Goal: Task Accomplishment & Management: Use online tool/utility

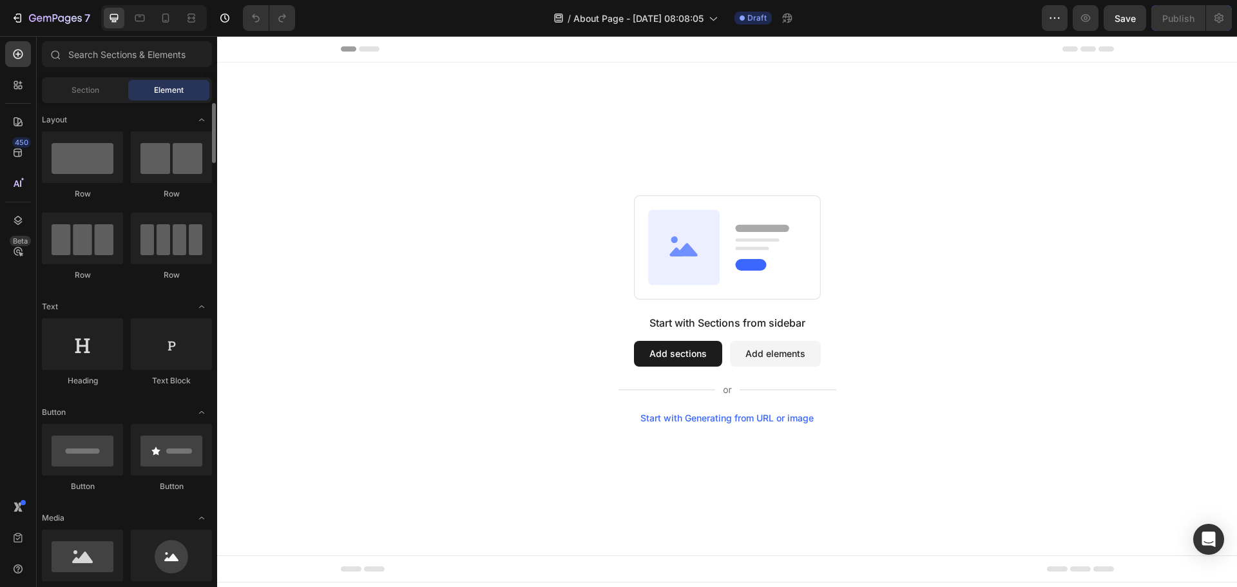
click at [104, 92] on div "Section" at bounding box center [84, 90] width 81 height 21
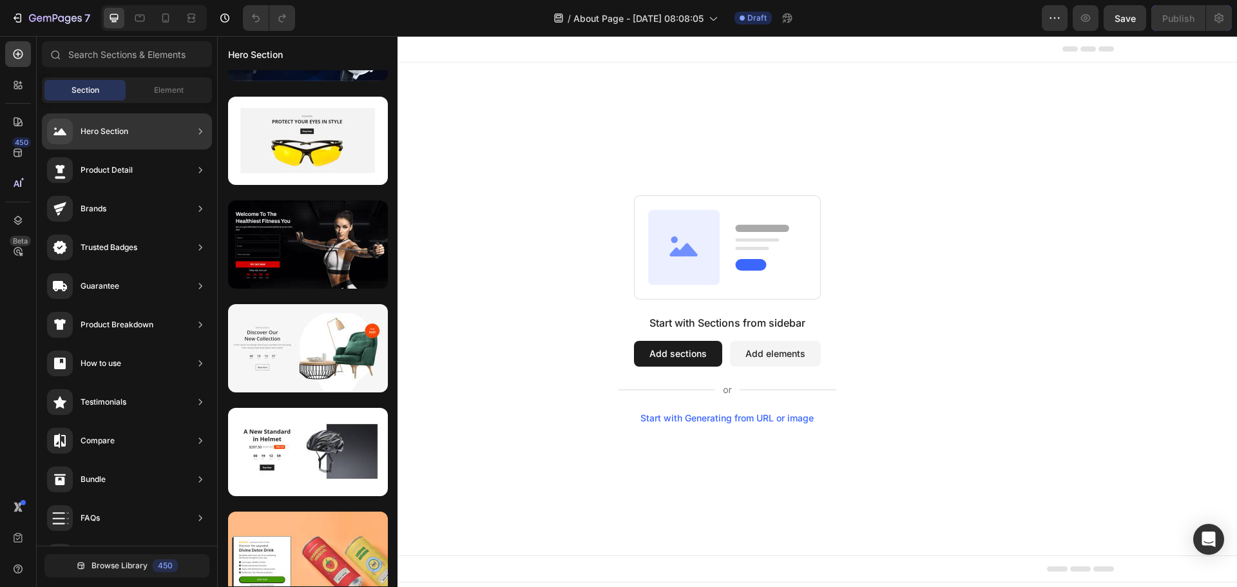
scroll to position [6635, 0]
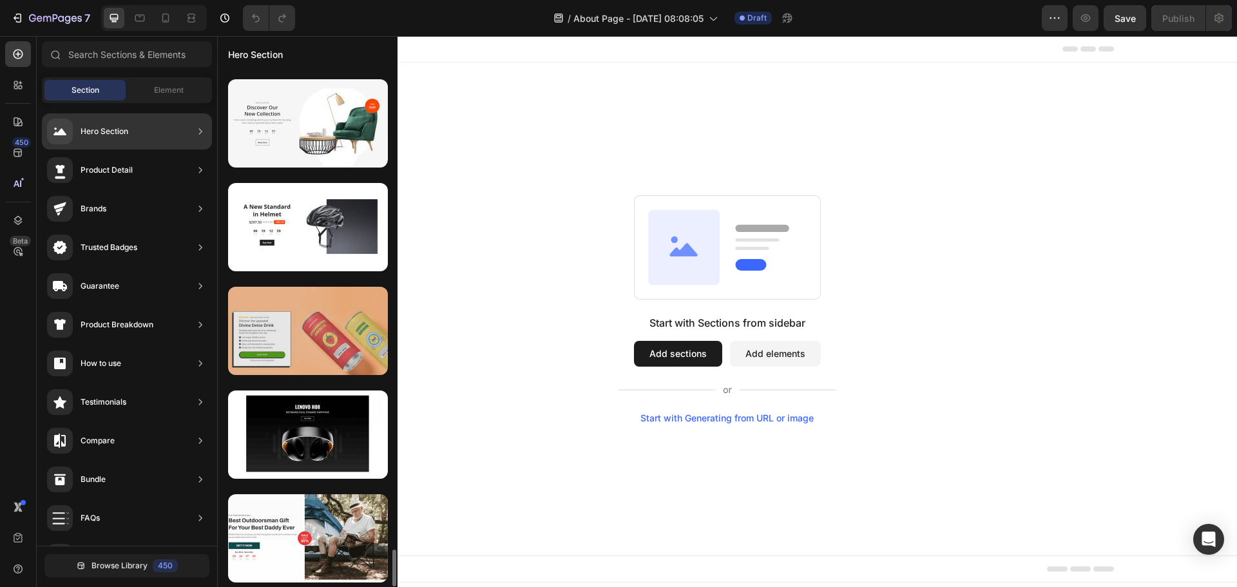
click at [301, 360] on div at bounding box center [308, 331] width 160 height 88
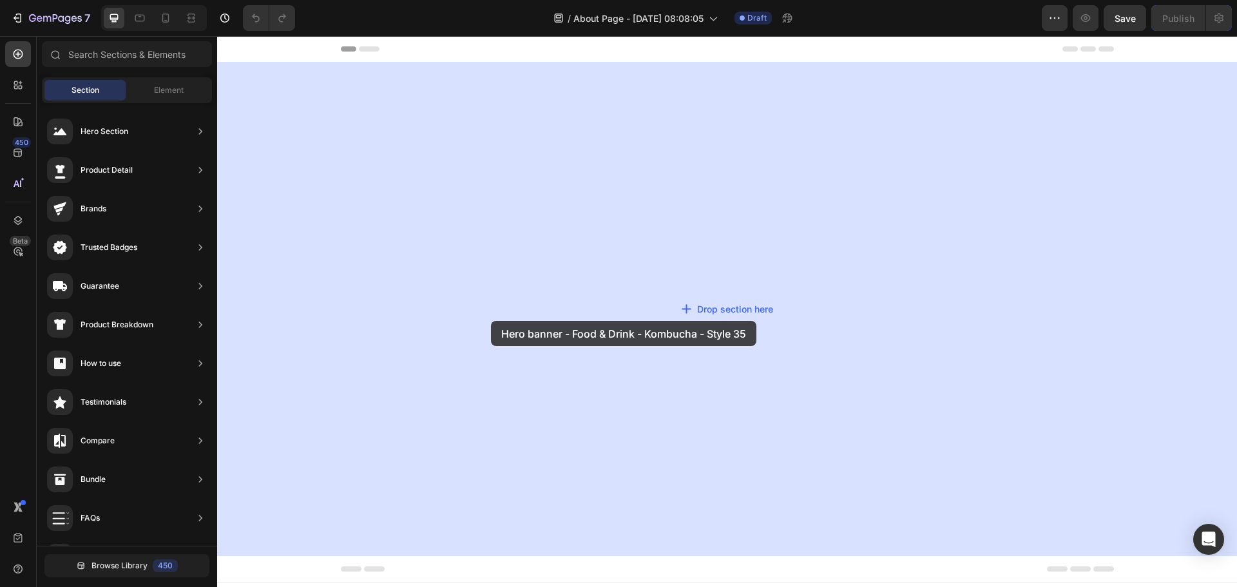
drag, startPoint x: 518, startPoint y: 396, endPoint x: 513, endPoint y: 318, distance: 78.2
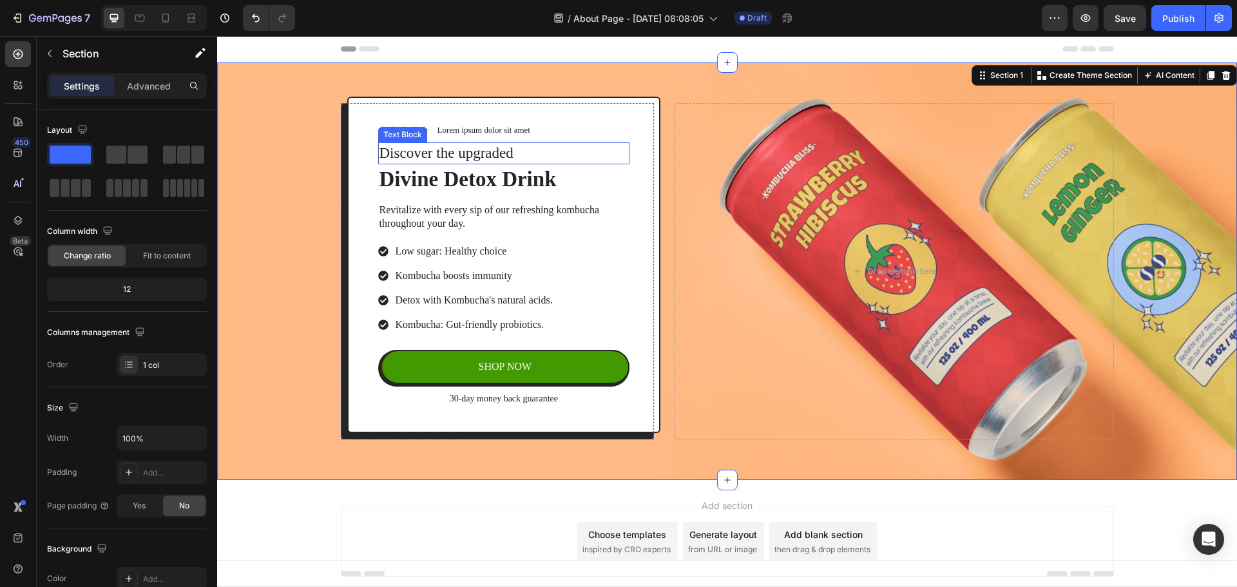
click at [482, 158] on p "Discover the upgraded" at bounding box center [504, 153] width 249 height 19
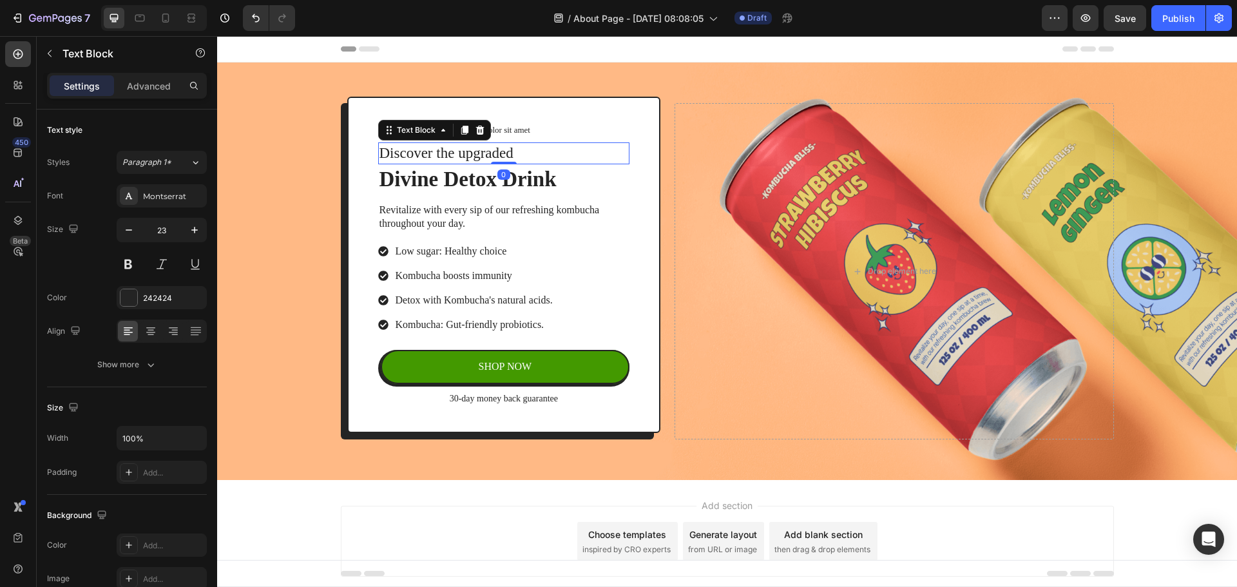
click at [482, 158] on p "Discover the upgraded" at bounding box center [504, 153] width 249 height 19
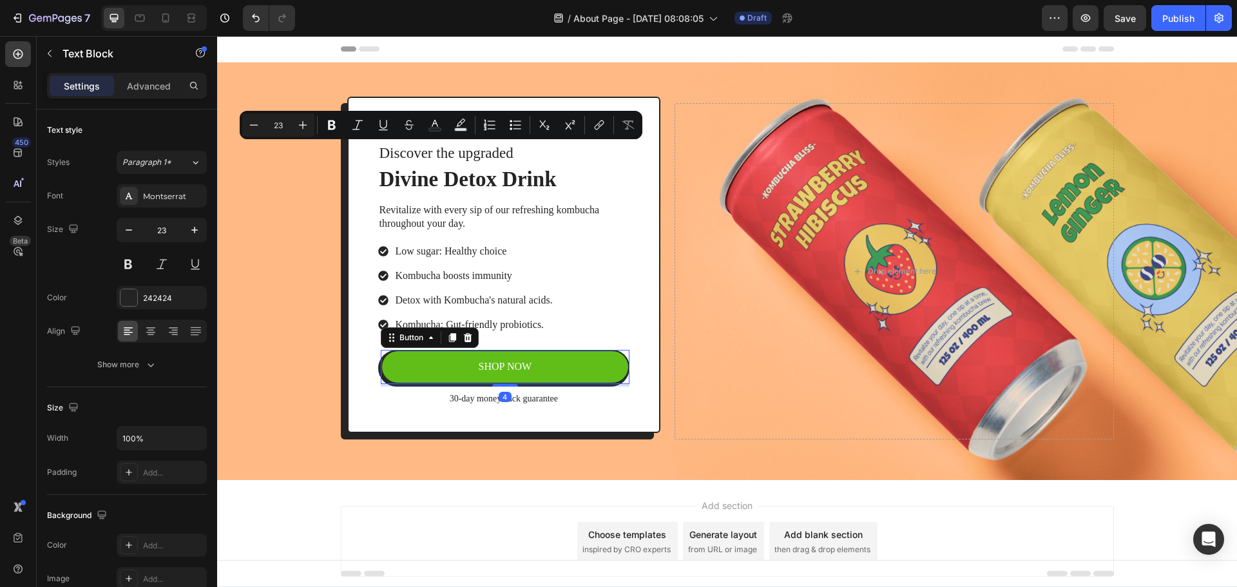
click at [483, 378] on button "SHOP NOW" at bounding box center [505, 367] width 249 height 34
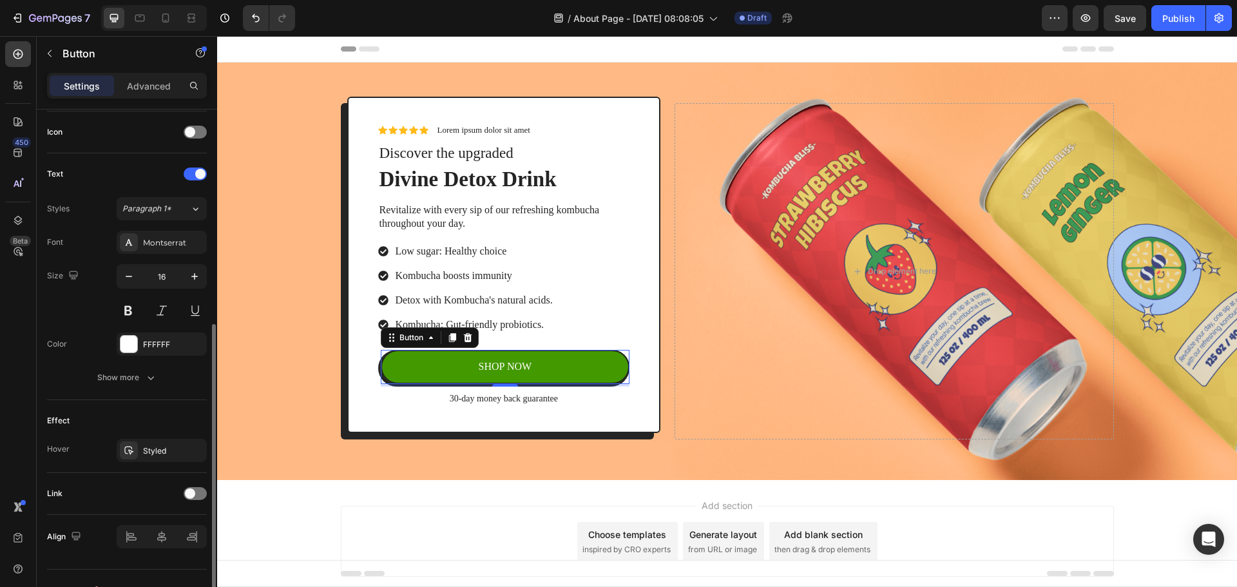
scroll to position [410, 0]
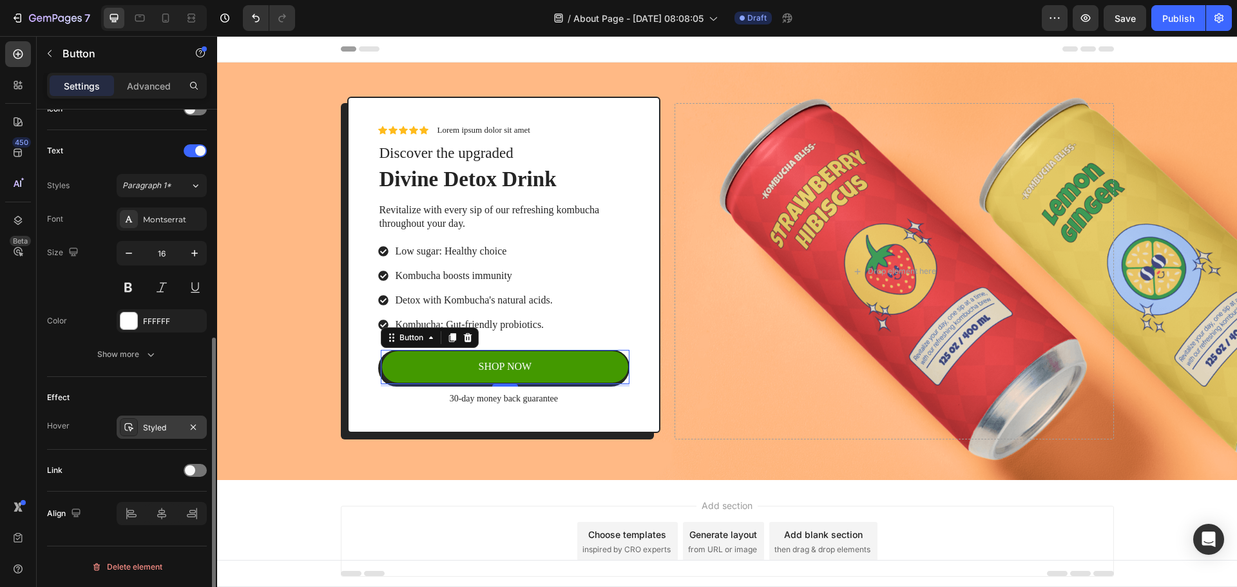
click at [138, 431] on div "Styled" at bounding box center [162, 427] width 90 height 23
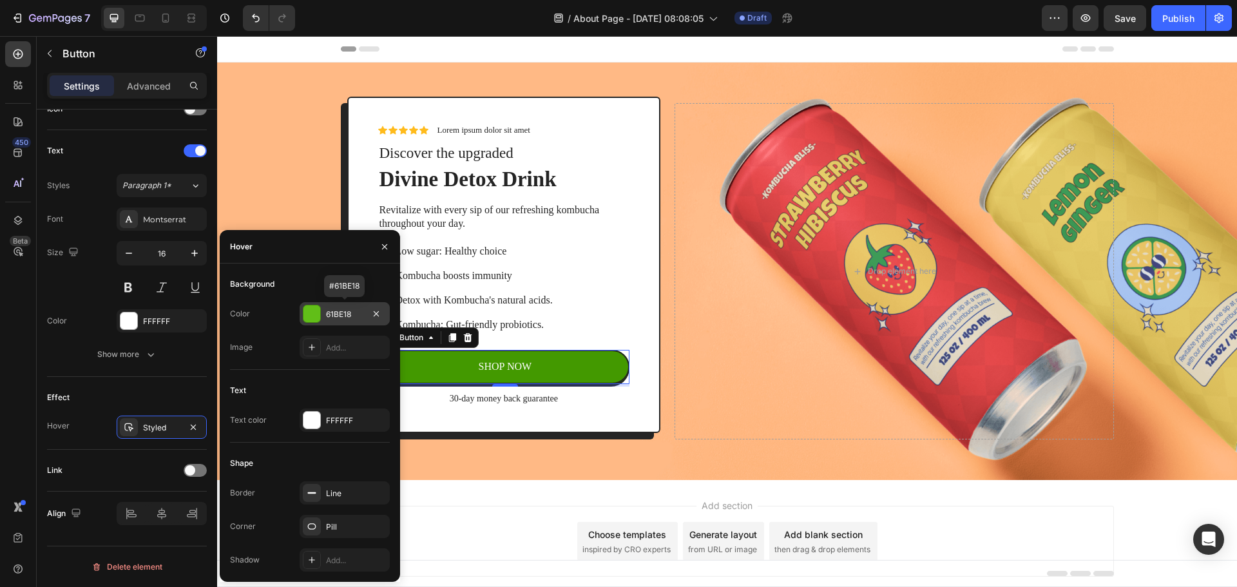
click at [333, 312] on div "61BE18" at bounding box center [344, 315] width 37 height 12
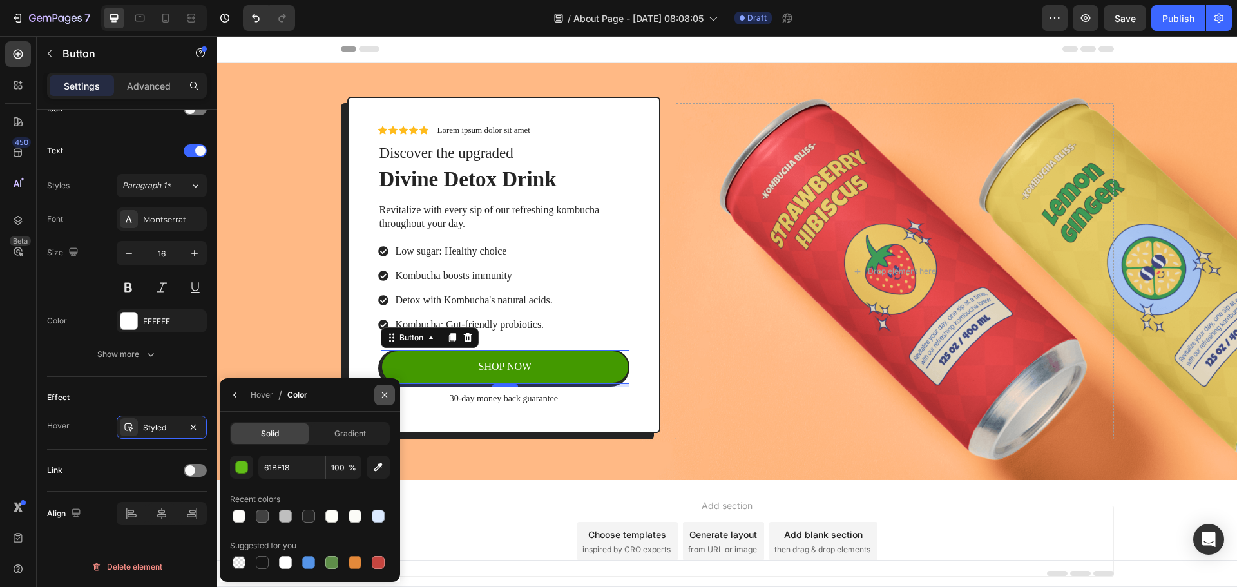
click at [376, 398] on button "button" at bounding box center [384, 395] width 21 height 21
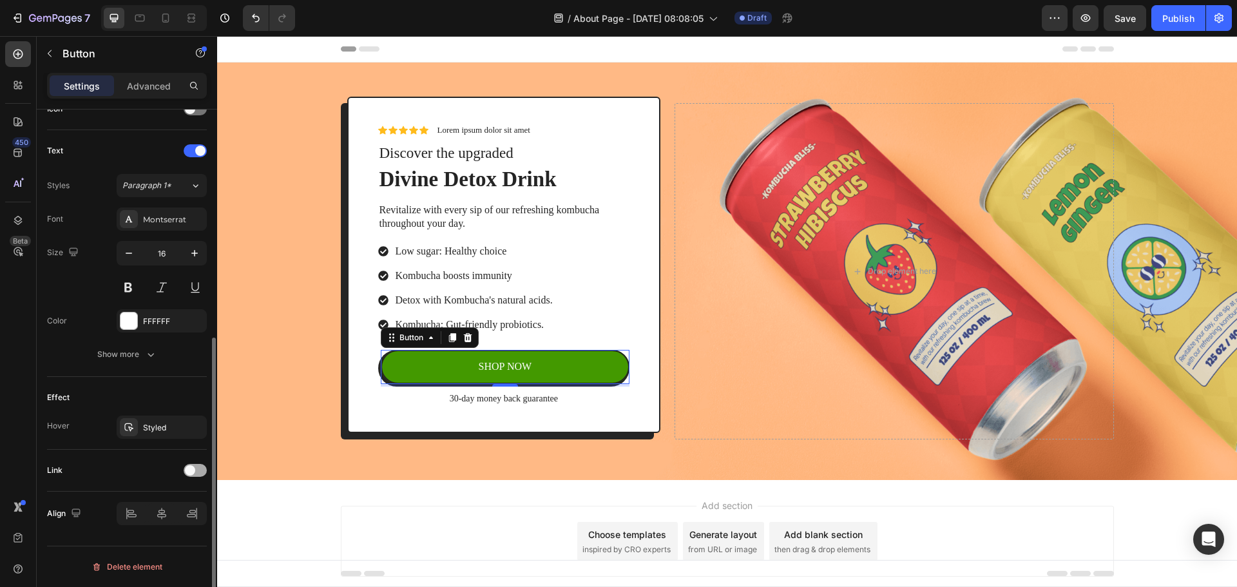
click at [190, 468] on span at bounding box center [190, 470] width 10 height 10
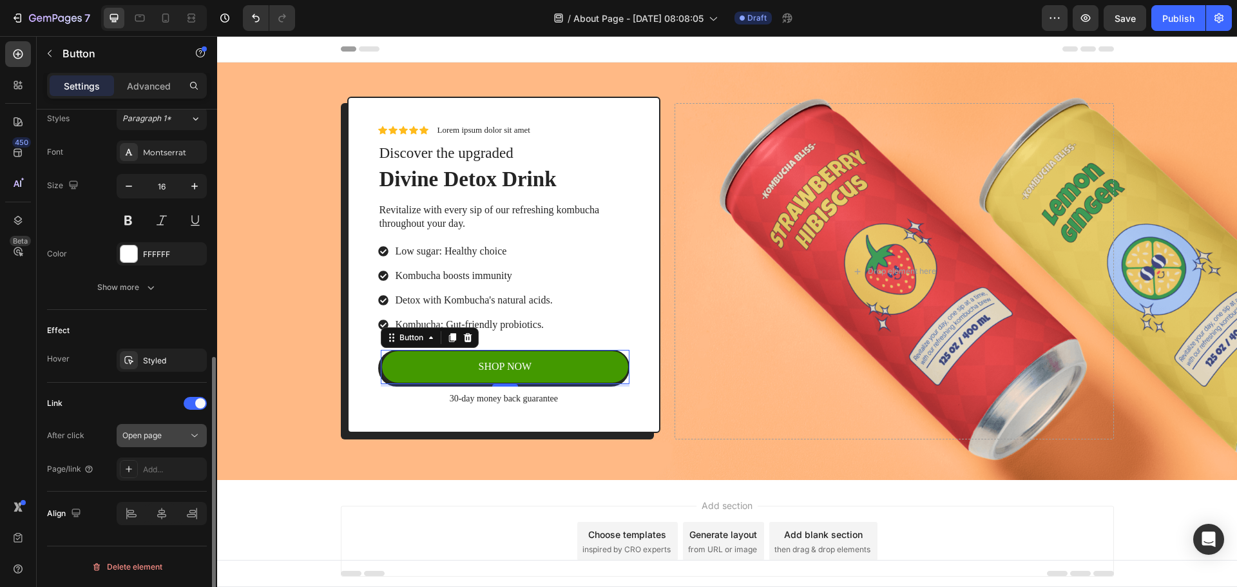
click at [147, 435] on span "Open page" at bounding box center [141, 436] width 39 height 10
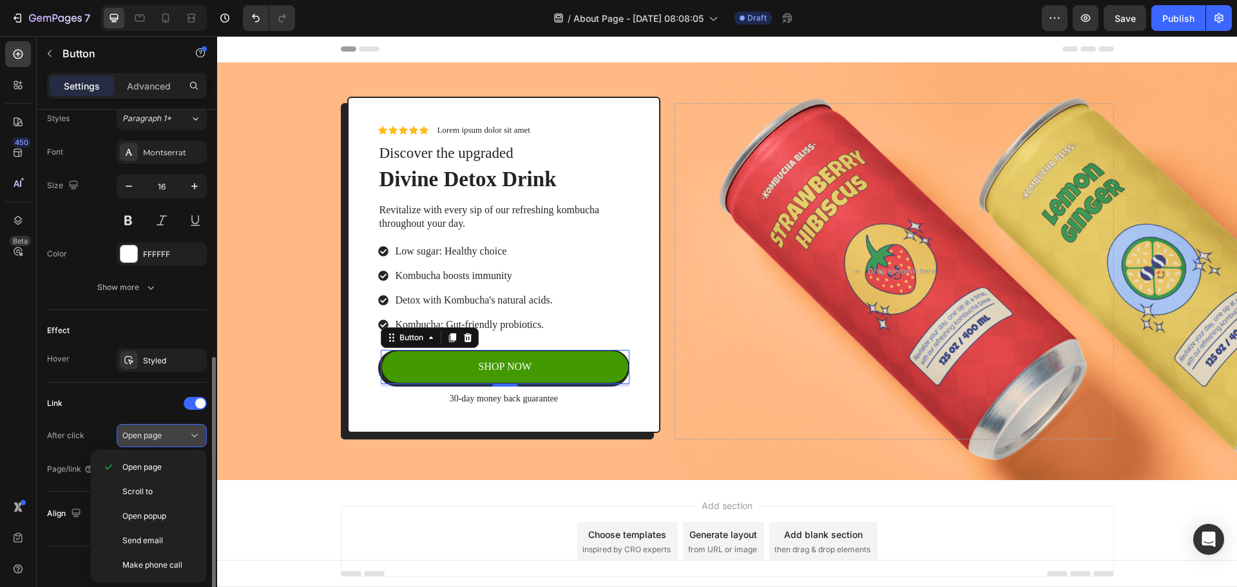
click at [147, 435] on span "Open page" at bounding box center [141, 436] width 39 height 10
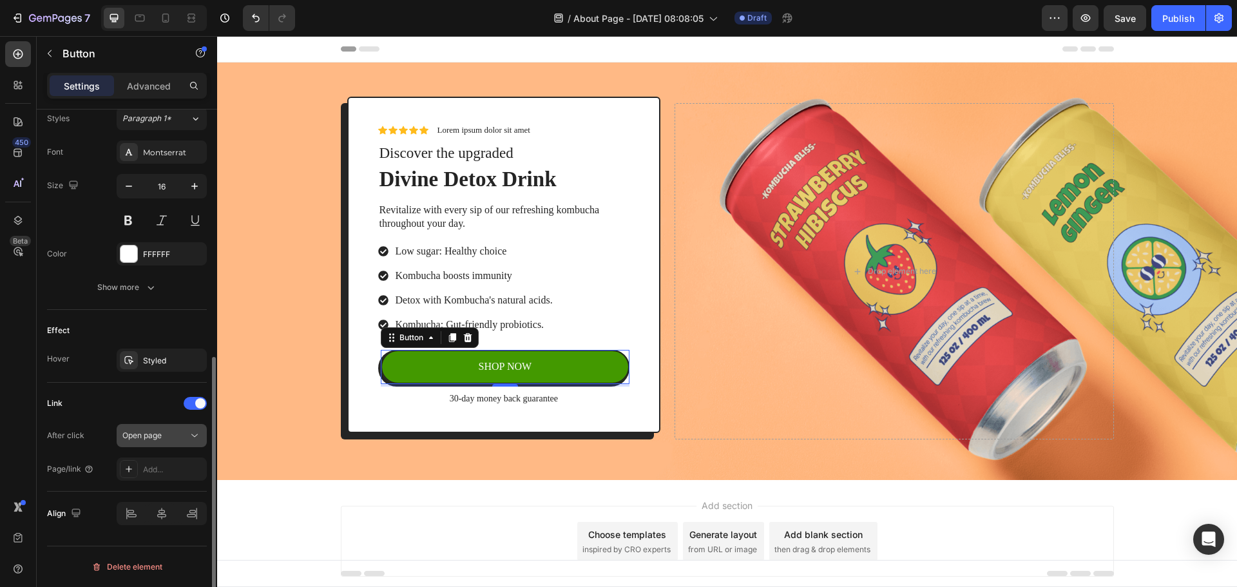
click at [147, 435] on span "Open page" at bounding box center [141, 436] width 39 height 10
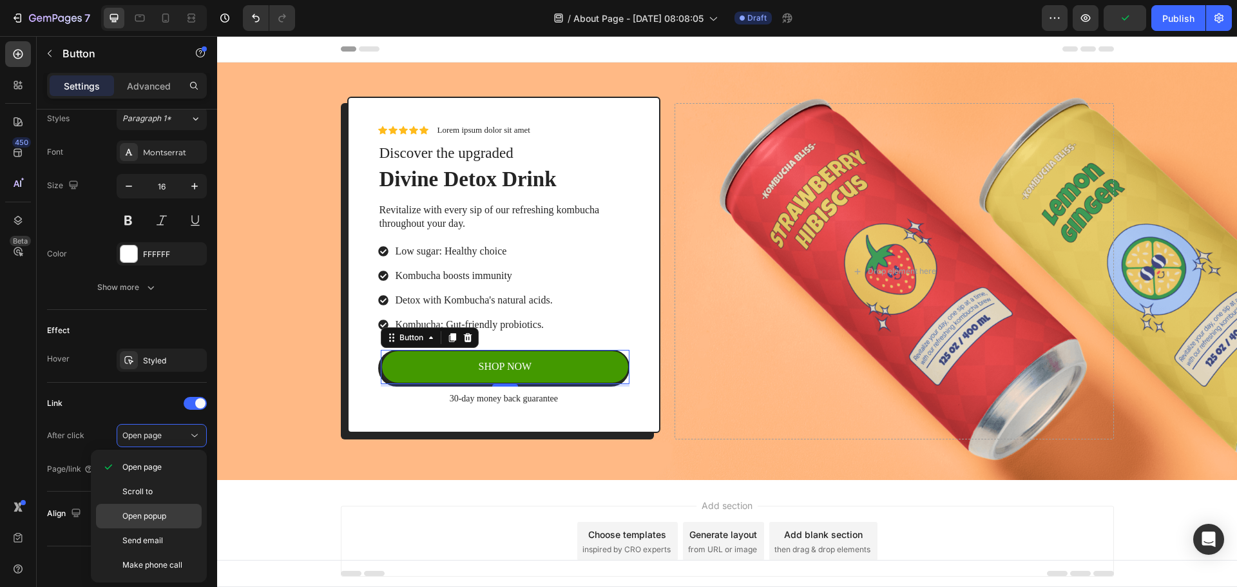
click at [173, 508] on div "Open popup" at bounding box center [149, 516] width 106 height 24
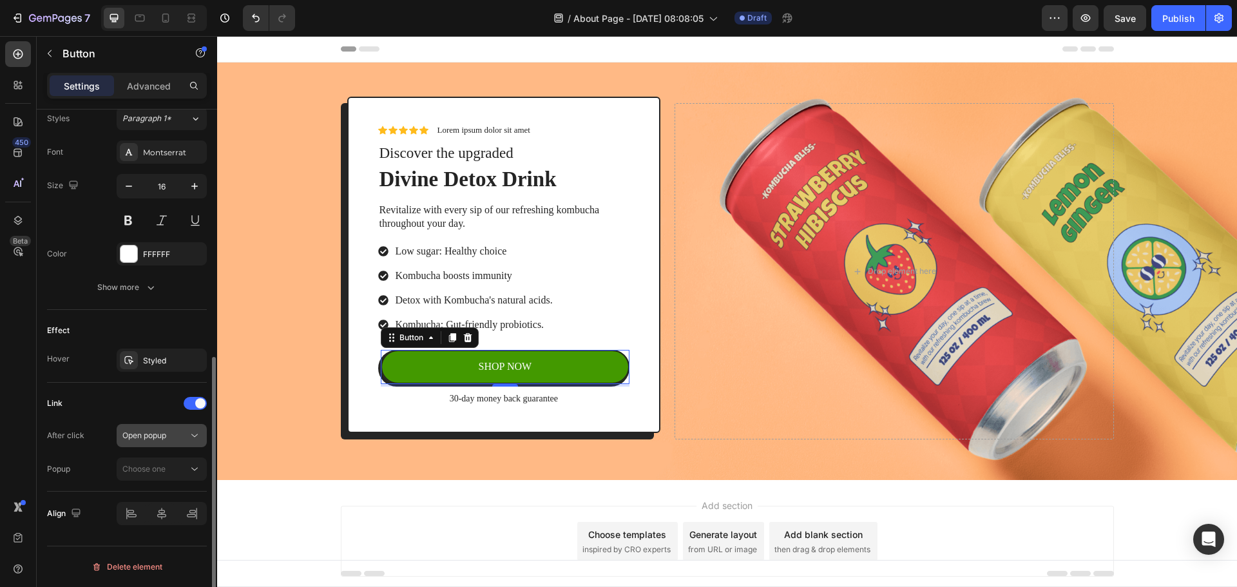
click at [183, 436] on div "Open popup" at bounding box center [155, 436] width 66 height 12
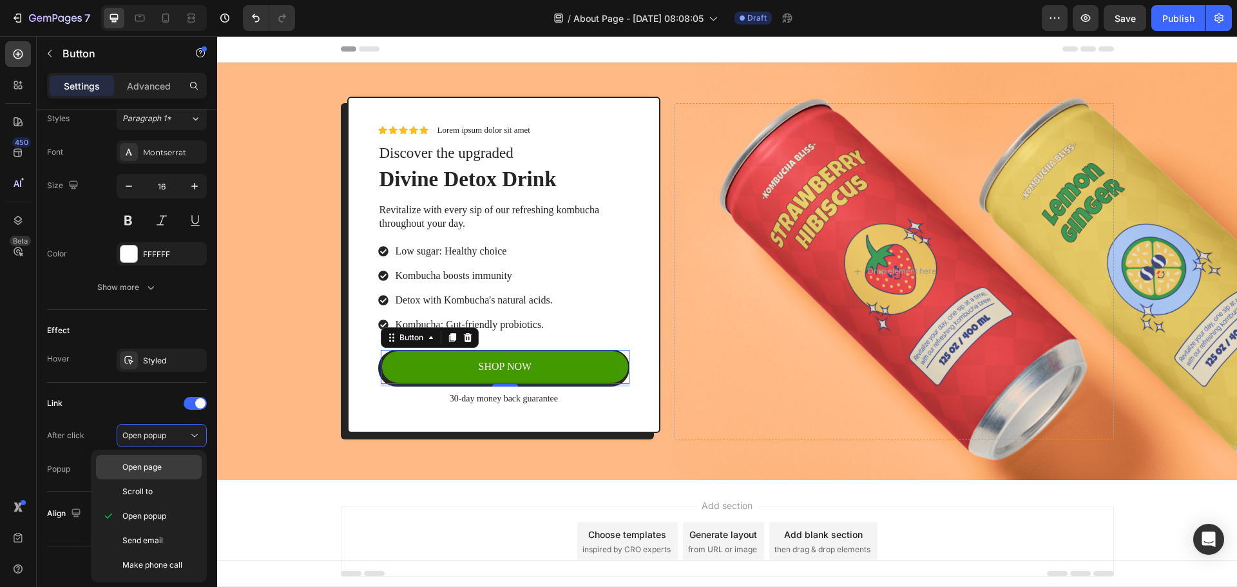
click at [179, 474] on div "Open page" at bounding box center [149, 467] width 106 height 24
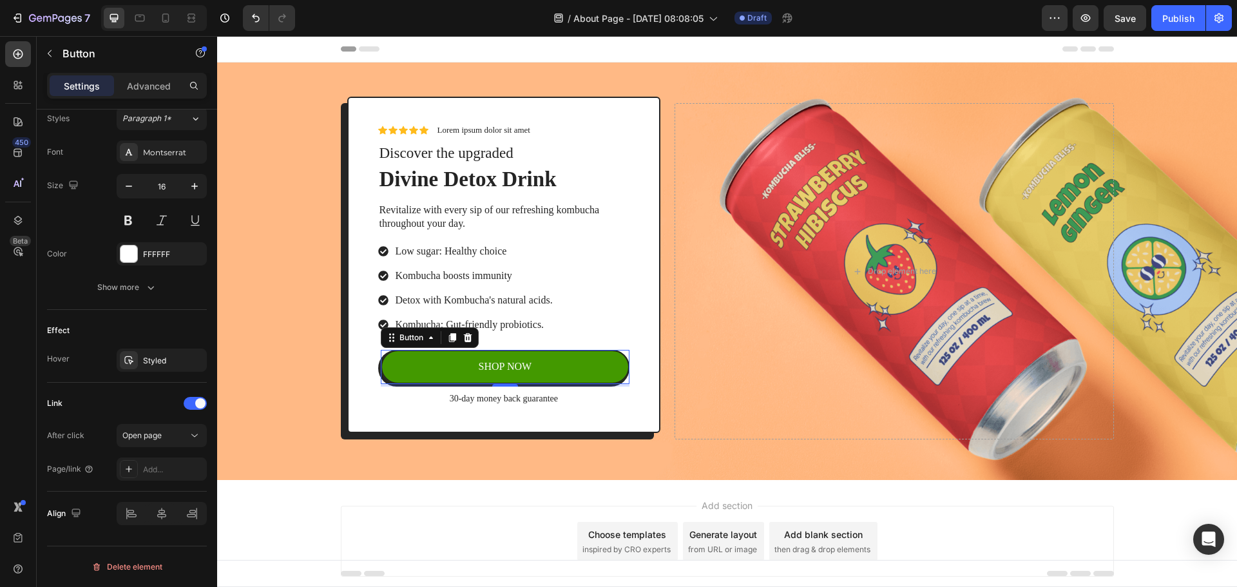
click at [179, 474] on div "Add..." at bounding box center [173, 470] width 61 height 12
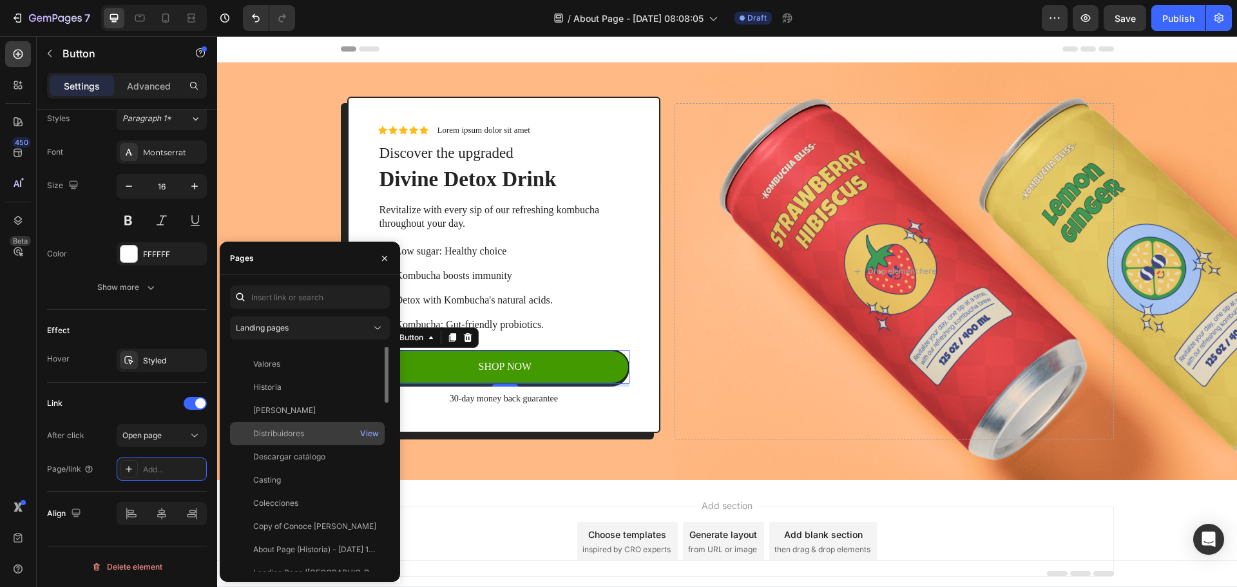
scroll to position [0, 0]
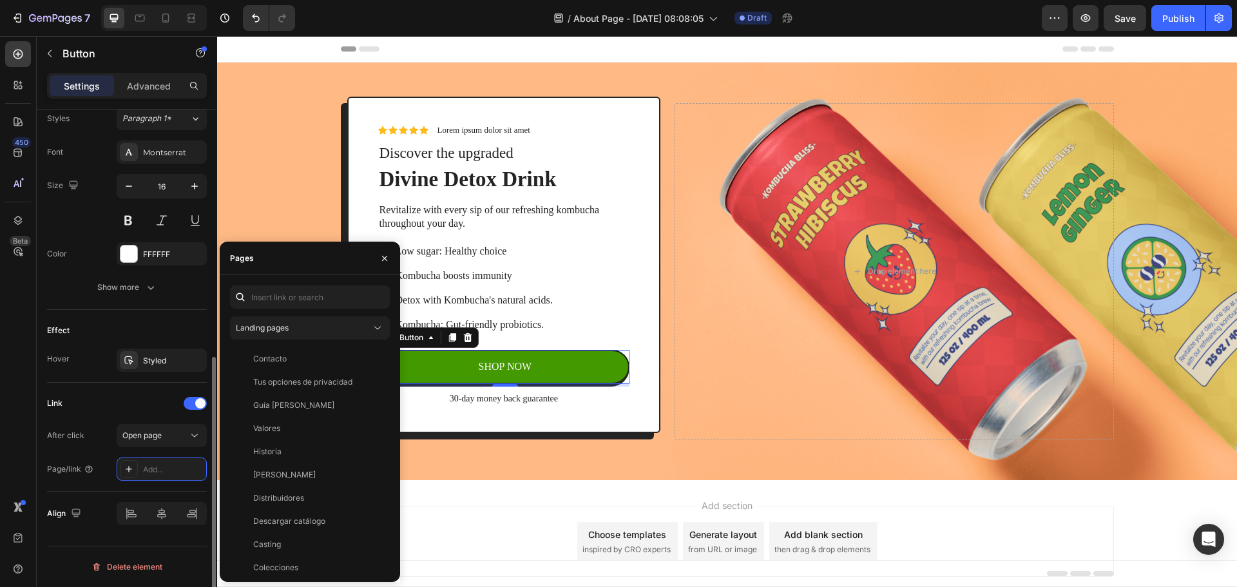
click at [104, 445] on div "After click Open page" at bounding box center [127, 435] width 160 height 23
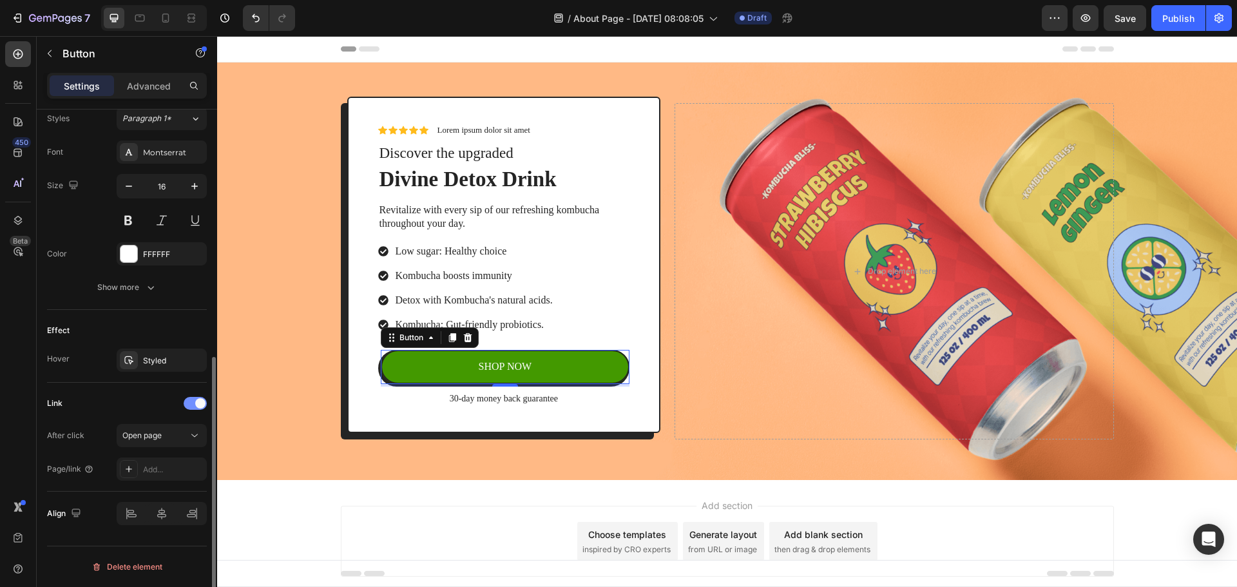
click at [189, 400] on div at bounding box center [195, 403] width 23 height 13
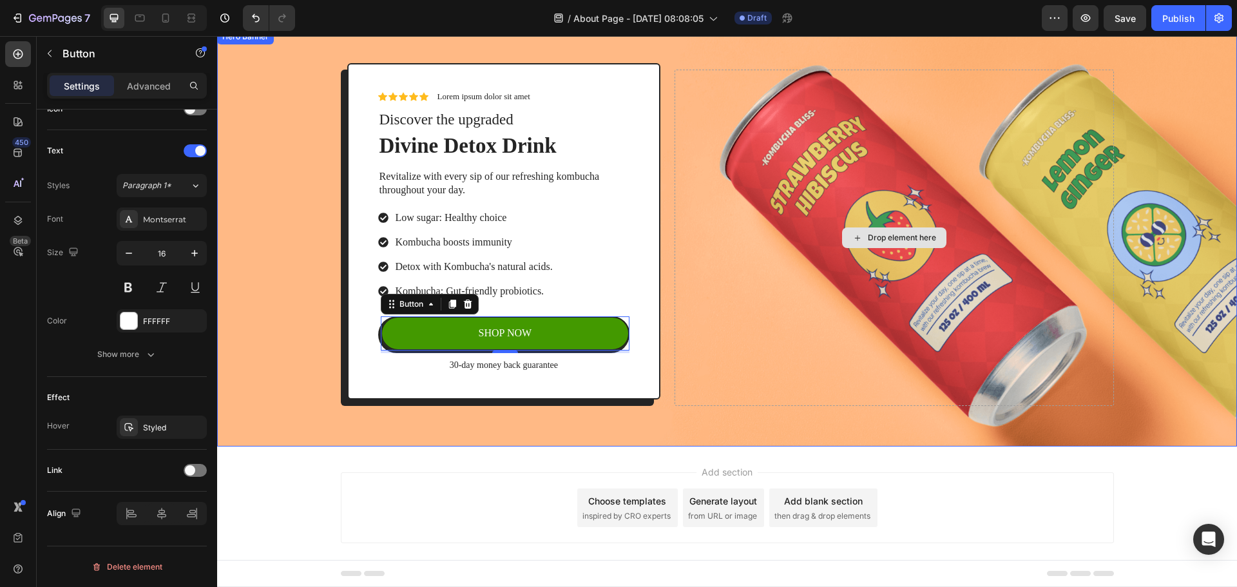
scroll to position [52, 0]
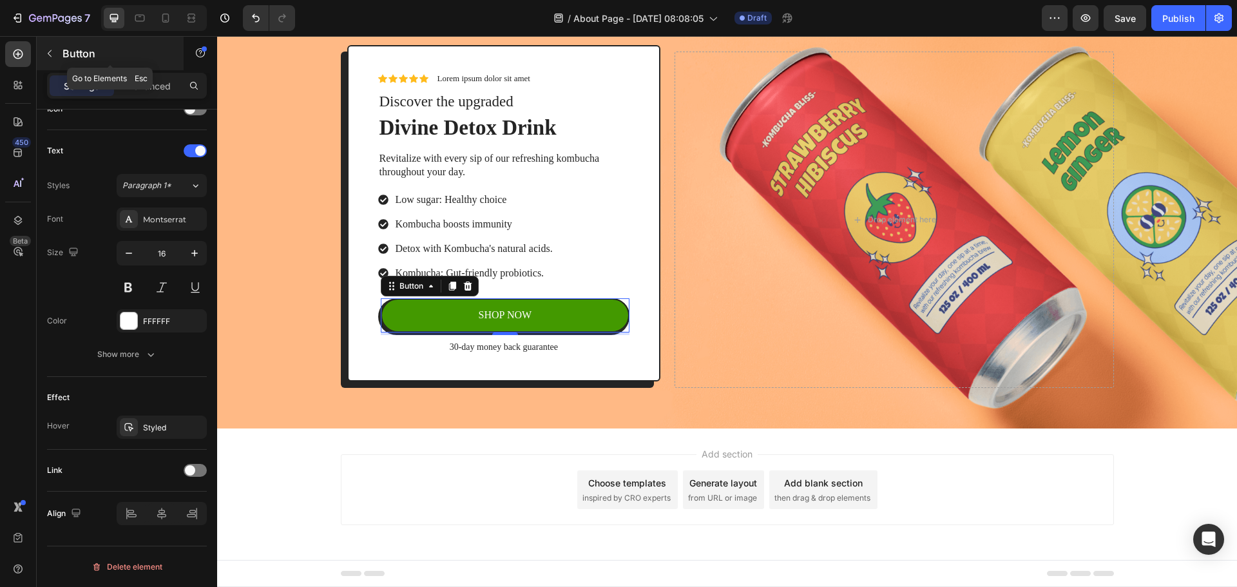
click at [56, 58] on button "button" at bounding box center [49, 53] width 21 height 21
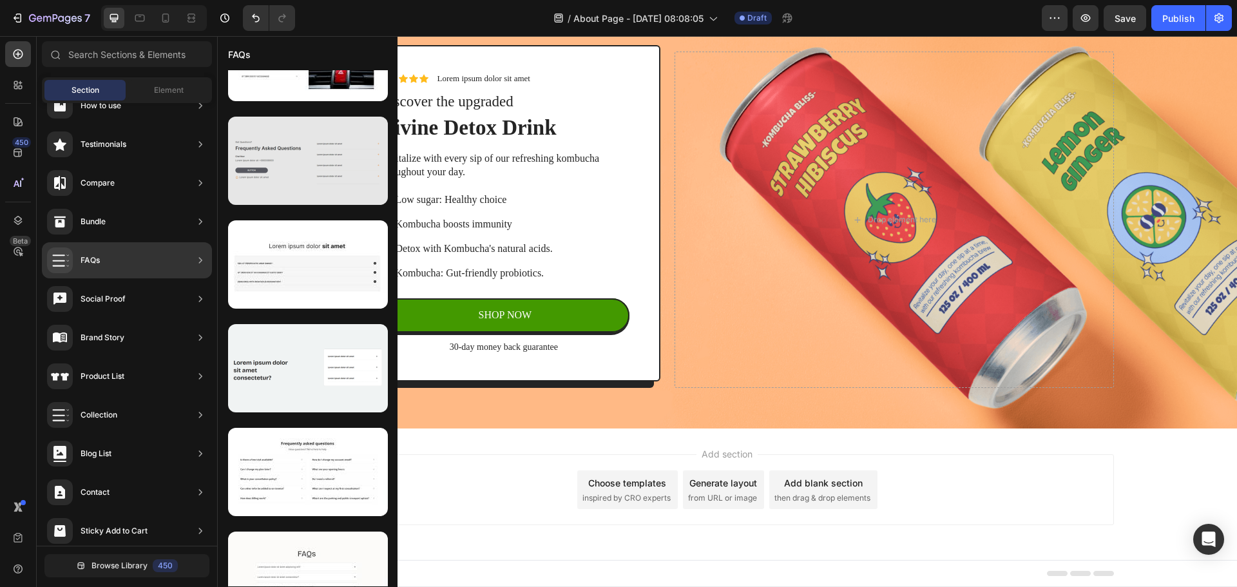
scroll to position [929, 0]
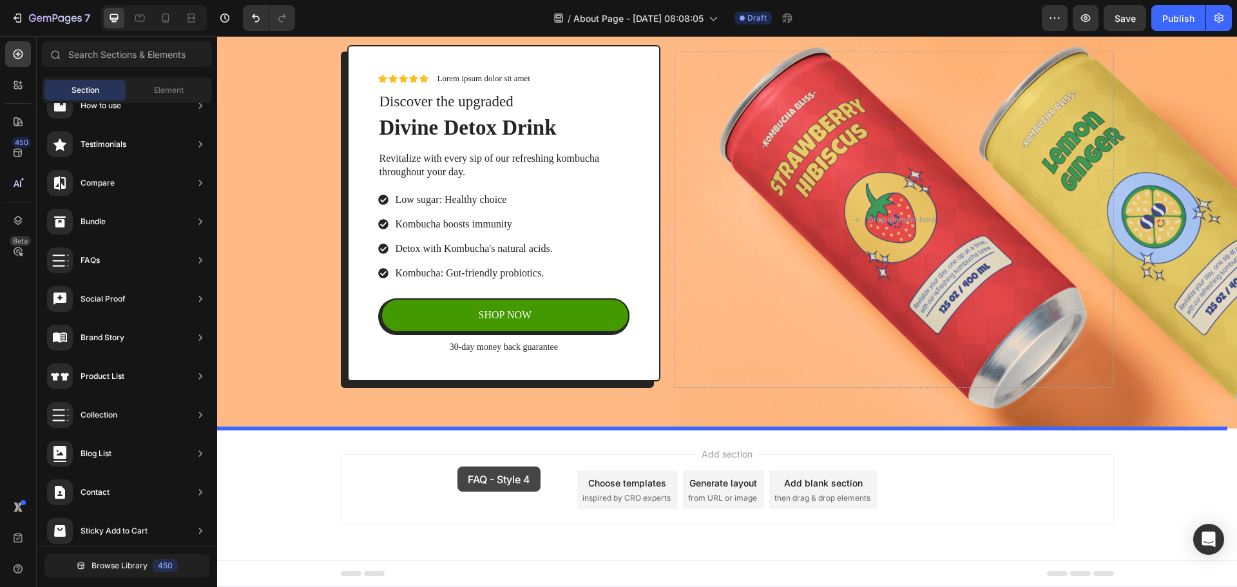
drag, startPoint x: 492, startPoint y: 463, endPoint x: 458, endPoint y: 467, distance: 34.4
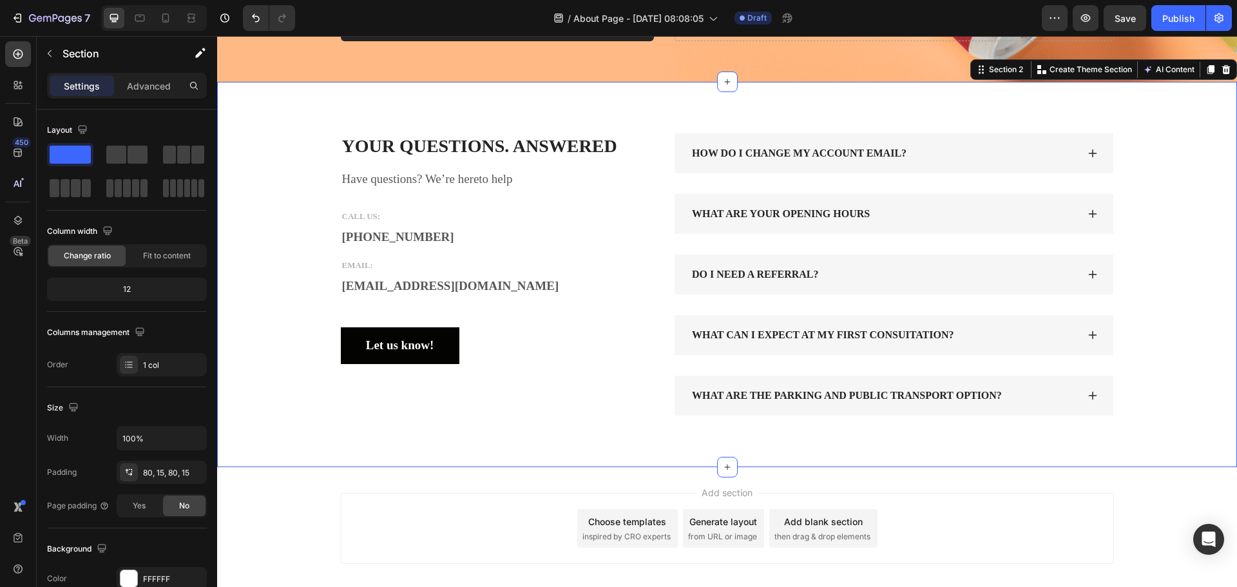
scroll to position [399, 0]
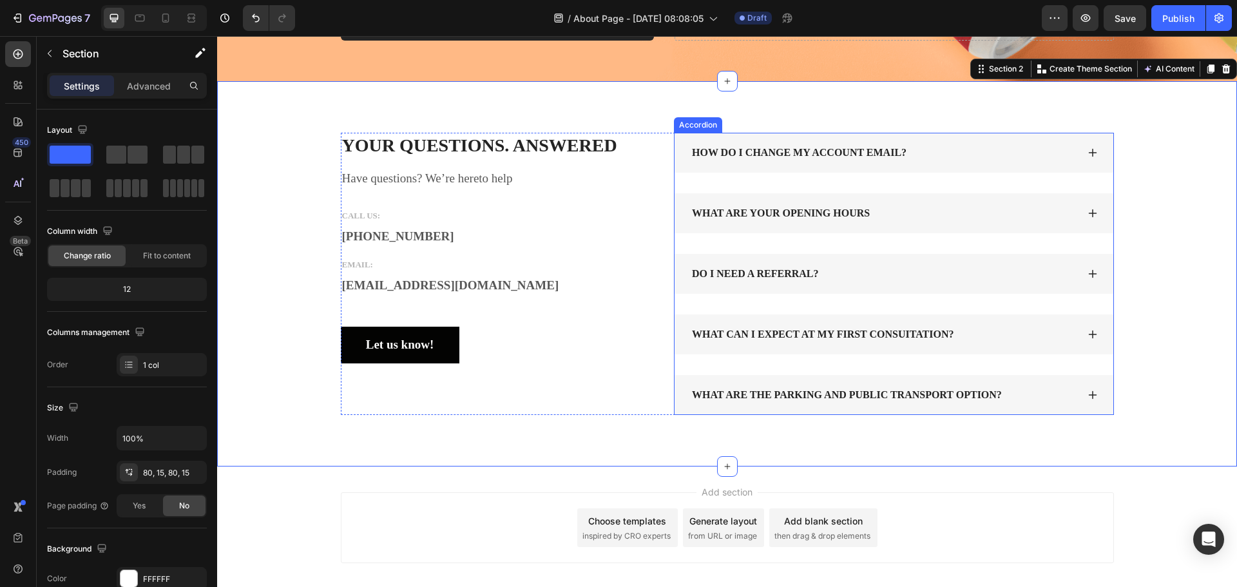
click at [735, 157] on div "HOW DO I CHANGE MY ACCOUNT EMAIL?" at bounding box center [799, 152] width 218 height 19
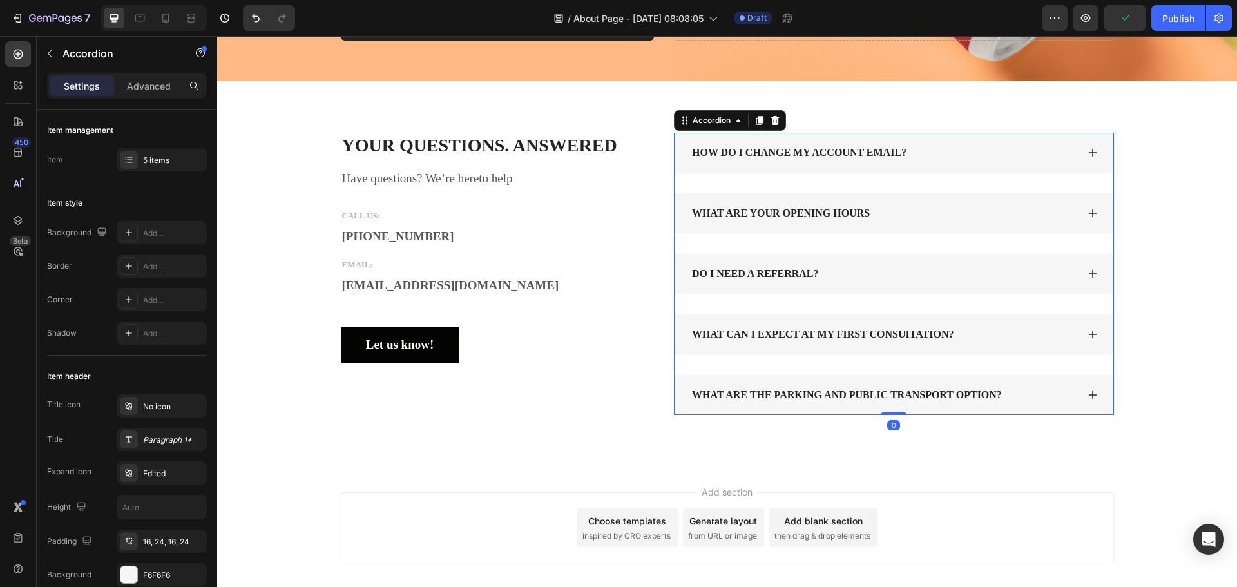
click at [1081, 152] on div "HOW DO I CHANGE MY ACCOUNT EMAIL?" at bounding box center [894, 153] width 439 height 40
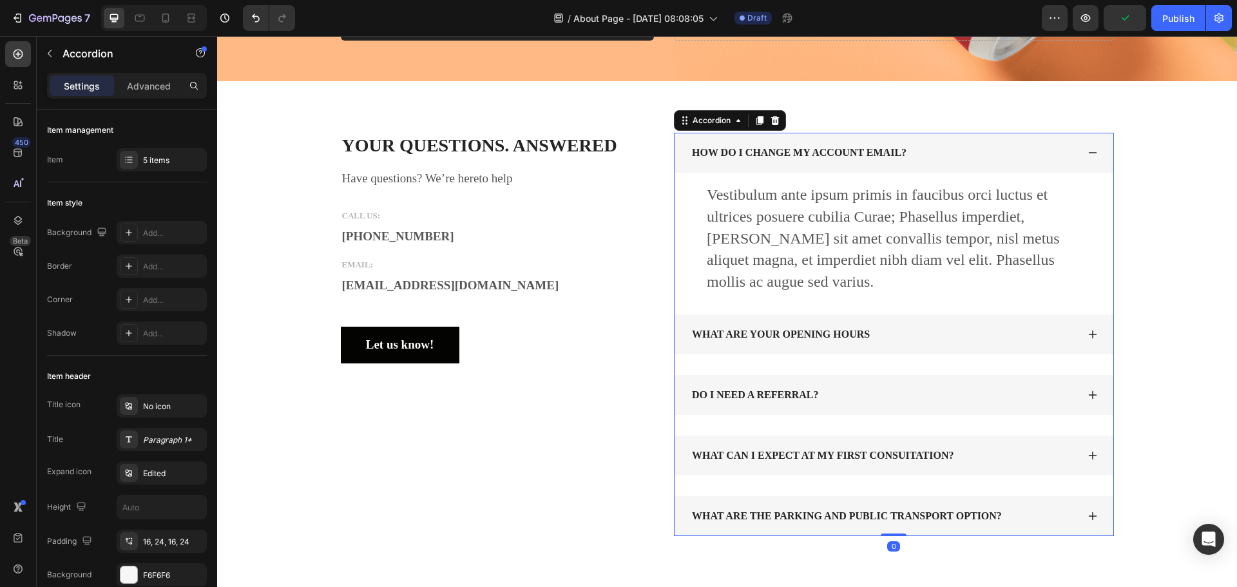
click at [1081, 152] on div "HOW DO I CHANGE MY ACCOUNT EMAIL?" at bounding box center [894, 153] width 439 height 40
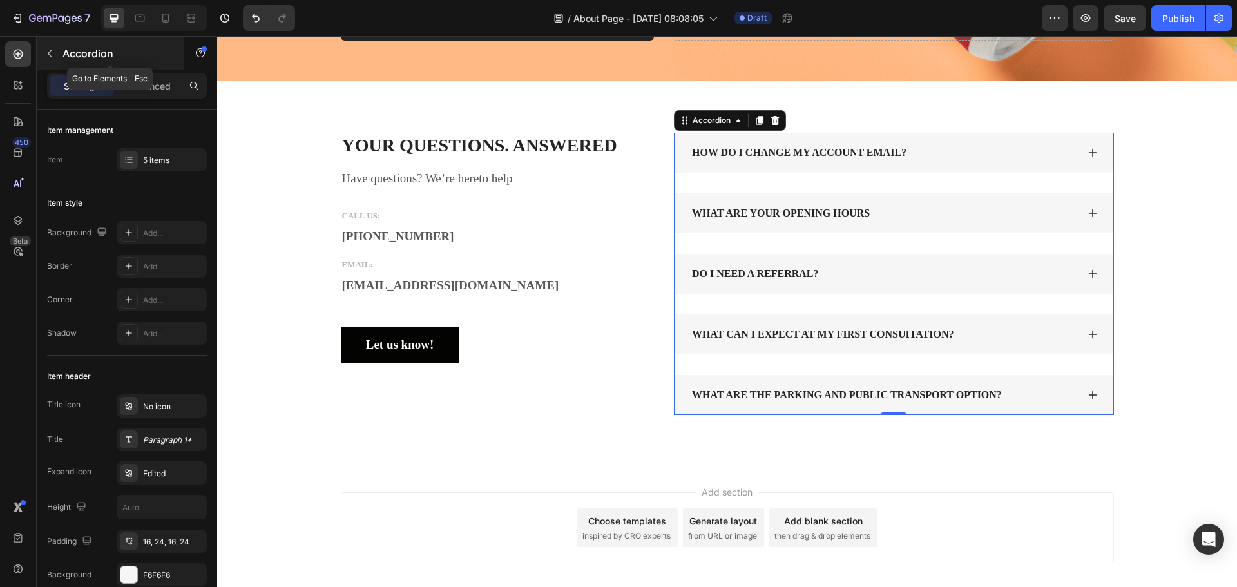
click at [46, 61] on button "button" at bounding box center [49, 53] width 21 height 21
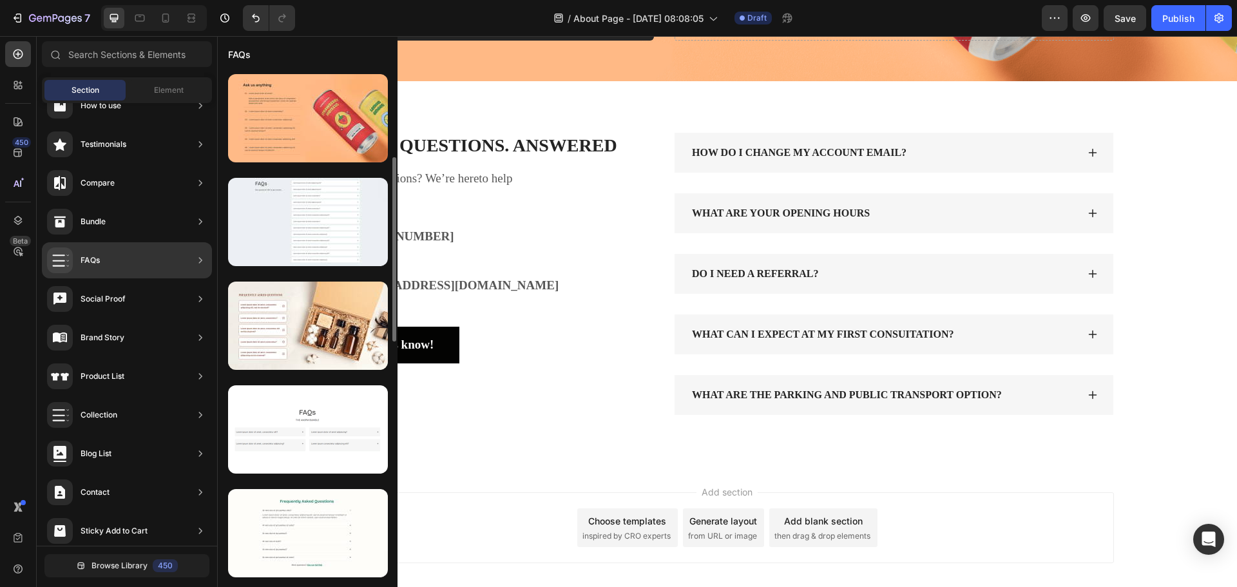
scroll to position [193, 0]
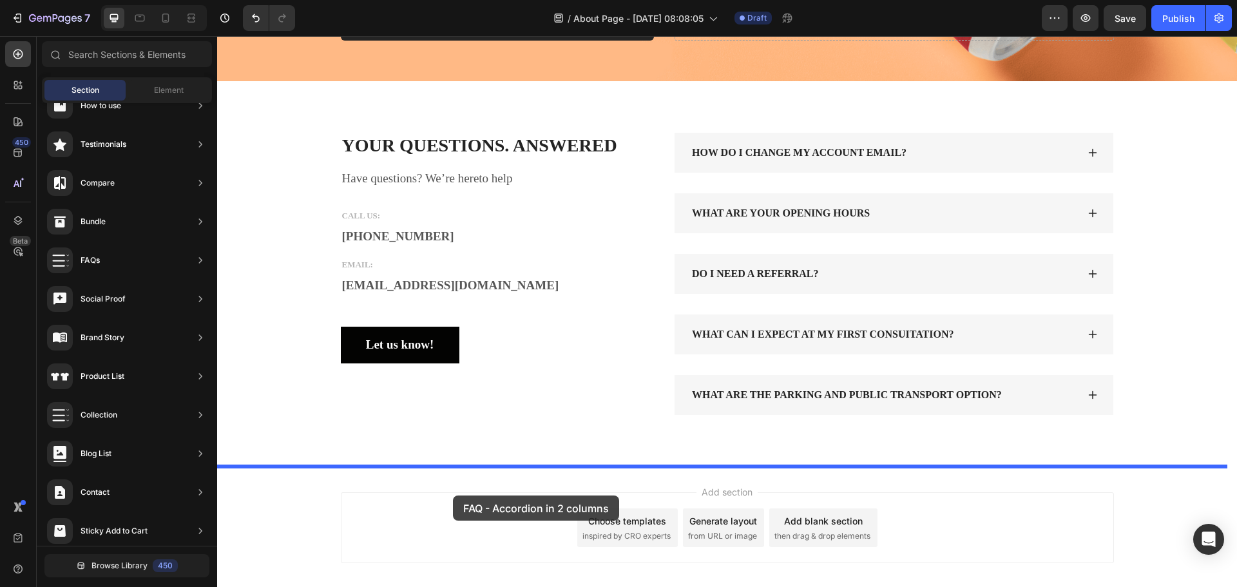
drag, startPoint x: 537, startPoint y: 300, endPoint x: 454, endPoint y: 496, distance: 213.4
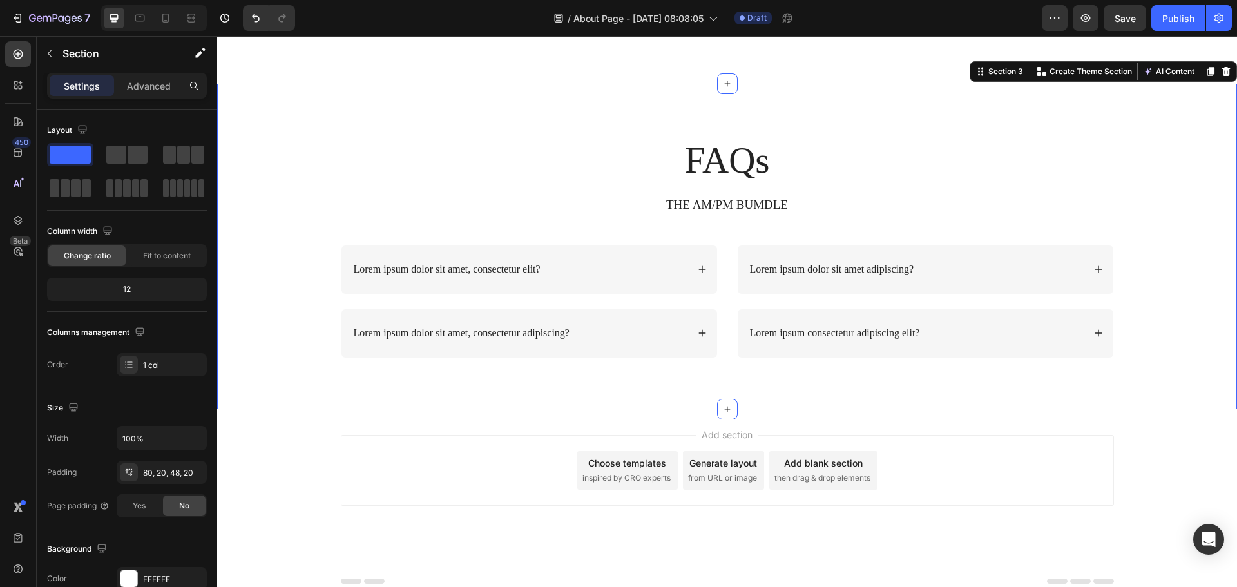
scroll to position [784, 0]
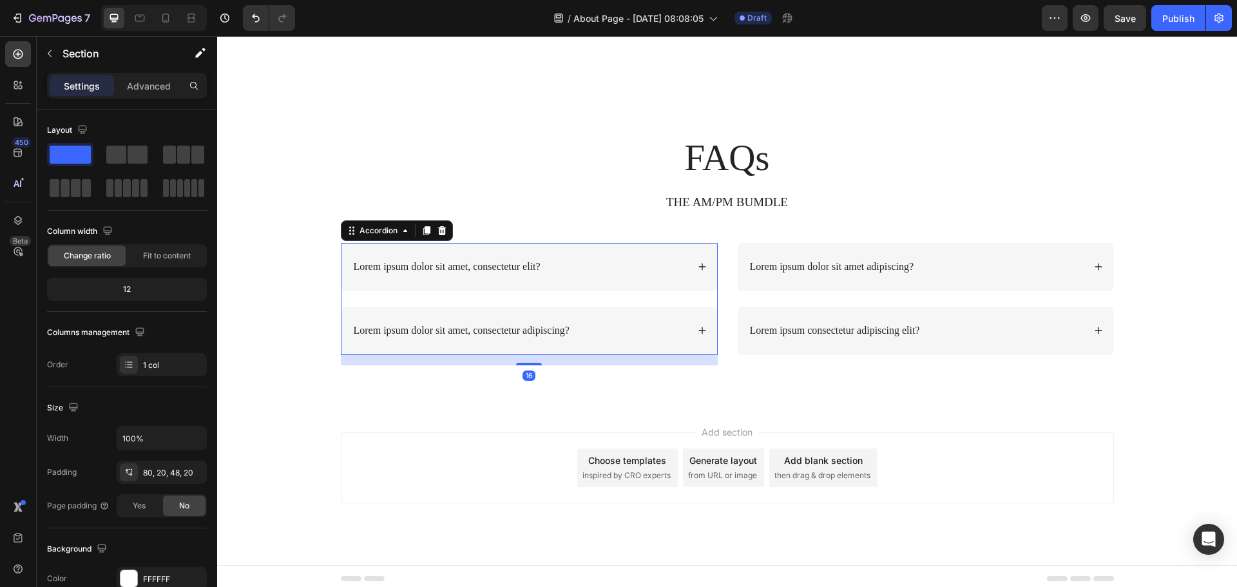
click at [580, 263] on div "Lorem ipsum dolor sit amet, consectetur elit?" at bounding box center [520, 266] width 336 height 17
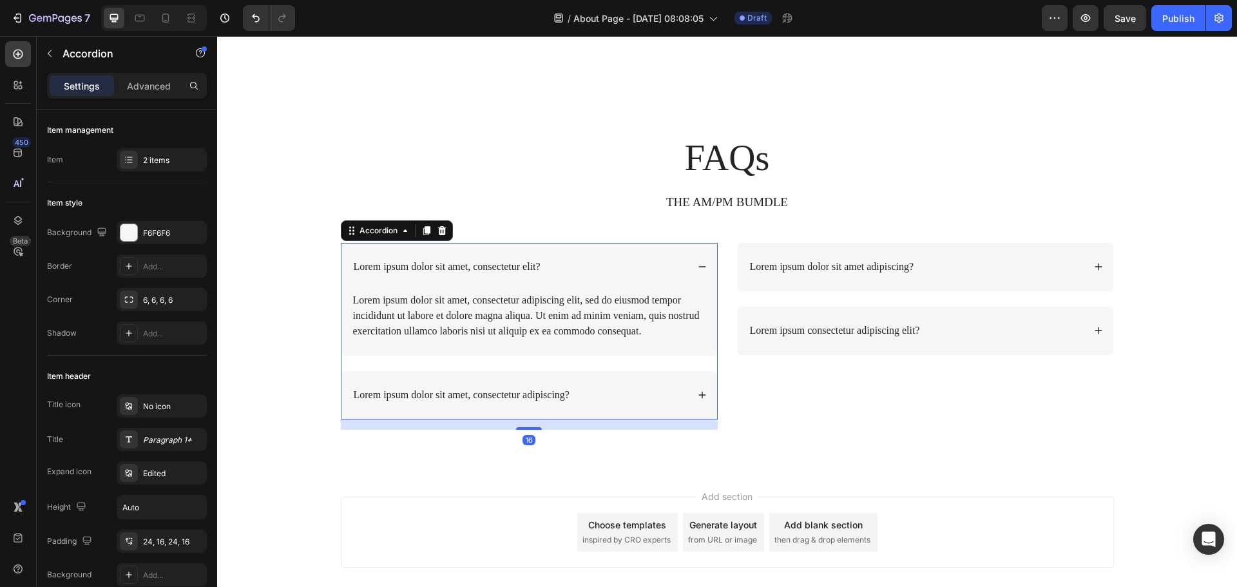
click at [580, 263] on div "Lorem ipsum dolor sit amet, consectetur elit?" at bounding box center [520, 266] width 336 height 17
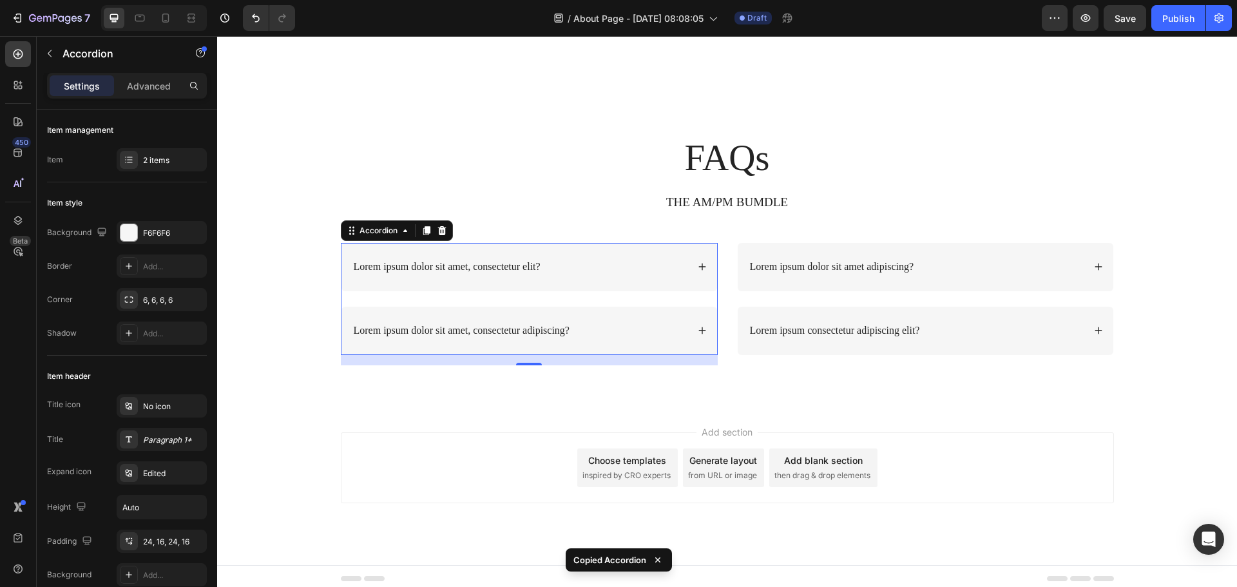
click at [525, 376] on div "16" at bounding box center [529, 376] width 13 height 10
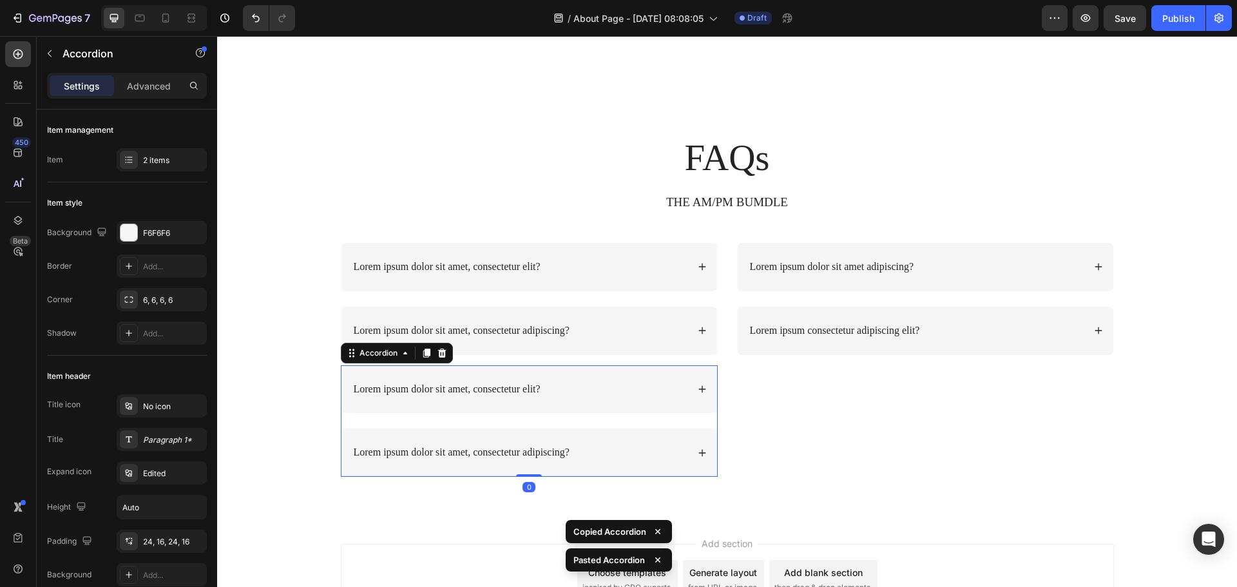
scroll to position [410, 0]
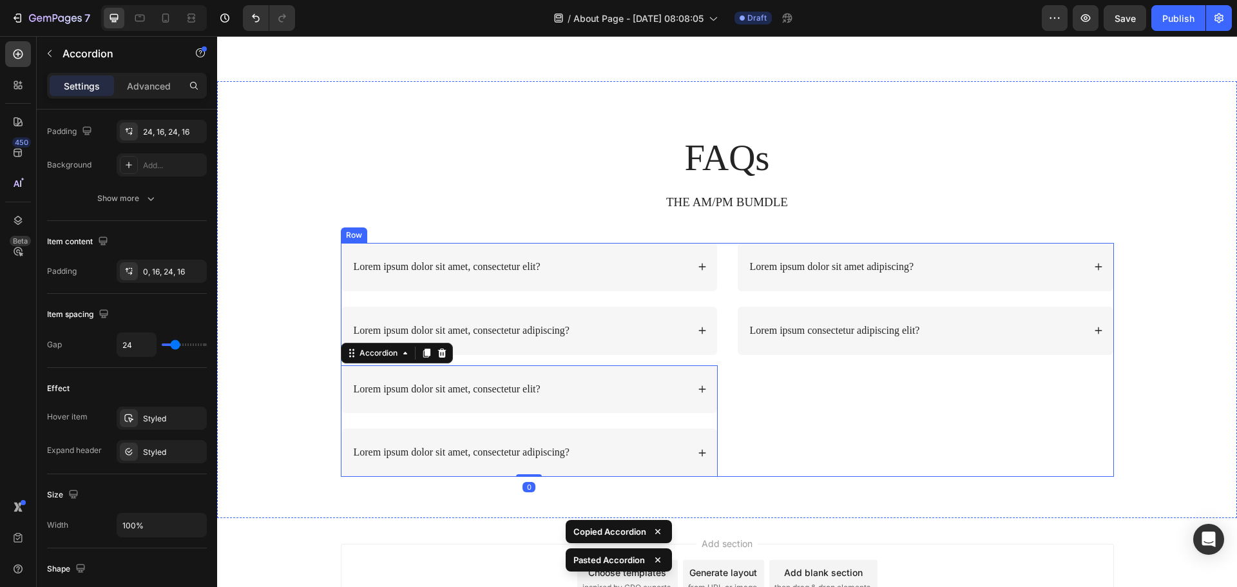
click at [846, 387] on div "Lorem ipsum dolor sit amet adipiscing? Lorem ipsum consectetur adipiscing elit?…" at bounding box center [925, 360] width 377 height 234
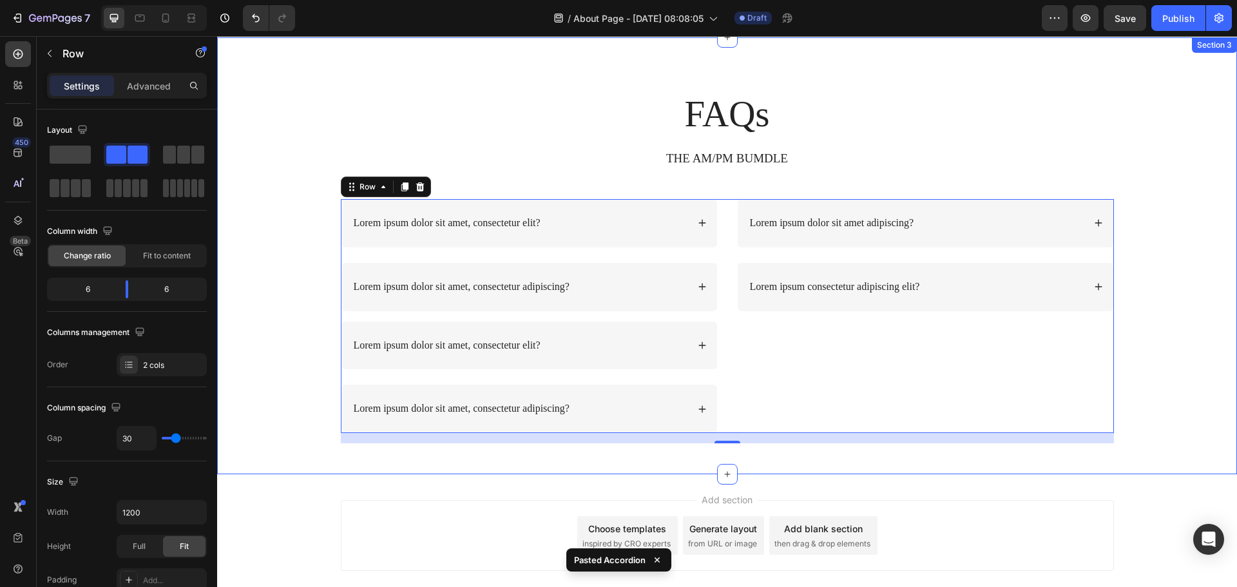
scroll to position [901, 0]
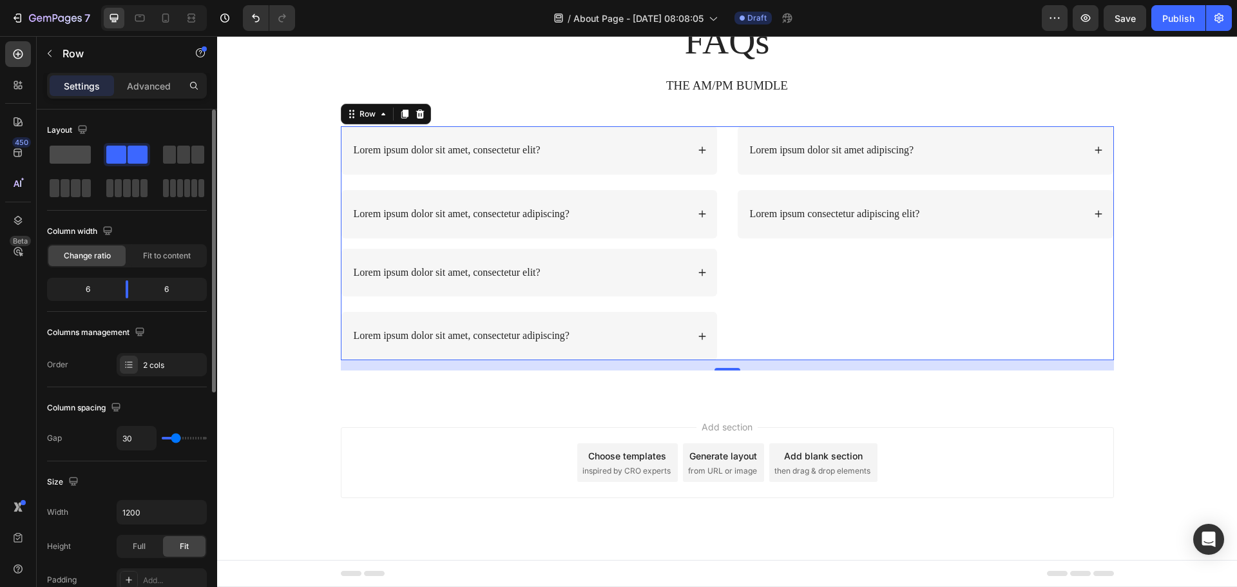
click at [70, 146] on span at bounding box center [70, 155] width 41 height 18
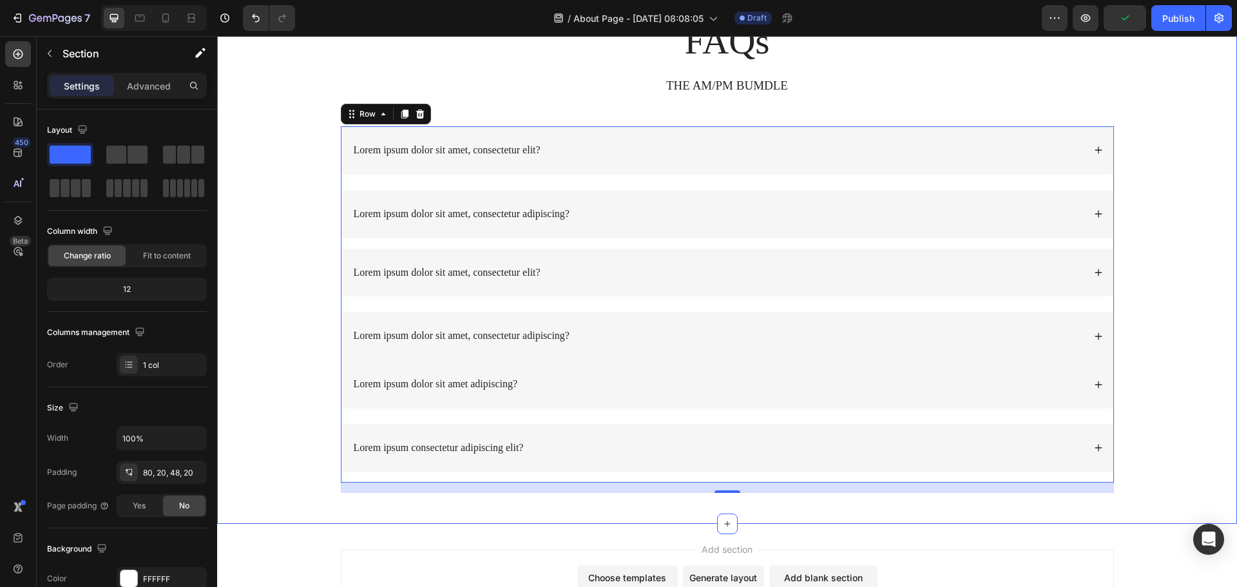
click at [304, 396] on div "FAQs Heading THE AM/PM BUMDLE Text Block Row Lorem ipsum dolor sit amet, consec…" at bounding box center [727, 254] width 994 height 477
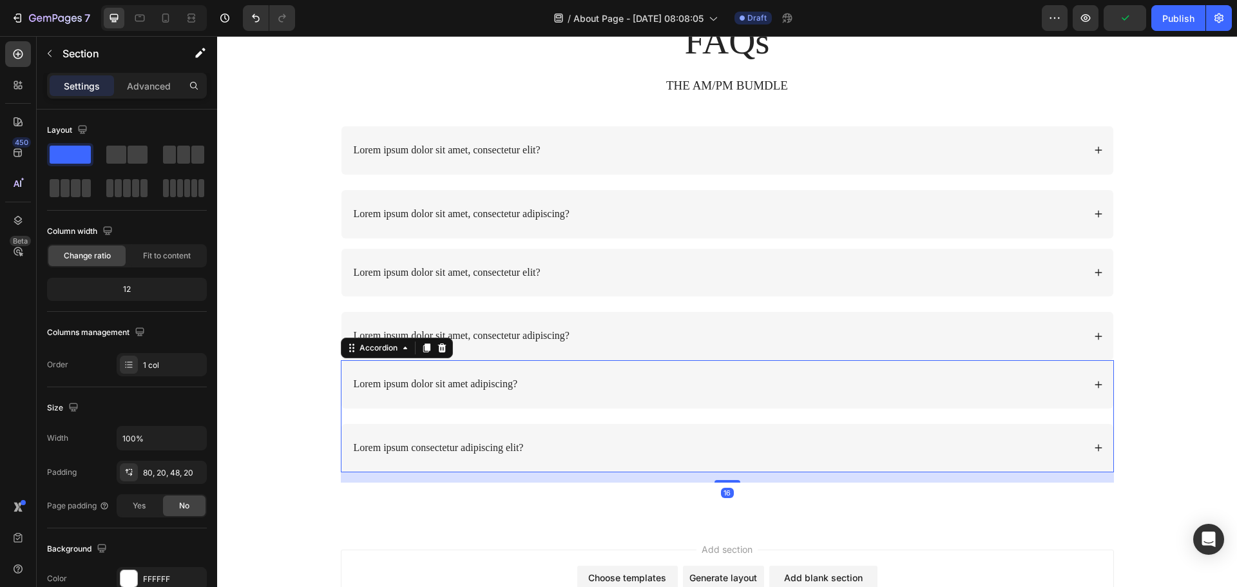
click at [568, 364] on div "Lorem ipsum dolor sit amet adipiscing?" at bounding box center [728, 384] width 772 height 48
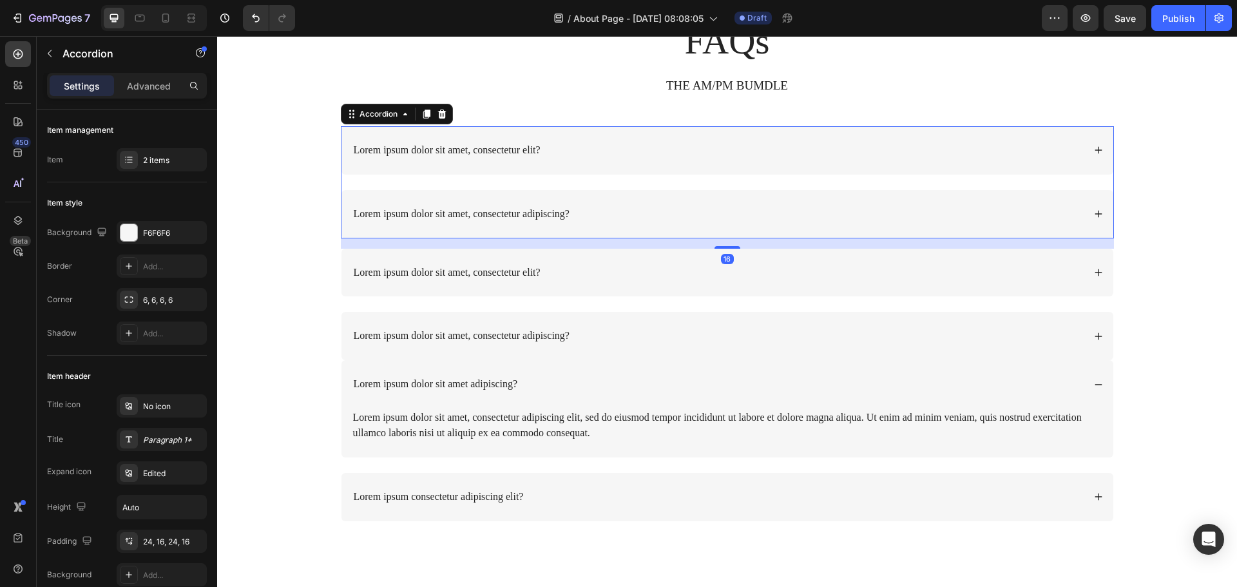
click at [605, 227] on div "Lorem ipsum dolor sit amet, consectetur adipiscing?" at bounding box center [728, 214] width 772 height 48
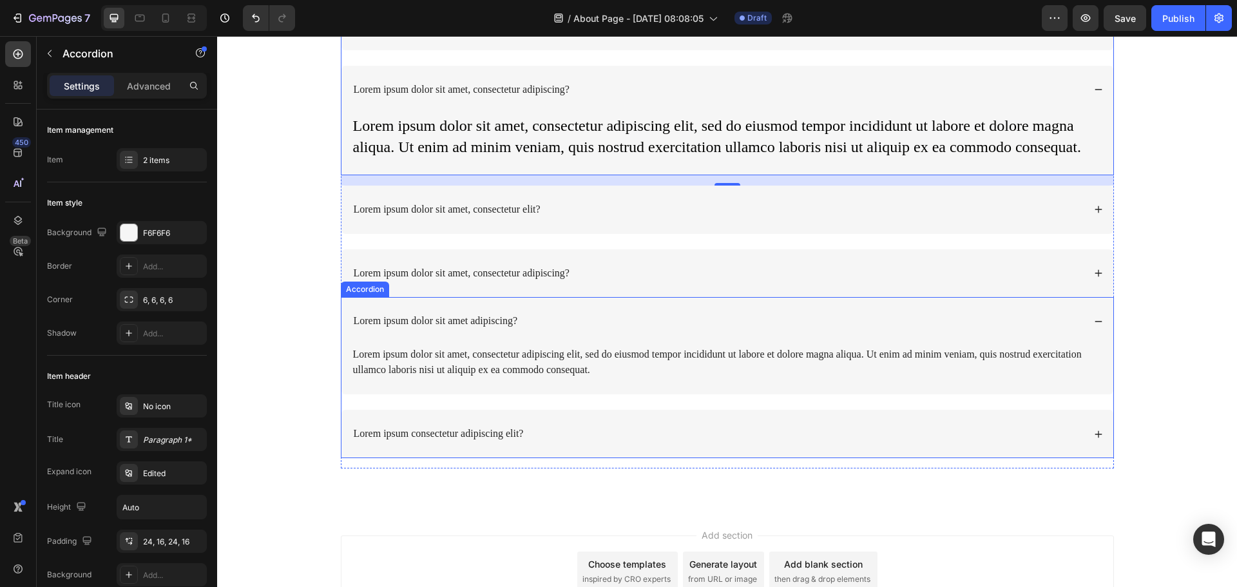
scroll to position [1030, 0]
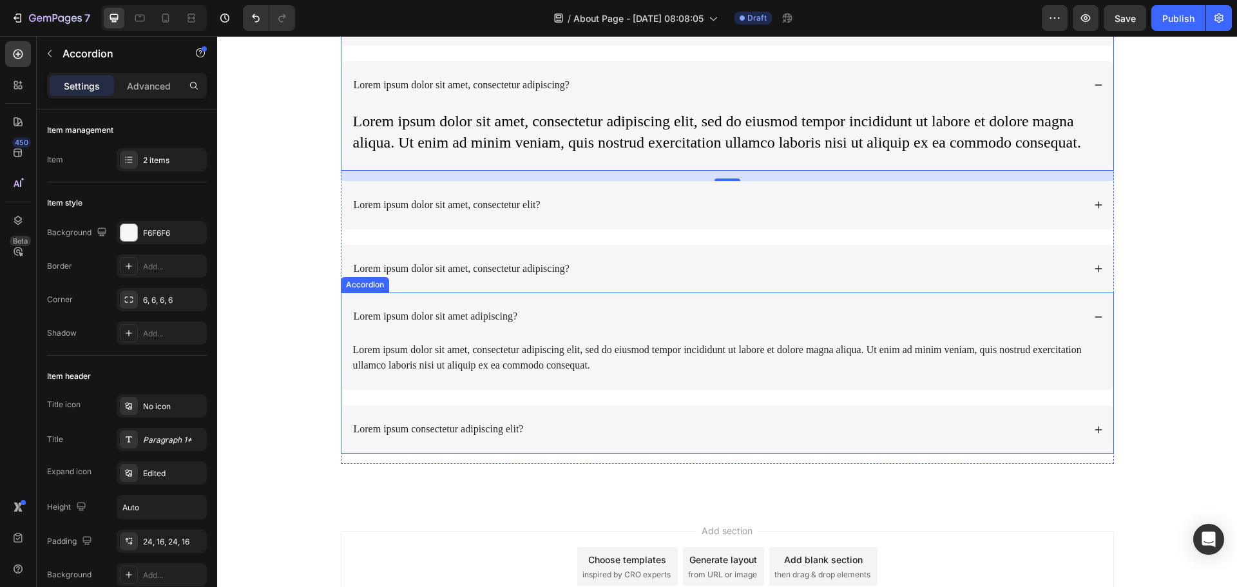
click at [668, 320] on div "Lorem ipsum dolor sit amet adipiscing?" at bounding box center [718, 316] width 732 height 17
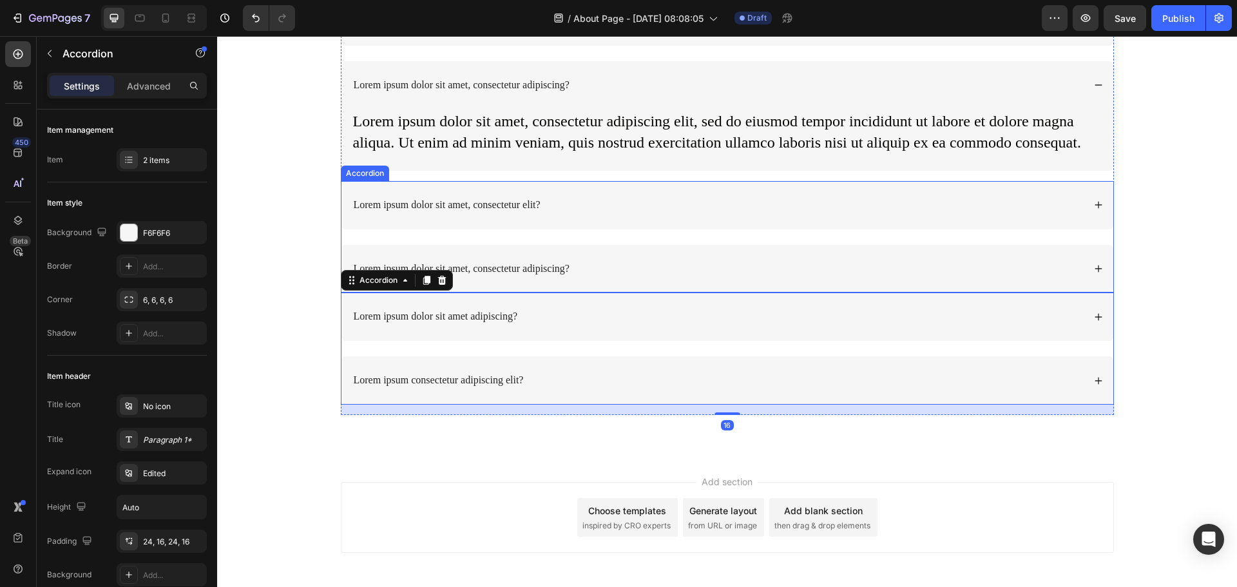
click at [729, 266] on div "Lorem ipsum dolor sit amet, consectetur adipiscing?" at bounding box center [718, 268] width 732 height 17
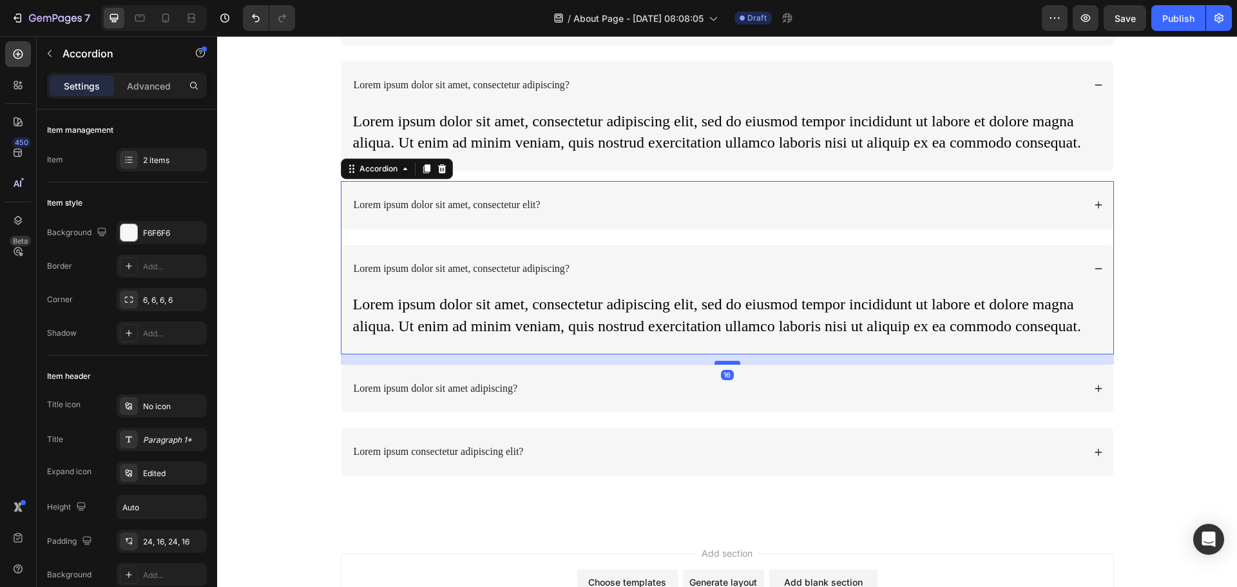
drag, startPoint x: 725, startPoint y: 353, endPoint x: 731, endPoint y: 363, distance: 12.2
click at [731, 363] on div at bounding box center [728, 363] width 26 height 4
type input "100%"
type input "100"
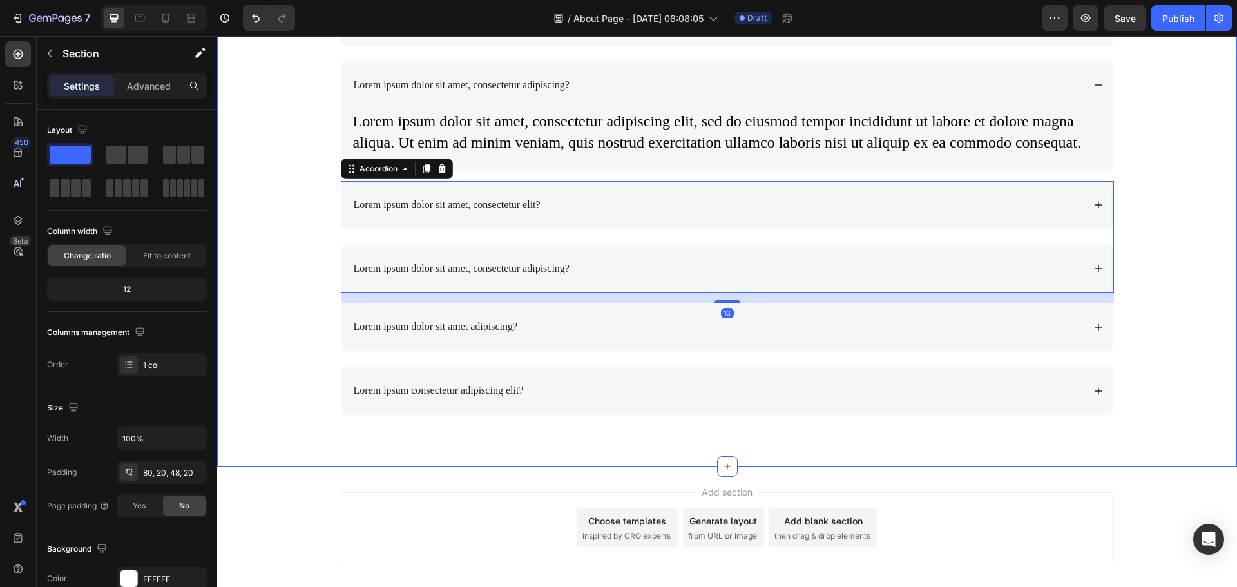
click at [1145, 276] on div "FAQs Heading THE AM/PM BUMDLE Text Block Row Lorem ipsum dolor sit amet, consec…" at bounding box center [727, 161] width 994 height 548
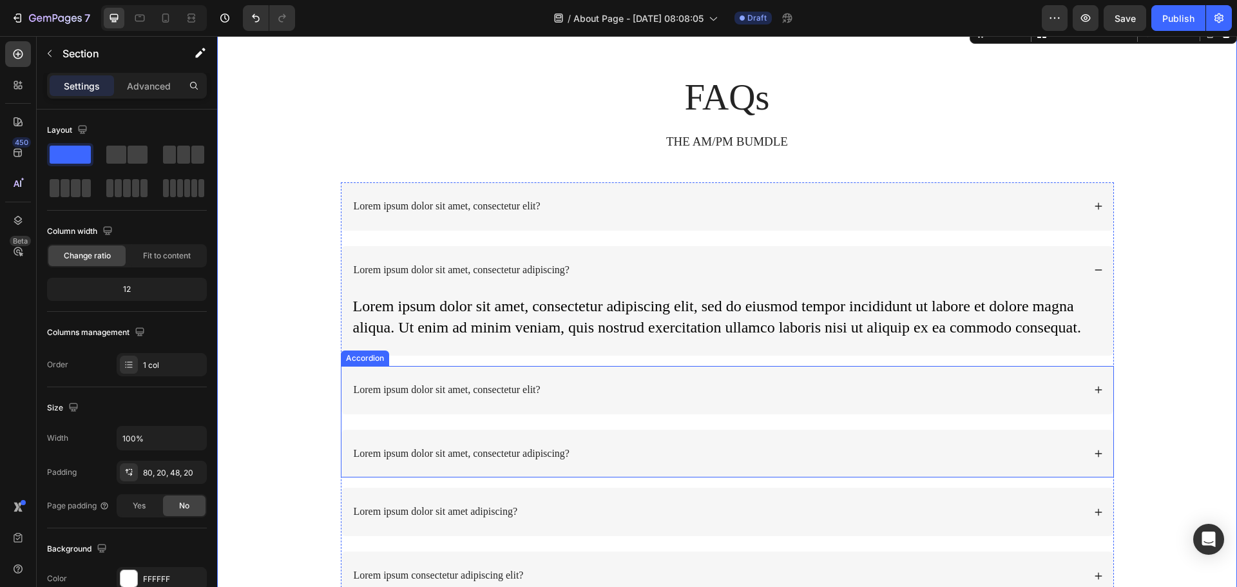
scroll to position [901, 0]
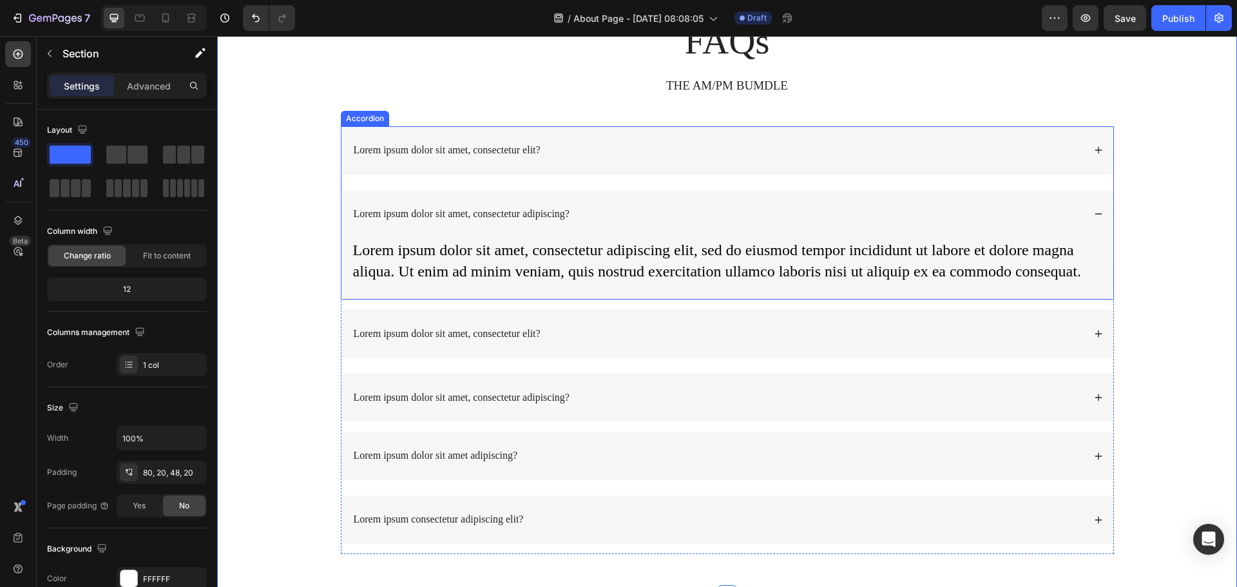
click at [1094, 215] on icon at bounding box center [1098, 213] width 9 height 9
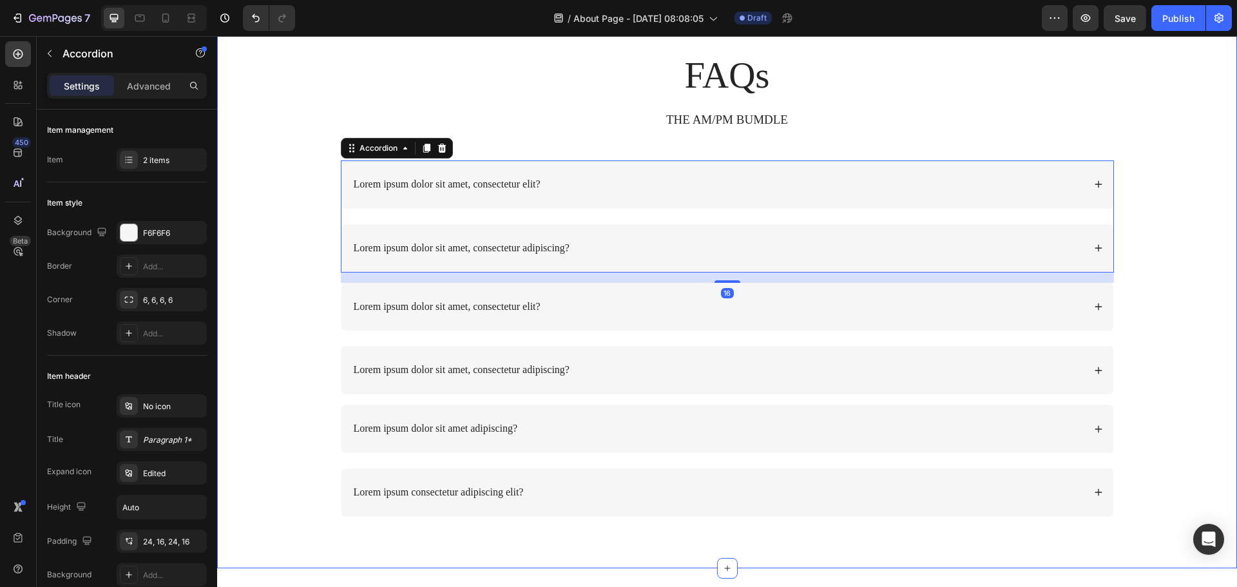
scroll to position [837, 0]
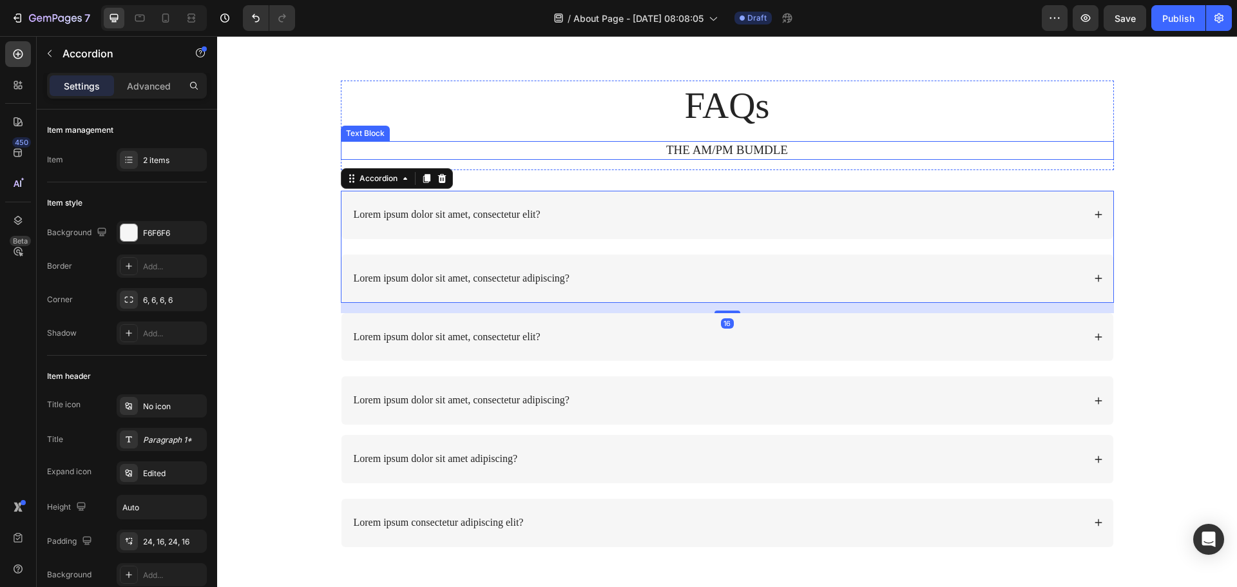
click at [744, 116] on h2 "FAQs" at bounding box center [727, 106] width 773 height 50
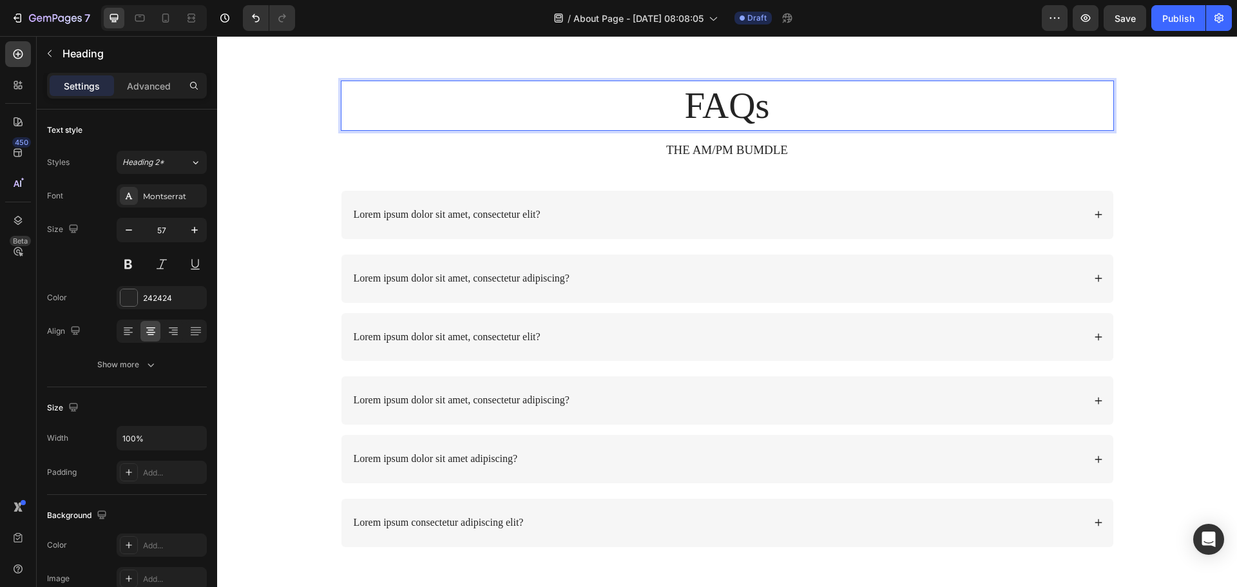
click at [744, 116] on h2 "FAQs" at bounding box center [727, 106] width 773 height 50
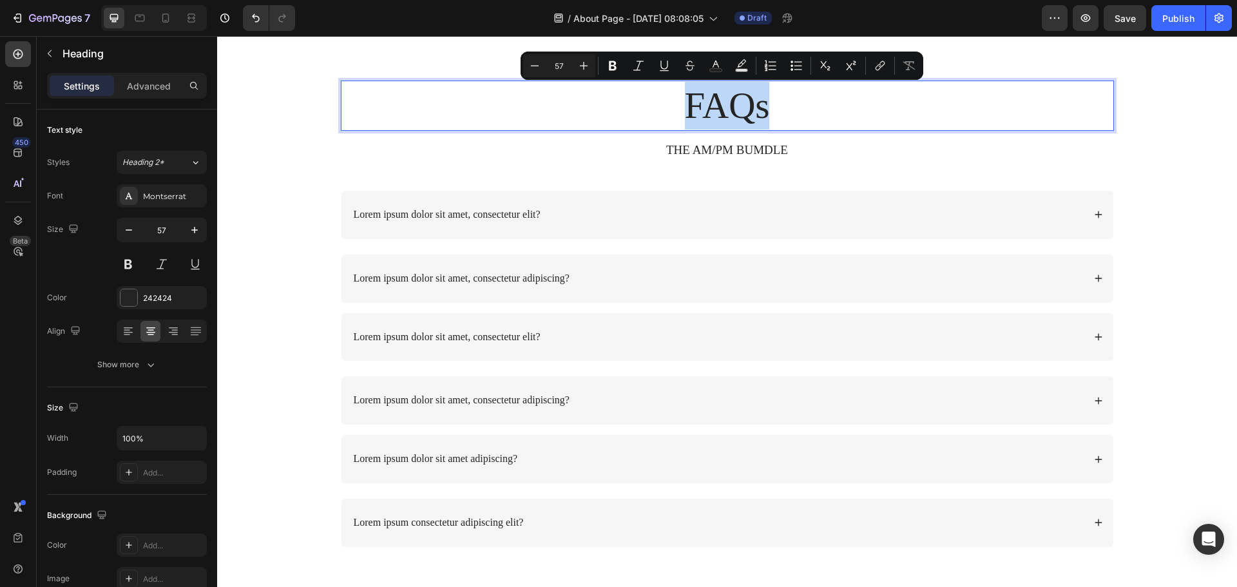
click at [744, 116] on p "FAQs" at bounding box center [727, 106] width 771 height 48
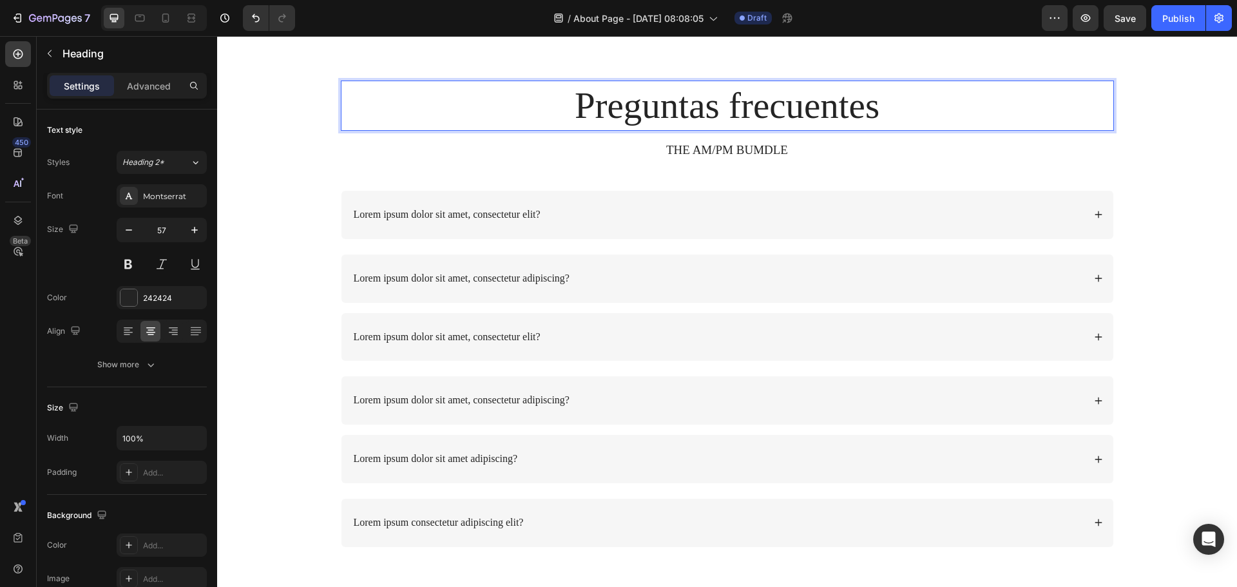
click at [681, 104] on p "Preguntas frecuentes" at bounding box center [727, 106] width 771 height 48
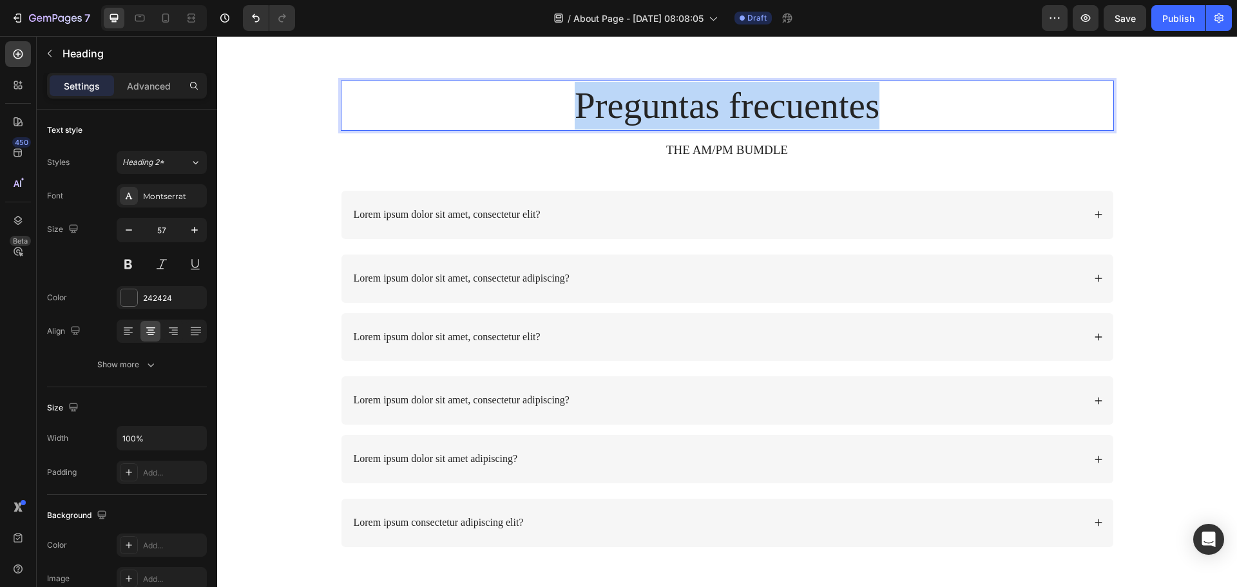
click at [681, 104] on p "Preguntas frecuentes" at bounding box center [727, 106] width 771 height 48
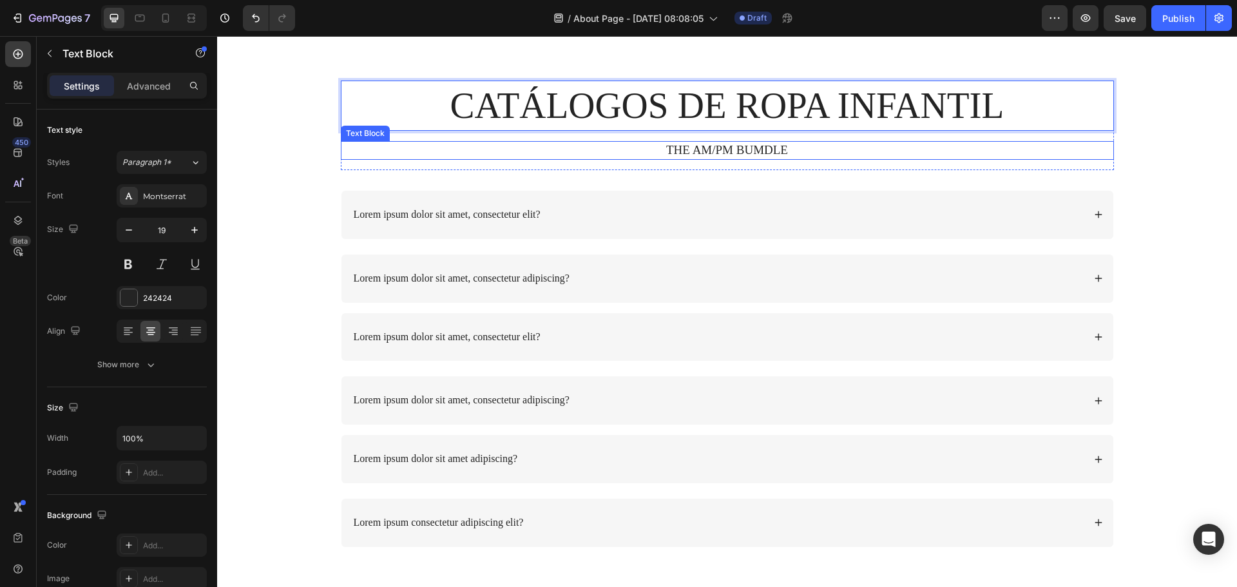
click at [690, 144] on p "THE AM/PM BUMDLE" at bounding box center [727, 150] width 771 height 16
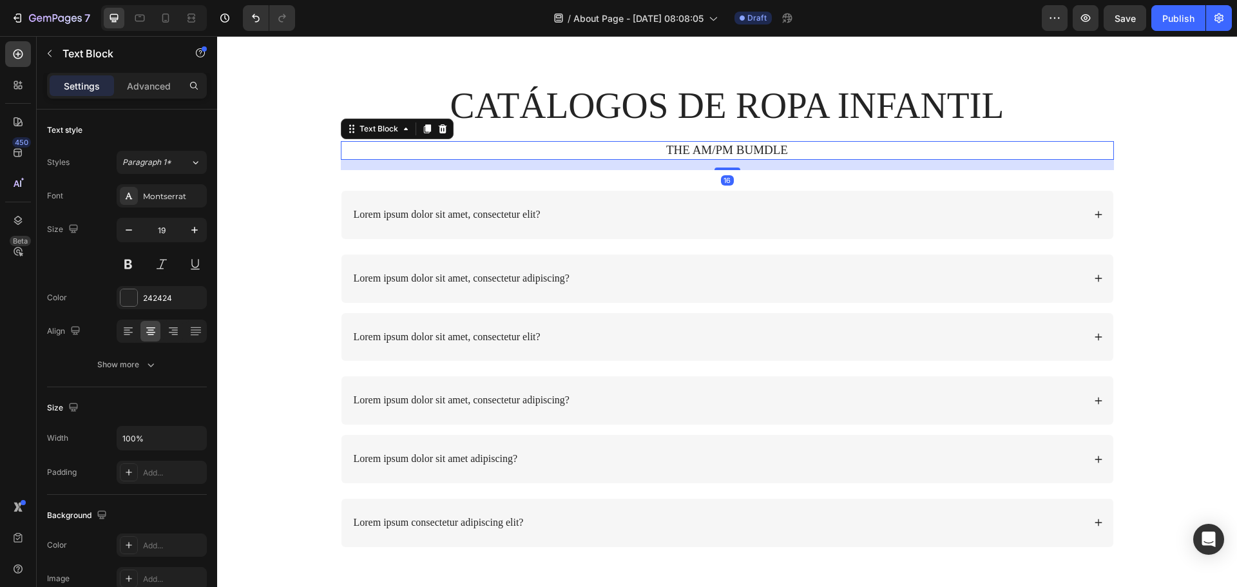
click at [690, 144] on p "THE AM/PM BUMDLE" at bounding box center [727, 150] width 771 height 16
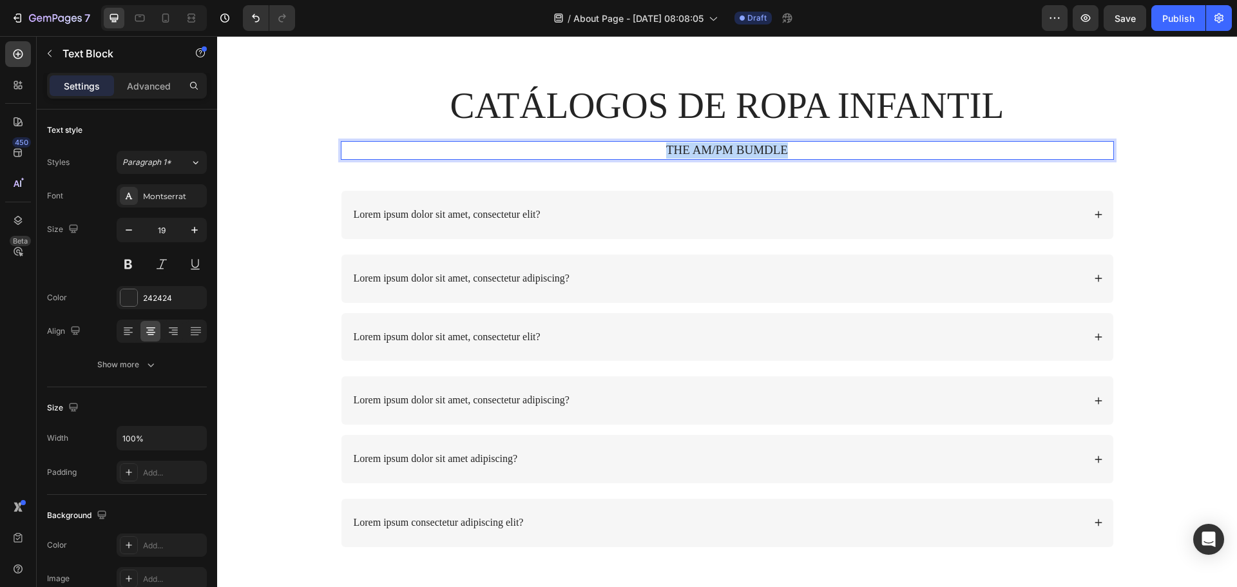
click at [690, 144] on p "THE AM/PM BUMDLE" at bounding box center [727, 150] width 771 height 16
click at [664, 103] on p "CATÁLOGOS DE ROPA INFANTIL" at bounding box center [727, 106] width 771 height 48
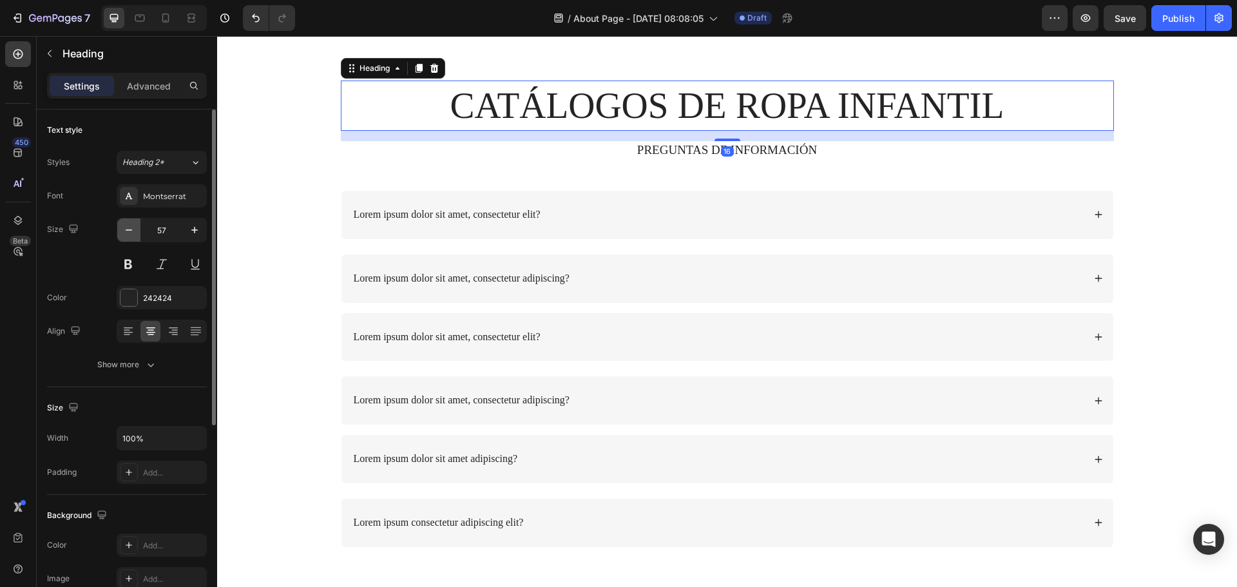
click at [137, 235] on button "button" at bounding box center [128, 229] width 23 height 23
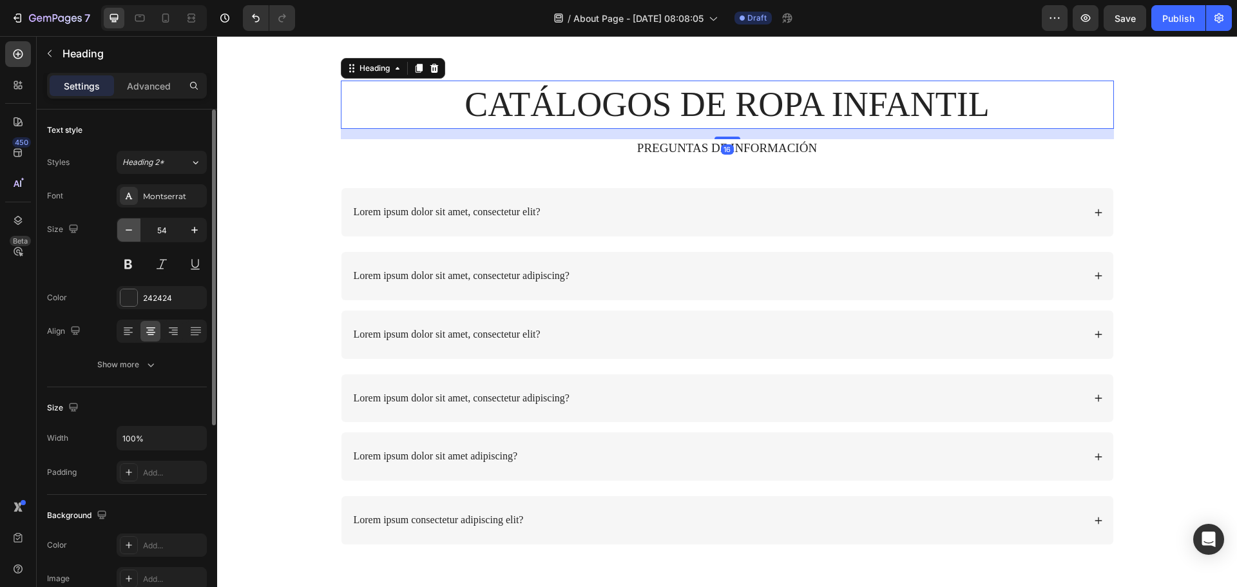
click at [137, 235] on button "button" at bounding box center [128, 229] width 23 height 23
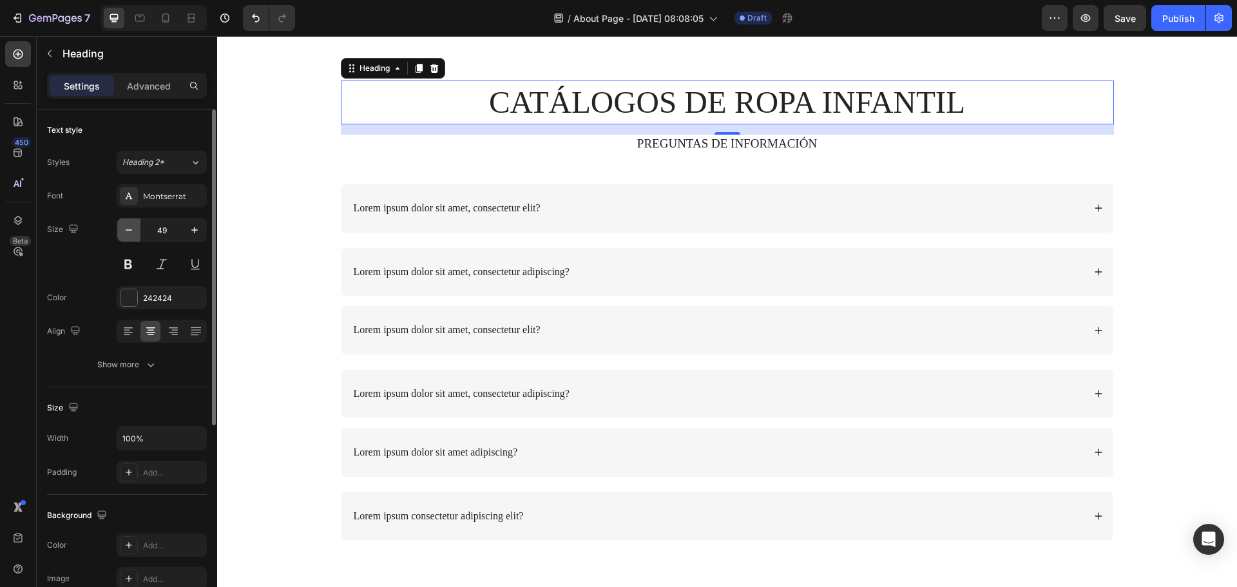
click at [137, 235] on button "button" at bounding box center [128, 229] width 23 height 23
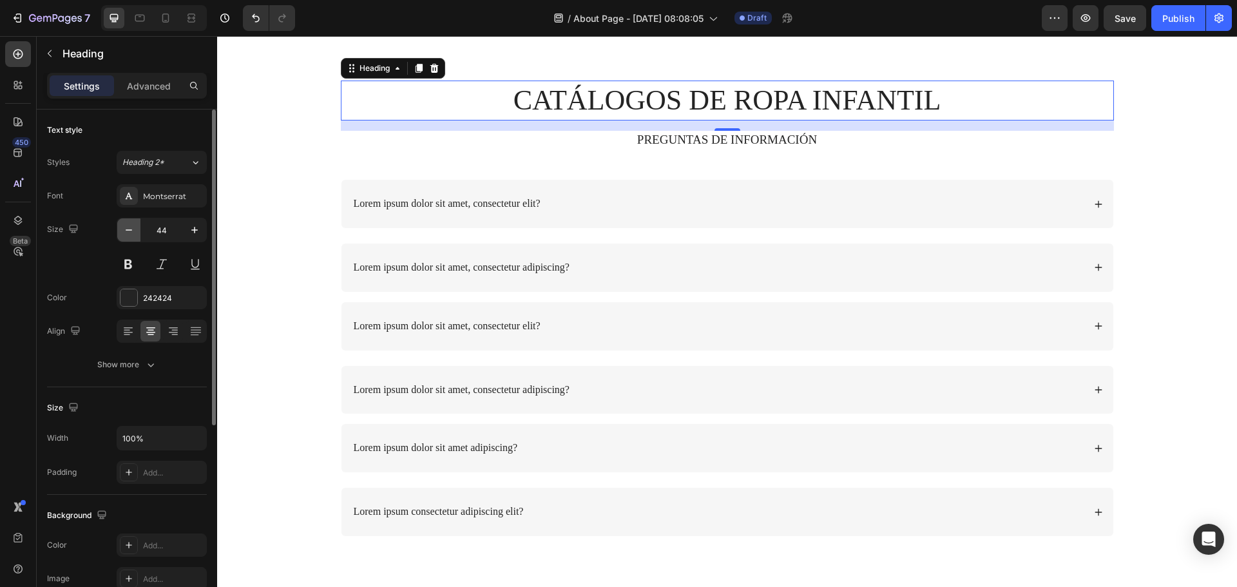
click at [137, 235] on button "button" at bounding box center [128, 229] width 23 height 23
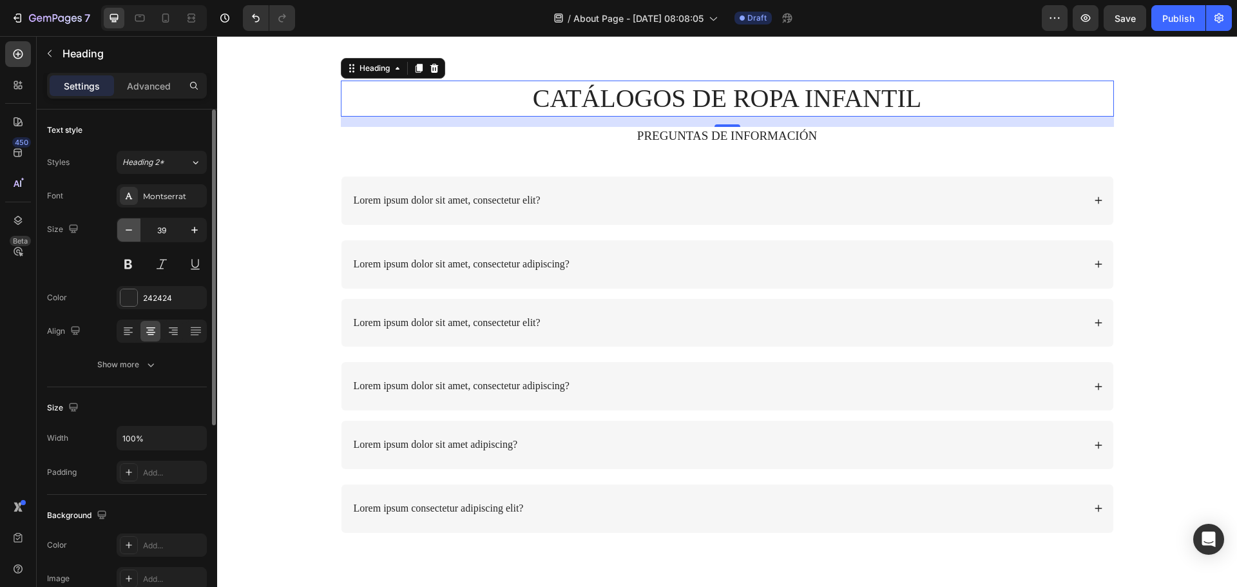
click at [137, 235] on button "button" at bounding box center [128, 229] width 23 height 23
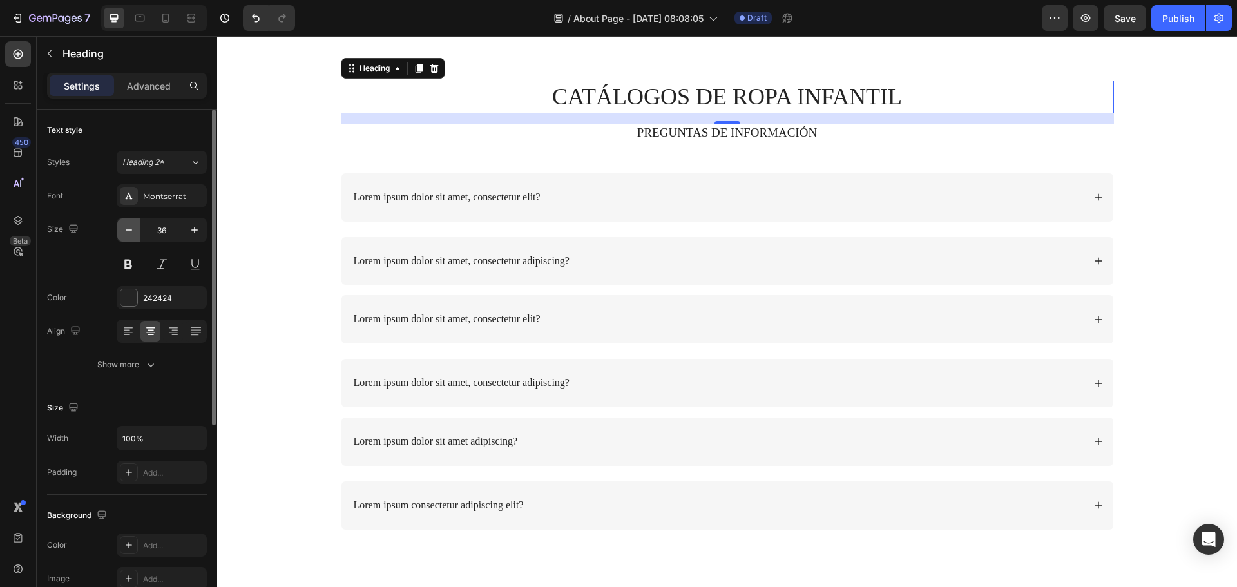
click at [137, 235] on button "button" at bounding box center [128, 229] width 23 height 23
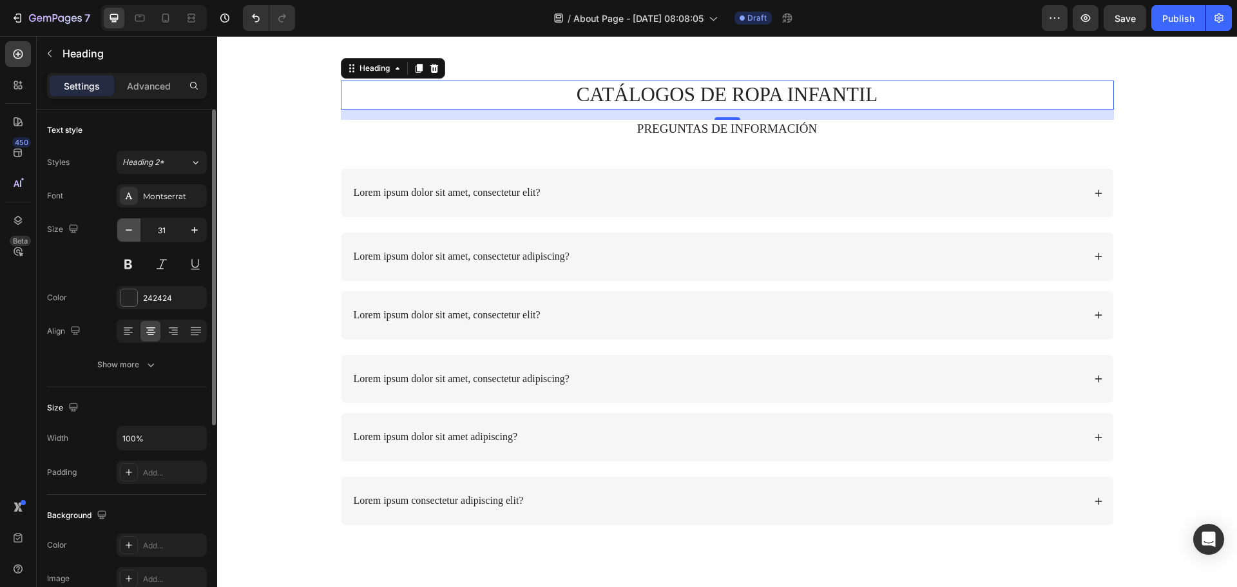
click at [137, 235] on button "button" at bounding box center [128, 229] width 23 height 23
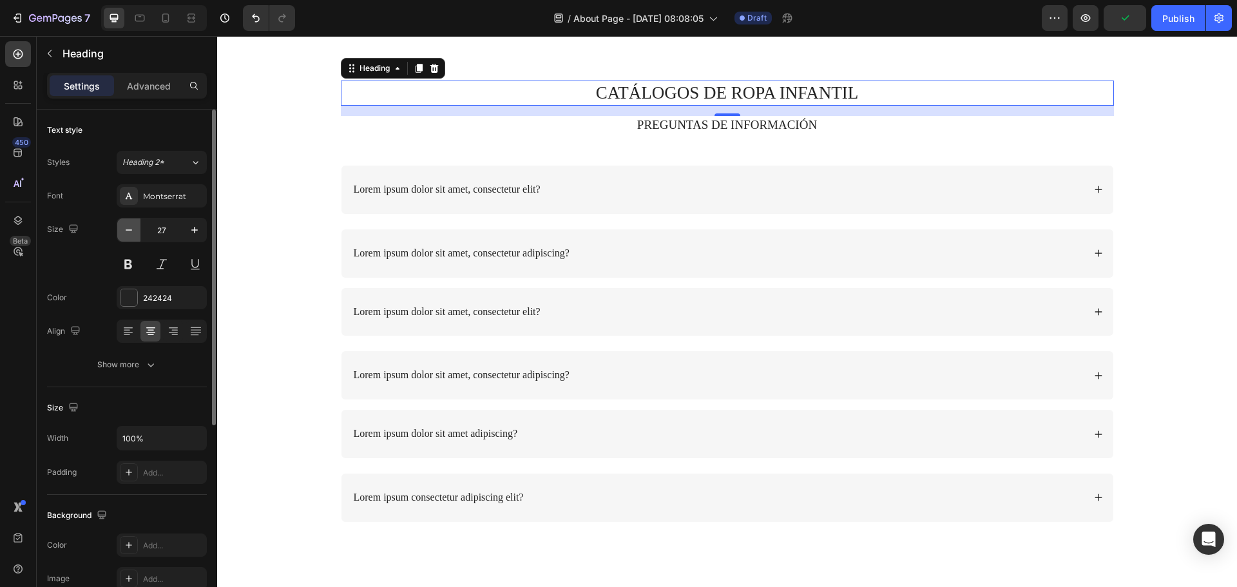
click at [137, 235] on button "button" at bounding box center [128, 229] width 23 height 23
type input "23"
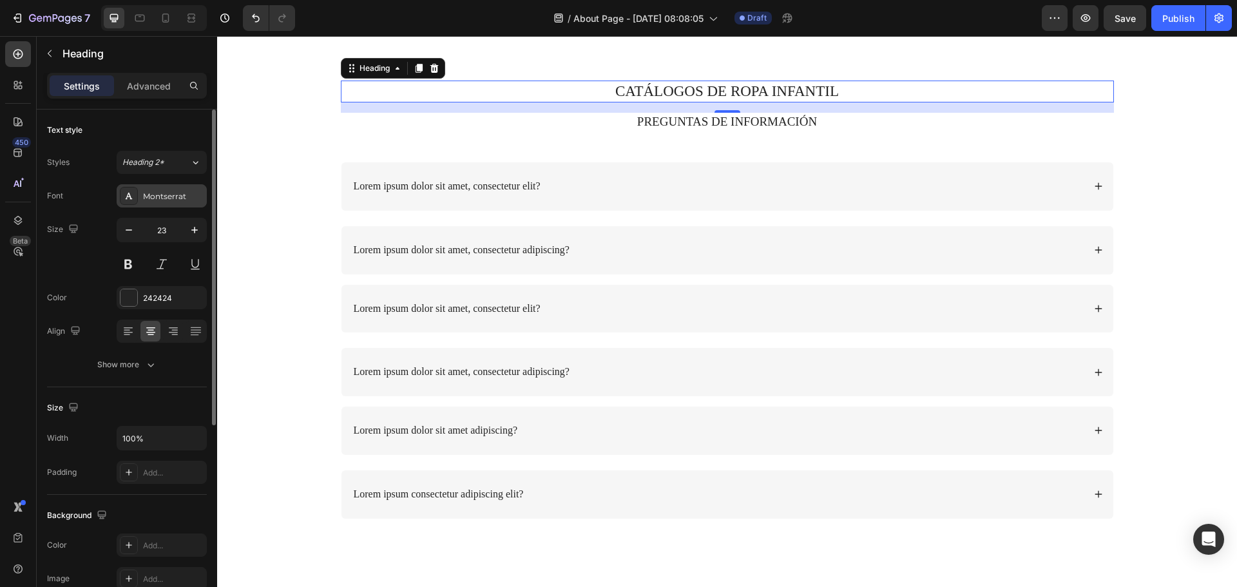
click at [177, 195] on div "Montserrat" at bounding box center [173, 197] width 61 height 12
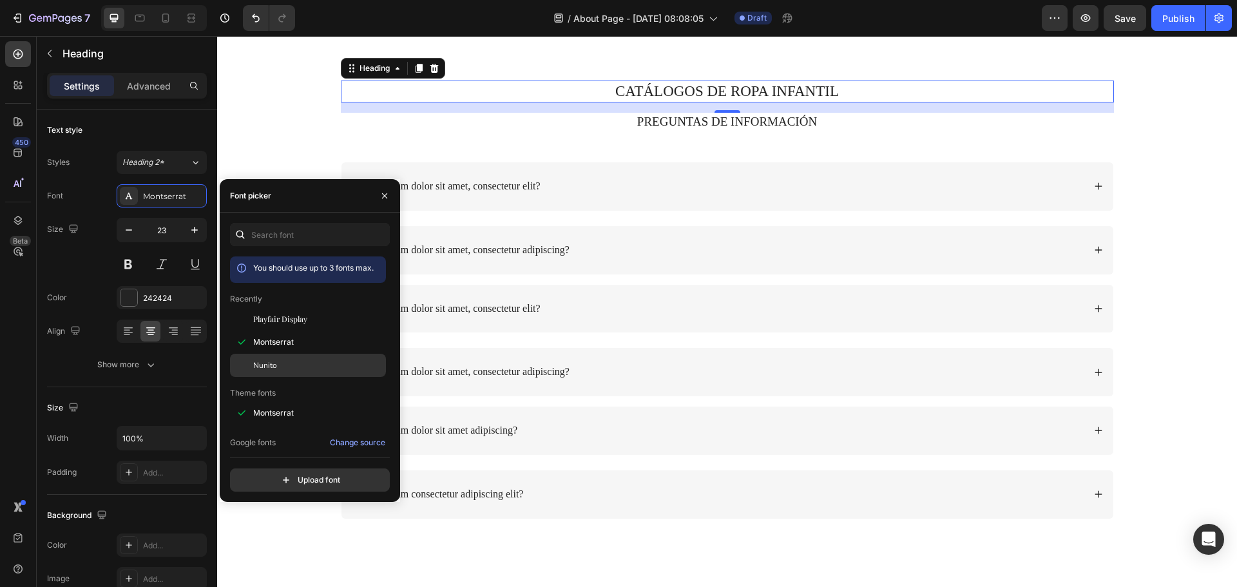
click at [299, 360] on div "Nunito" at bounding box center [318, 366] width 130 height 12
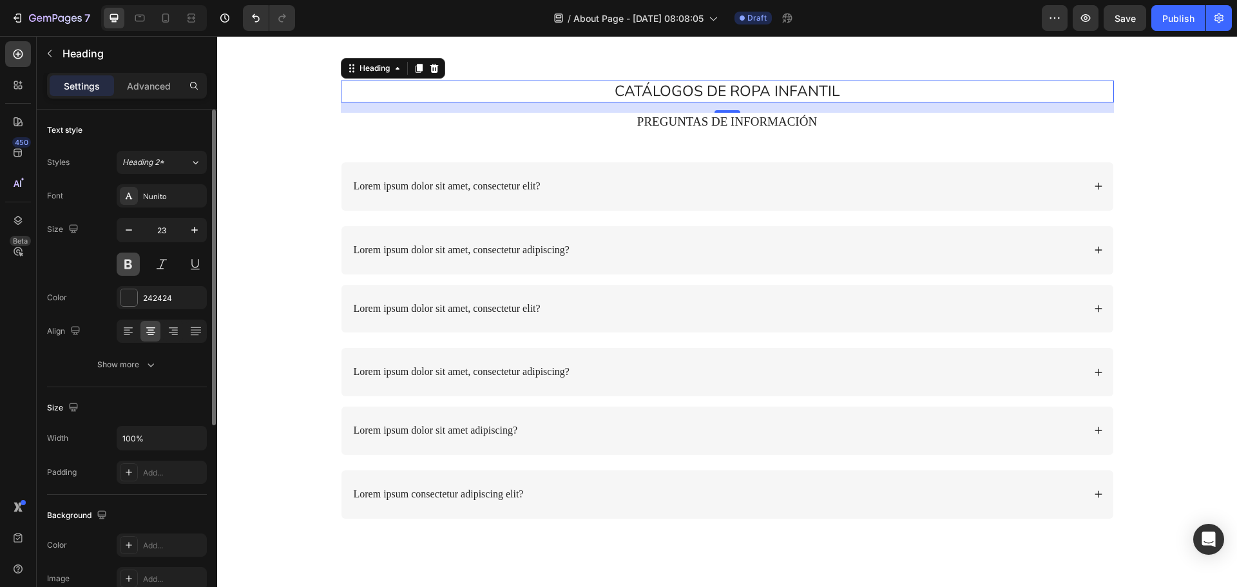
click at [133, 272] on button at bounding box center [128, 264] width 23 height 23
click at [721, 123] on div "16" at bounding box center [727, 123] width 13 height 10
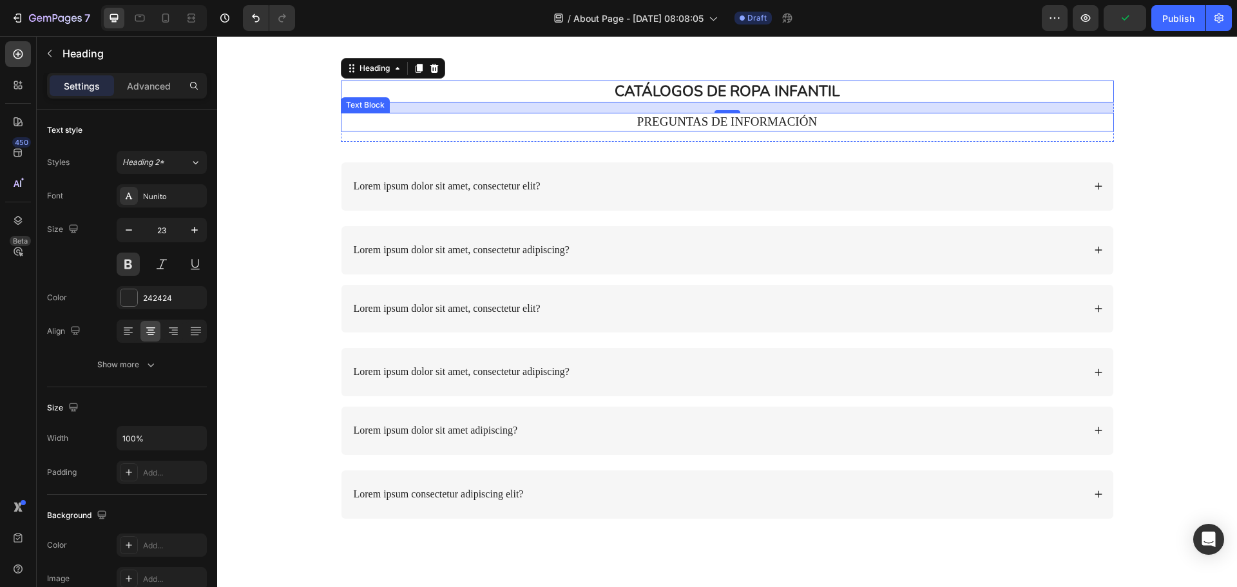
click at [670, 125] on p "PREGUNTAS DE INFORMACIÓN" at bounding box center [727, 122] width 771 height 16
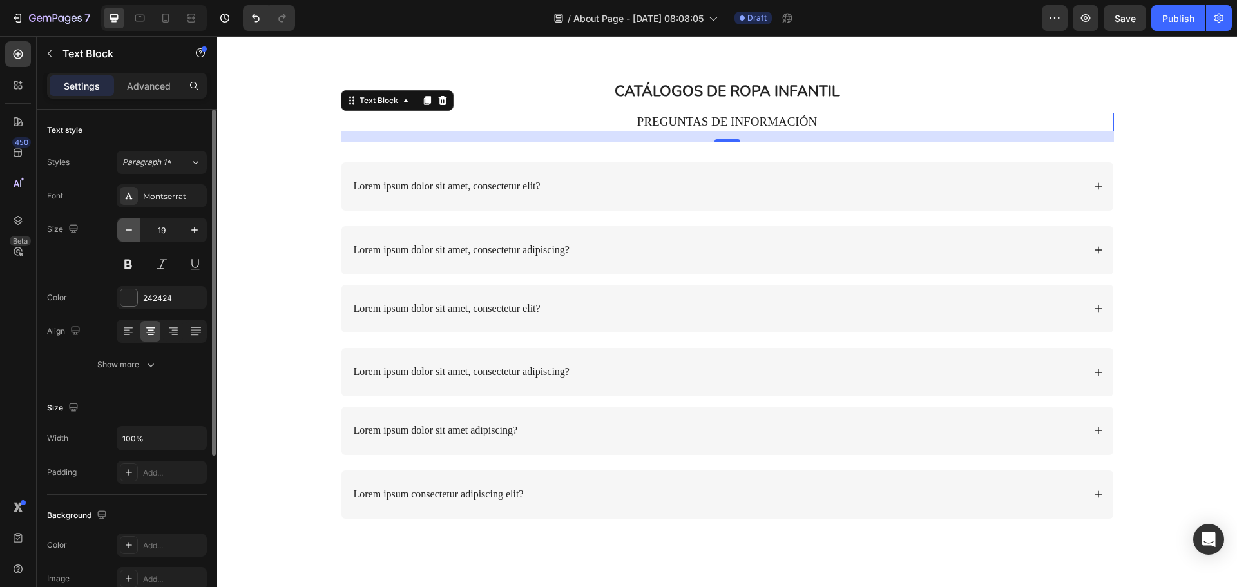
click at [131, 225] on icon "button" at bounding box center [128, 230] width 13 height 13
type input "18"
click at [152, 204] on div "Montserrat" at bounding box center [162, 195] width 90 height 23
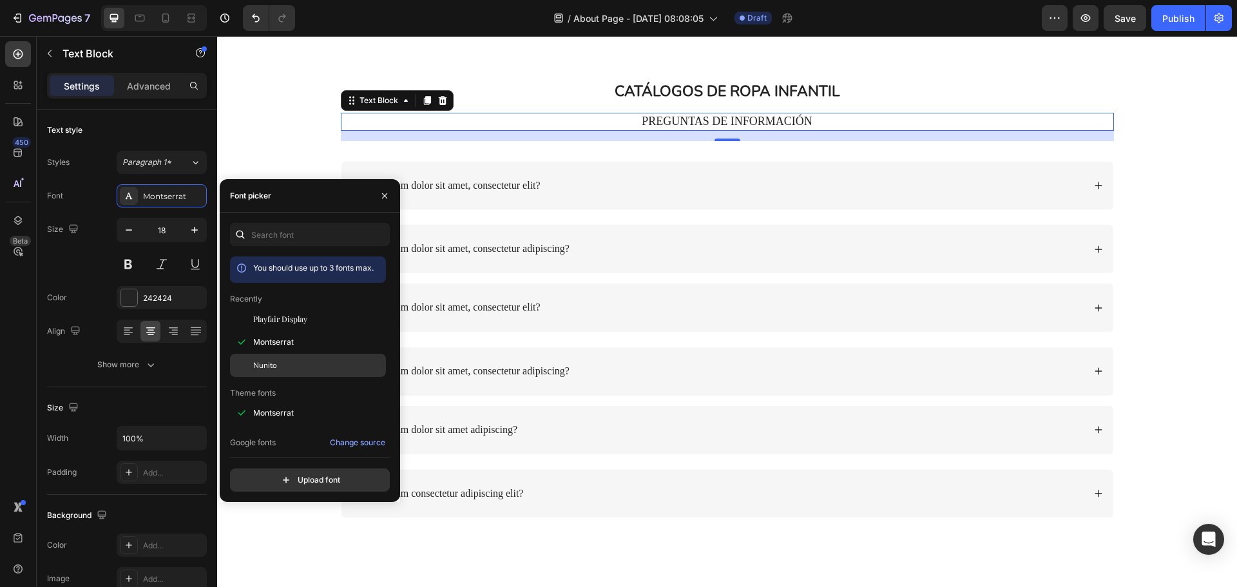
click at [271, 359] on div "Nunito" at bounding box center [308, 365] width 156 height 23
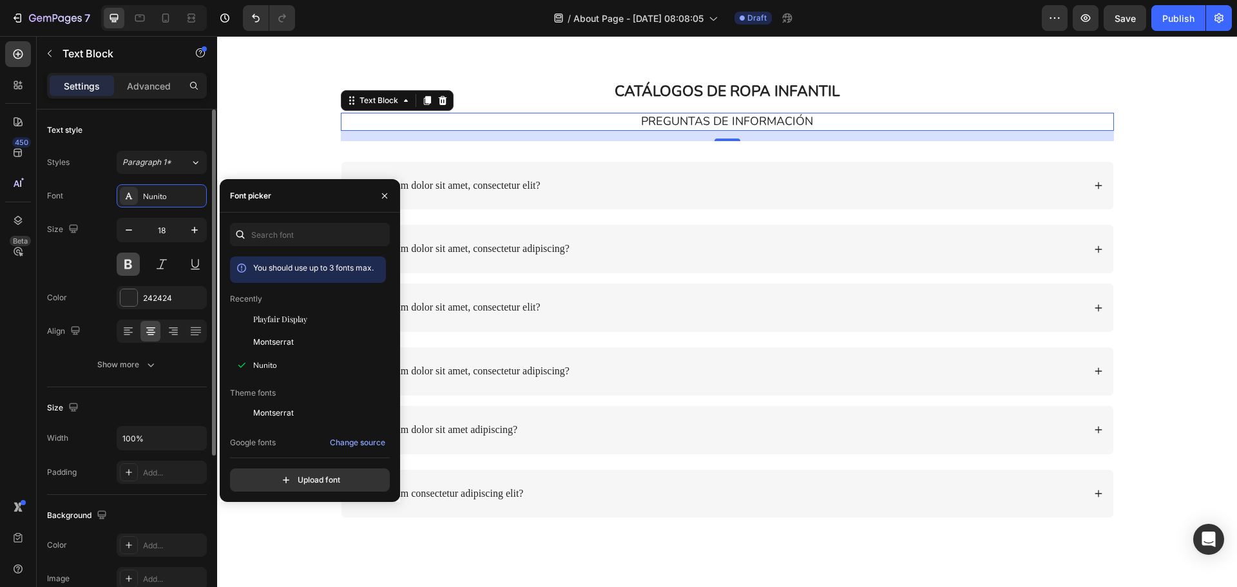
click at [138, 267] on button at bounding box center [128, 264] width 23 height 23
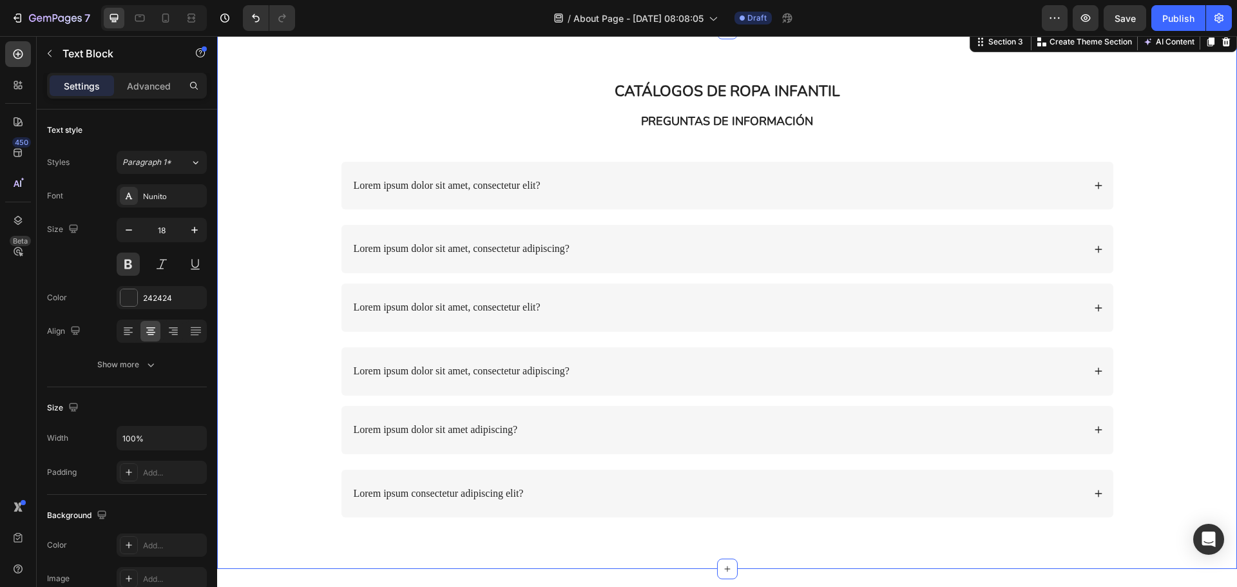
click at [1144, 186] on div "CATÁLOGOS DE ROPA INFANTIL Heading PREGUNTAS DE INFORMACIÓN Text Block Row Lore…" at bounding box center [727, 310] width 994 height 458
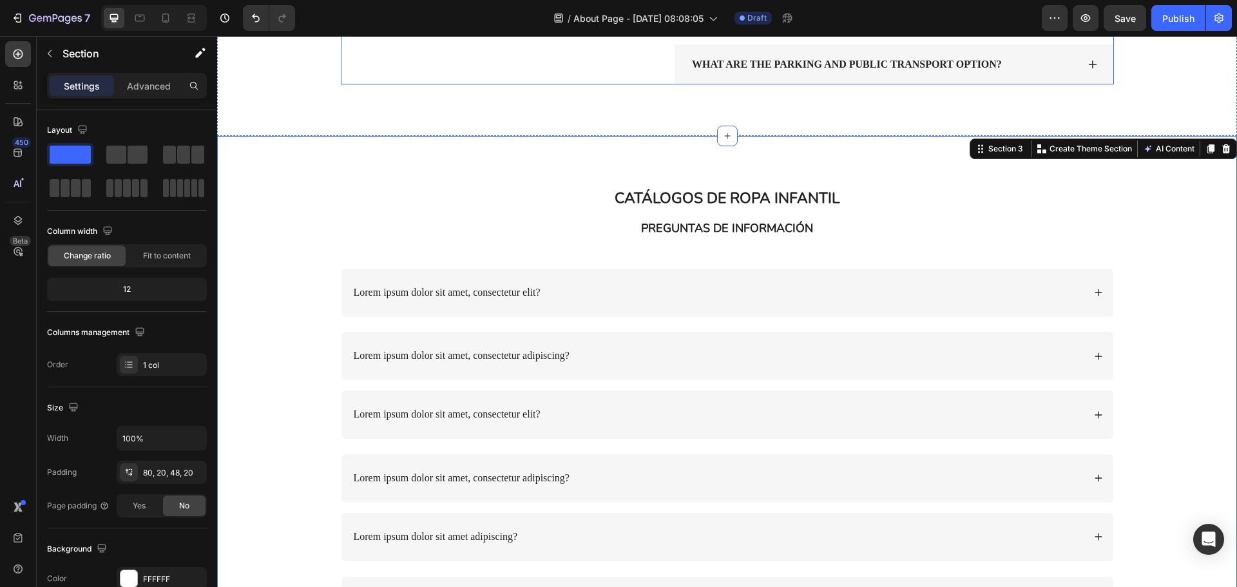
scroll to position [772, 0]
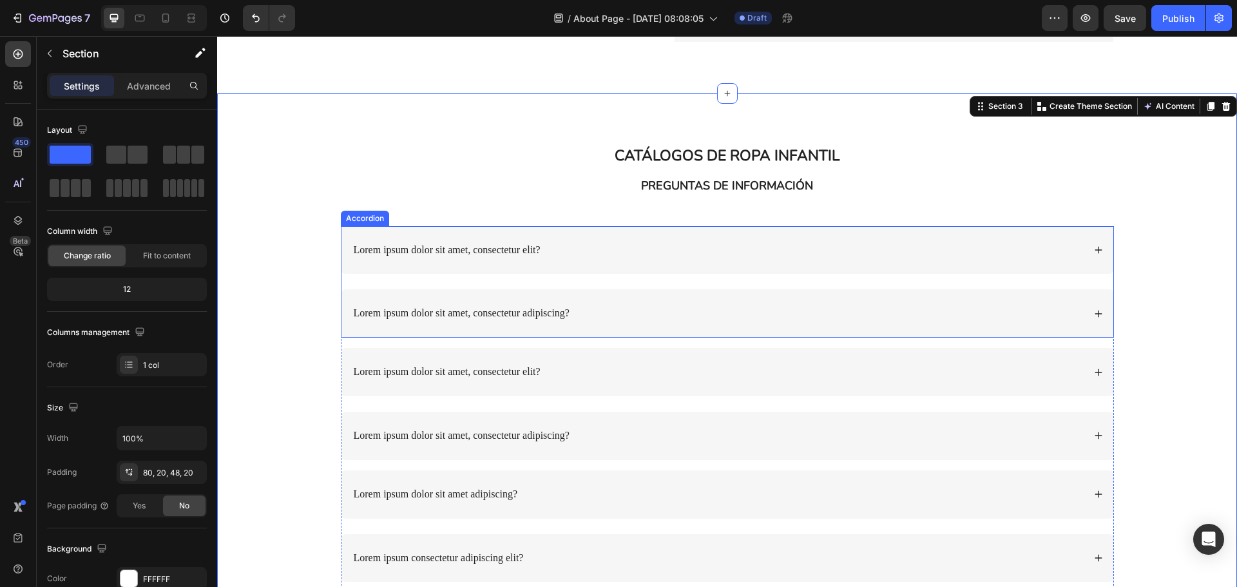
click at [507, 250] on p "Lorem ipsum dolor sit amet, consectetur elit?" at bounding box center [447, 251] width 187 height 14
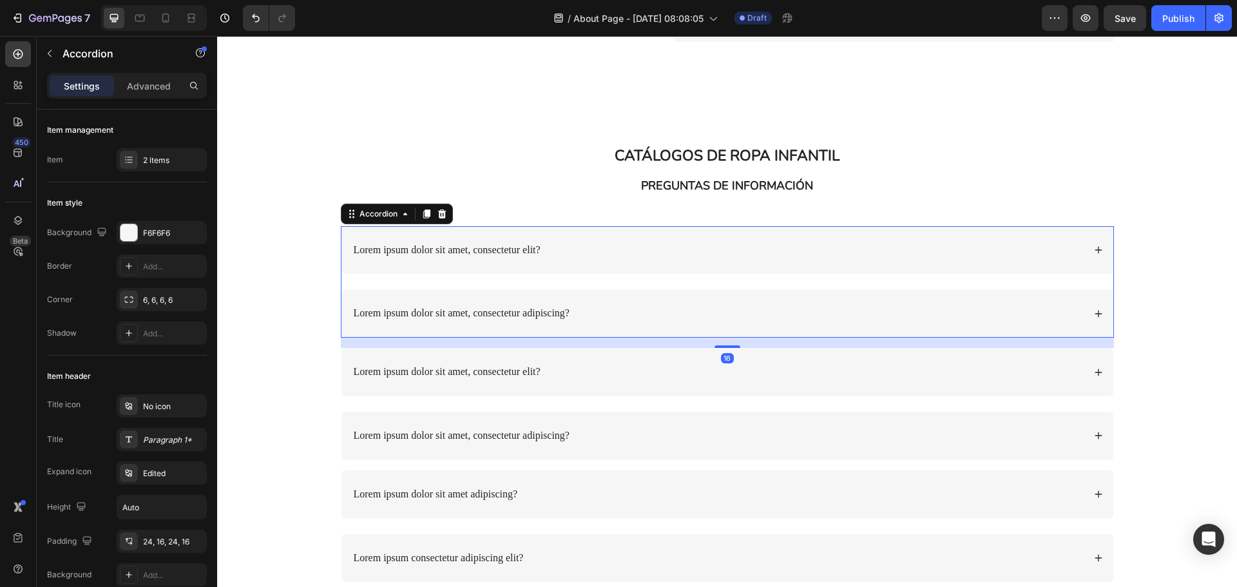
click at [507, 250] on p "Lorem ipsum dolor sit amet, consectetur elit?" at bounding box center [447, 251] width 187 height 14
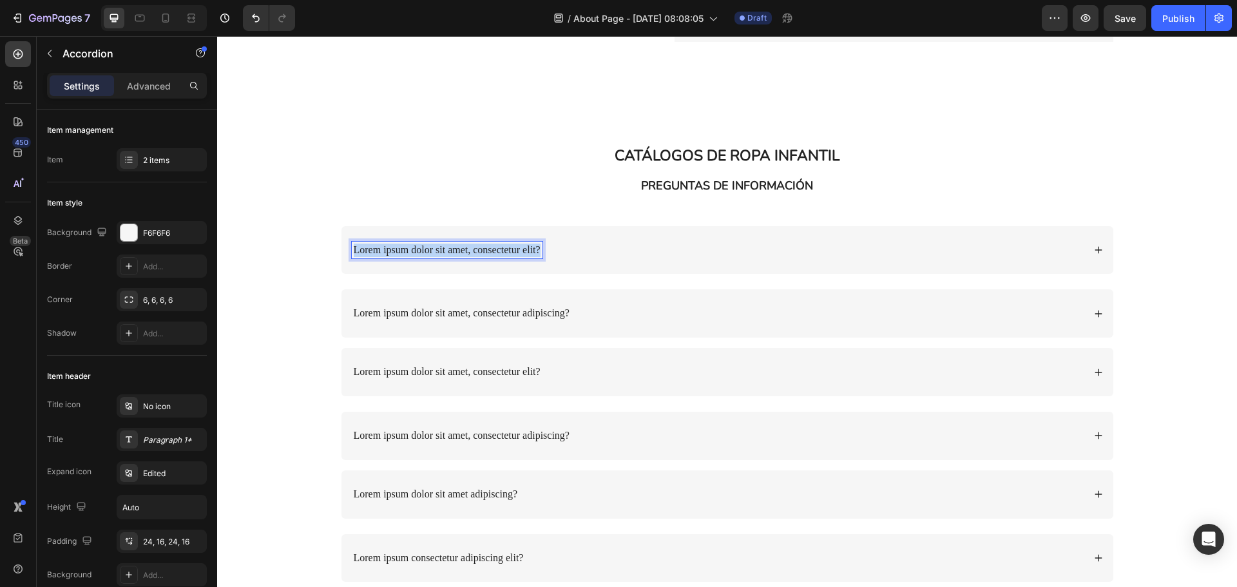
click at [507, 250] on p "Lorem ipsum dolor sit amet, consectetur elit?" at bounding box center [447, 251] width 187 height 14
click at [1094, 246] on icon at bounding box center [1098, 250] width 9 height 9
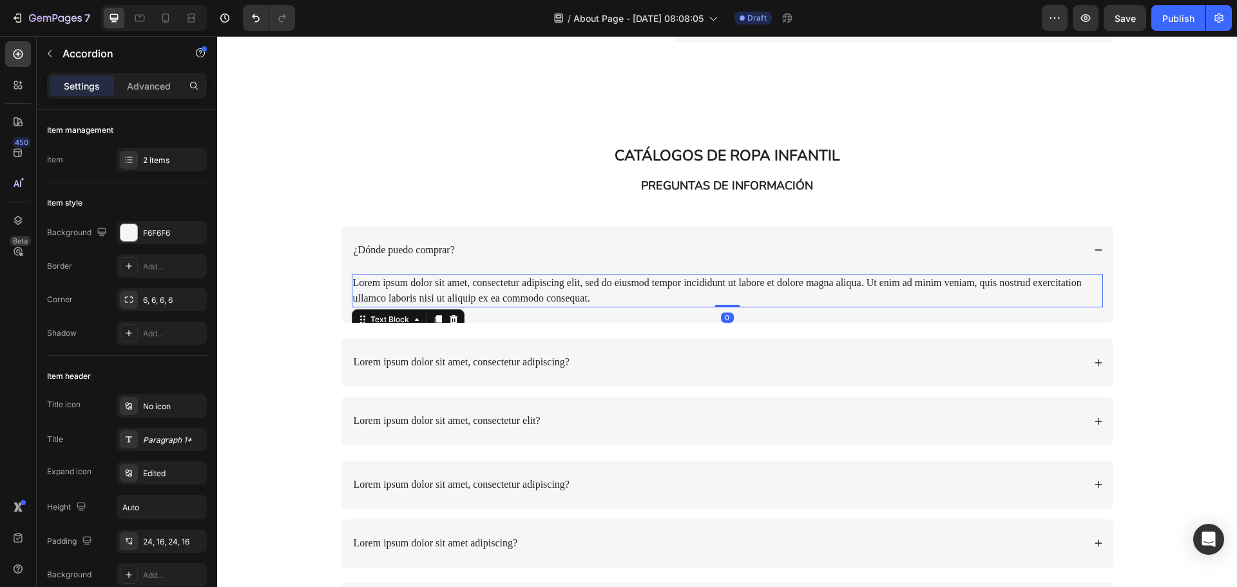
click at [447, 288] on div "Lorem ipsum dolor sit amet, consectetur adipiscing elit, sed do eiusmod tempor …" at bounding box center [727, 291] width 751 height 34
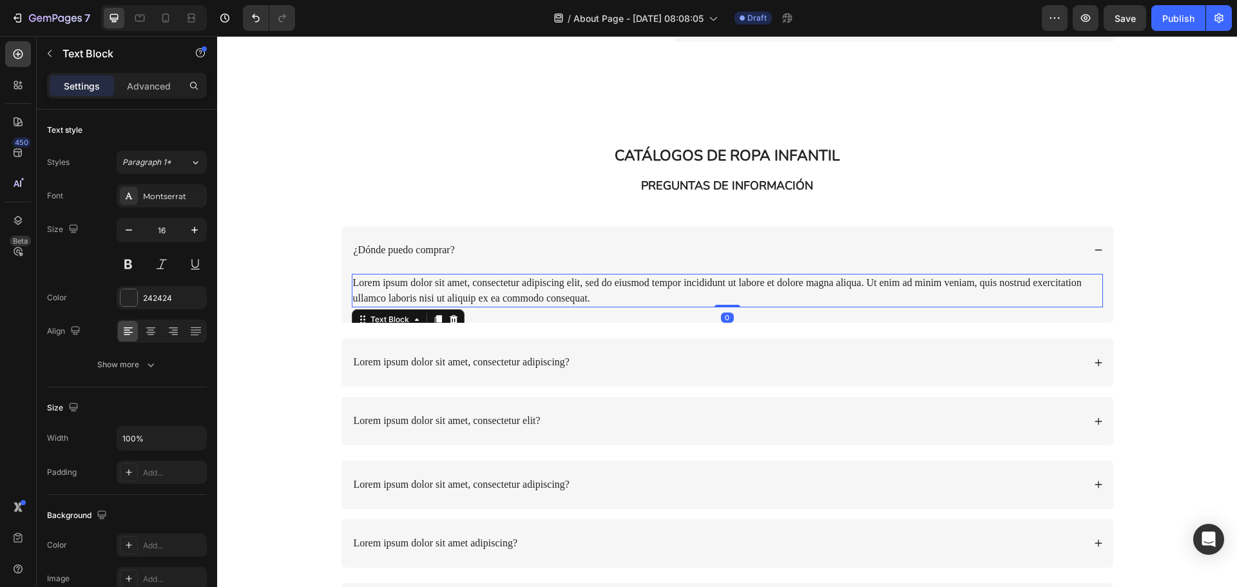
click at [447, 288] on div "Lorem ipsum dolor sit amet, consectetur adipiscing elit, sed do eiusmod tempor …" at bounding box center [727, 291] width 751 height 34
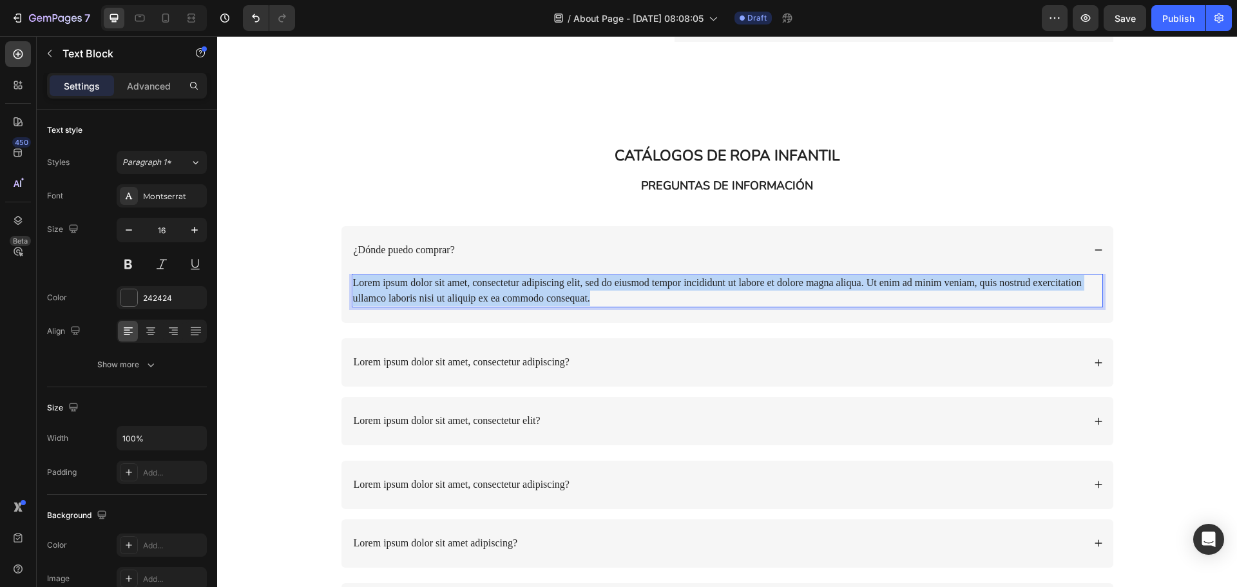
click at [447, 288] on p "Lorem ipsum dolor sit amet, consectetur adipiscing elit, sed do eiusmod tempor …" at bounding box center [727, 290] width 749 height 31
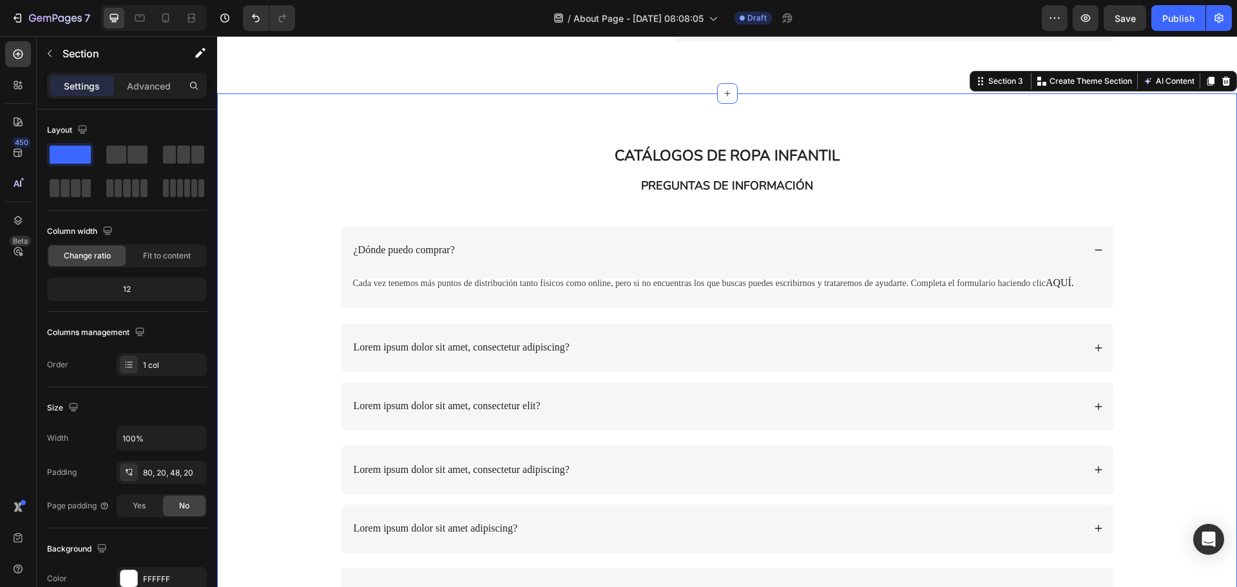
click at [1143, 269] on div "CATÁLOGOS DE ROPA INFANTIL Heading PREGUNTAS DE INFORMACIÓN Text Block Row ¿Dón…" at bounding box center [727, 391] width 994 height 492
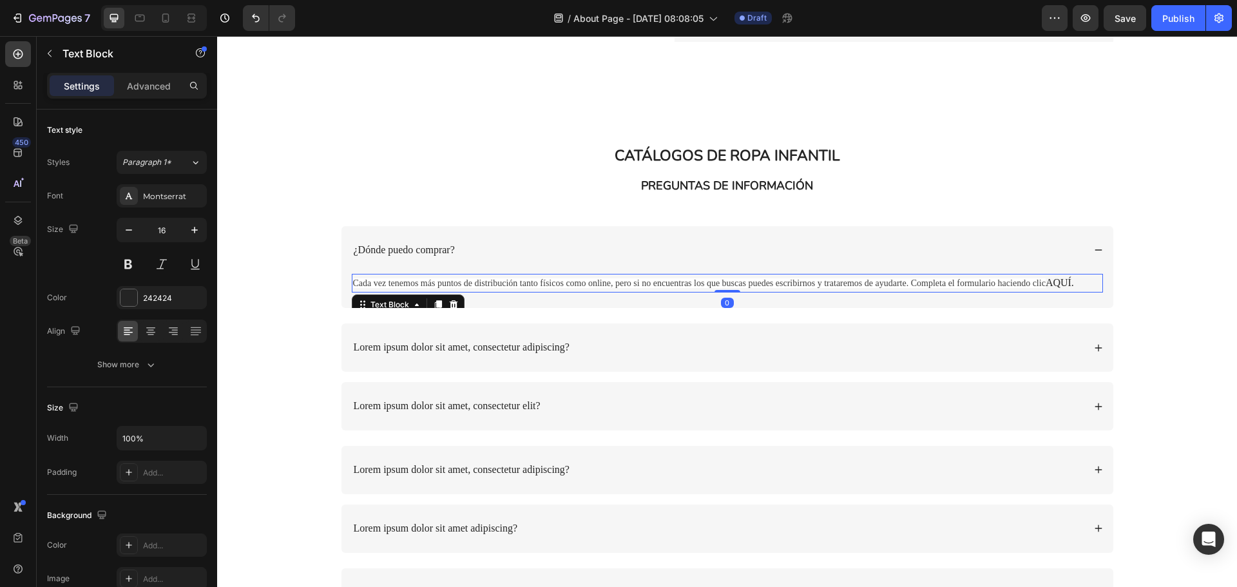
click at [1061, 285] on link "AQUÍ." at bounding box center [1060, 282] width 28 height 11
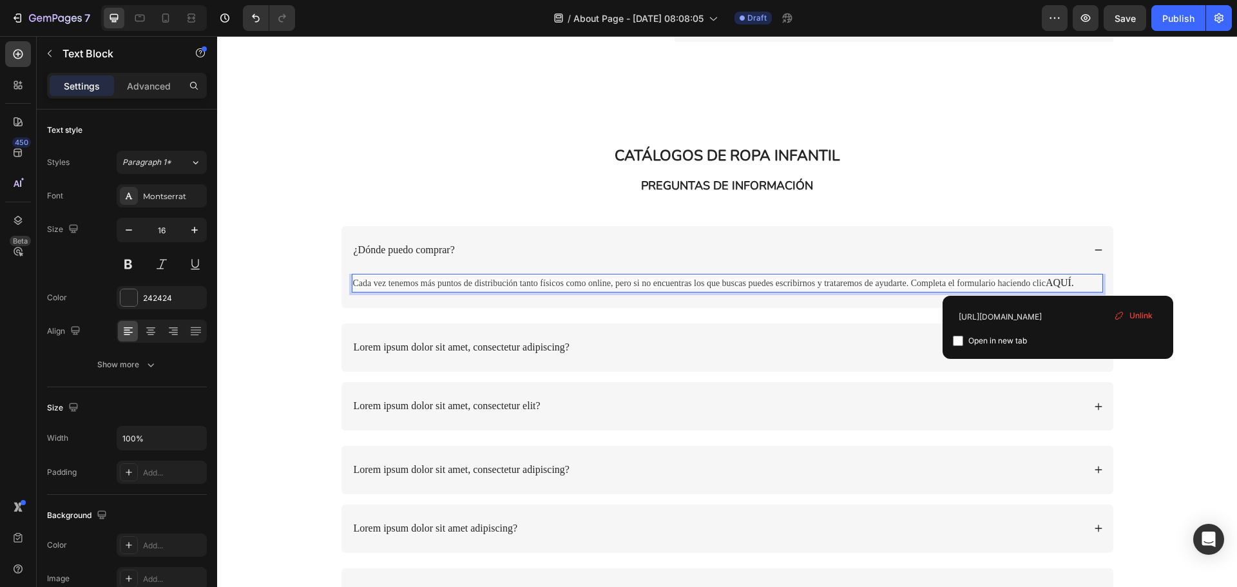
click at [1061, 280] on link "AQUÍ." at bounding box center [1060, 282] width 28 height 11
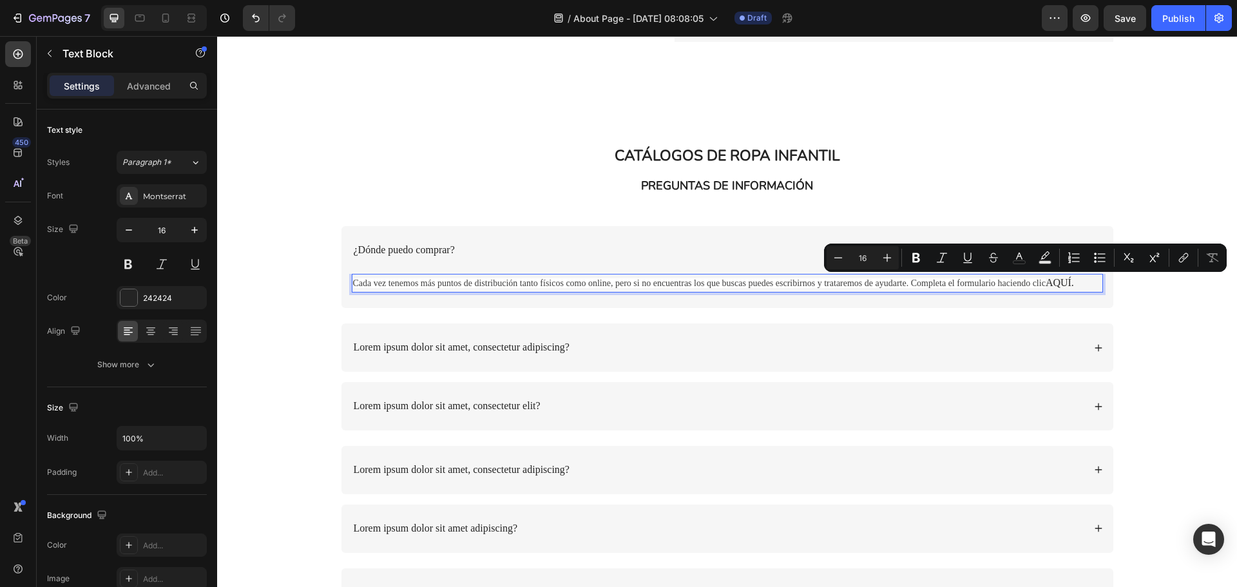
click at [1072, 284] on p "Cada vez tenemos más puntos de distribución tanto físicos como online, pero si …" at bounding box center [727, 283] width 749 height 16
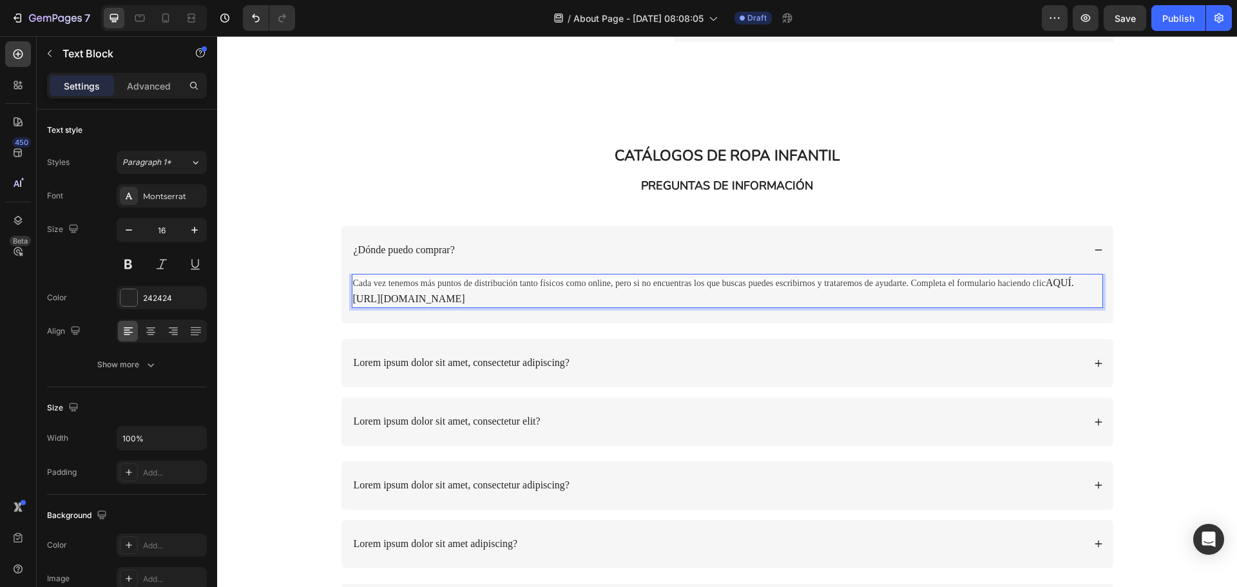
click at [982, 284] on span "Cada vez tenemos más puntos de distribución tanto físicos como online, pero si …" at bounding box center [699, 283] width 693 height 10
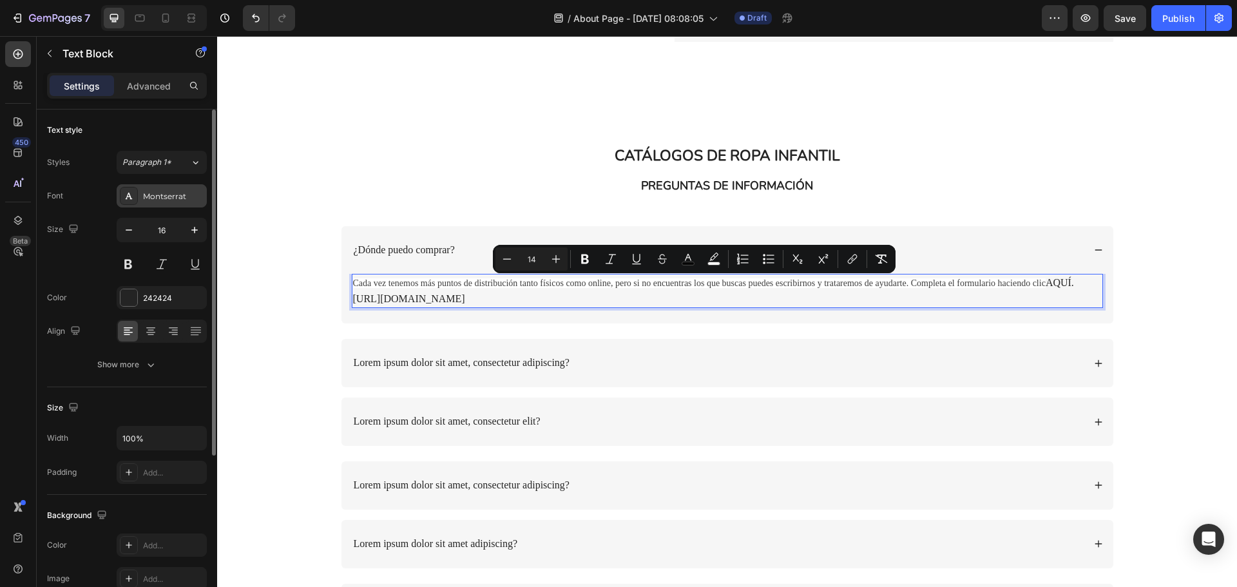
click at [148, 205] on div "Montserrat" at bounding box center [162, 195] width 90 height 23
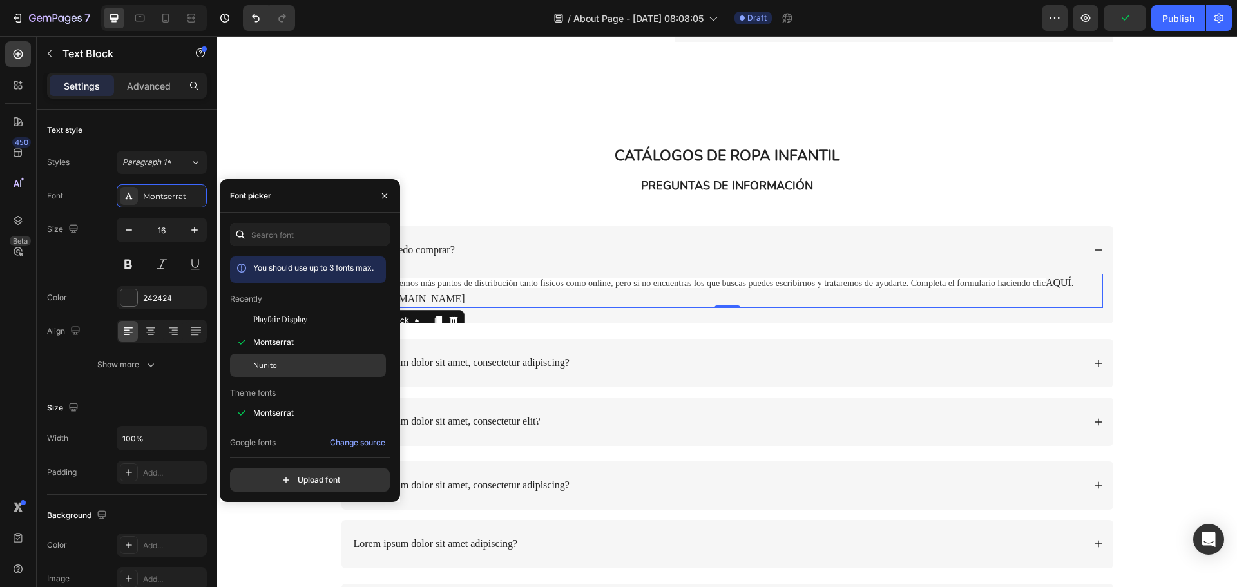
click at [300, 363] on div "Nunito" at bounding box center [318, 366] width 130 height 12
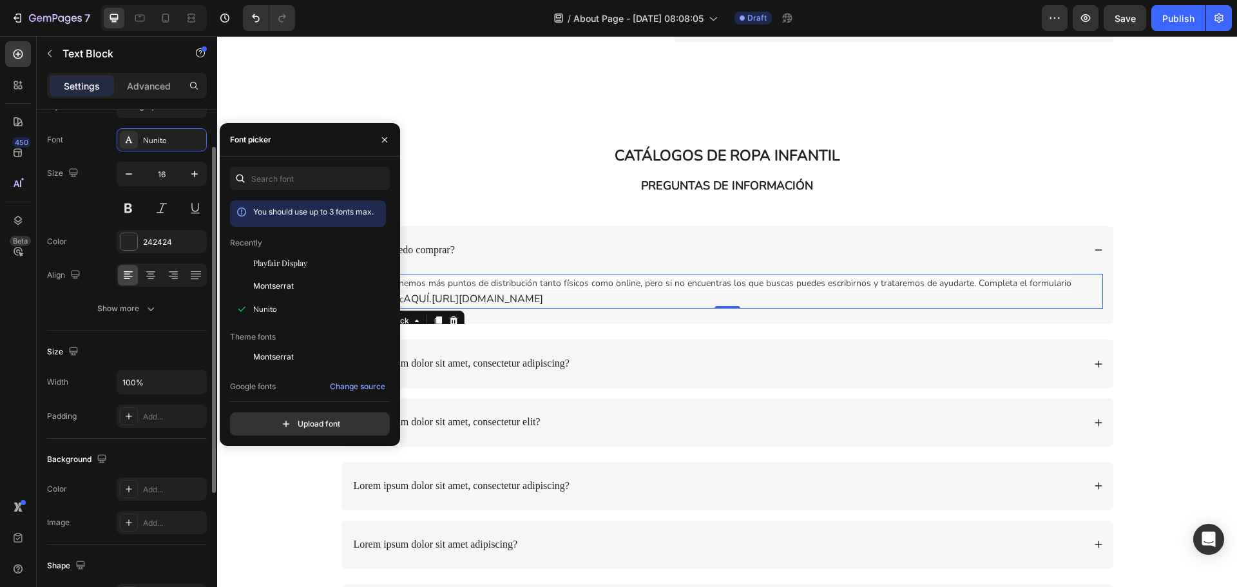
scroll to position [0, 0]
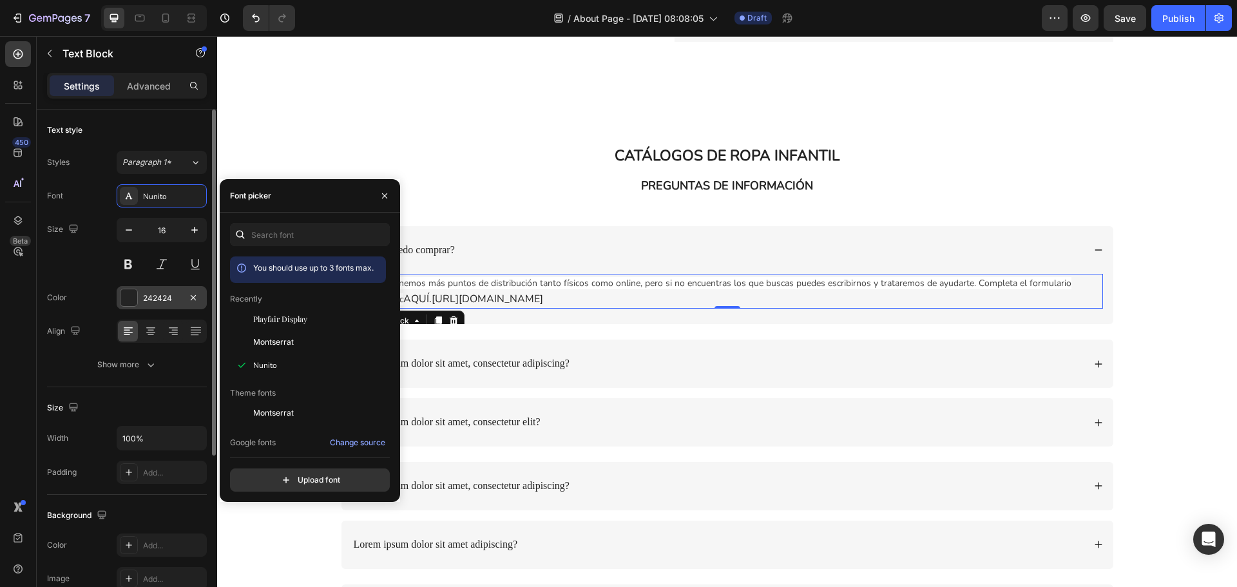
click at [150, 305] on div "242424" at bounding box center [162, 297] width 90 height 23
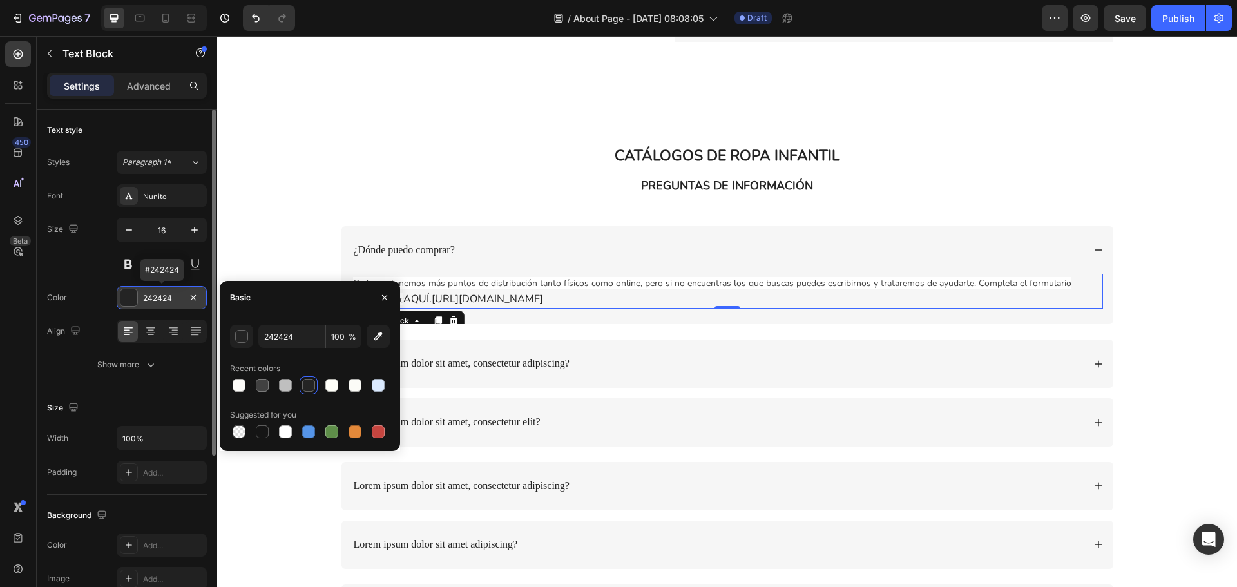
click at [150, 305] on div "242424" at bounding box center [162, 297] width 90 height 23
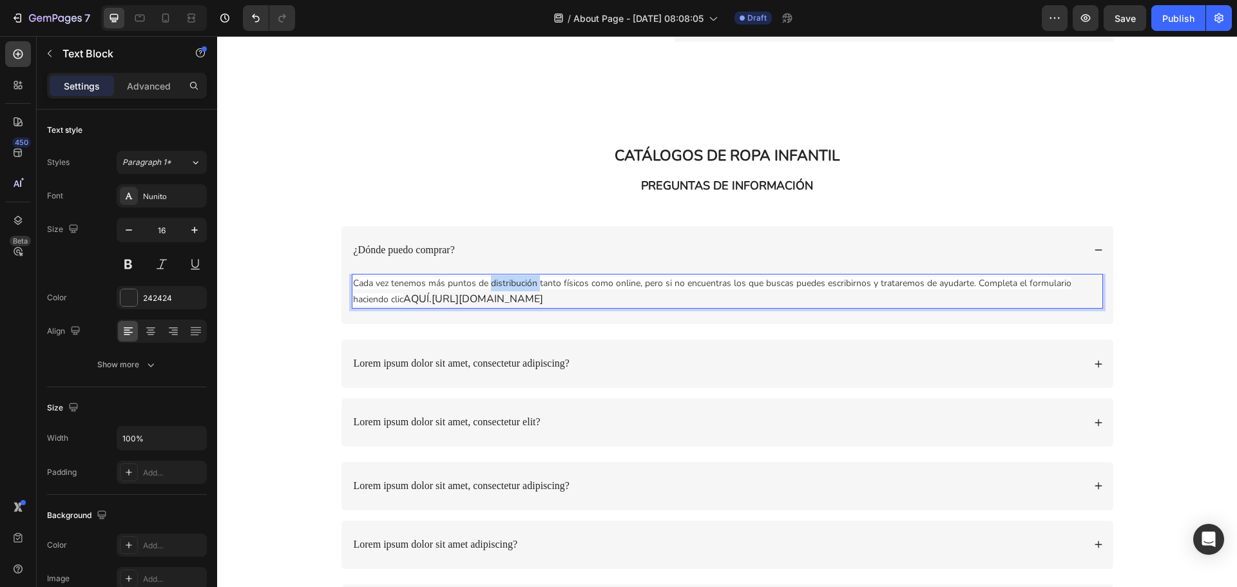
click at [493, 291] on p "Cada vez tenemos más puntos de distribución tanto físicos como online, pero si …" at bounding box center [727, 291] width 749 height 32
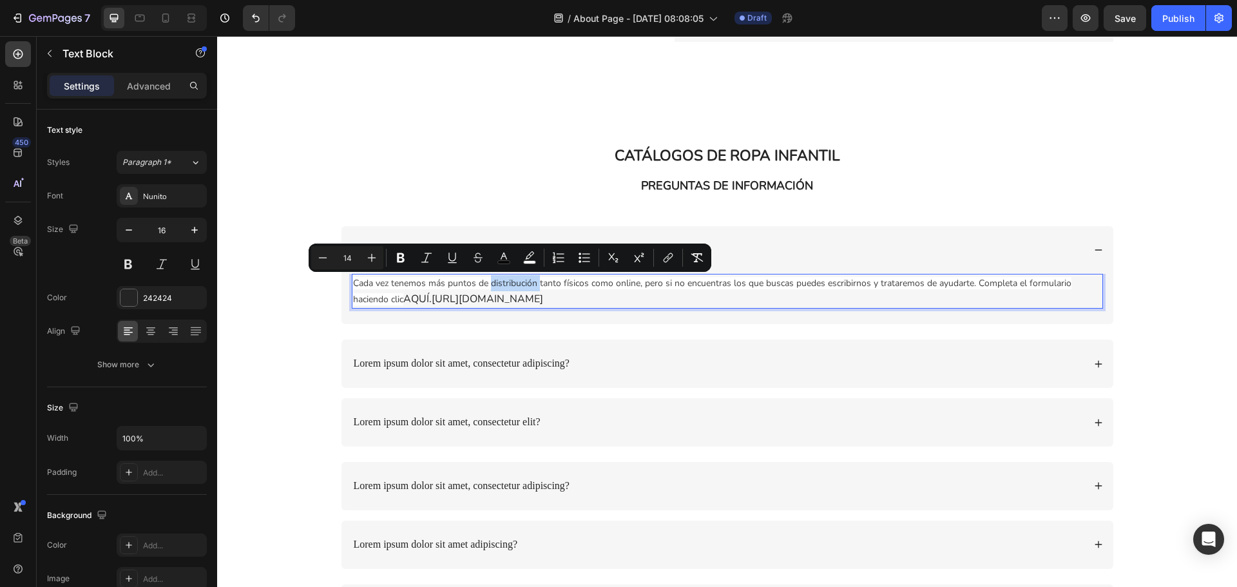
click at [493, 291] on p "Cada vez tenemos más puntos de distribución tanto físicos como online, pero si …" at bounding box center [727, 291] width 749 height 32
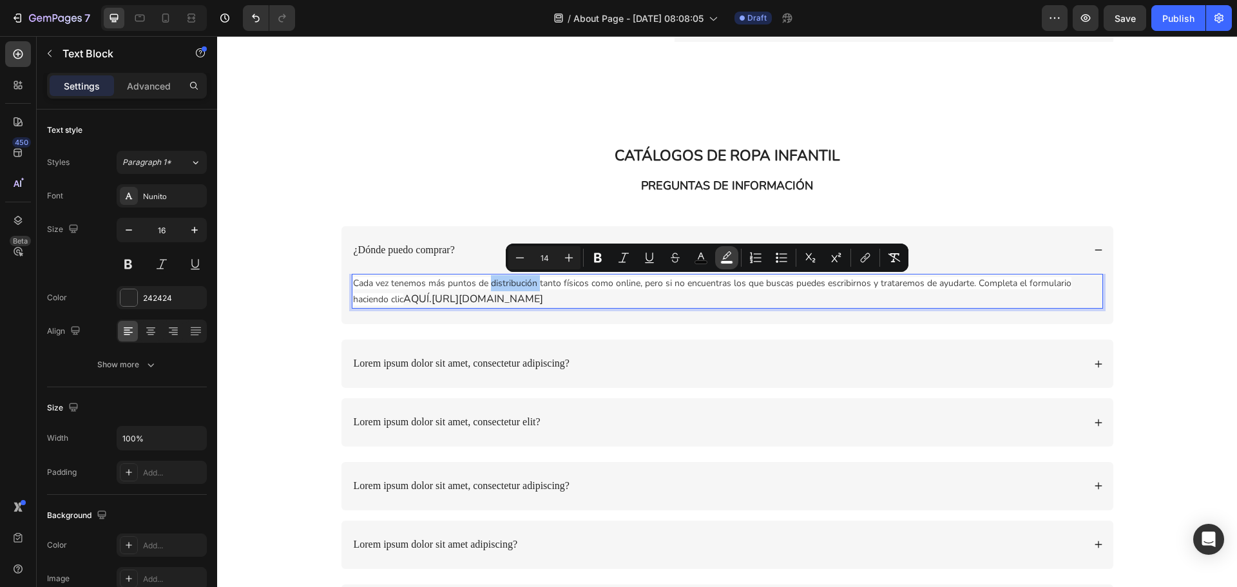
click at [724, 256] on icon "Editor contextual toolbar" at bounding box center [726, 255] width 9 height 8
type input "FFFFFF"
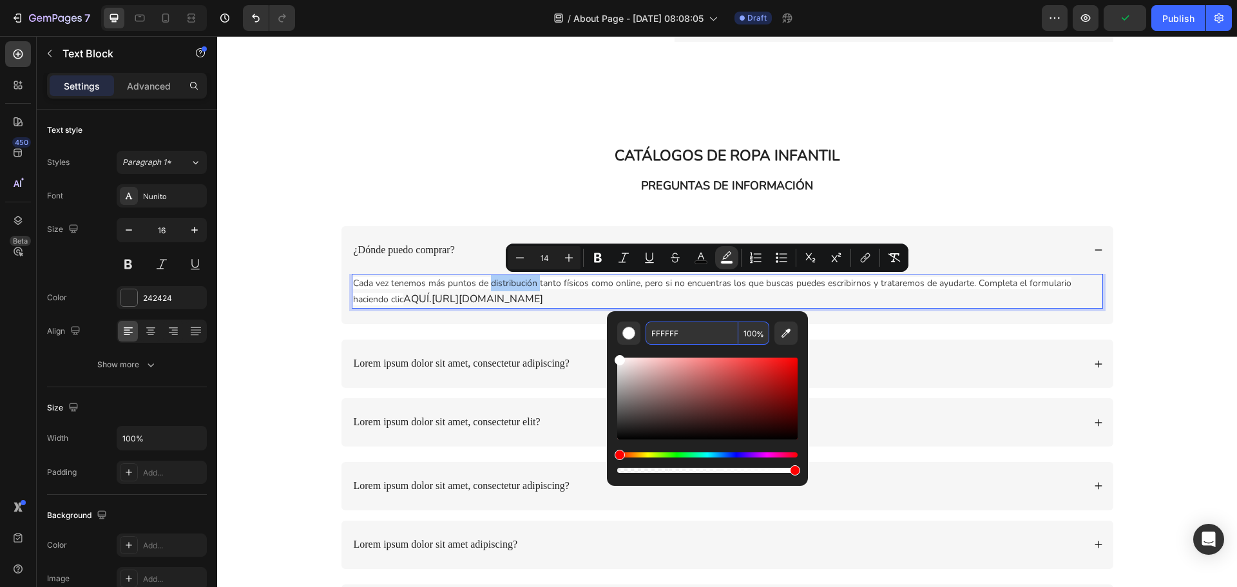
click at [690, 335] on input "FFFFFF" at bounding box center [692, 333] width 93 height 23
click at [916, 322] on div "Cada vez tenemos más puntos de distribución tanto físicos como online, pero si …" at bounding box center [728, 299] width 772 height 50
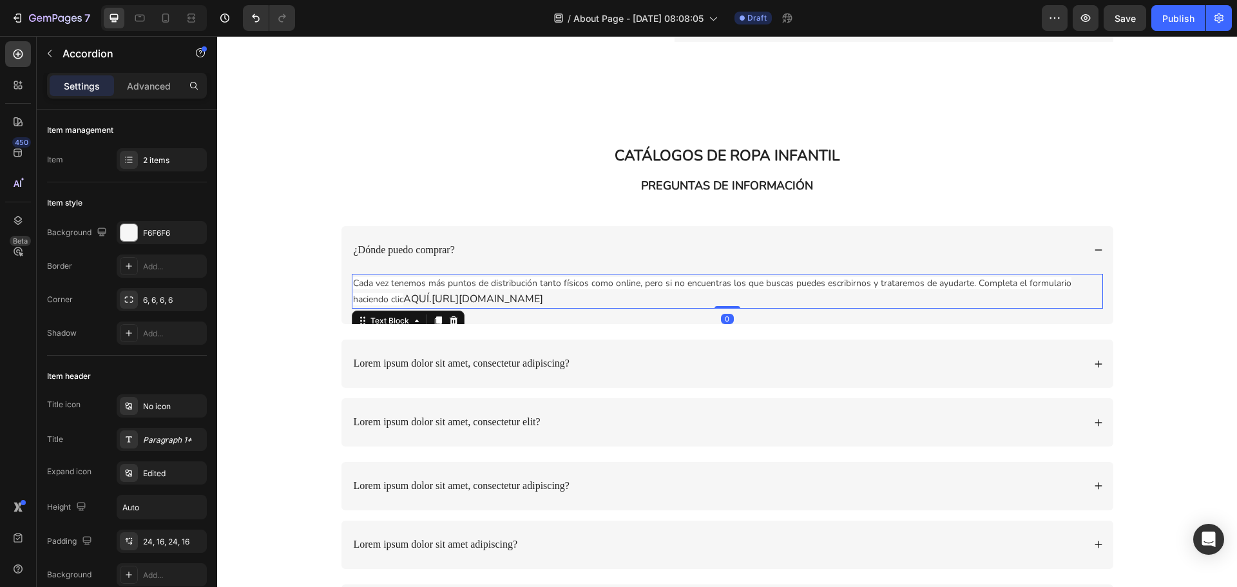
click at [657, 285] on span "Cada vez tenemos más puntos de distribución tanto físicos como online, pero si …" at bounding box center [712, 291] width 719 height 28
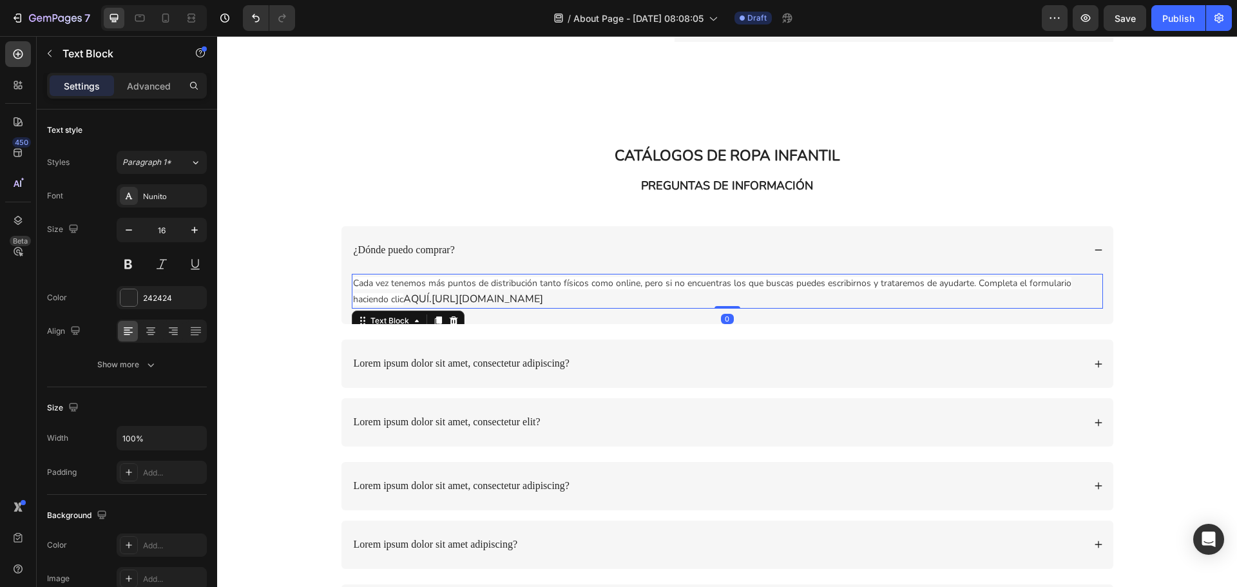
click at [657, 285] on span "Cada vez tenemos más puntos de distribución tanto físicos como online, pero si …" at bounding box center [712, 291] width 719 height 28
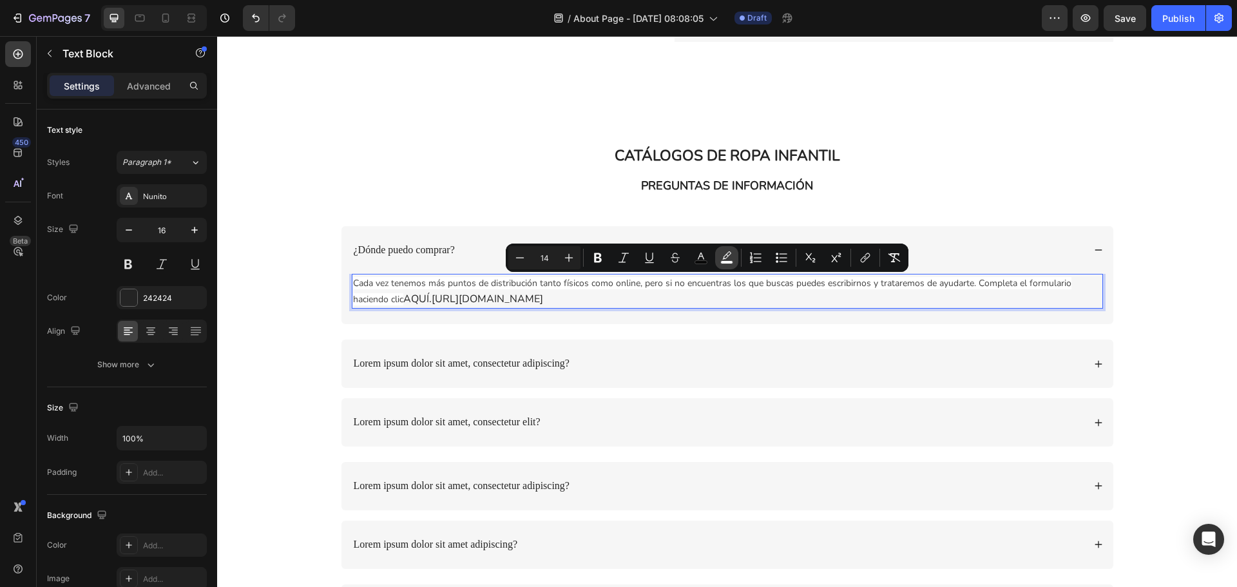
click at [731, 260] on icon "Editor contextual toolbar" at bounding box center [727, 257] width 13 height 13
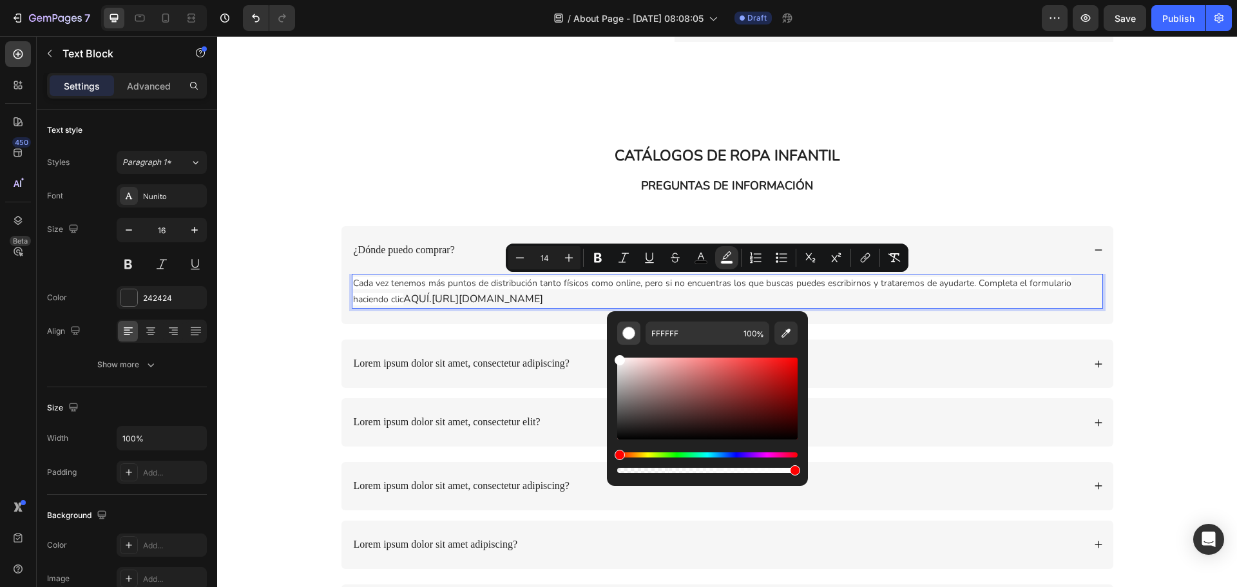
click at [637, 339] on button "Editor contextual toolbar" at bounding box center [628, 333] width 23 height 23
drag, startPoint x: 621, startPoint y: 362, endPoint x: 621, endPoint y: 400, distance: 37.4
click at [621, 400] on div "Editor contextual toolbar" at bounding box center [621, 395] width 10 height 10
type input "7A7979"
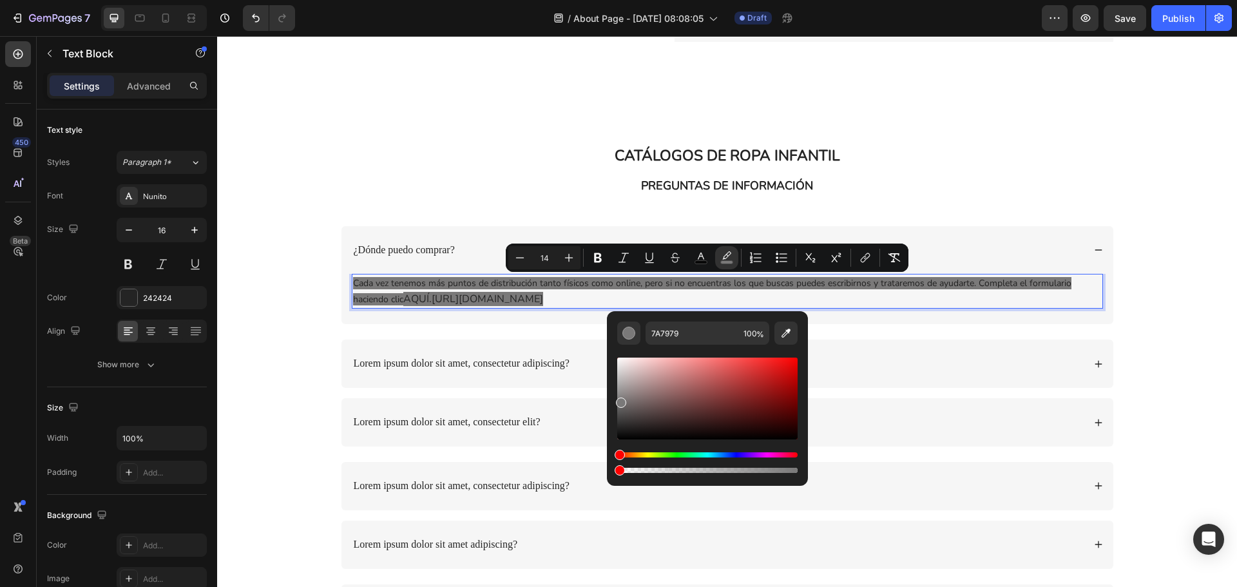
type input "0"
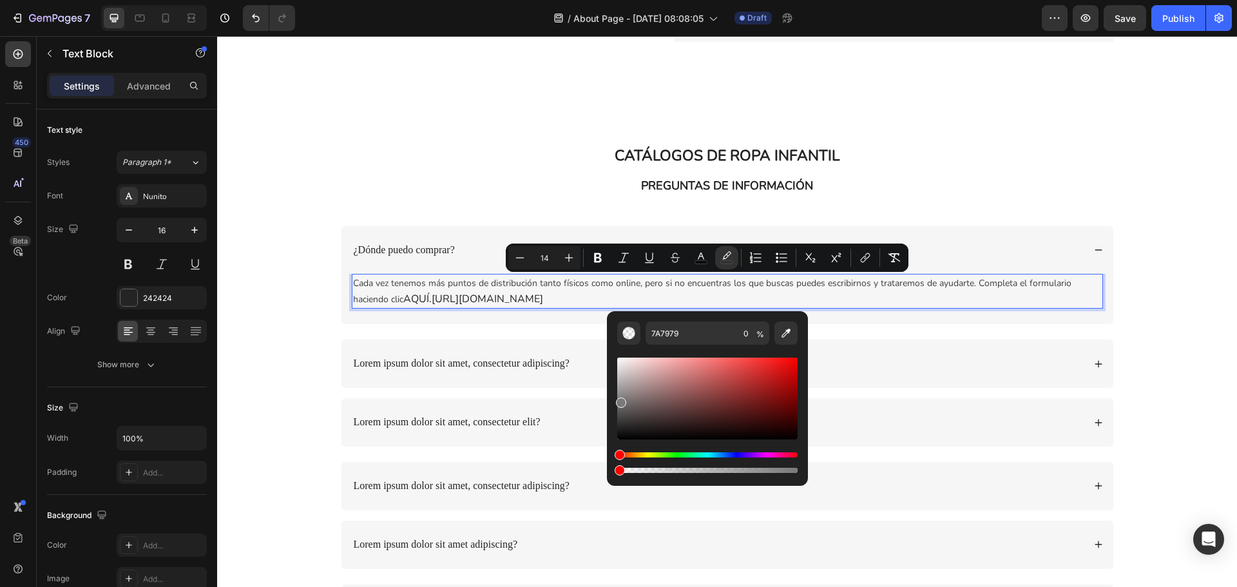
drag, startPoint x: 794, startPoint y: 472, endPoint x: 609, endPoint y: 465, distance: 185.1
click at [609, 465] on div "7A7979 0 %" at bounding box center [707, 393] width 201 height 164
drag, startPoint x: 621, startPoint y: 402, endPoint x: 609, endPoint y: 343, distance: 59.2
click at [609, 345] on div "7A7979 0 %" at bounding box center [707, 393] width 201 height 164
type input "FFFFFF"
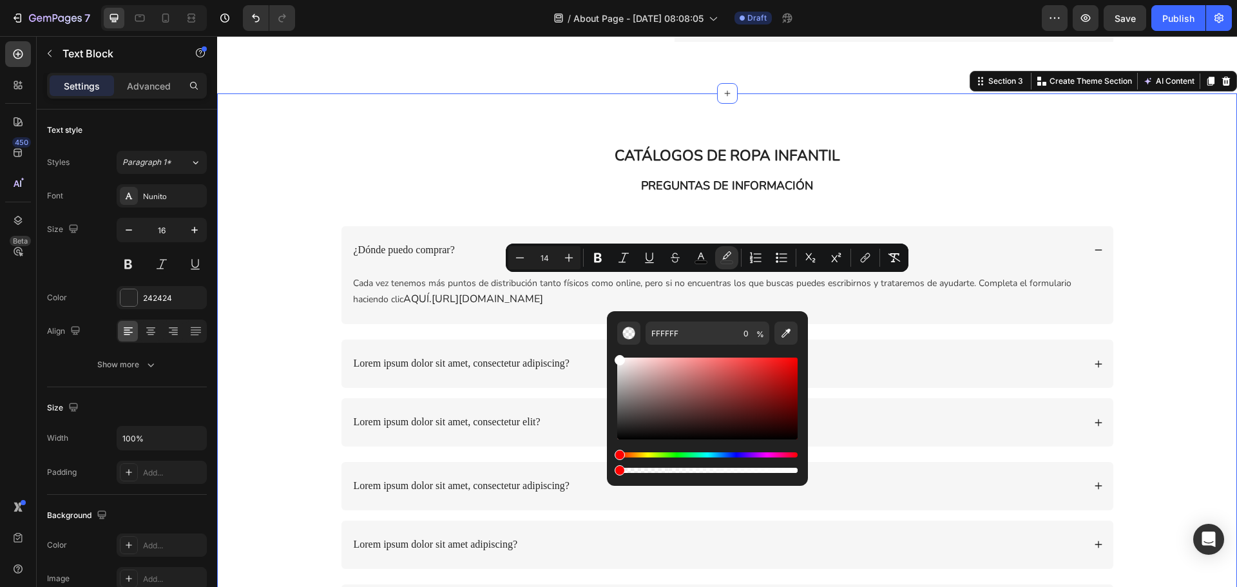
click at [1160, 209] on div "CATÁLOGOS DE ROPA INFANTIL Heading PREGUNTAS DE INFORMACIÓN Text Block Row ¿Dón…" at bounding box center [727, 399] width 994 height 508
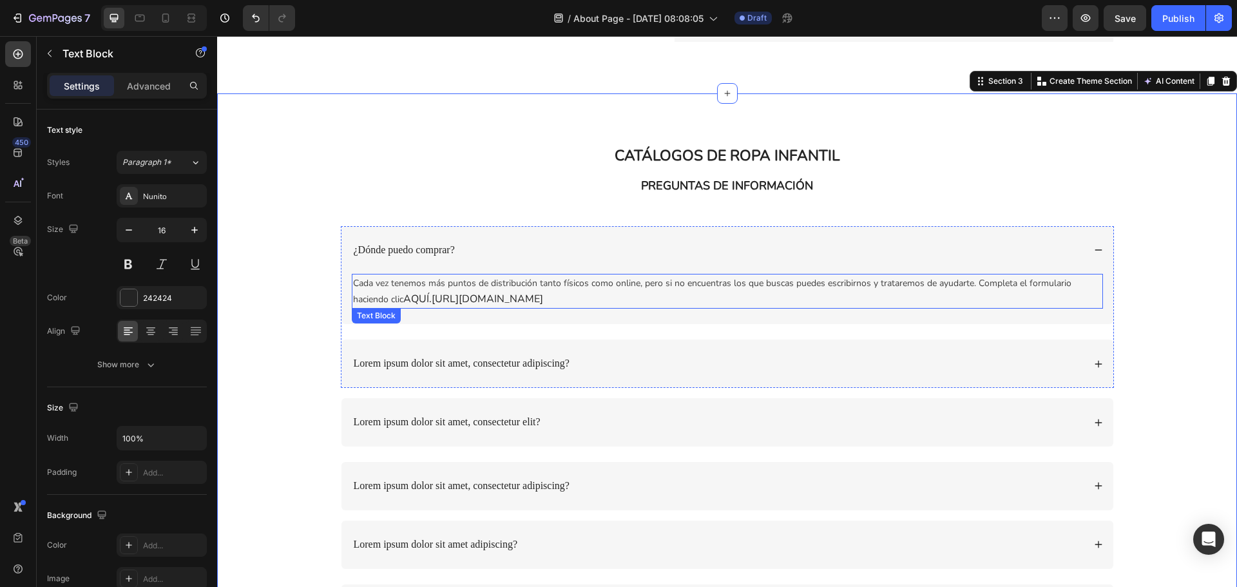
click at [421, 285] on span "Cada vez tenemos más puntos de distribución tanto físicos como online, pero si …" at bounding box center [712, 291] width 719 height 28
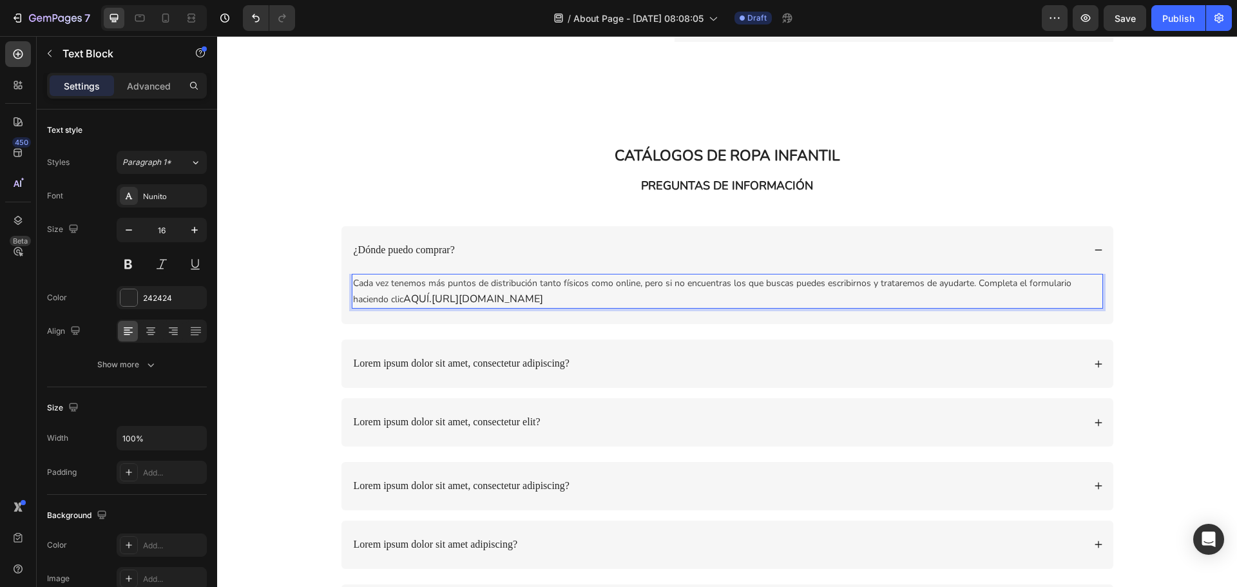
click at [421, 285] on span "Cada vez tenemos más puntos de distribución tanto físicos como online, pero si …" at bounding box center [712, 291] width 719 height 28
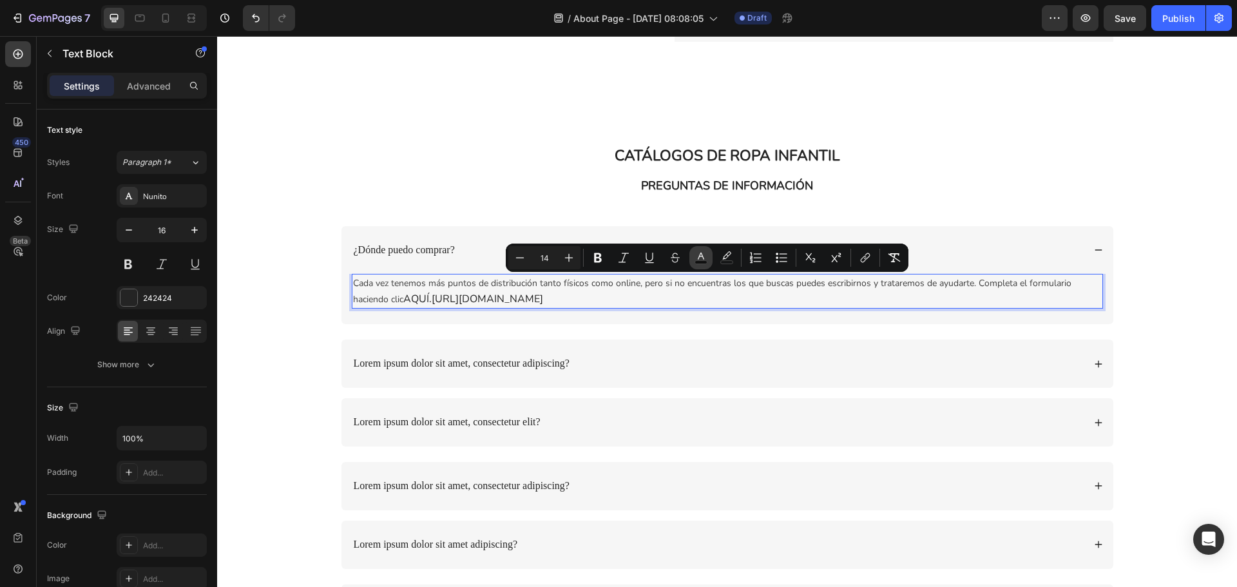
click at [708, 260] on button "color" at bounding box center [701, 257] width 23 height 23
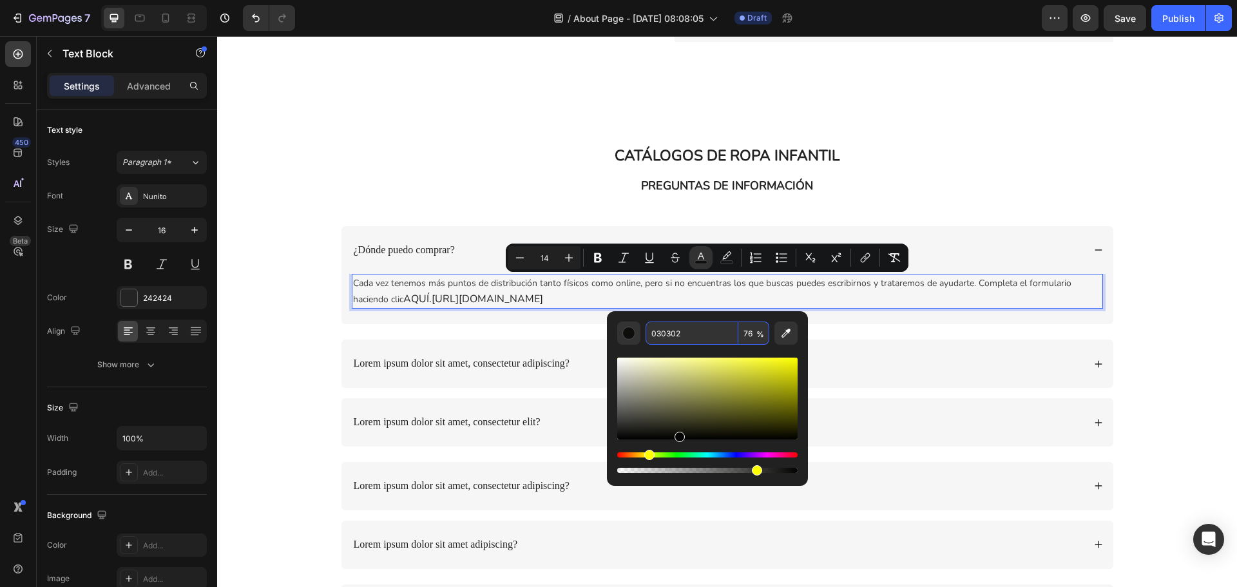
click at [693, 333] on input "030302" at bounding box center [692, 333] width 93 height 23
type input "242424"
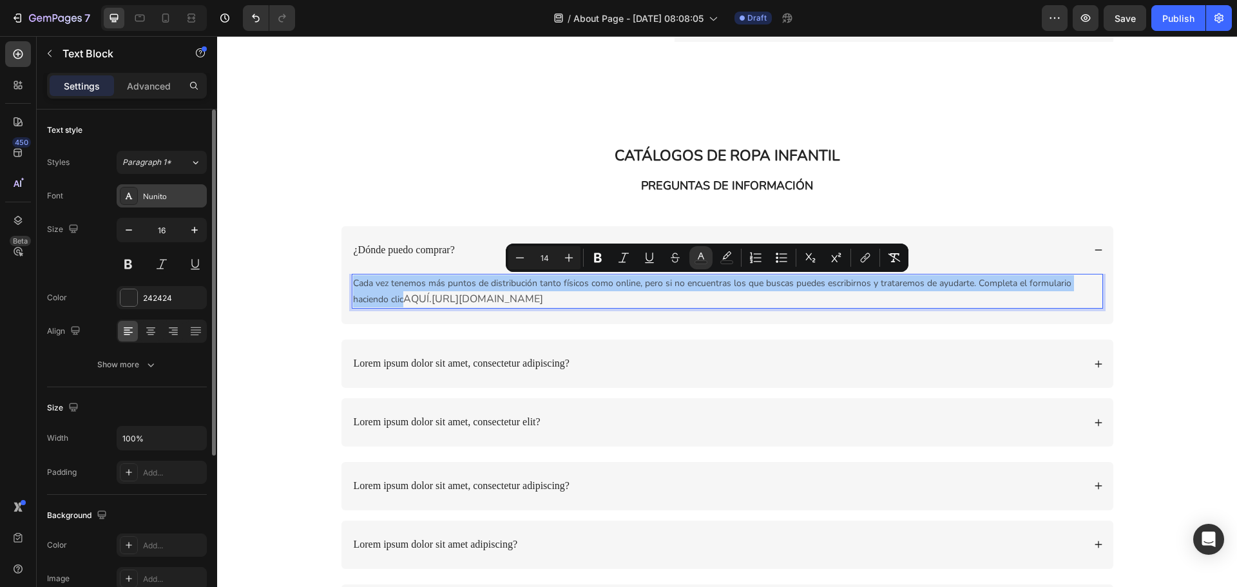
click at [168, 200] on div "Nunito" at bounding box center [173, 197] width 61 height 12
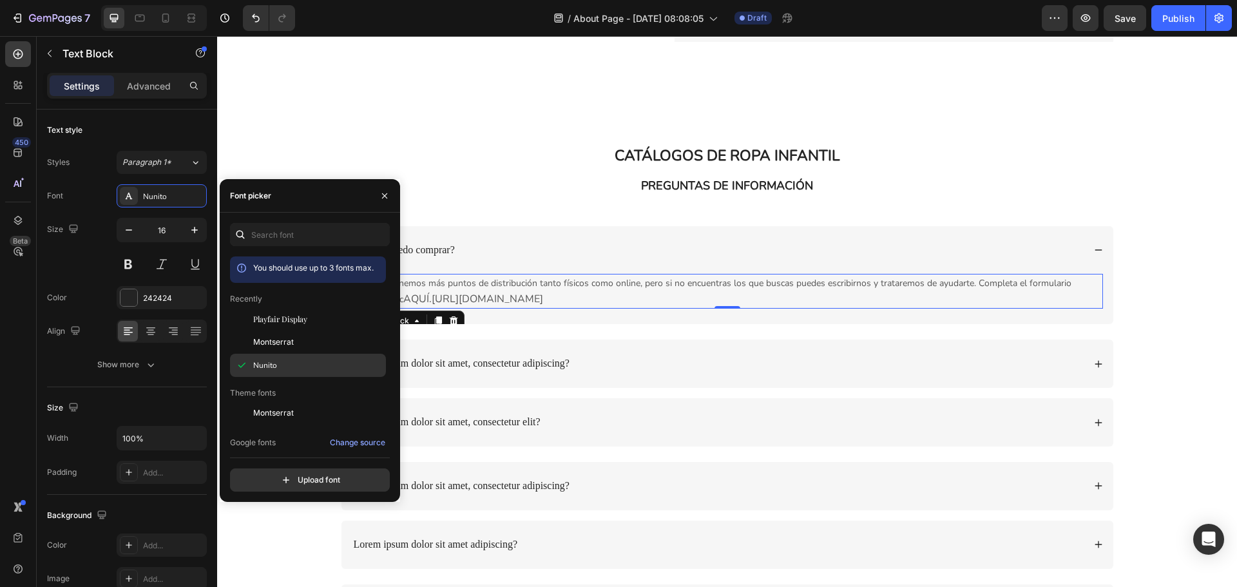
click at [273, 365] on span "Nunito" at bounding box center [265, 366] width 24 height 12
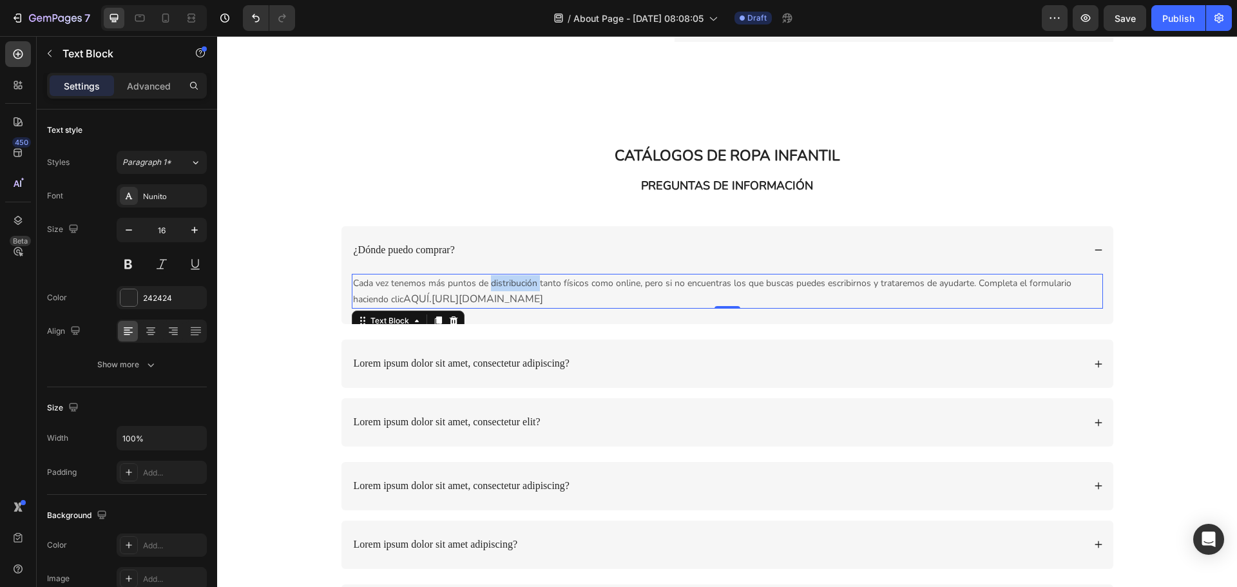
click at [487, 284] on span "Cada vez tenemos más puntos de distribución tanto físicos como online, pero si …" at bounding box center [712, 291] width 719 height 28
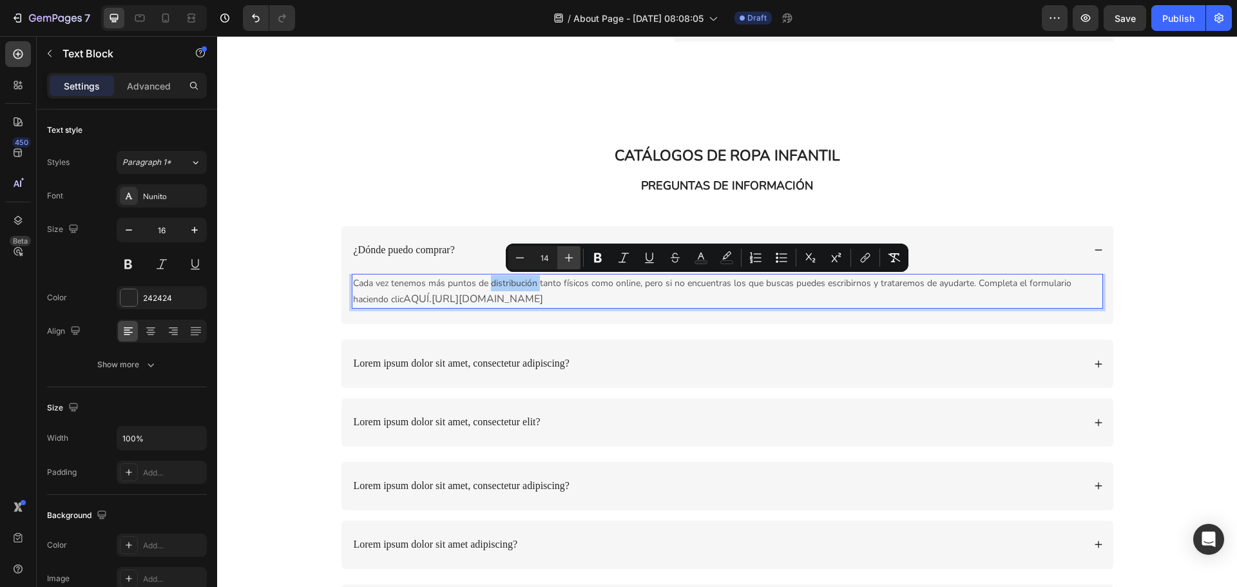
click at [566, 260] on icon "Editor contextual toolbar" at bounding box center [569, 257] width 13 height 13
type input "16"
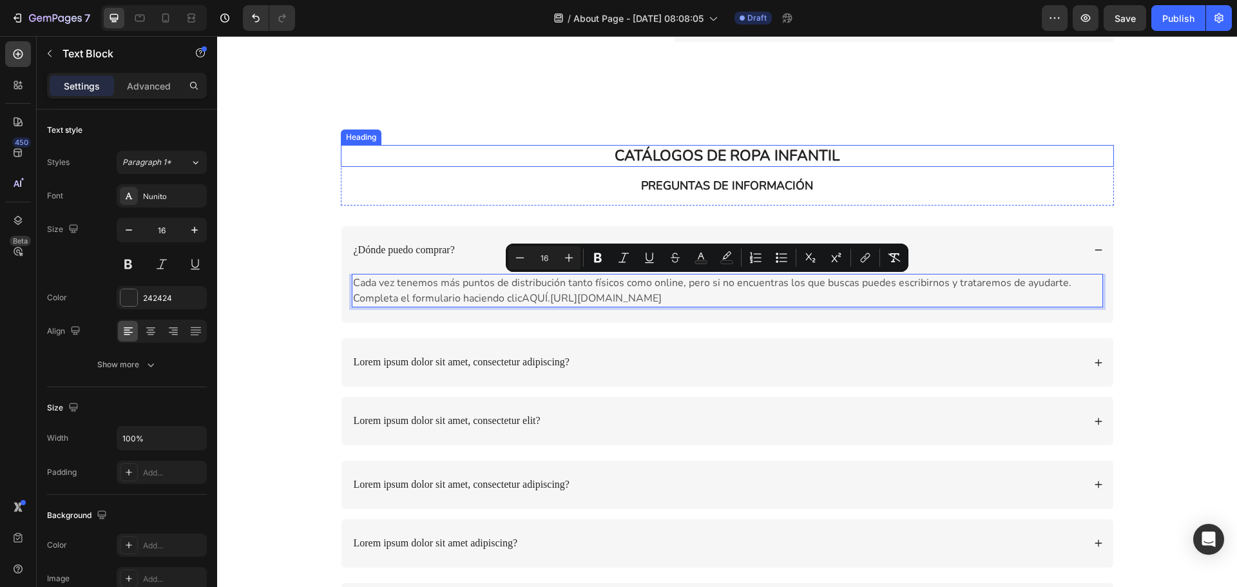
click at [510, 159] on p "CATÁLOGOS DE ROPA INFANTIL" at bounding box center [727, 155] width 771 height 19
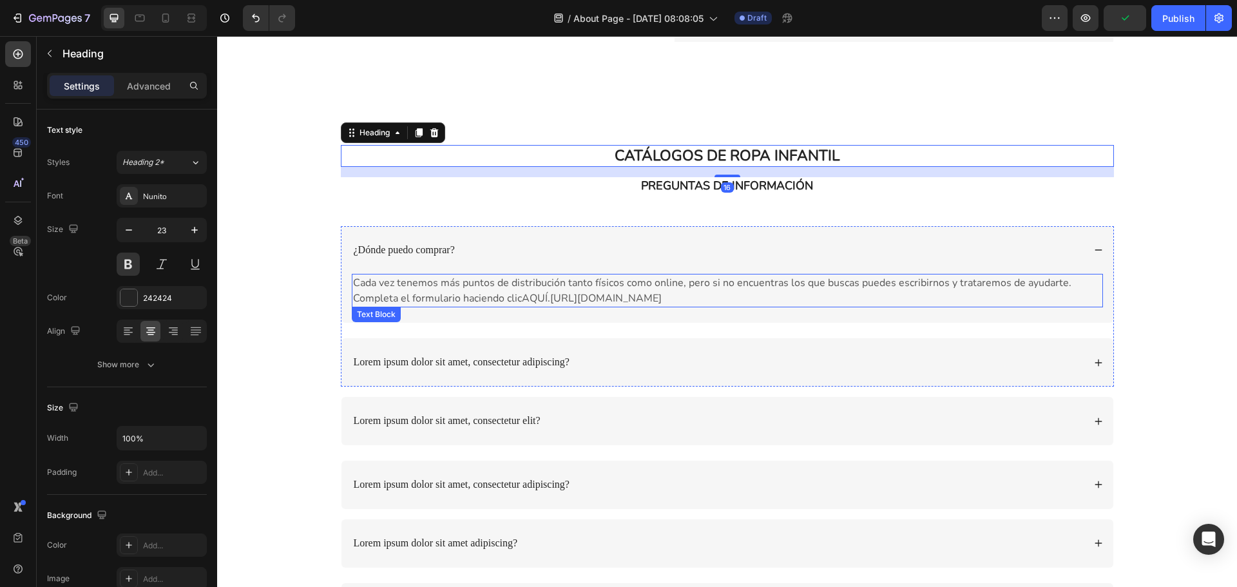
click at [463, 290] on span "Cada vez tenemos más puntos de distribución tanto físicos como online, pero si …" at bounding box center [712, 291] width 719 height 30
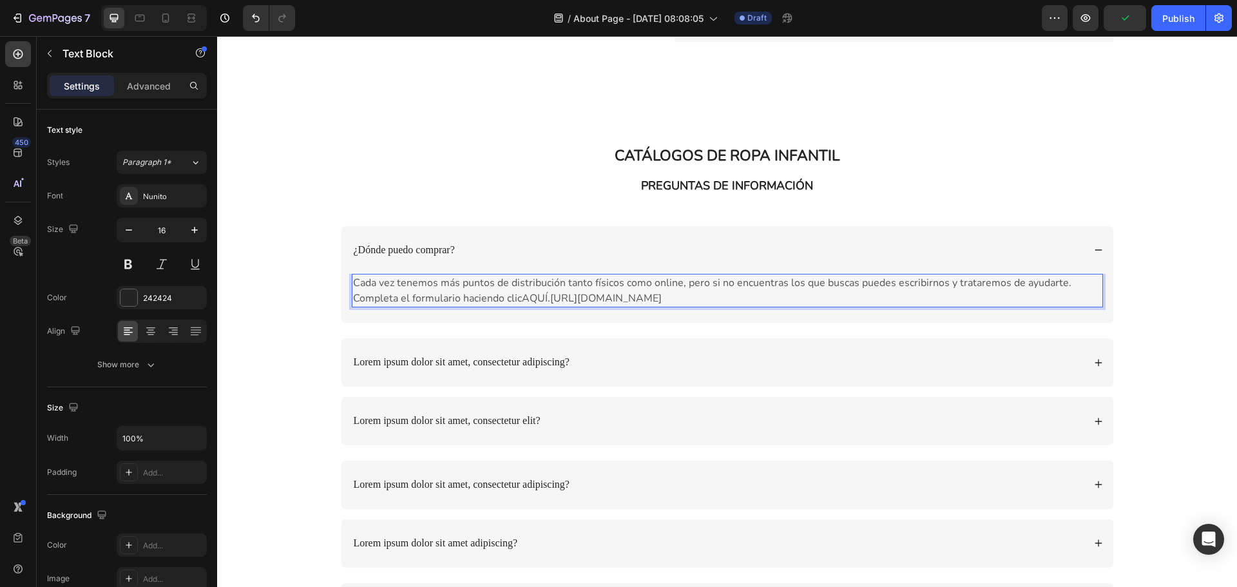
click at [463, 290] on span "Cada vez tenemos más puntos de distribución tanto físicos como online, pero si …" at bounding box center [712, 291] width 719 height 30
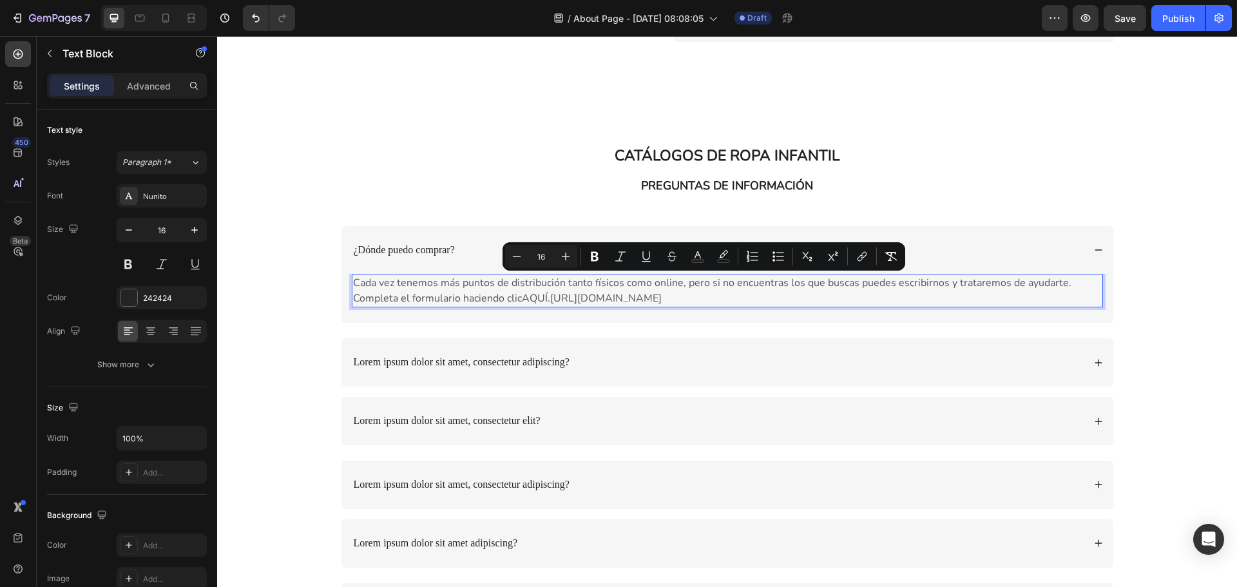
click at [769, 296] on p "Cada vez tenemos más puntos de distribución tanto físicos como online, pero si …" at bounding box center [727, 290] width 749 height 31
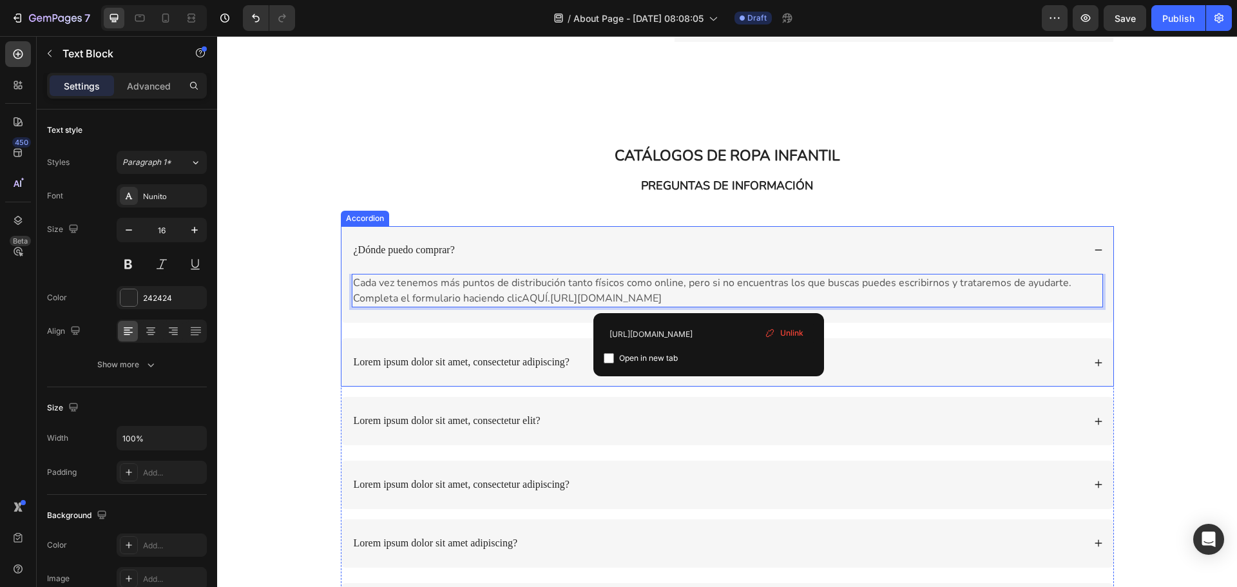
click at [479, 360] on p "Lorem ipsum dolor sit amet, consectetur adipiscing?" at bounding box center [462, 363] width 216 height 14
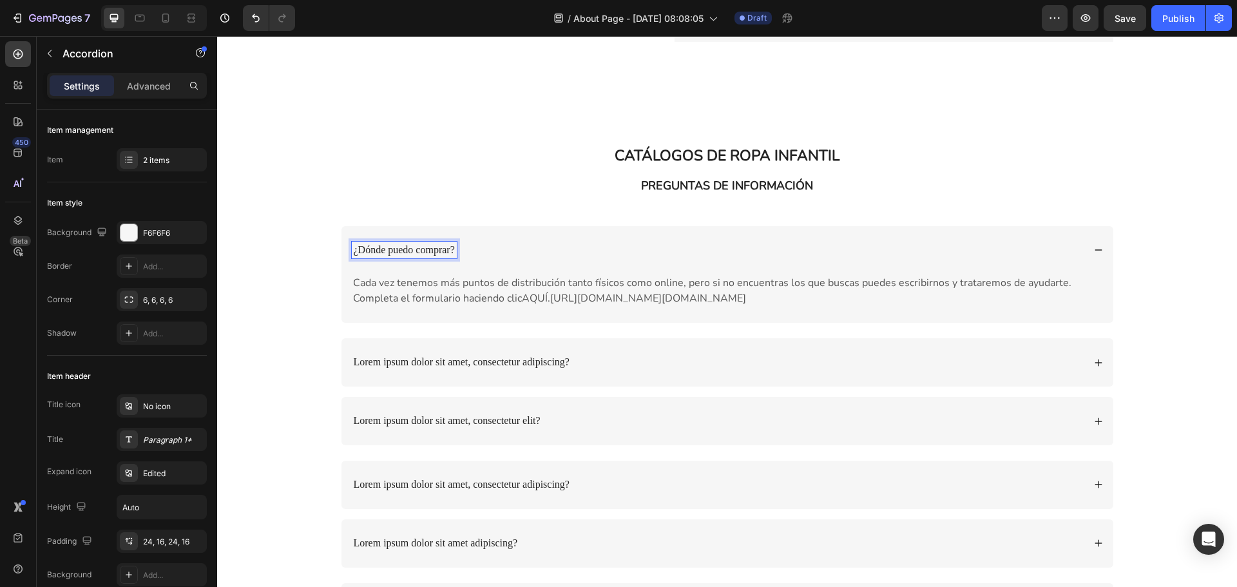
click at [387, 251] on p "¿Dónde puedo comprar?" at bounding box center [404, 251] width 101 height 14
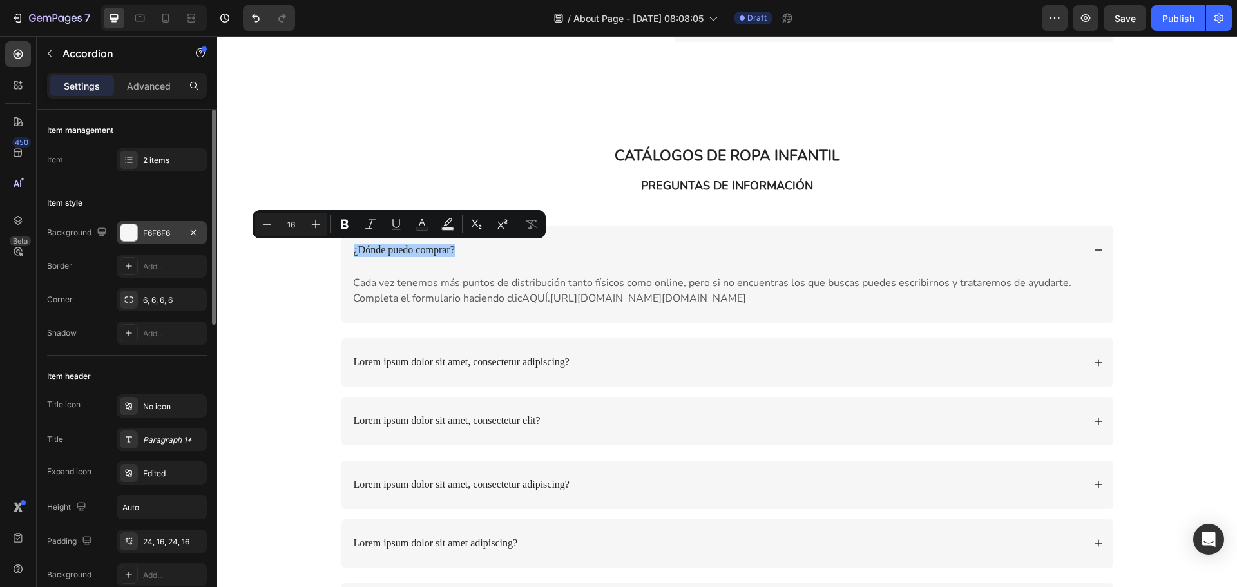
click at [175, 234] on div "F6F6F6" at bounding box center [161, 233] width 37 height 12
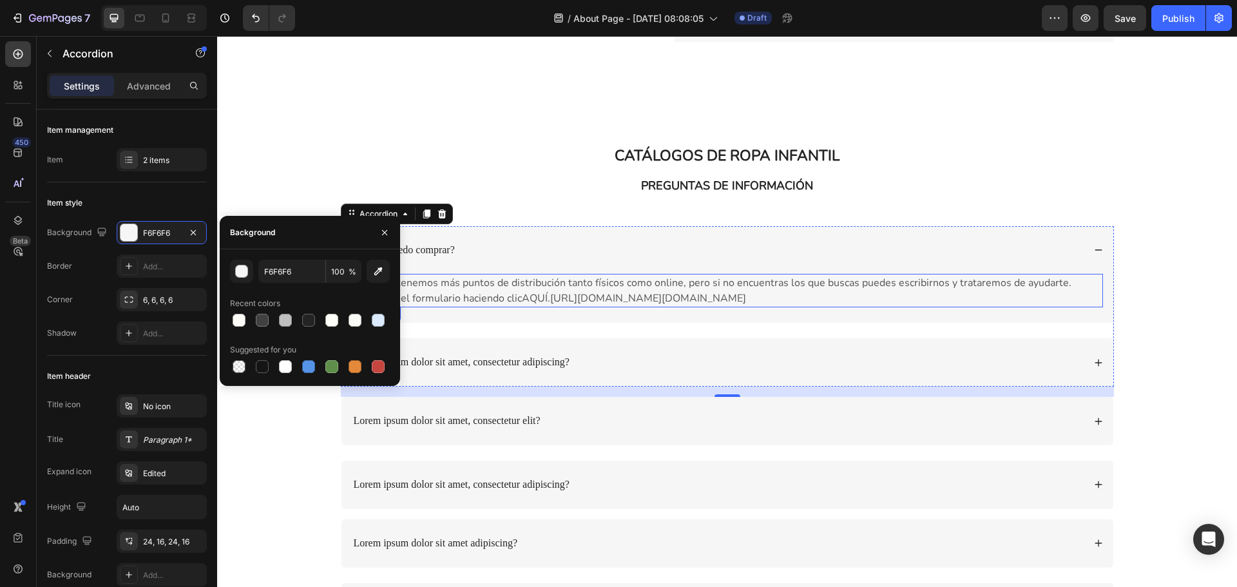
click at [470, 289] on span "Cada vez tenemos más puntos de distribución tanto físicos como online, pero si …" at bounding box center [712, 291] width 719 height 30
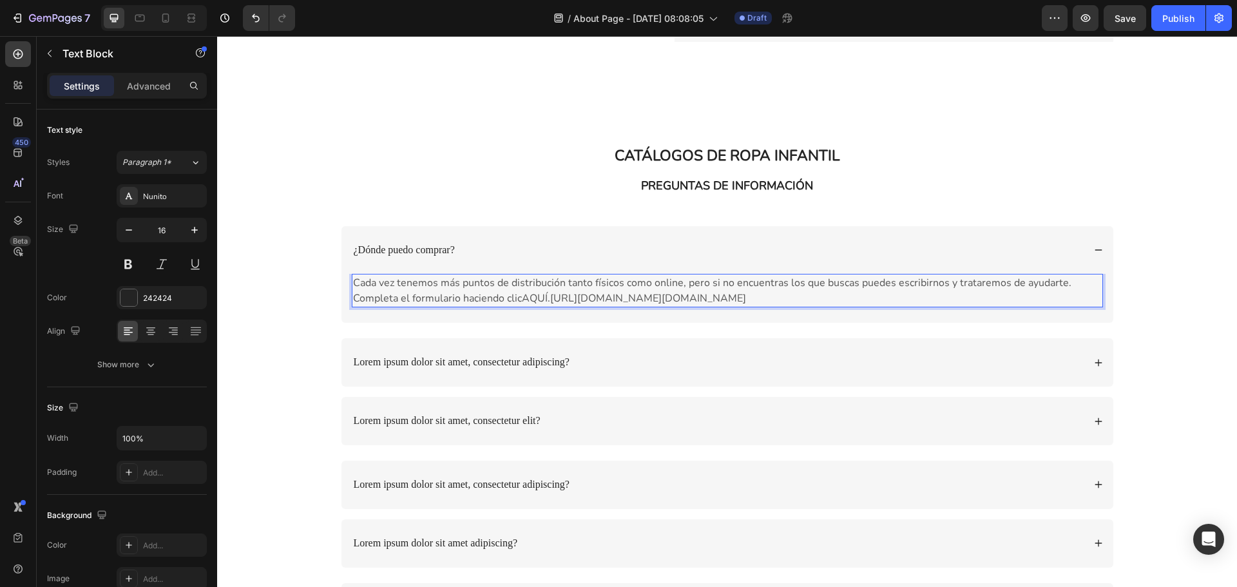
click at [470, 289] on span "Cada vez tenemos más puntos de distribución tanto físicos como online, pero si …" at bounding box center [712, 291] width 719 height 30
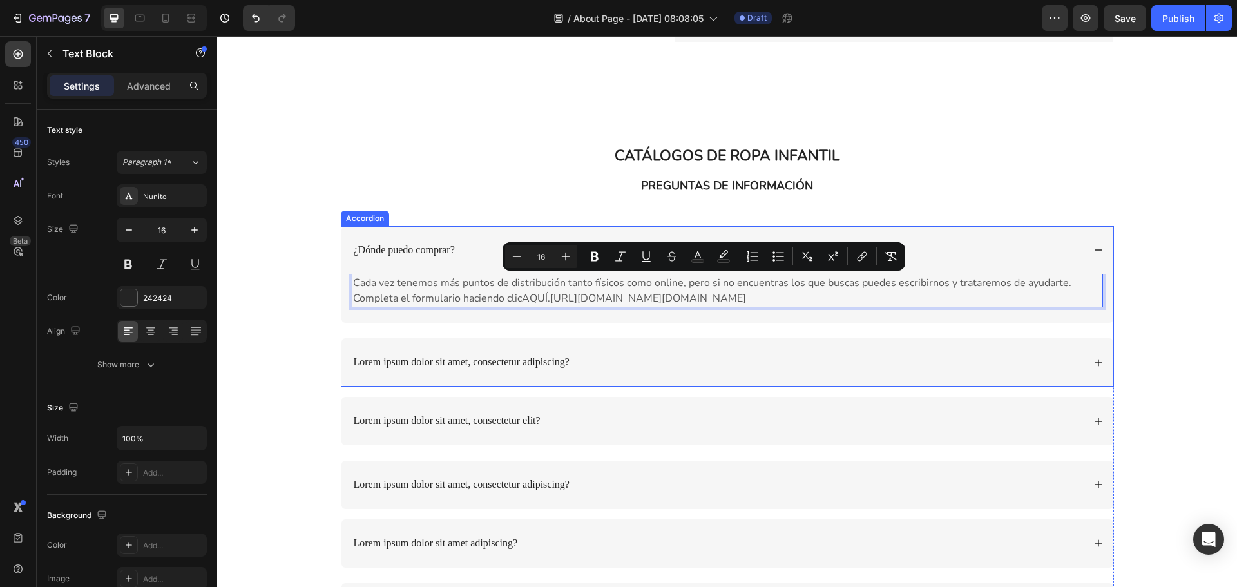
click at [396, 255] on p "¿Dónde puedo comprar?" at bounding box center [404, 251] width 101 height 14
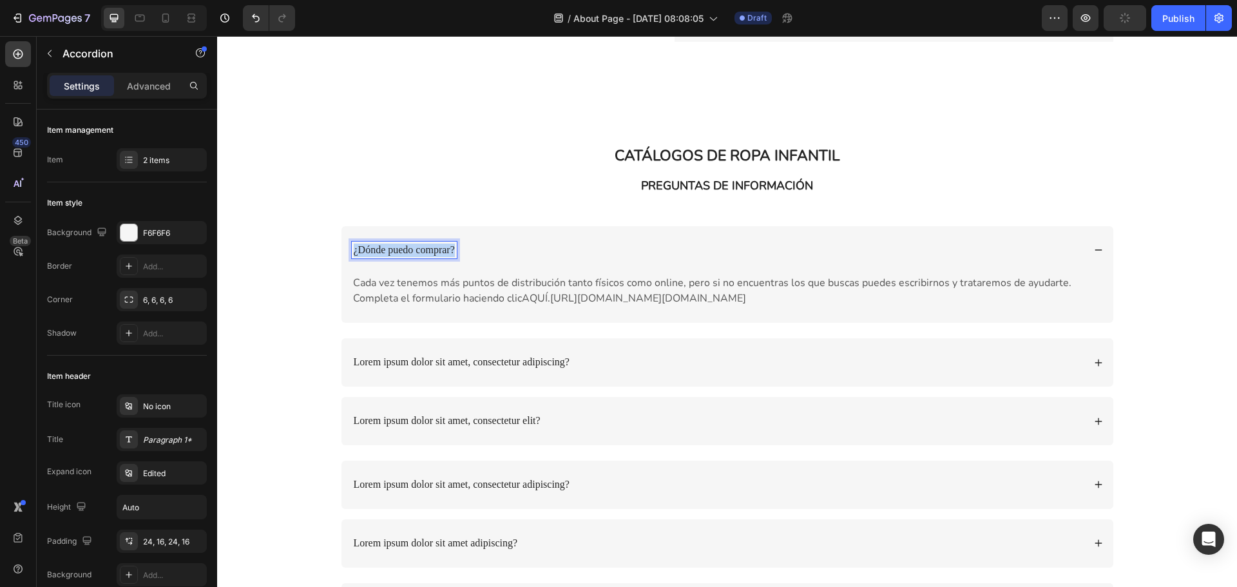
click at [396, 255] on p "¿Dónde puedo comprar?" at bounding box center [404, 251] width 101 height 14
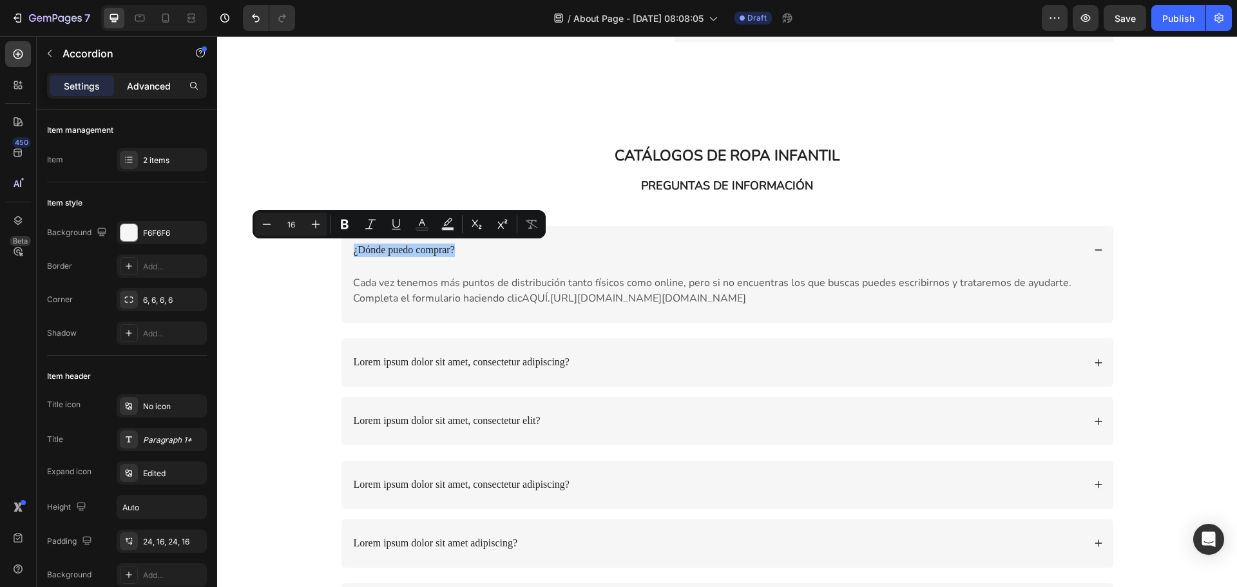
click at [139, 84] on p "Advanced" at bounding box center [149, 86] width 44 height 14
type input "100%"
type input "100"
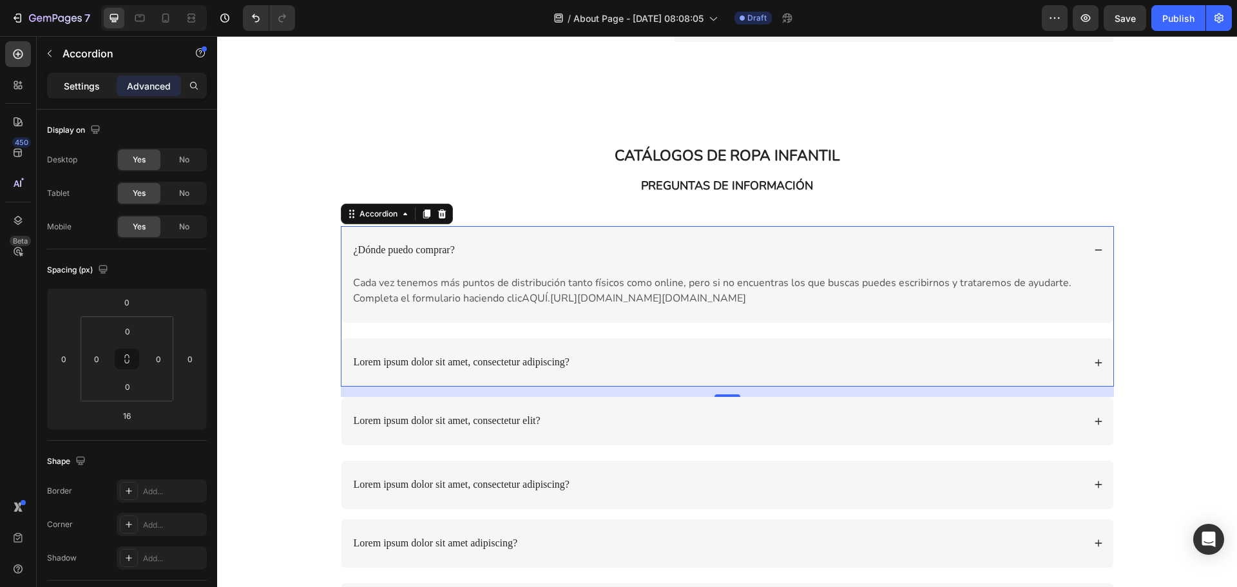
click at [73, 83] on p "Settings" at bounding box center [82, 86] width 36 height 14
type input "24"
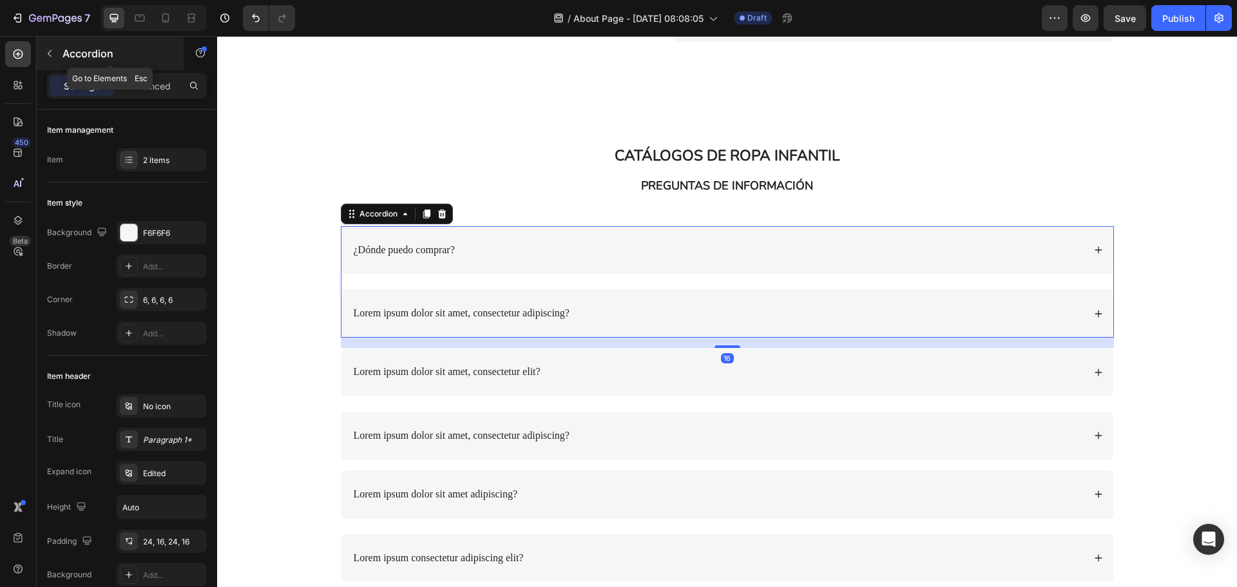
click at [53, 53] on icon "button" at bounding box center [49, 53] width 10 height 10
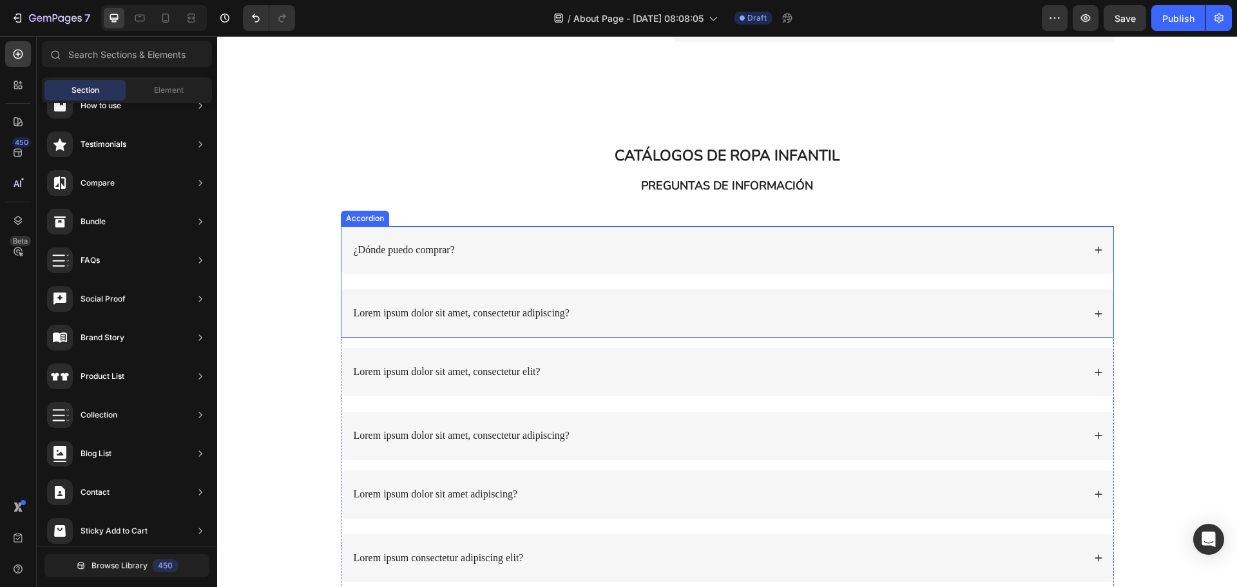
click at [441, 251] on p "¿Dónde puedo comprar?" at bounding box center [404, 251] width 101 height 14
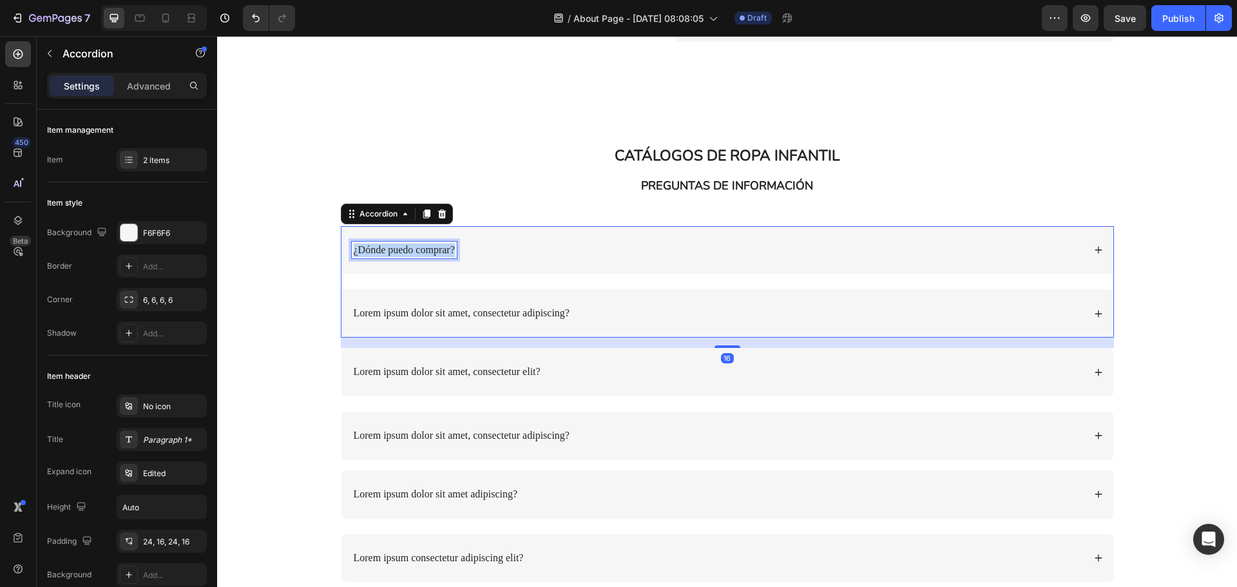
click at [441, 251] on p "¿Dónde puedo comprar?" at bounding box center [404, 251] width 101 height 14
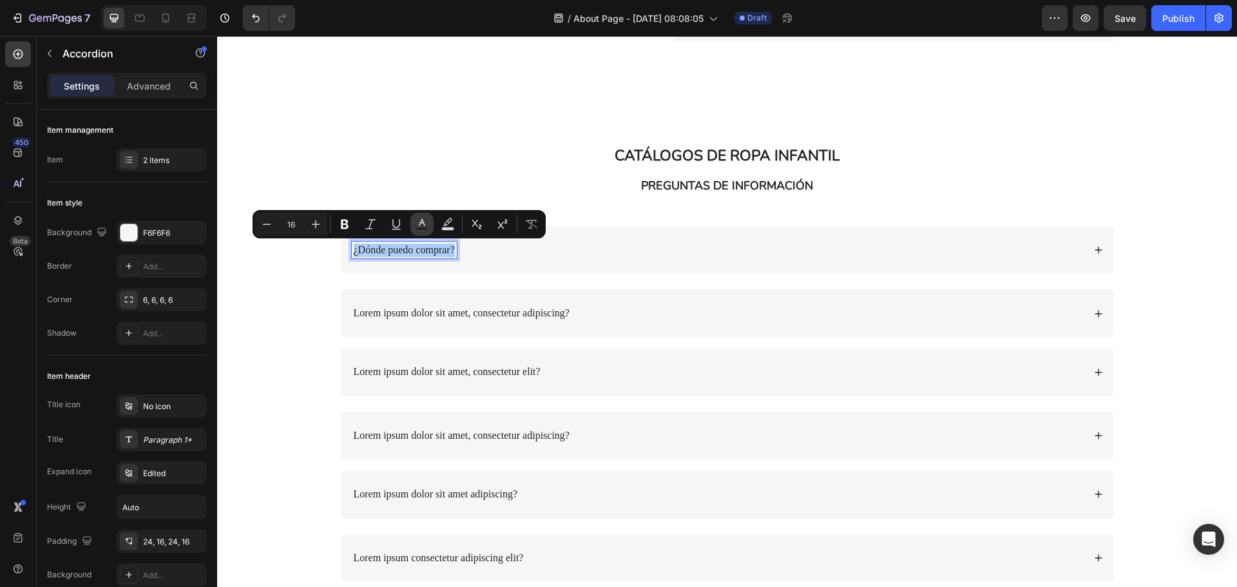
click at [430, 229] on button "Text Color" at bounding box center [422, 224] width 23 height 23
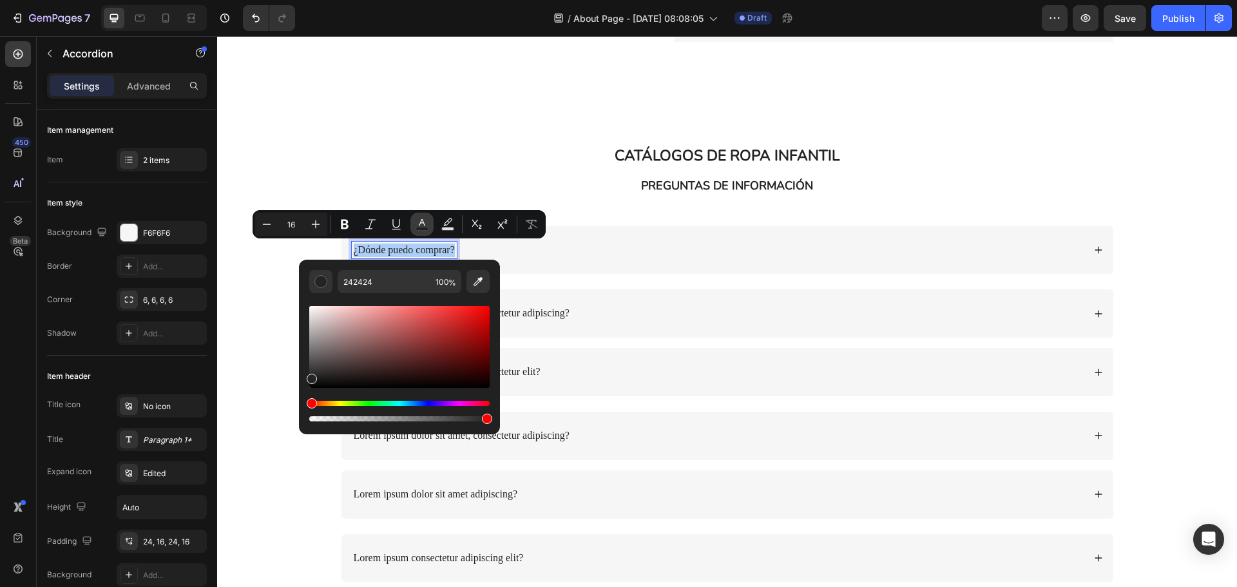
click at [430, 229] on button "Text Color" at bounding box center [422, 224] width 23 height 23
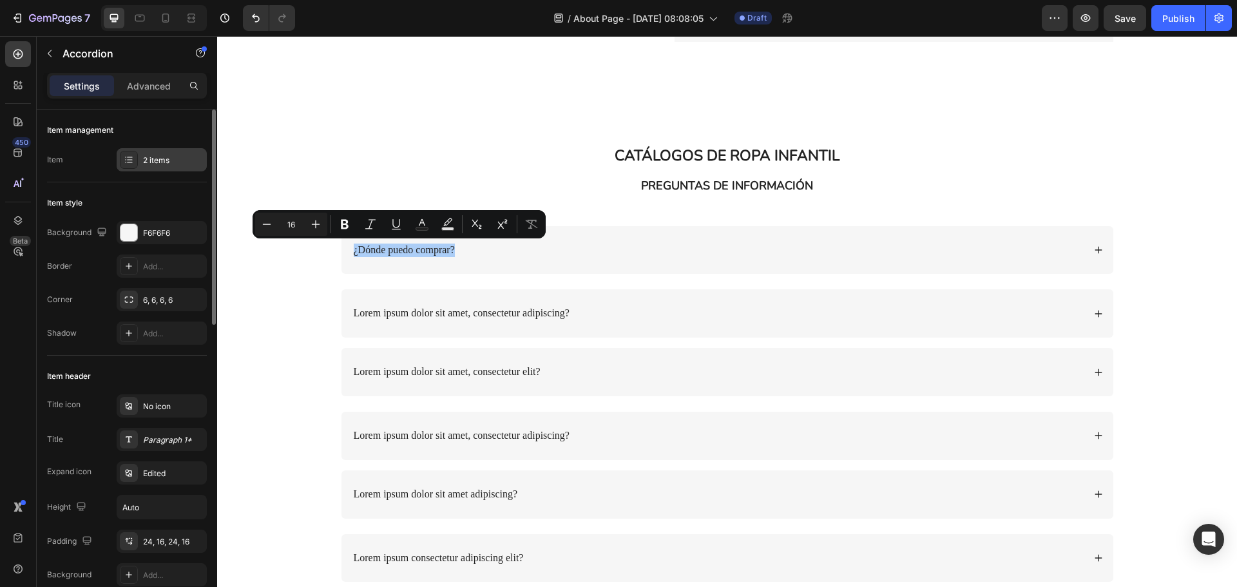
click at [171, 161] on div "2 items" at bounding box center [173, 161] width 61 height 12
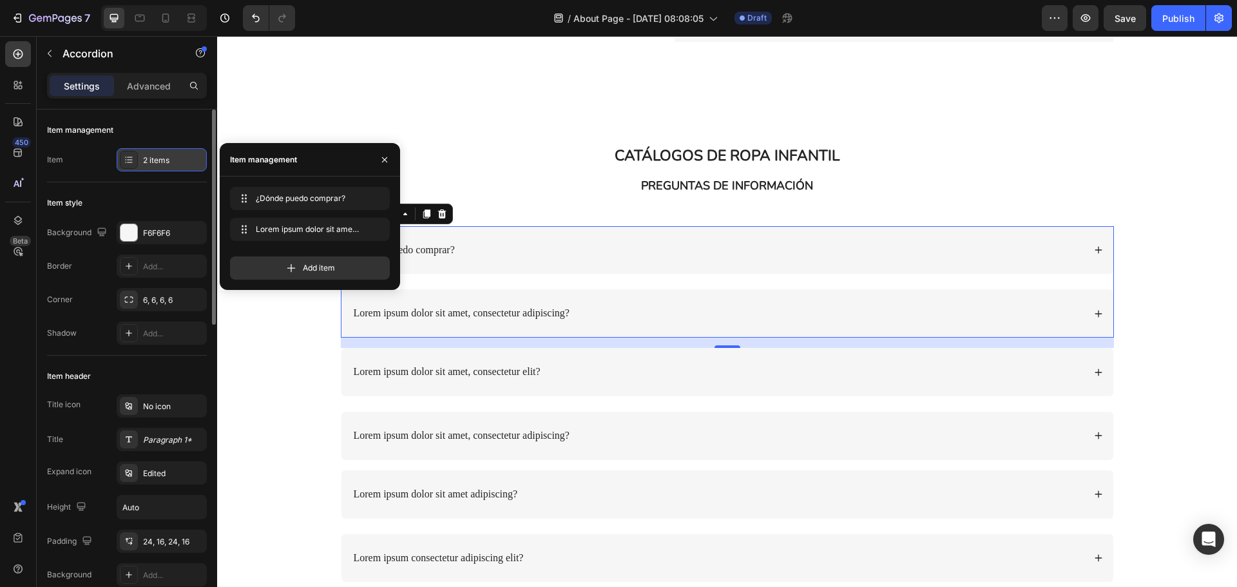
click at [171, 161] on div "2 items" at bounding box center [173, 161] width 61 height 12
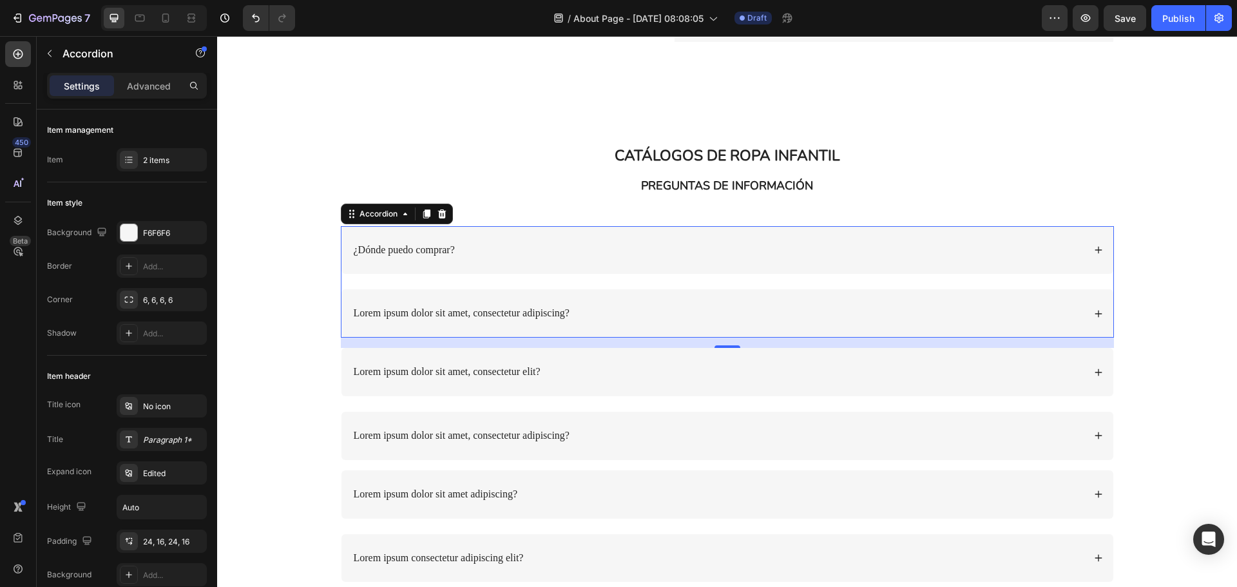
click at [469, 260] on div "¿Dónde puedo comprar?" at bounding box center [728, 250] width 772 height 48
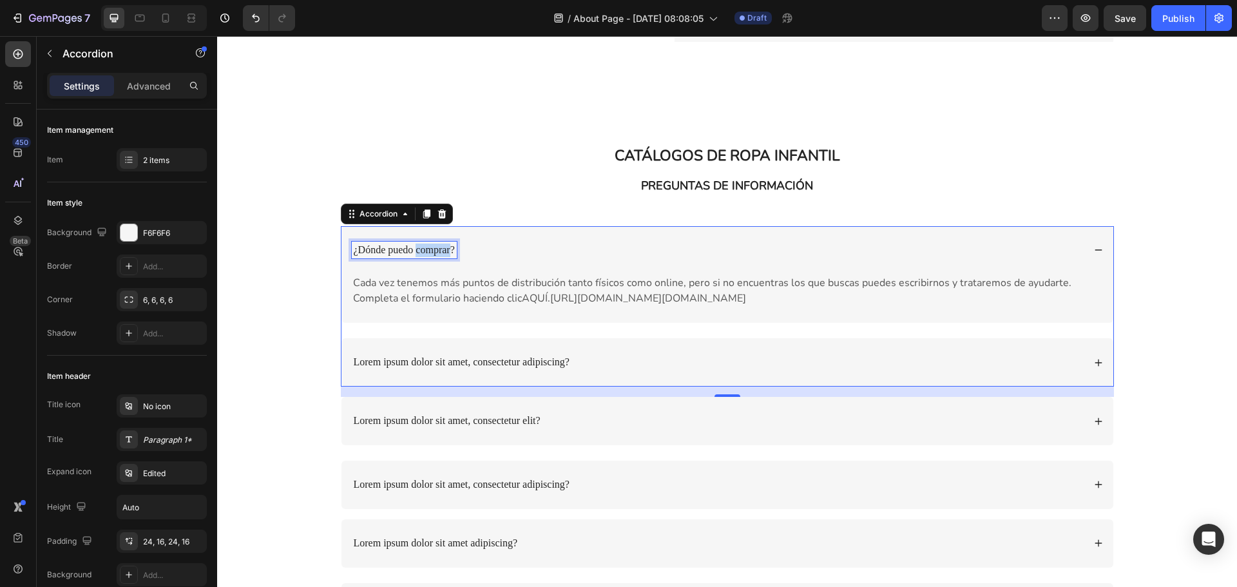
click at [435, 253] on p "¿Dónde puedo comprar?" at bounding box center [404, 251] width 101 height 14
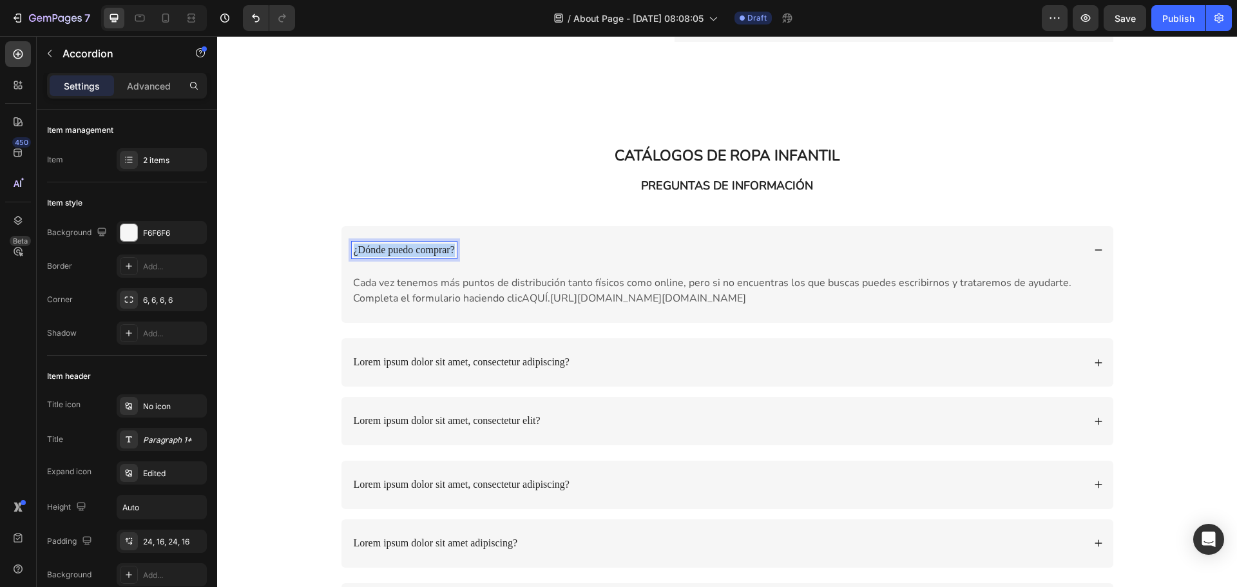
click at [435, 253] on p "¿Dónde puedo comprar?" at bounding box center [404, 251] width 101 height 14
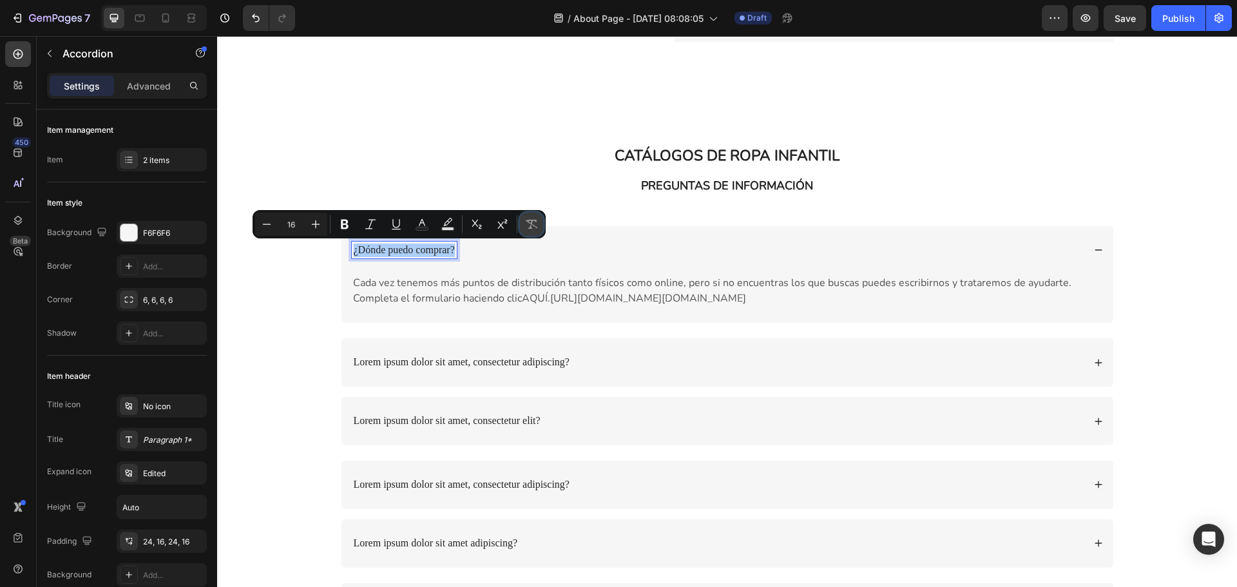
click at [539, 228] on button "Remove Format" at bounding box center [531, 224] width 23 height 23
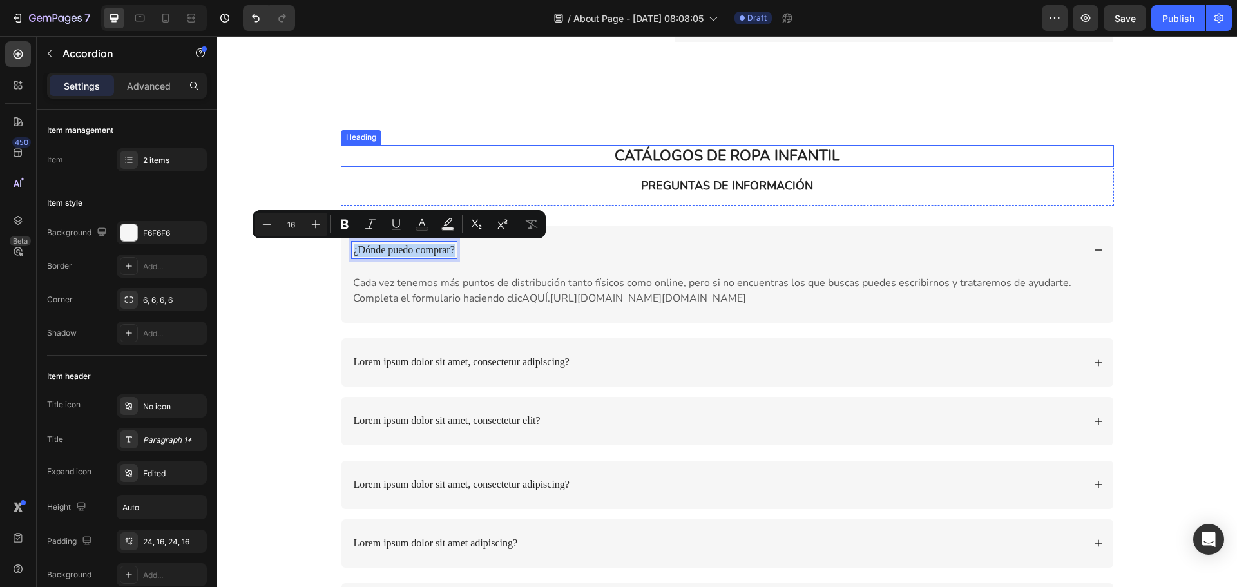
click at [541, 166] on p "CATÁLOGOS DE ROPA INFANTIL" at bounding box center [727, 155] width 771 height 19
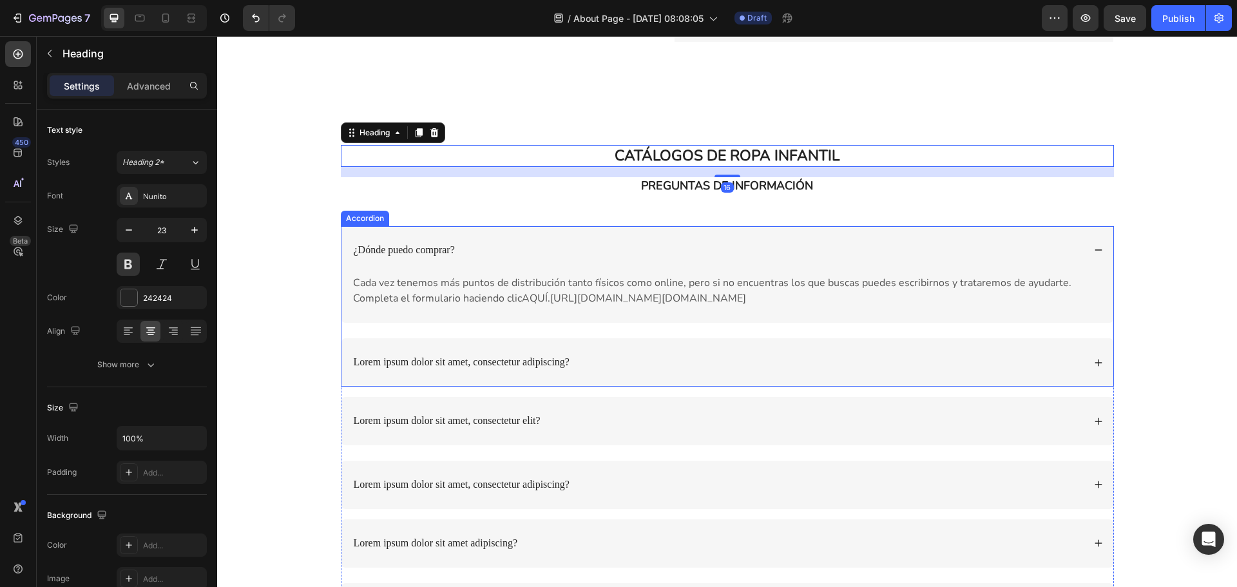
click at [596, 238] on div "¿Dónde puedo comprar?" at bounding box center [728, 250] width 772 height 48
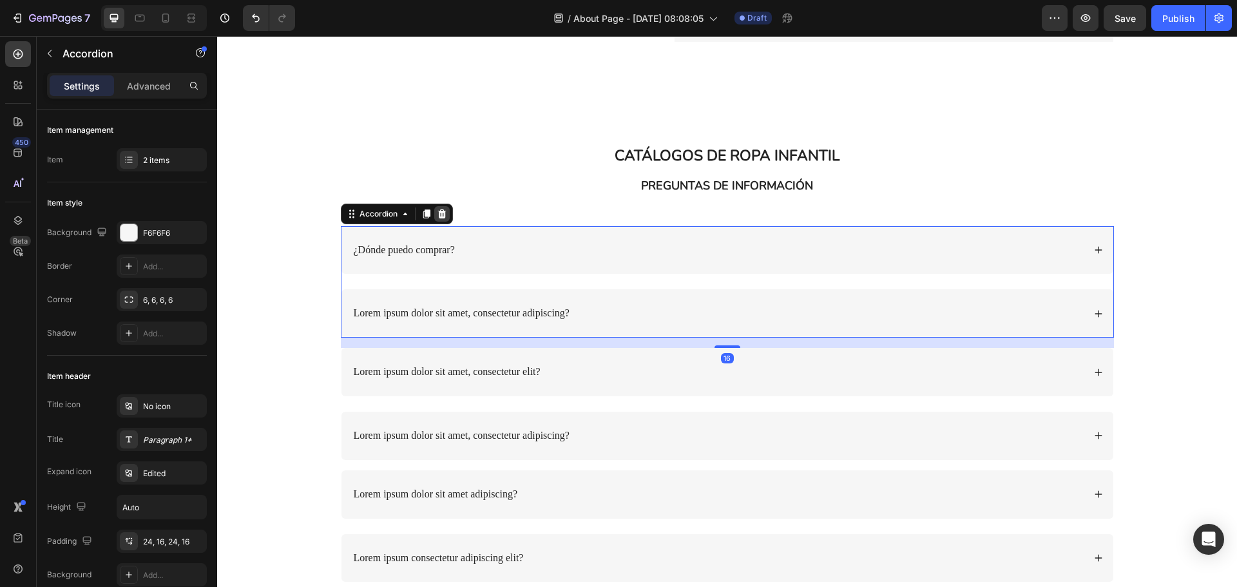
click at [439, 218] on icon at bounding box center [442, 214] width 10 height 10
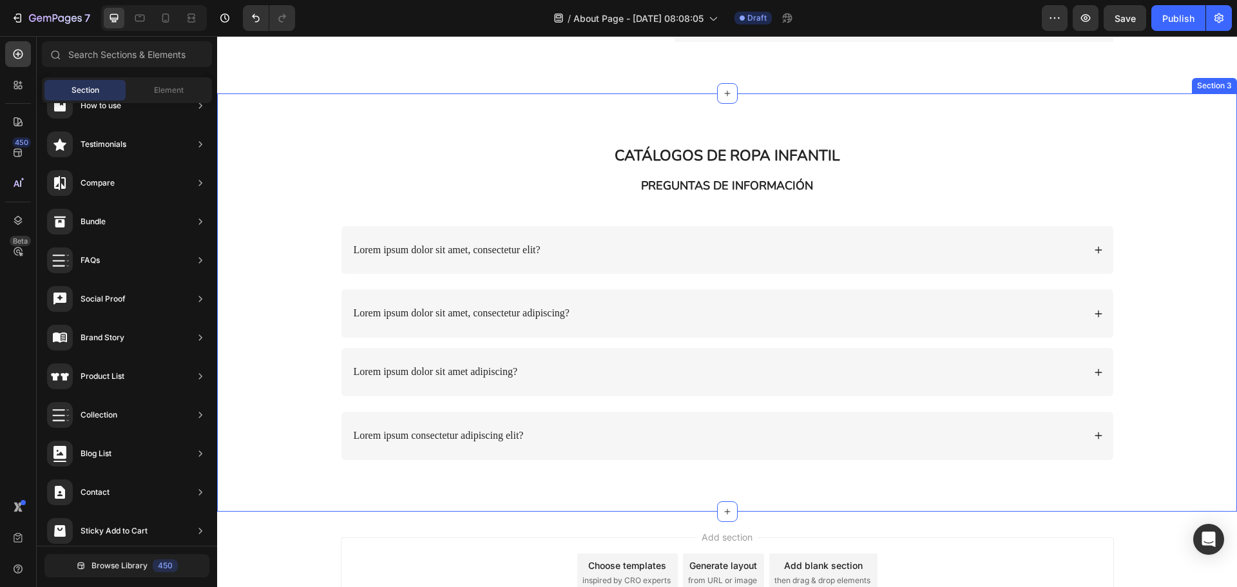
click at [895, 120] on div "CATÁLOGOS DE ROPA INFANTIL Heading PREGUNTAS DE INFORMACIÓN Text Block Row Lore…" at bounding box center [727, 302] width 1020 height 418
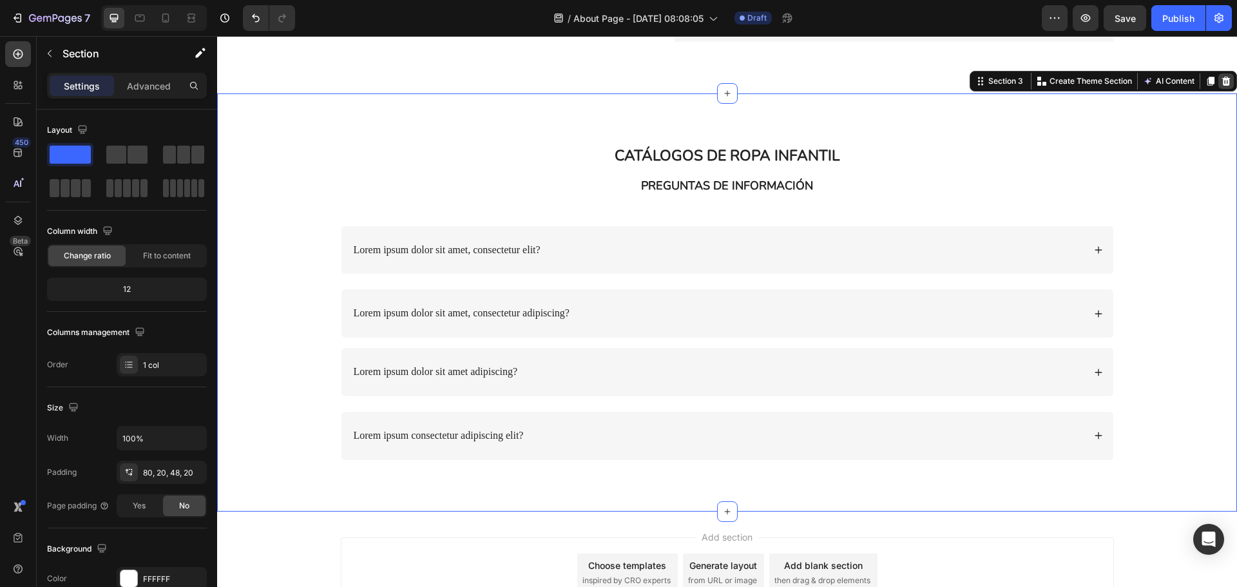
click at [1223, 84] on icon at bounding box center [1227, 81] width 8 height 9
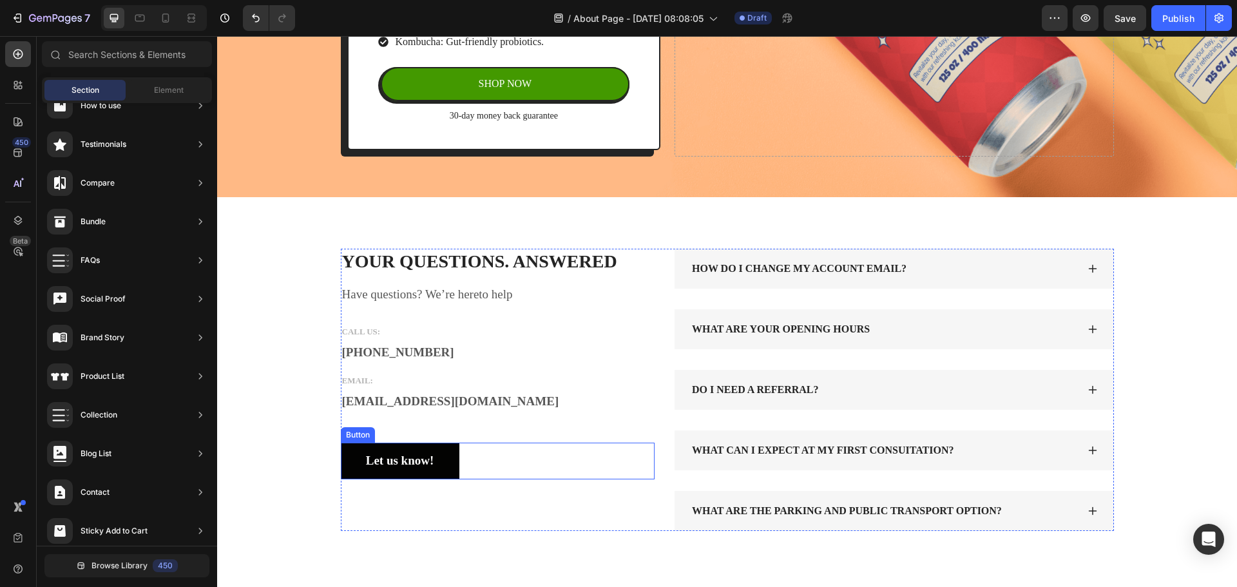
scroll to position [335, 0]
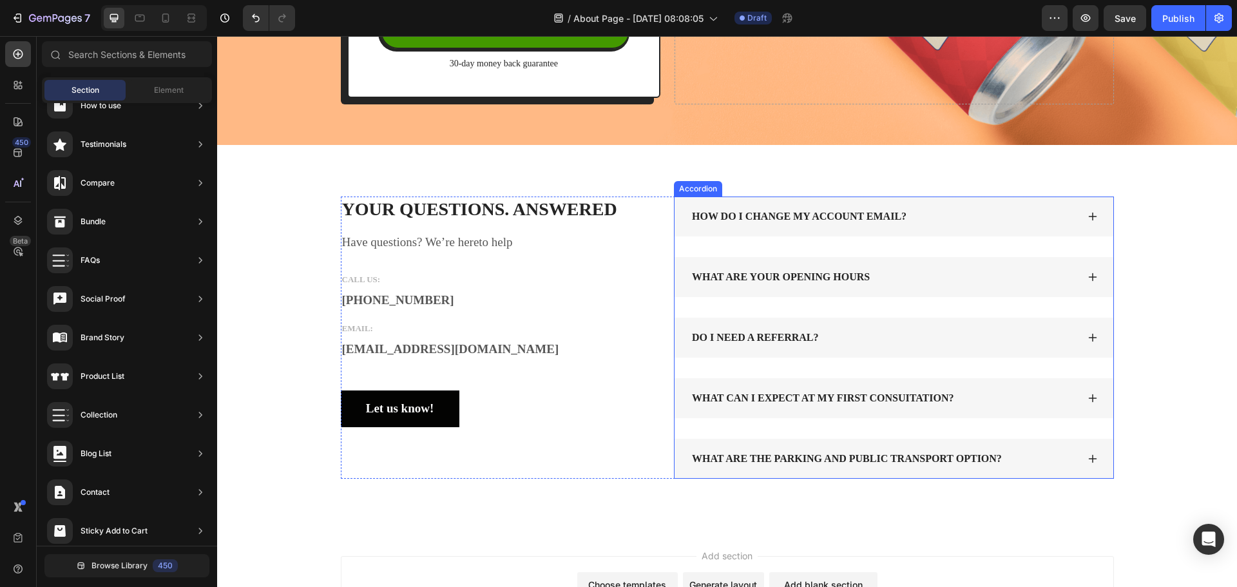
click at [759, 217] on div "HOW DO I CHANGE MY ACCOUNT EMAIL?" at bounding box center [799, 216] width 218 height 19
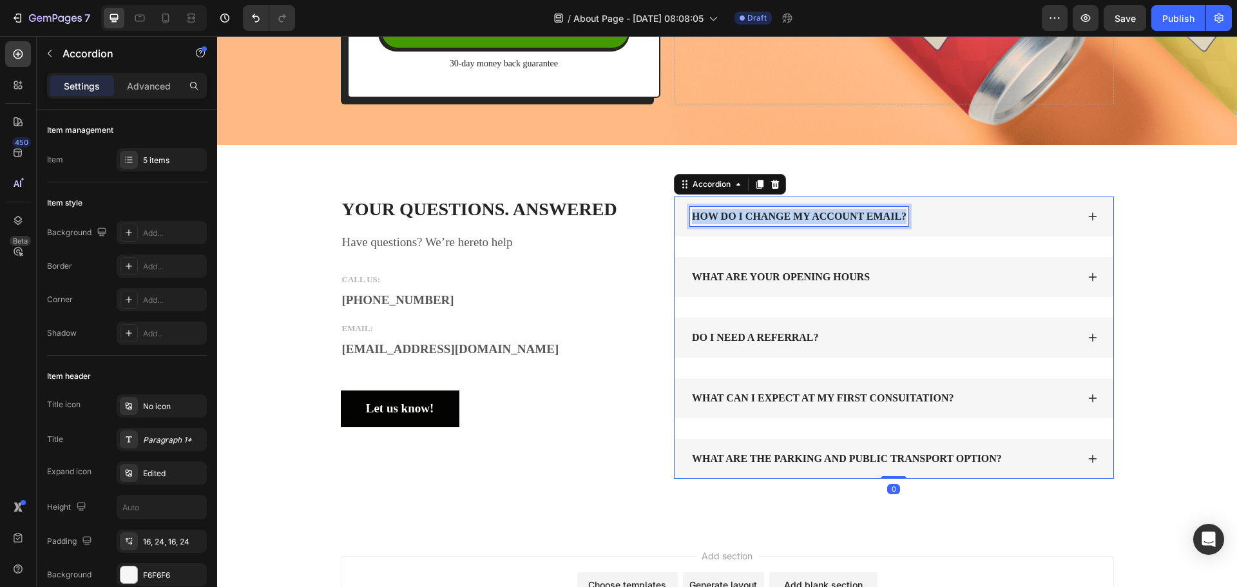
click at [759, 217] on p "HOW DO I CHANGE MY ACCOUNT EMAIL?" at bounding box center [799, 216] width 215 height 15
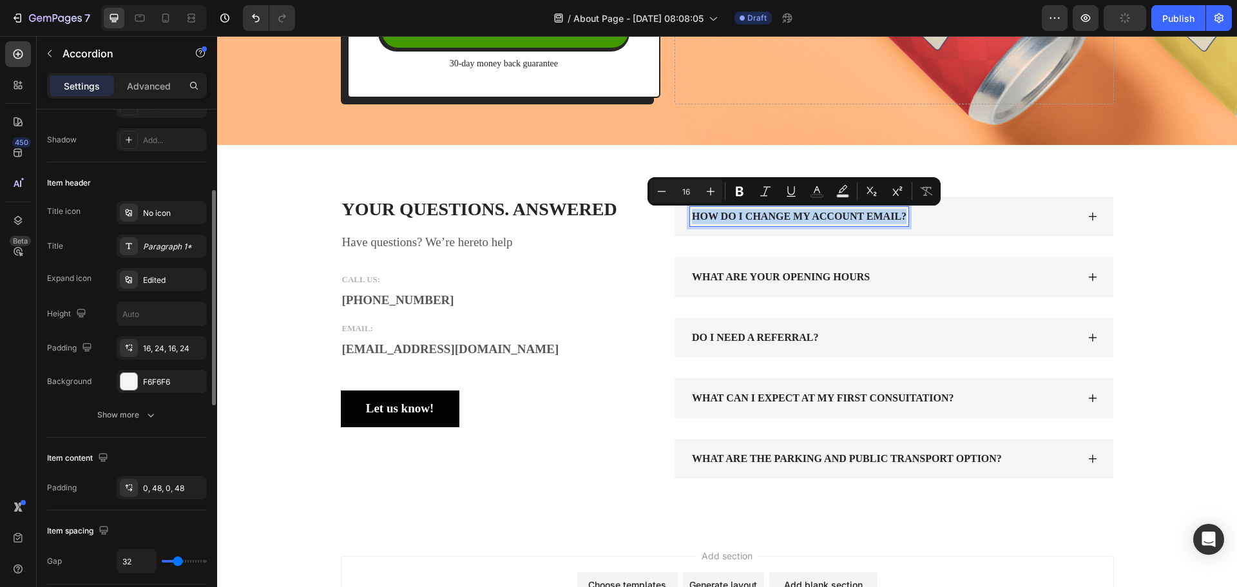
scroll to position [0, 0]
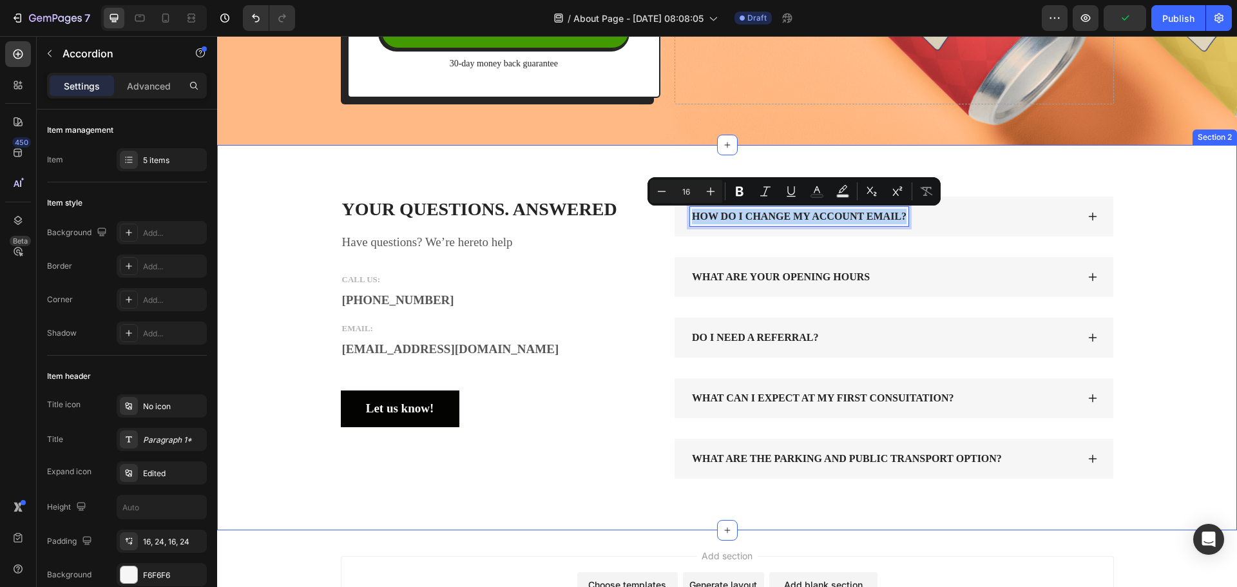
click at [464, 172] on div "YOUR QUESTIONS. ANSWERED Heading Have questions? We’re hereto help Text block C…" at bounding box center [727, 337] width 1020 height 385
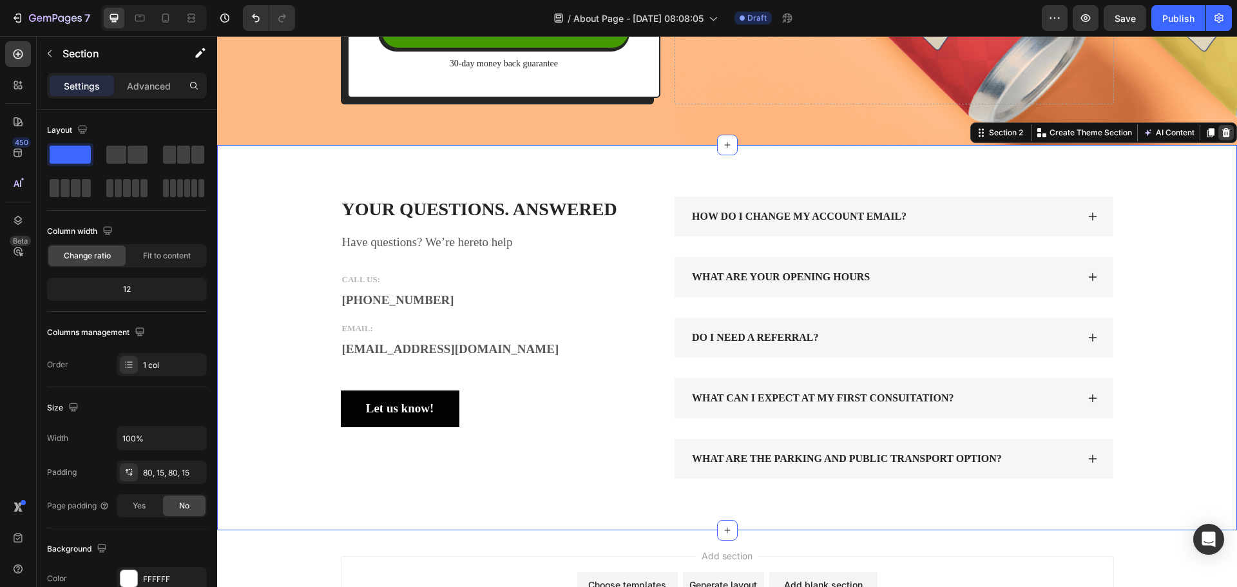
click at [1223, 135] on div at bounding box center [1226, 132] width 15 height 15
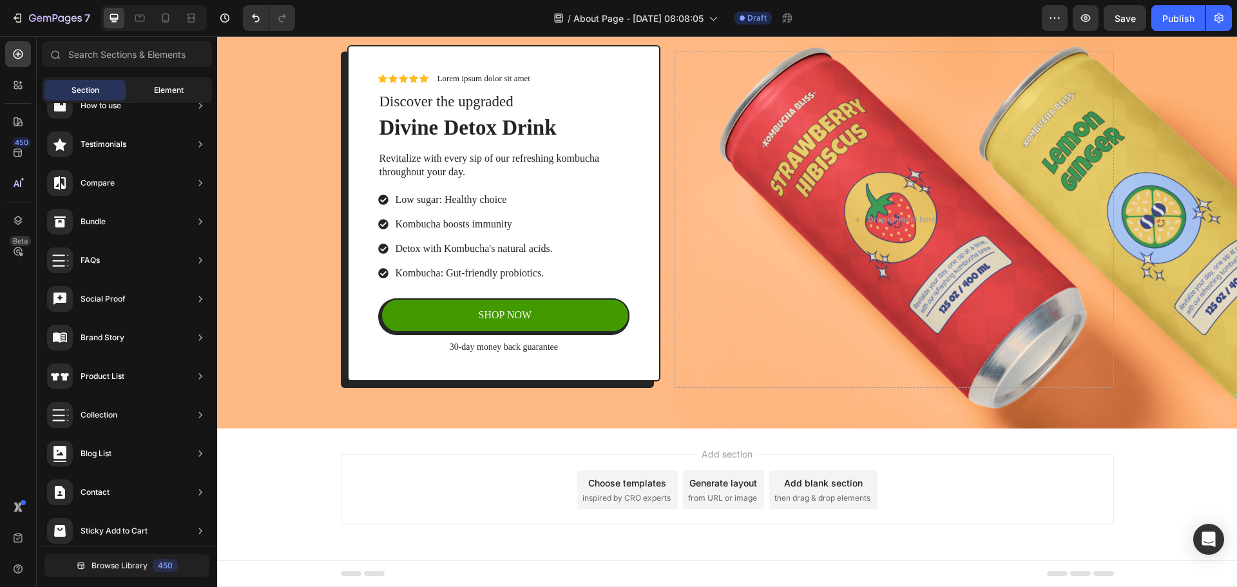
click at [160, 95] on span "Element" at bounding box center [169, 90] width 30 height 12
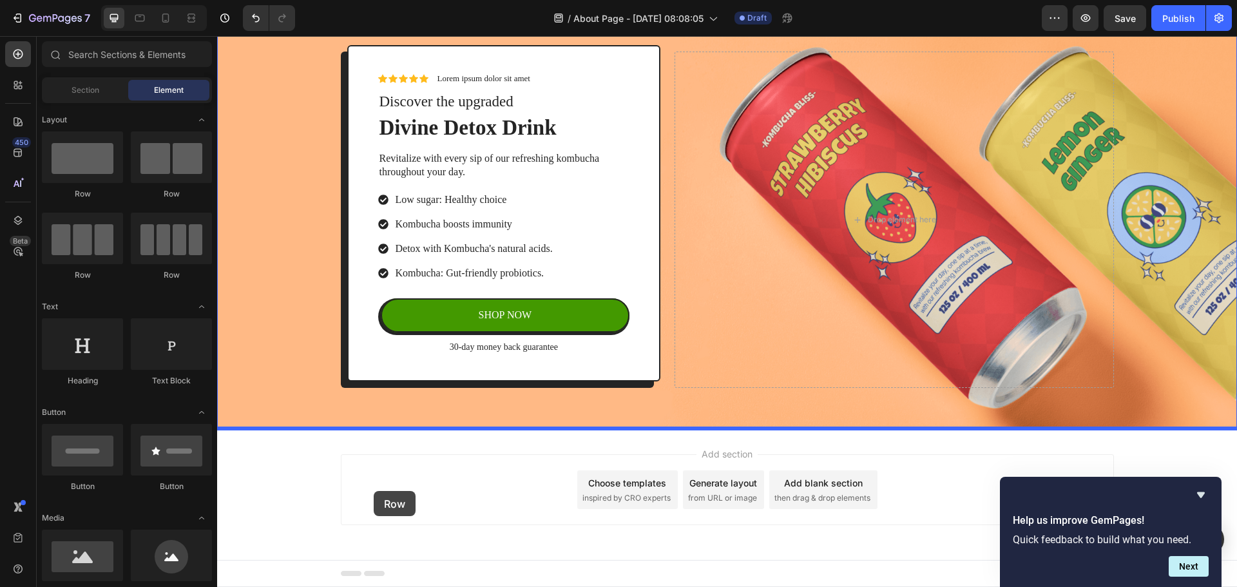
drag, startPoint x: 301, startPoint y: 206, endPoint x: 374, endPoint y: 491, distance: 294.6
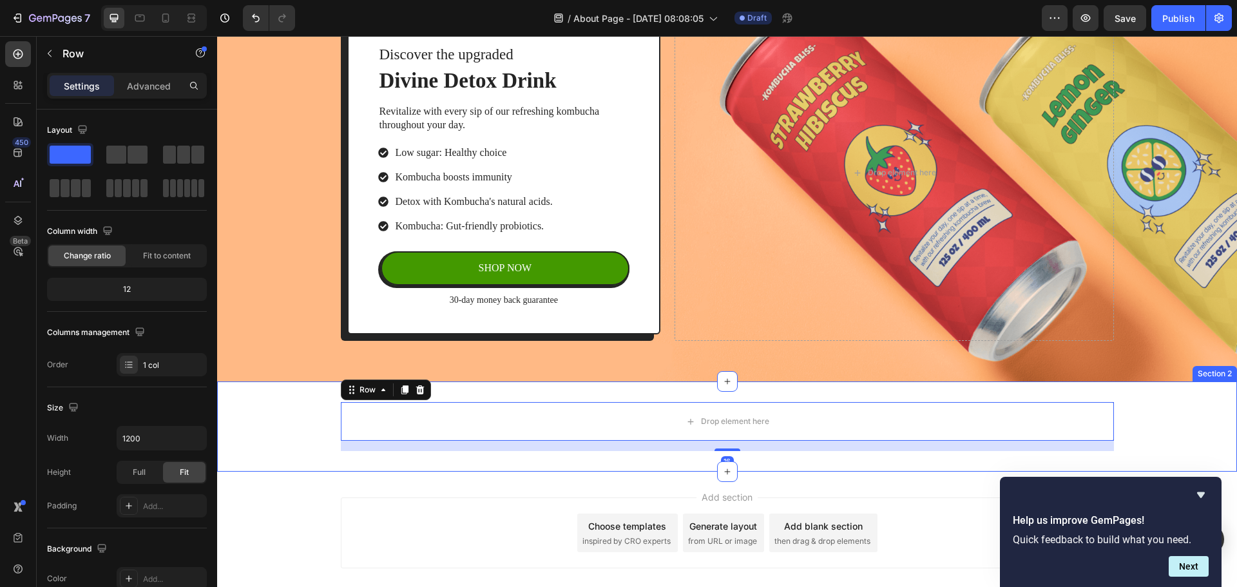
scroll to position [169, 0]
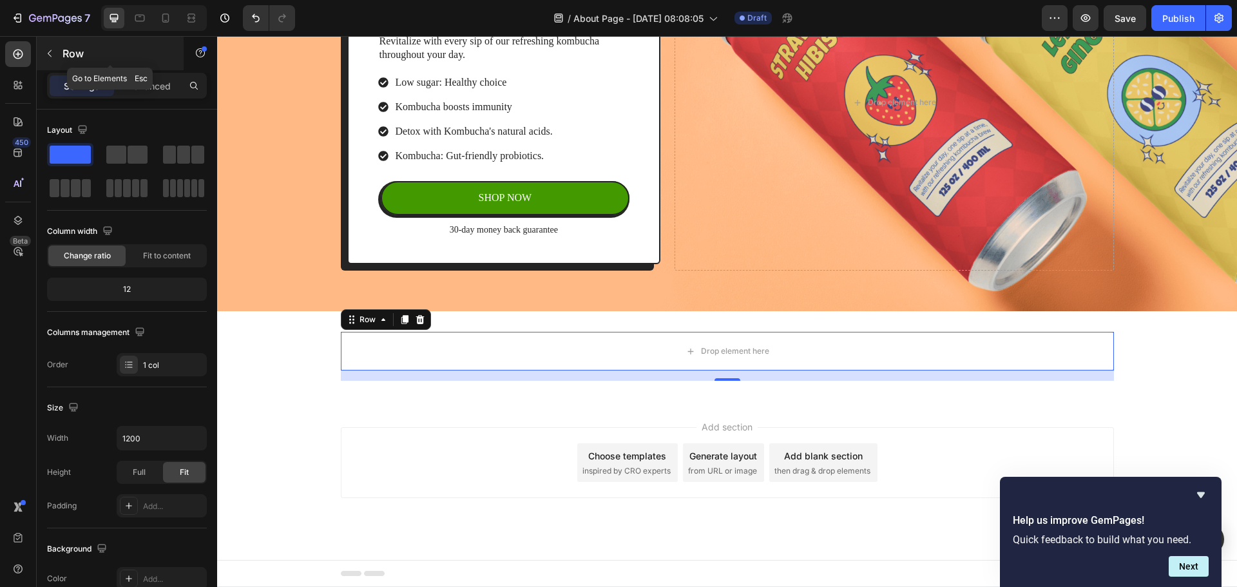
click at [59, 55] on button "button" at bounding box center [49, 53] width 21 height 21
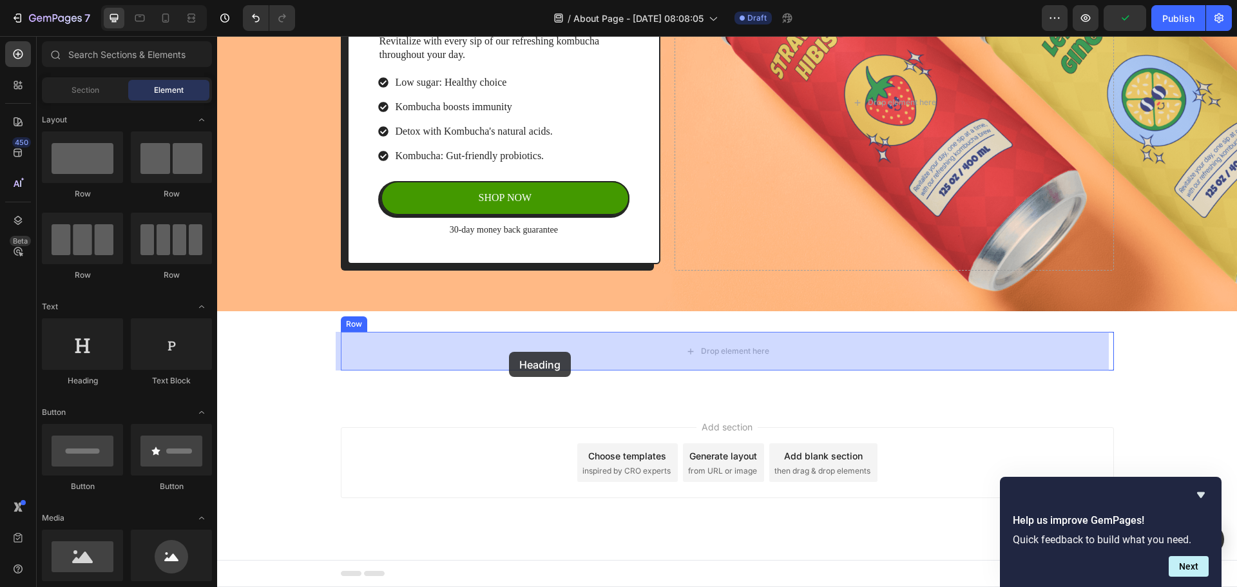
drag, startPoint x: 309, startPoint y: 399, endPoint x: 511, endPoint y: 352, distance: 207.8
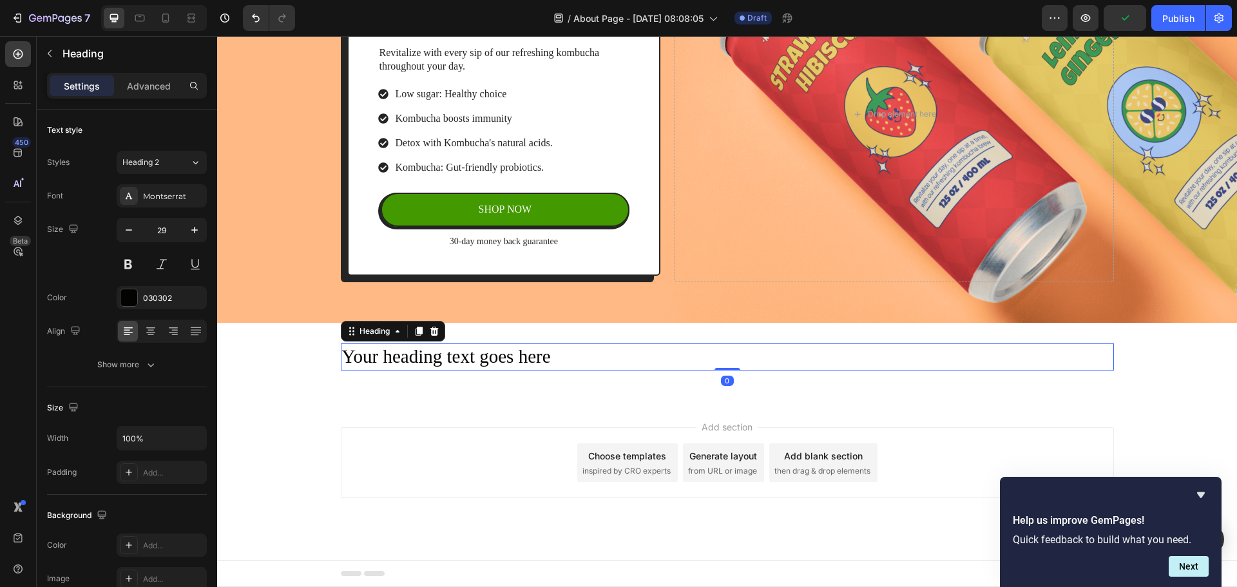
scroll to position [157, 0]
click at [54, 61] on button "button" at bounding box center [49, 53] width 21 height 21
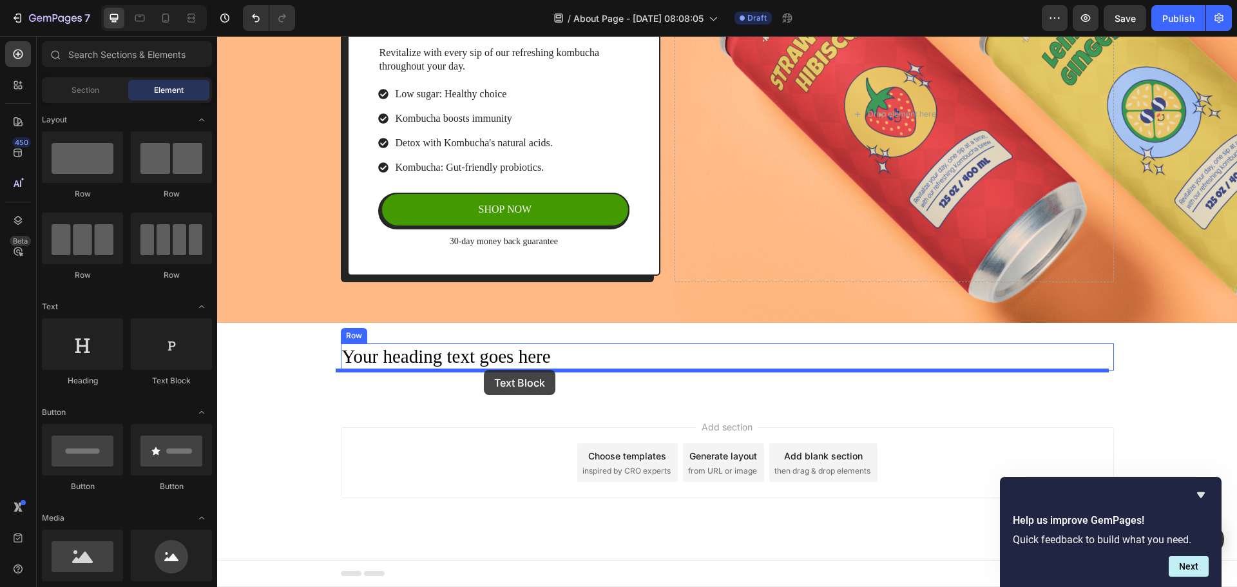
drag, startPoint x: 386, startPoint y: 402, endPoint x: 484, endPoint y: 370, distance: 102.9
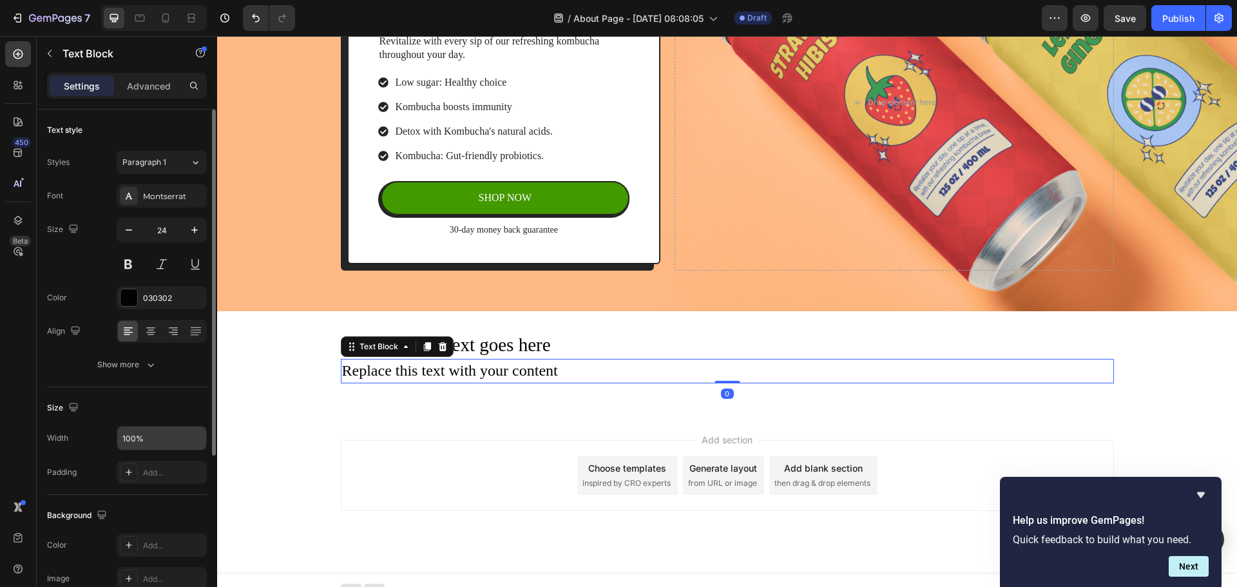
scroll to position [64, 0]
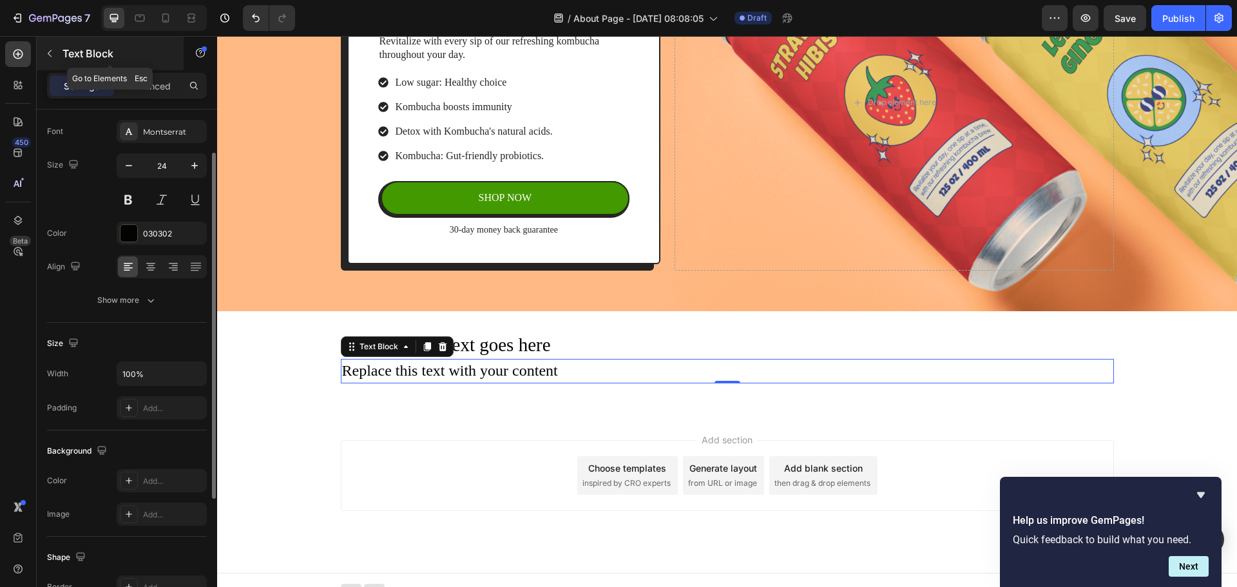
click at [55, 61] on button "button" at bounding box center [49, 53] width 21 height 21
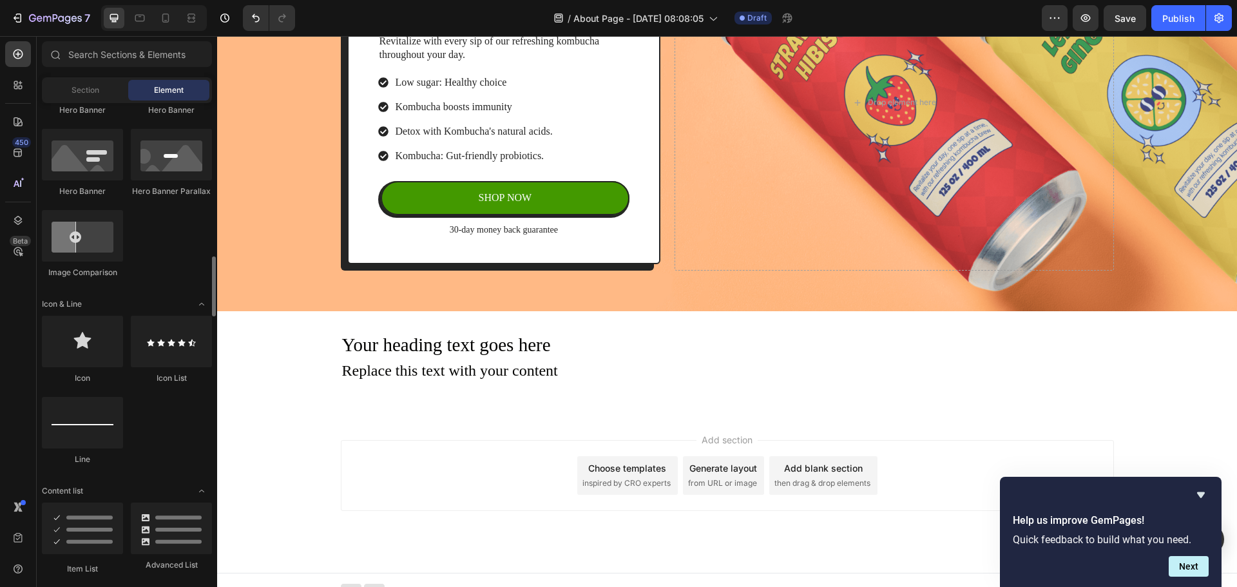
scroll to position [967, 0]
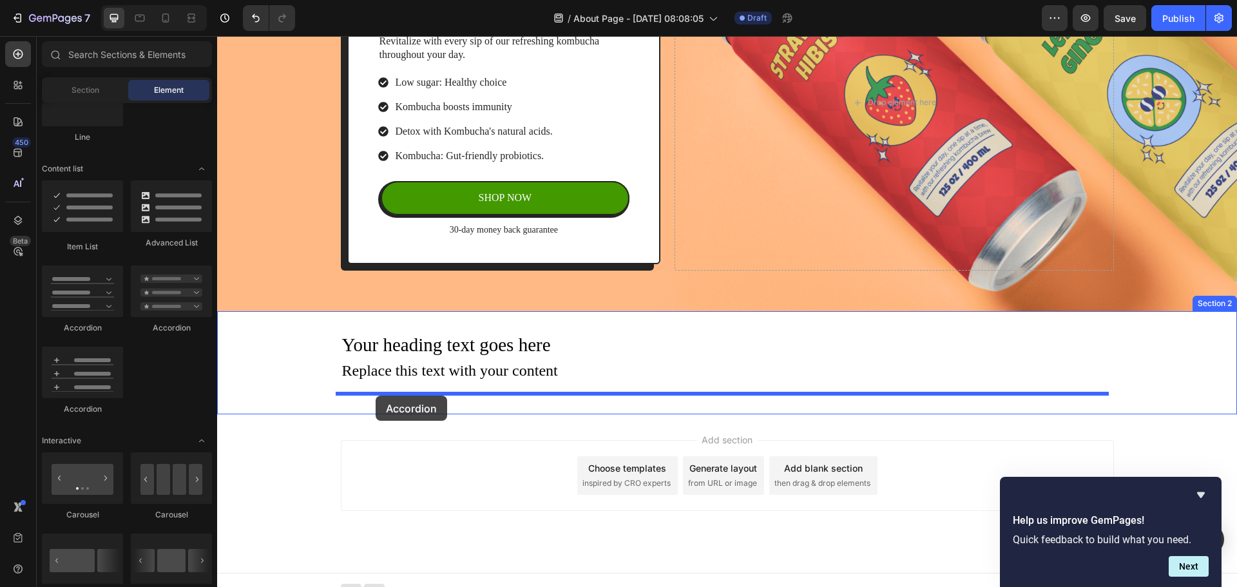
drag, startPoint x: 313, startPoint y: 405, endPoint x: 376, endPoint y: 396, distance: 63.3
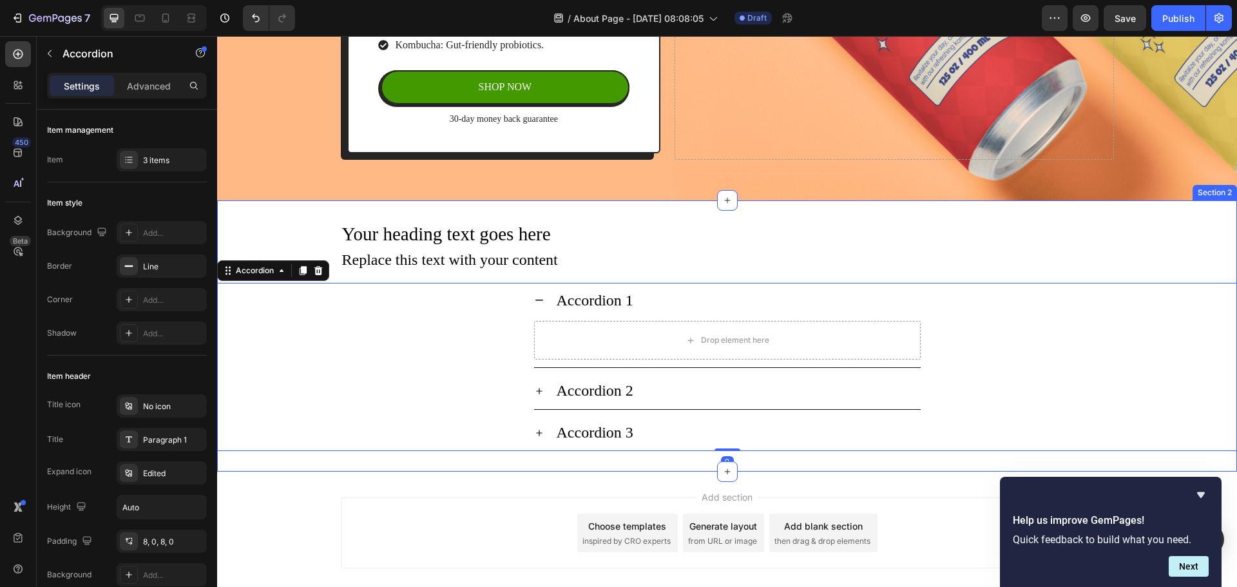
scroll to position [350, 0]
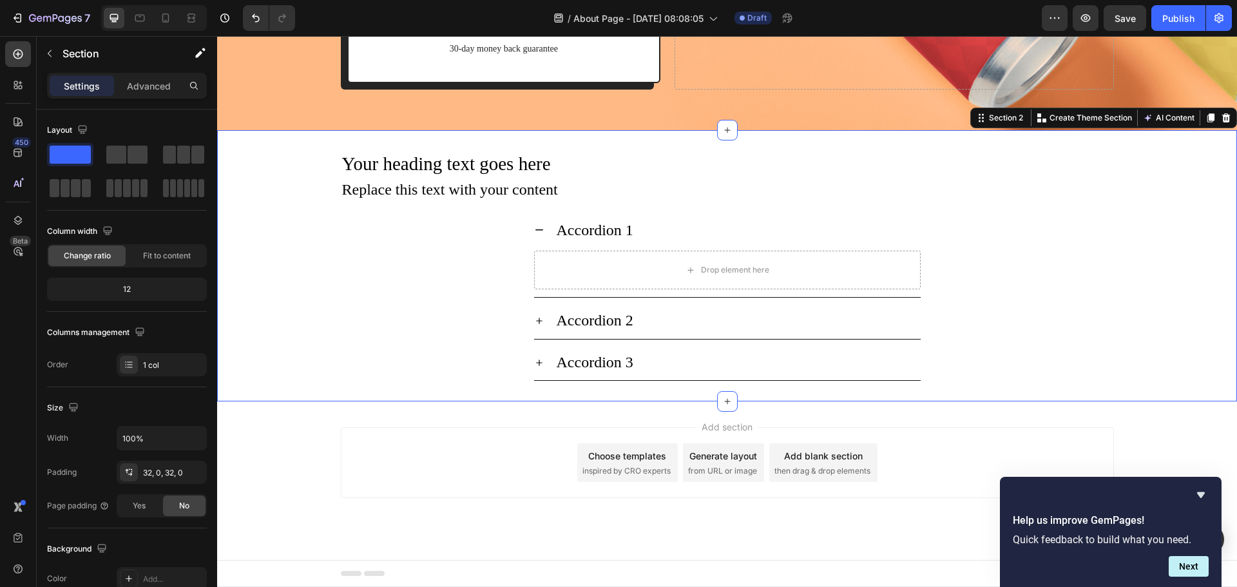
click at [506, 385] on div "Your heading text goes here Heading Replace this text with your content Text Bl…" at bounding box center [727, 265] width 1020 height 271
click at [722, 133] on icon at bounding box center [727, 130] width 10 height 10
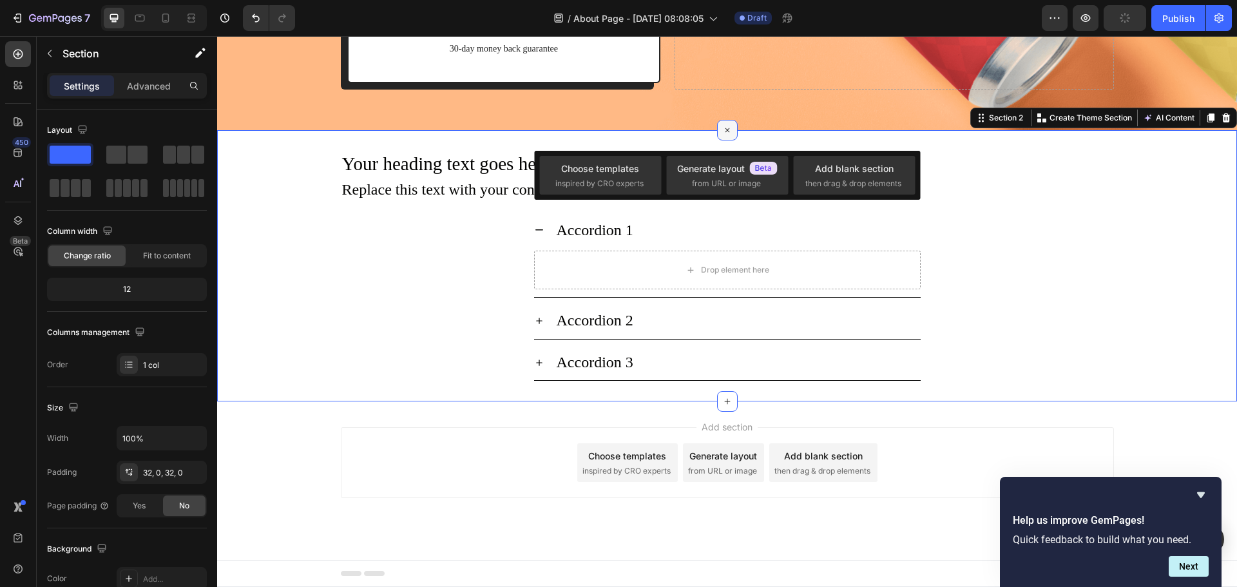
click at [722, 133] on icon at bounding box center [727, 130] width 15 height 15
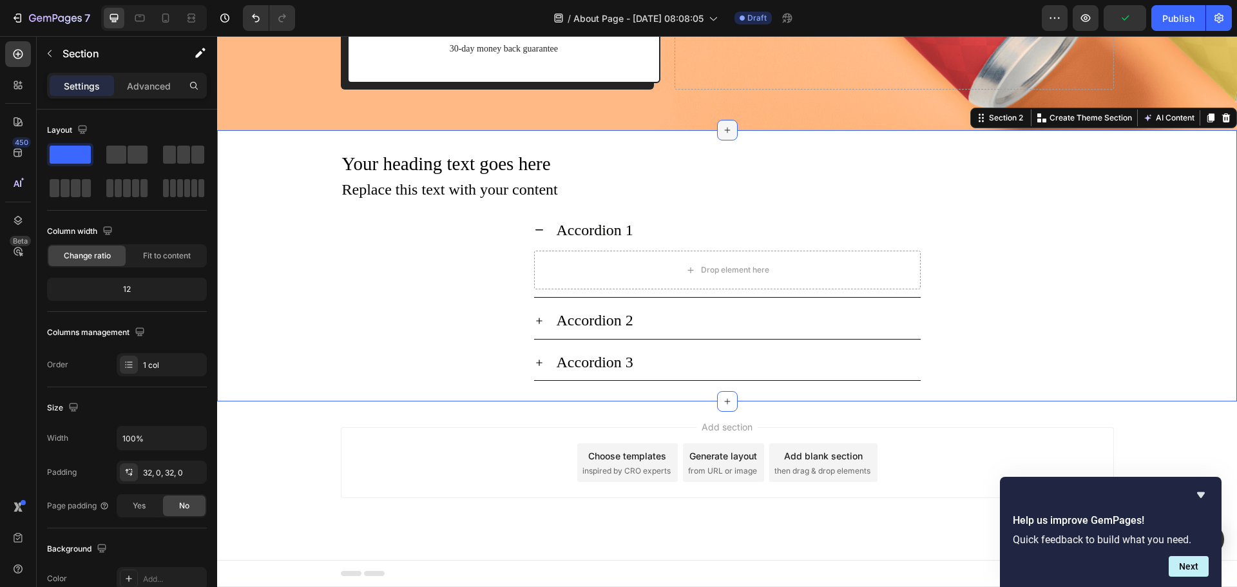
click at [725, 128] on icon at bounding box center [727, 130] width 10 height 10
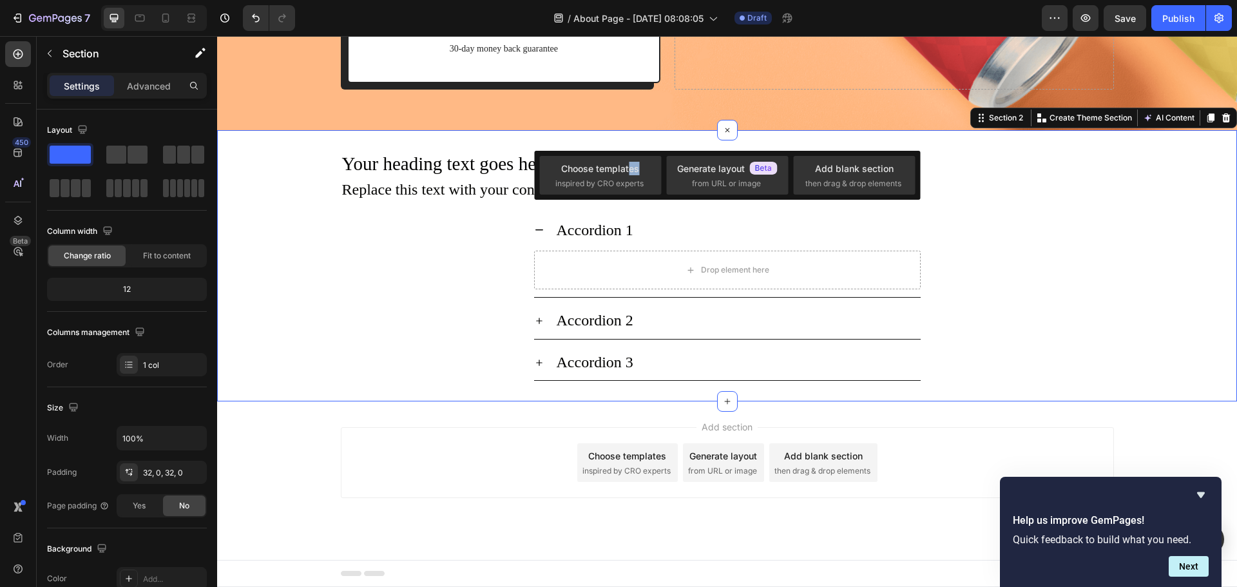
drag, startPoint x: 845, startPoint y: 205, endPoint x: 650, endPoint y: 139, distance: 206.2
click at [650, 139] on div "Your heading text goes here Heading Replace this text with your content Text Bl…" at bounding box center [727, 265] width 1020 height 271
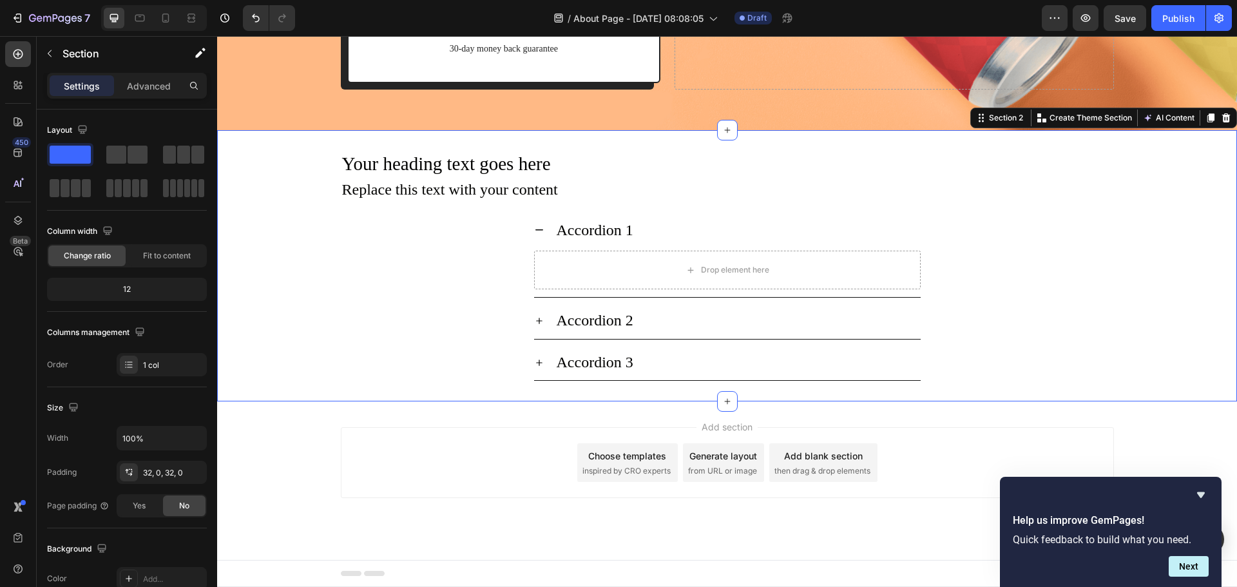
click at [608, 142] on div "Your heading text goes here Heading Replace this text with your content Text Bl…" at bounding box center [727, 265] width 1020 height 271
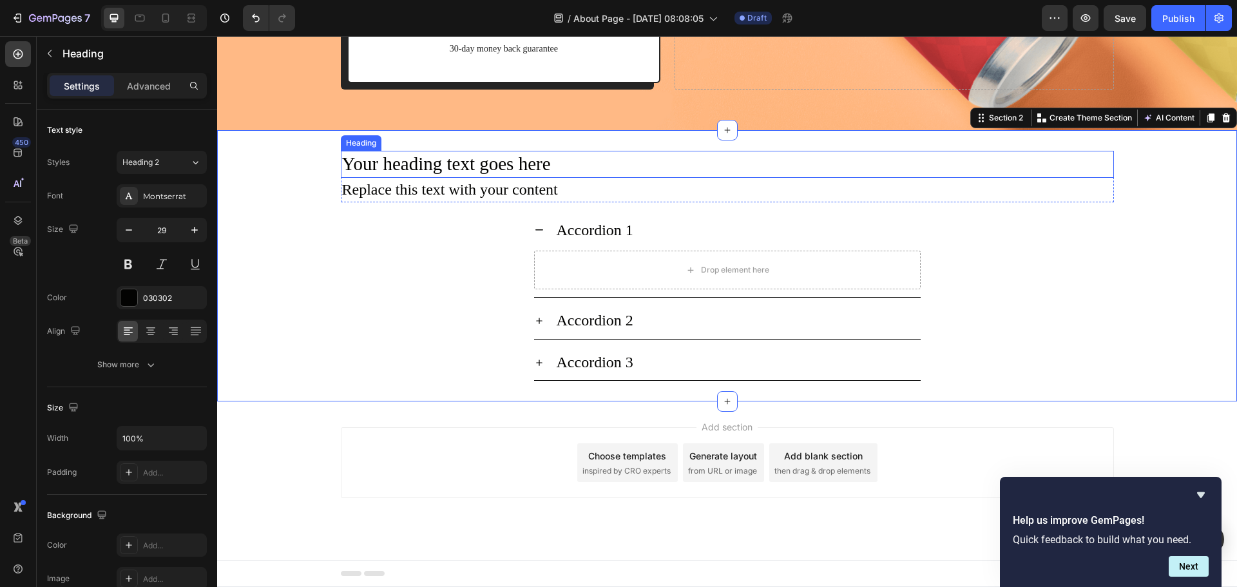
click at [612, 160] on h2 "Your heading text goes here" at bounding box center [727, 164] width 773 height 27
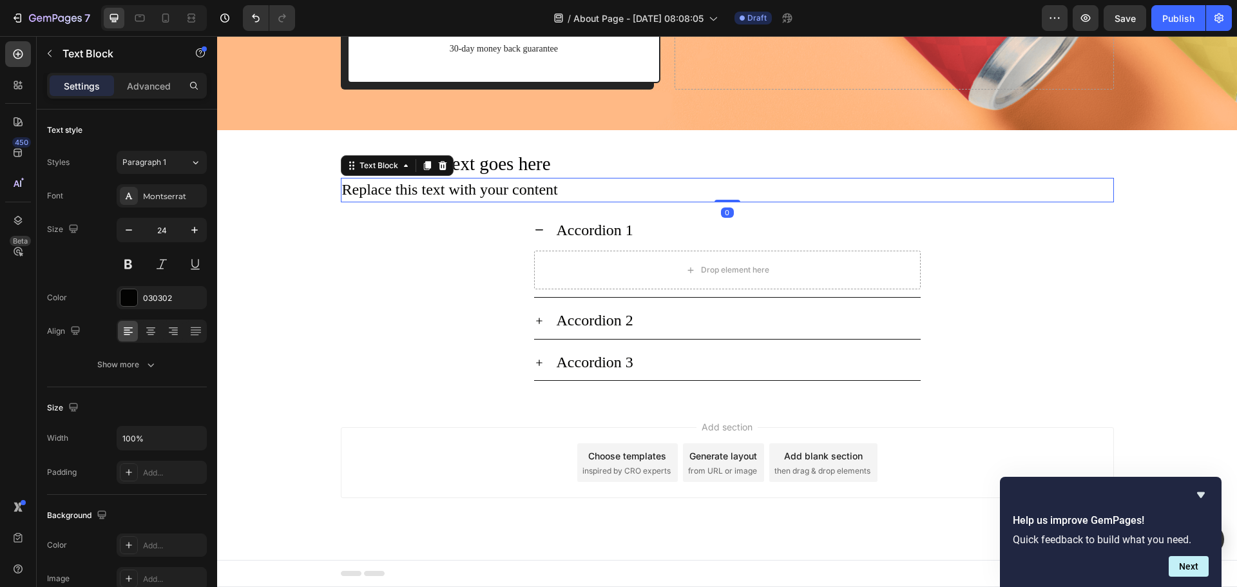
click at [619, 198] on div "Replace this text with your content" at bounding box center [727, 190] width 773 height 24
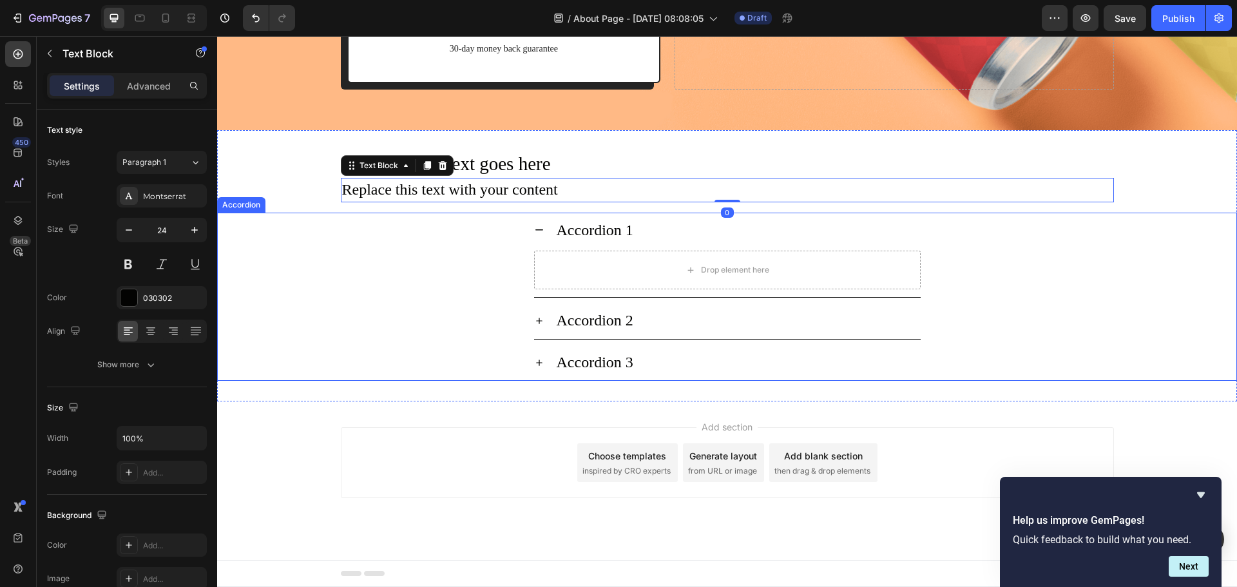
click at [465, 255] on div "Accordion 1 Drop element here" at bounding box center [727, 256] width 1019 height 86
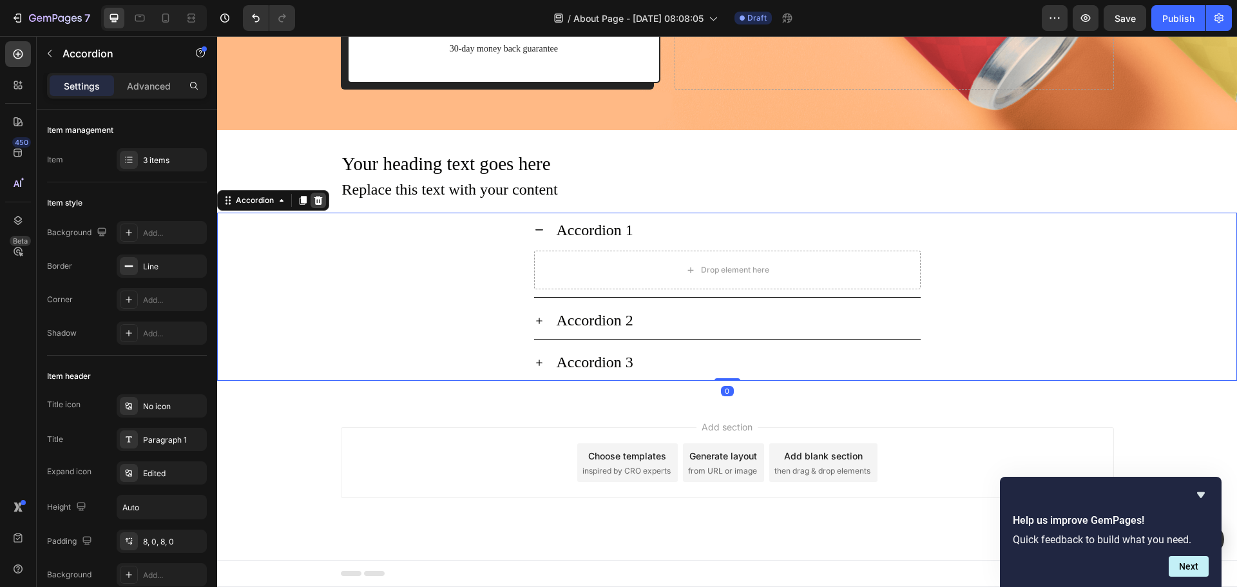
click at [325, 201] on div at bounding box center [318, 200] width 15 height 15
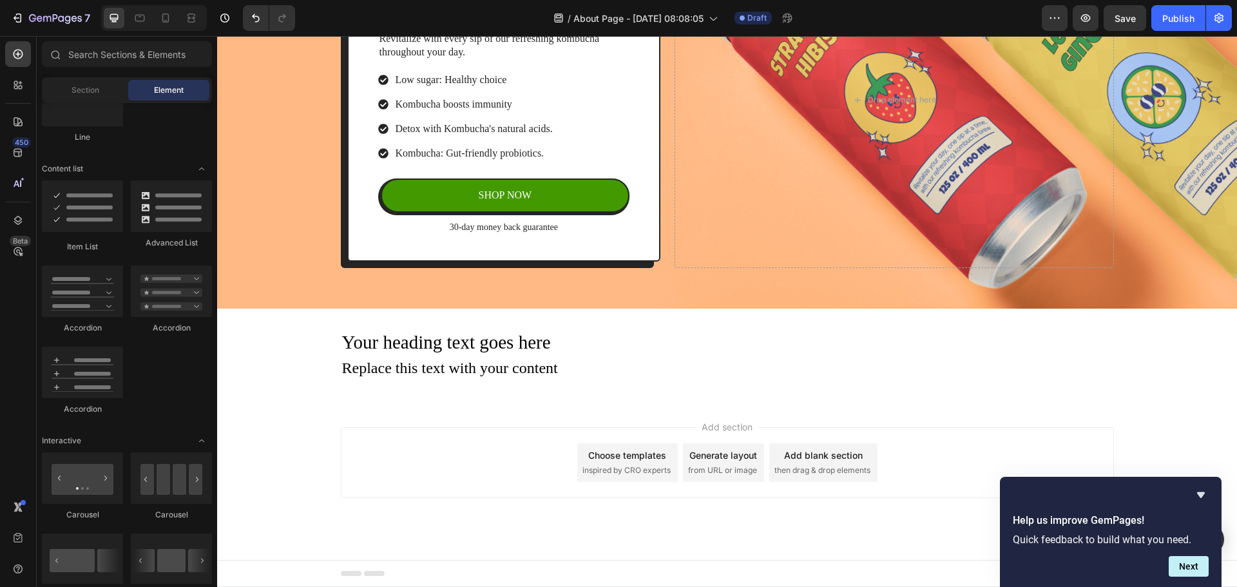
scroll to position [171, 0]
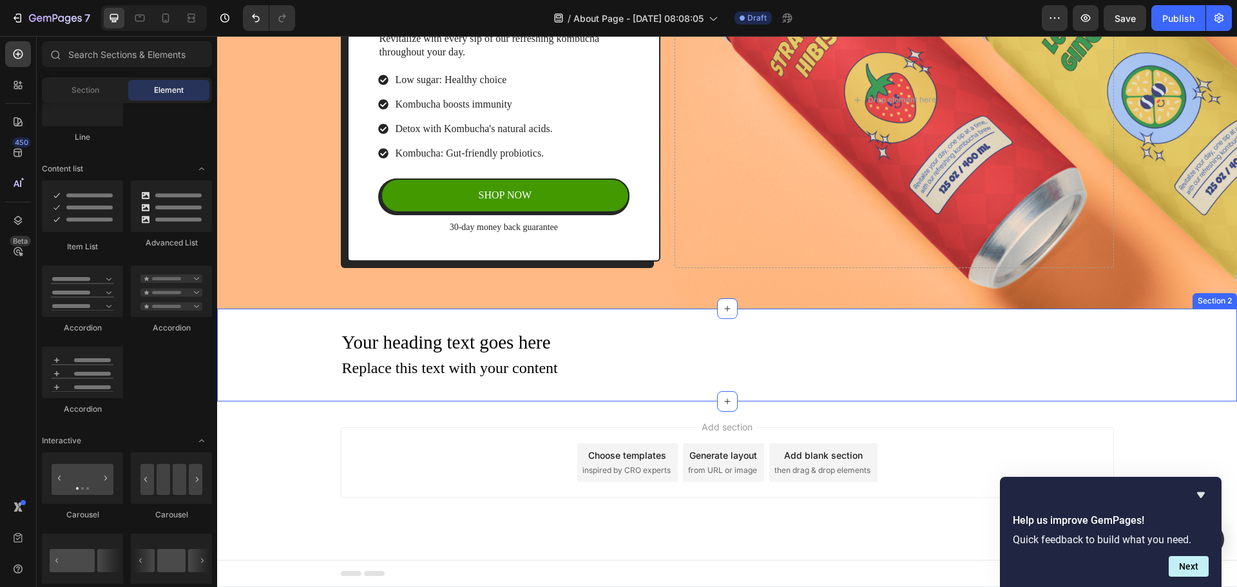
click at [424, 397] on div "Your heading text goes here Heading Replace this text with your content Text Bl…" at bounding box center [727, 355] width 1020 height 92
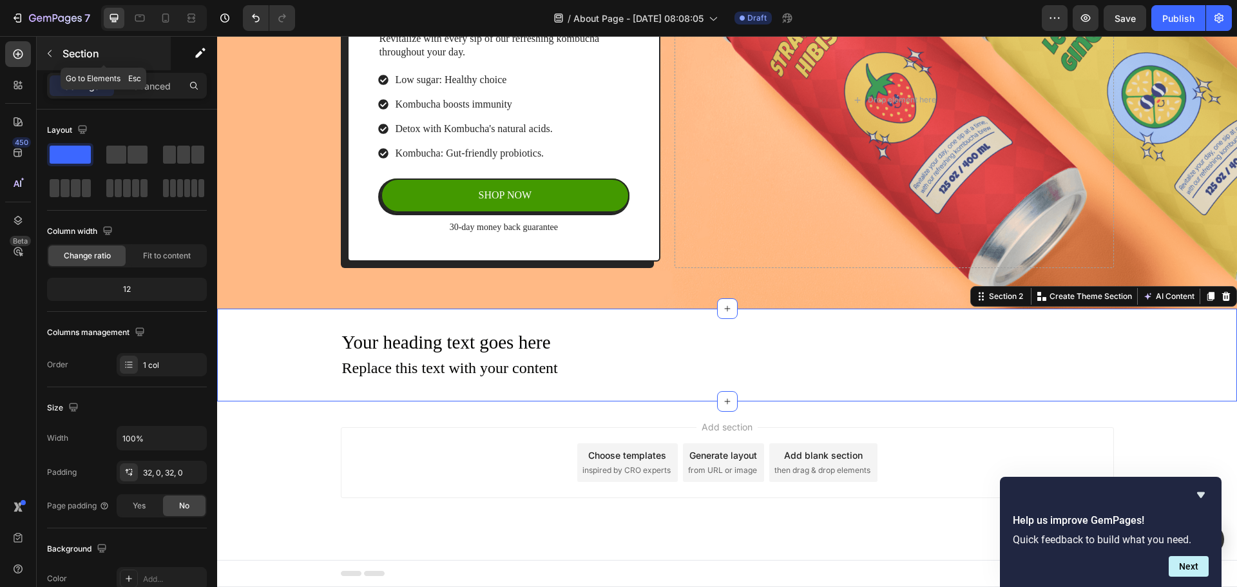
click at [42, 61] on button "button" at bounding box center [49, 53] width 21 height 21
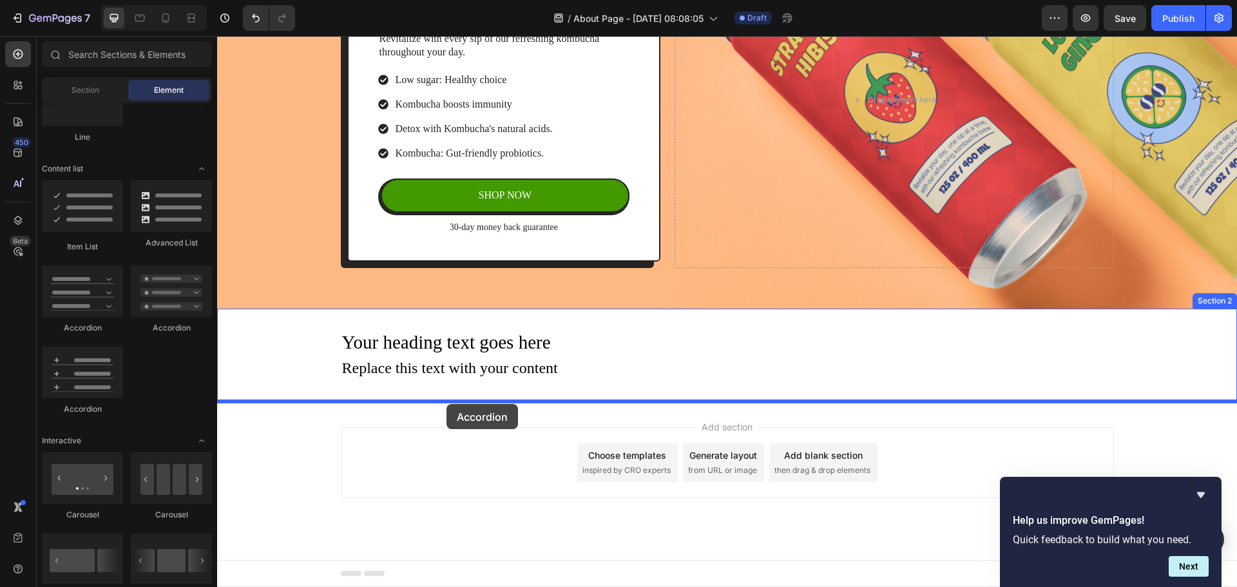
drag, startPoint x: 382, startPoint y: 346, endPoint x: 447, endPoint y: 404, distance: 87.2
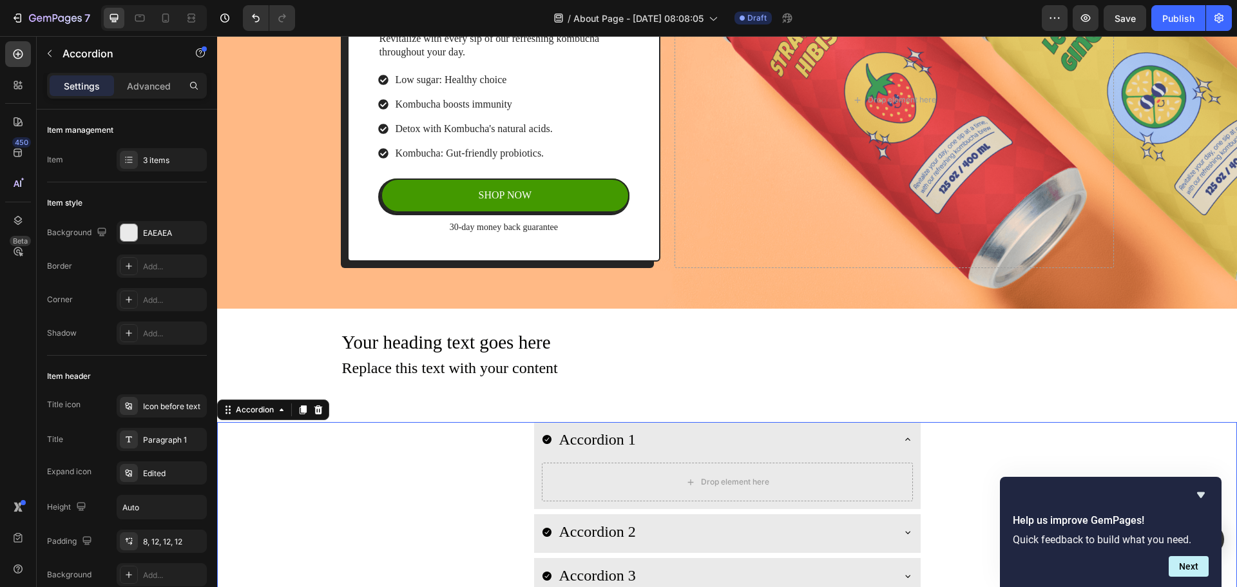
scroll to position [350, 0]
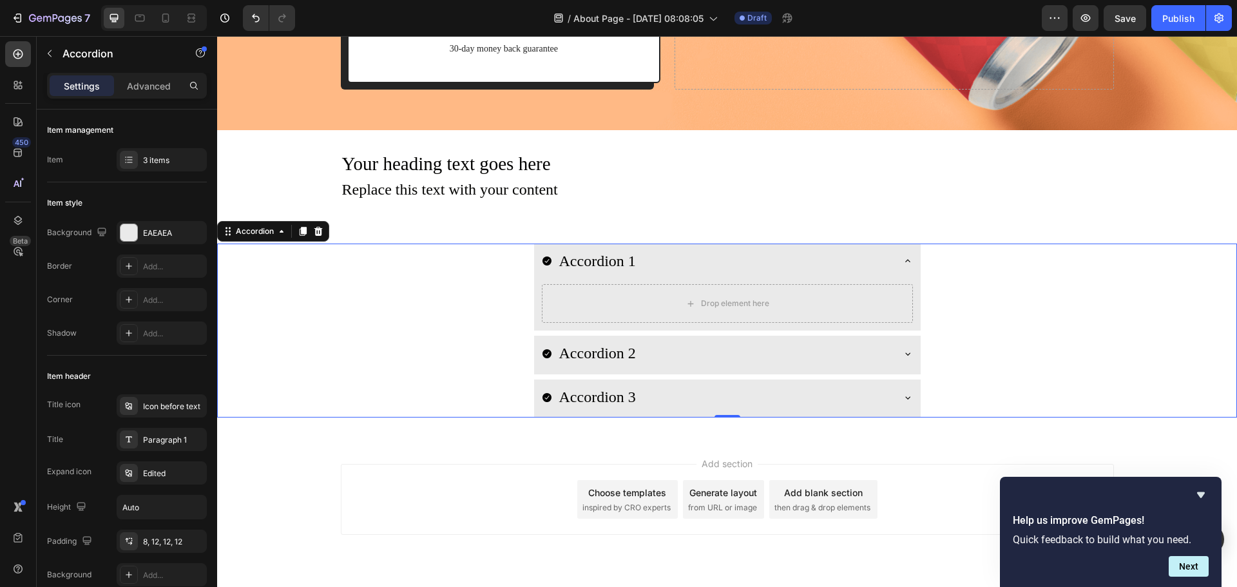
click at [438, 477] on div "Add section Choose templates inspired by CRO experts Generate layout from URL o…" at bounding box center [727, 499] width 773 height 71
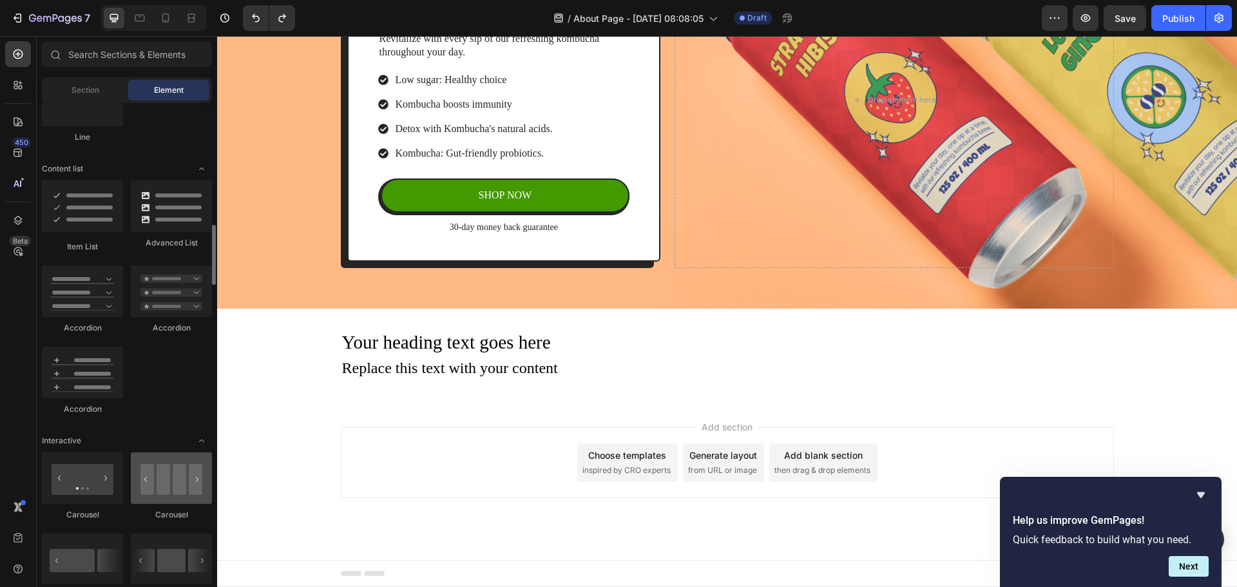
scroll to position [1031, 0]
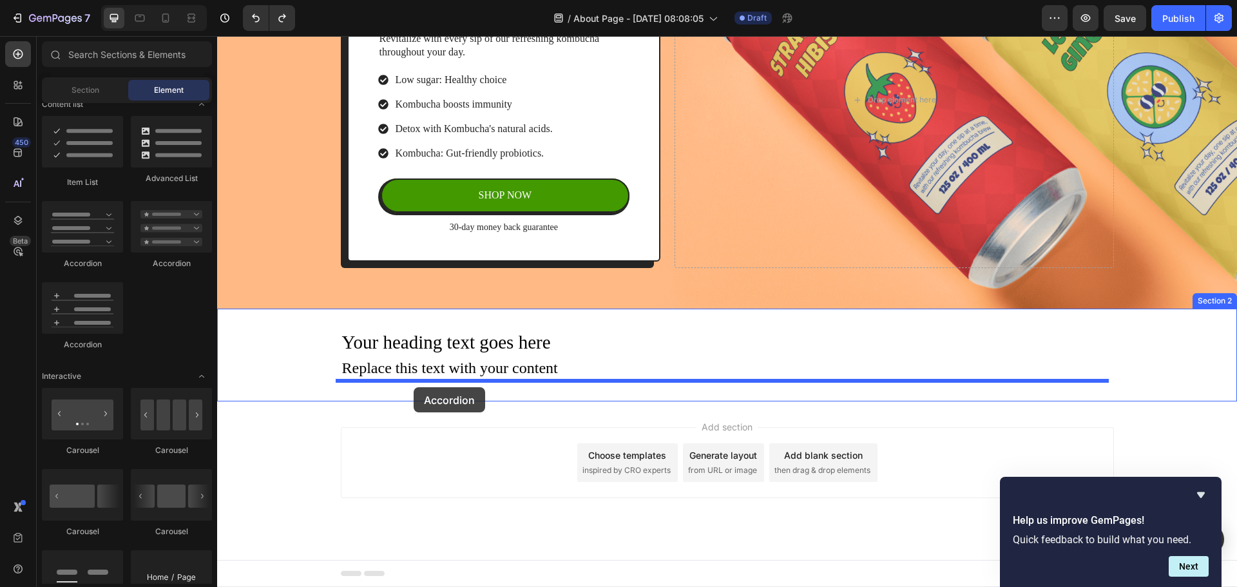
drag, startPoint x: 313, startPoint y: 294, endPoint x: 414, endPoint y: 387, distance: 137.3
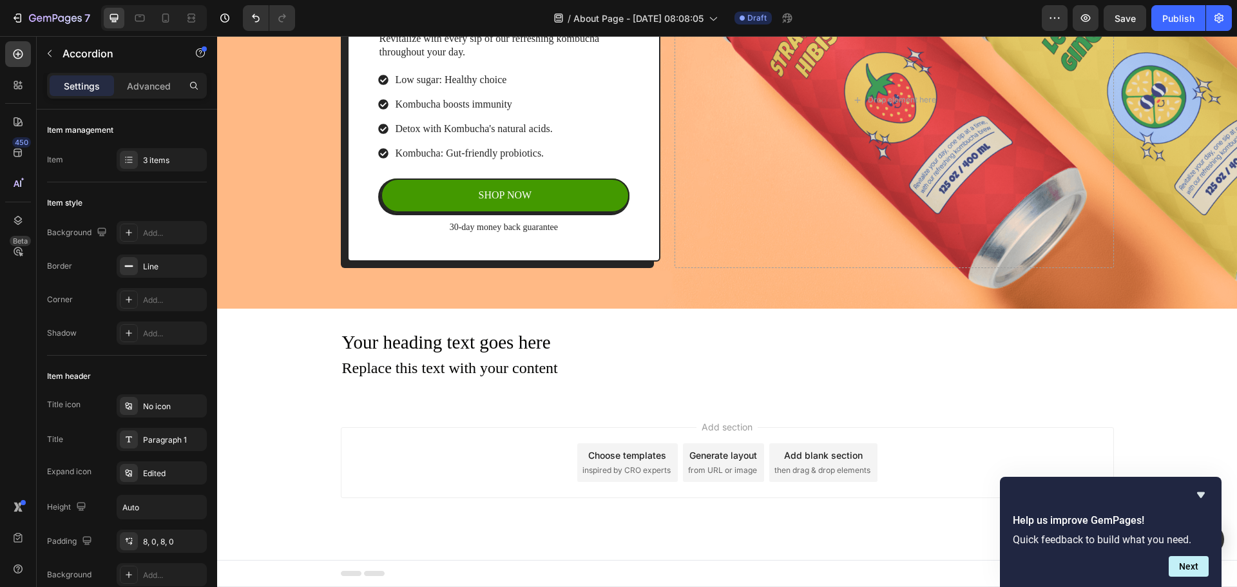
scroll to position [171, 0]
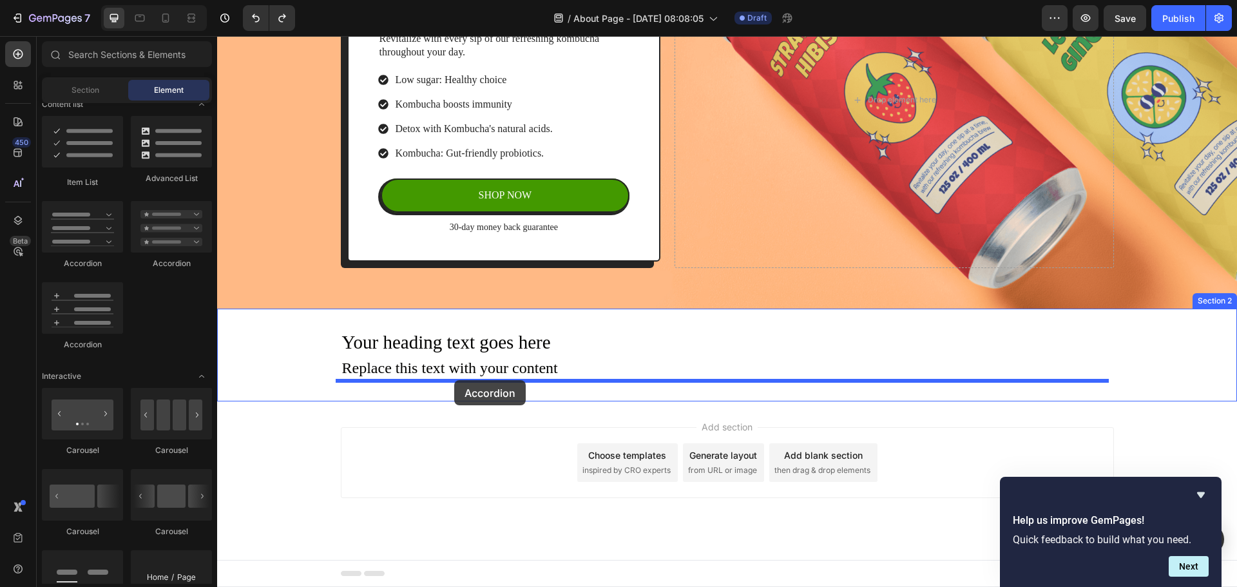
drag, startPoint x: 306, startPoint y: 358, endPoint x: 455, endPoint y: 382, distance: 150.8
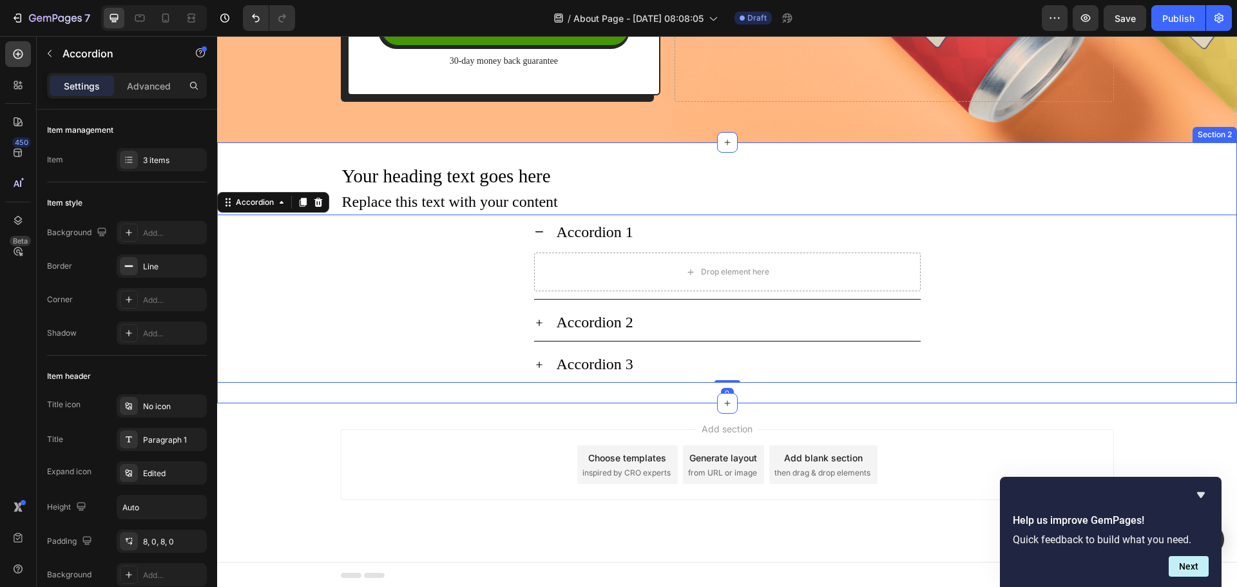
scroll to position [340, 0]
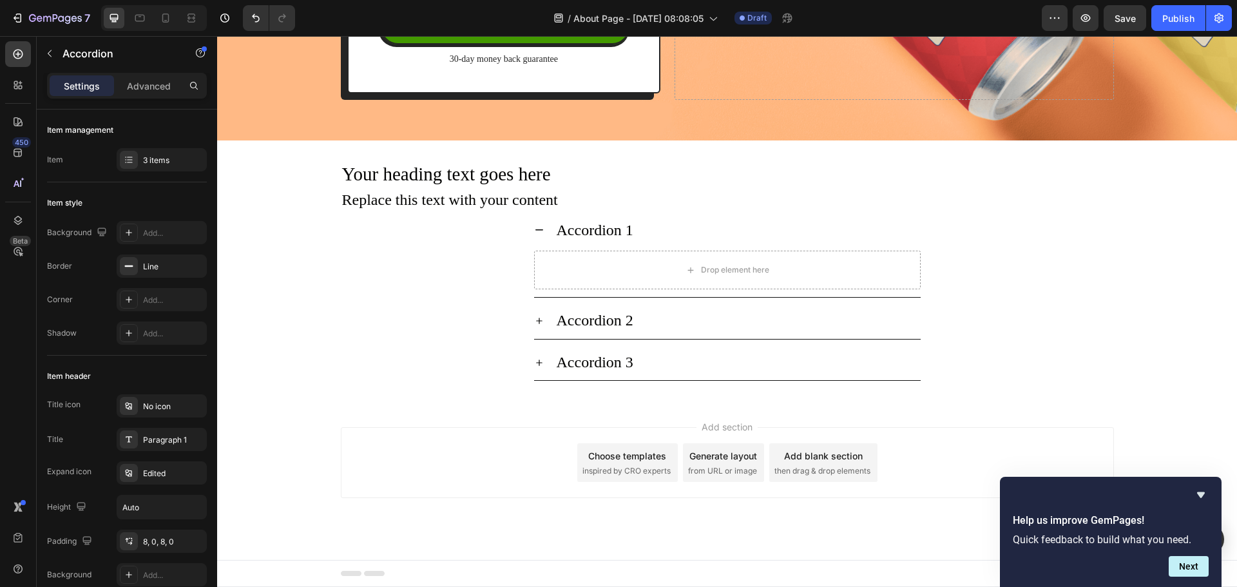
click at [454, 467] on div "Add section Choose templates inspired by CRO experts Generate layout from URL o…" at bounding box center [727, 462] width 773 height 71
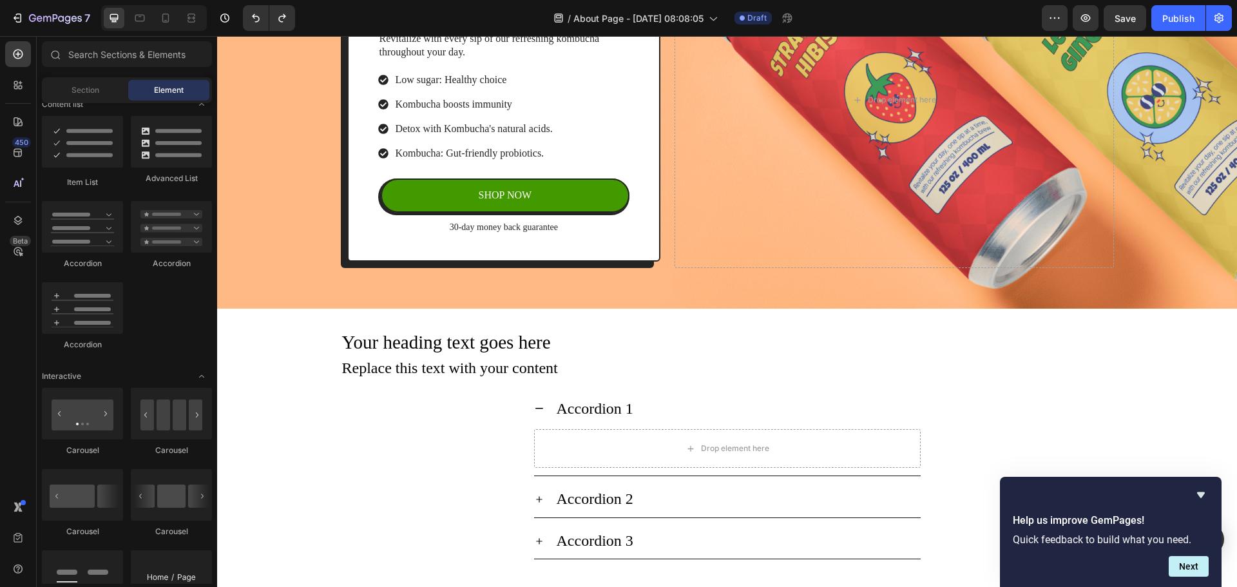
scroll to position [350, 0]
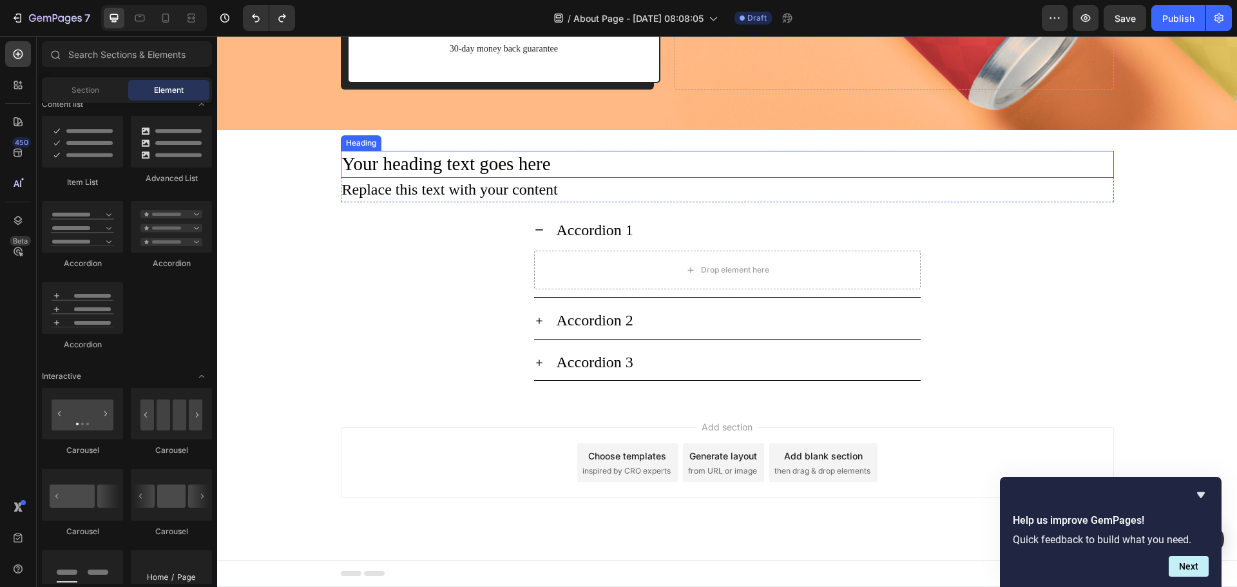
click at [445, 170] on h2 "Your heading text goes here" at bounding box center [727, 164] width 773 height 27
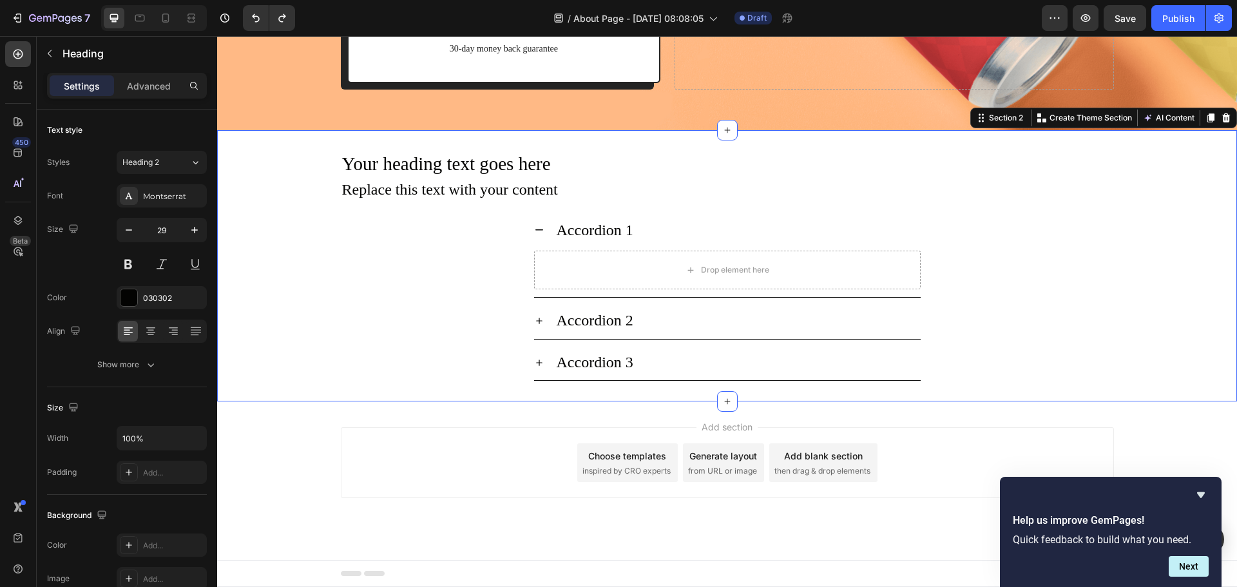
click at [318, 180] on div "Your heading text goes here Heading Replace this text with your content Text Bl…" at bounding box center [727, 266] width 1020 height 230
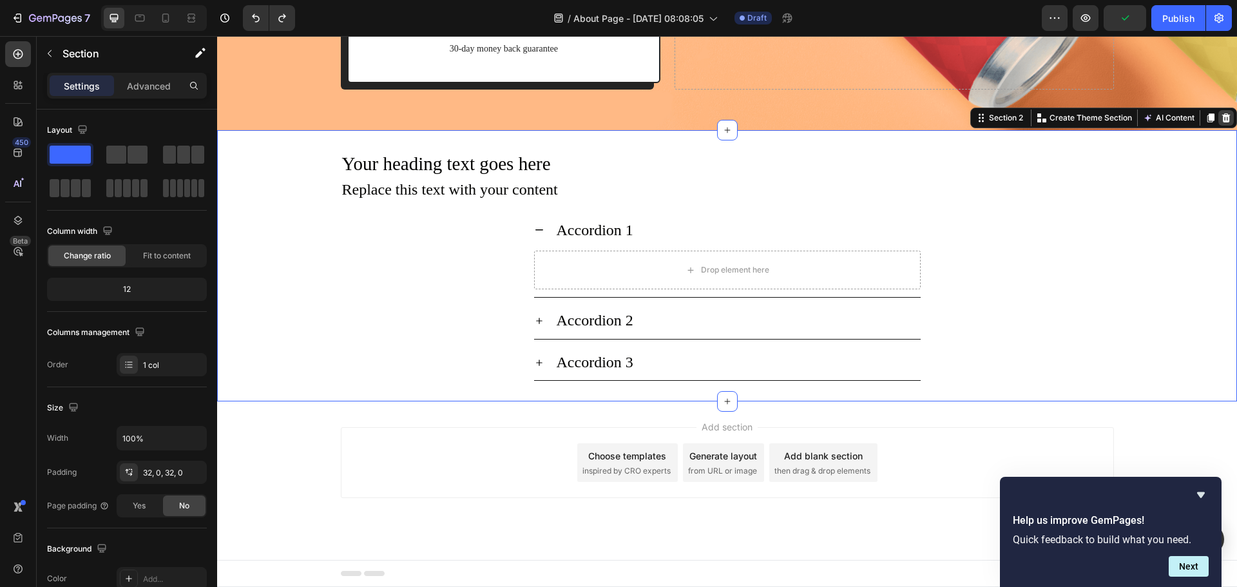
click at [1223, 118] on div at bounding box center [1226, 117] width 15 height 15
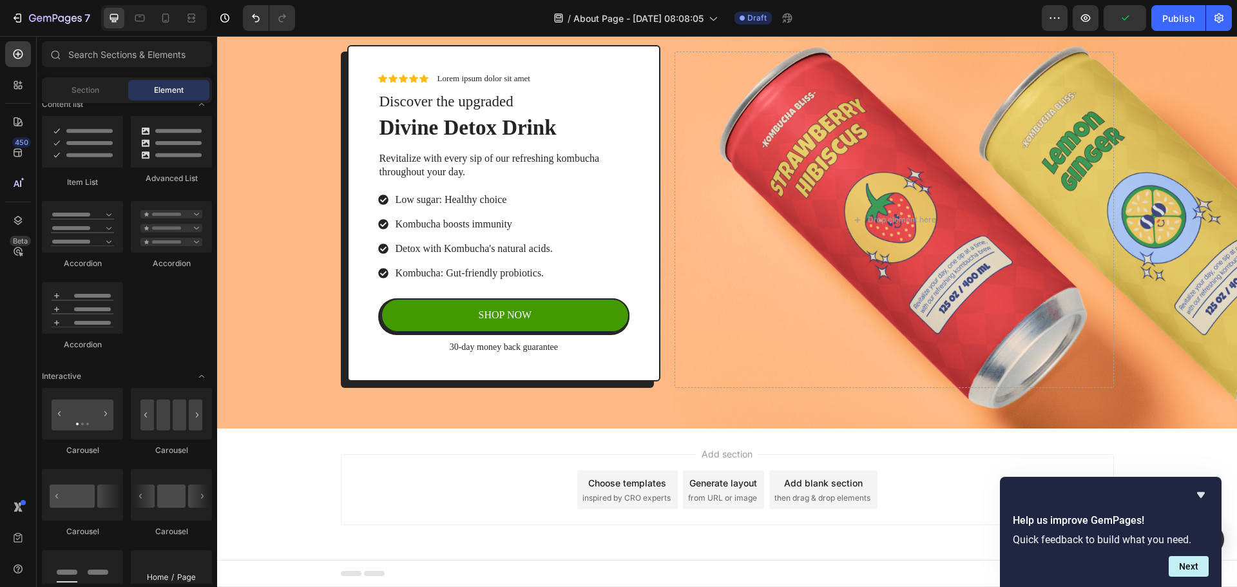
scroll to position [52, 0]
click at [86, 97] on div "Section" at bounding box center [84, 90] width 81 height 21
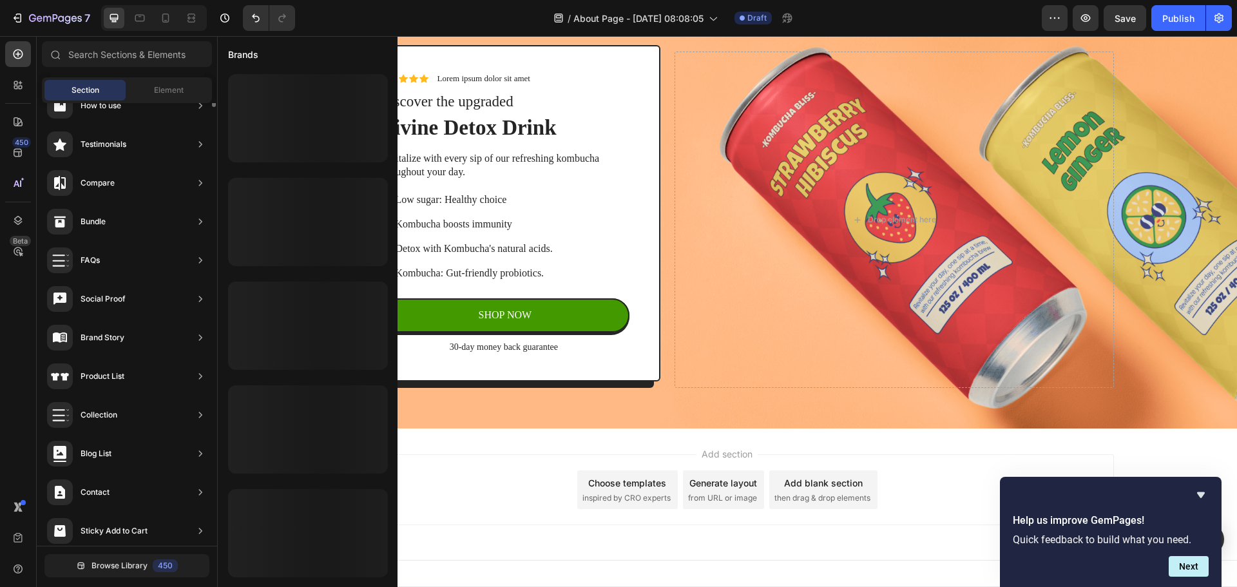
scroll to position [0, 0]
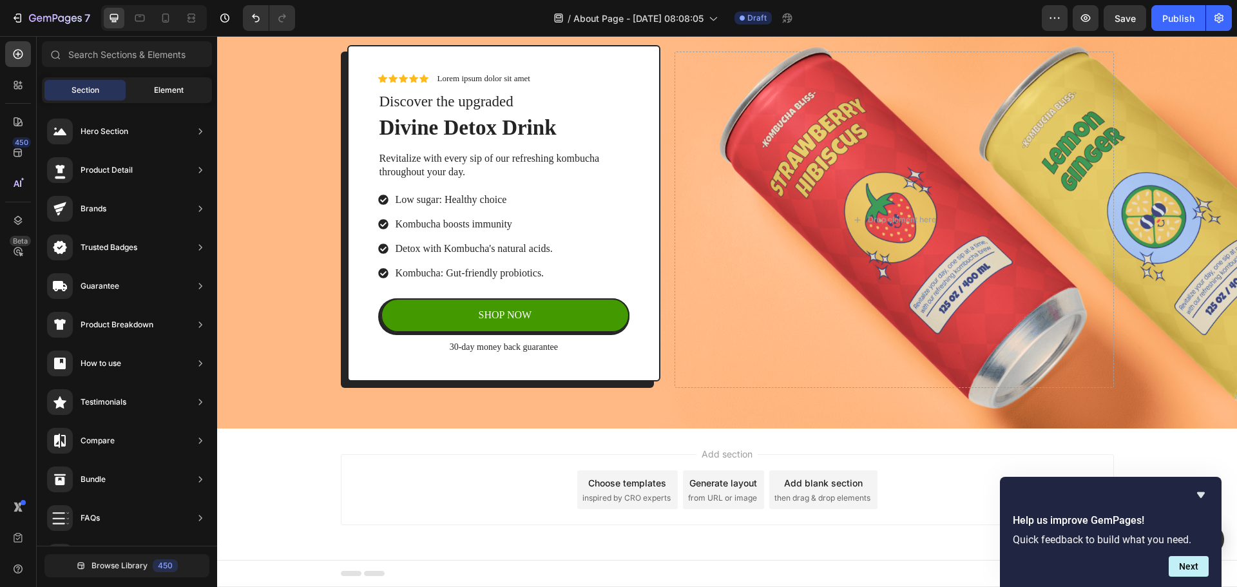
click at [173, 92] on span "Element" at bounding box center [169, 90] width 30 height 12
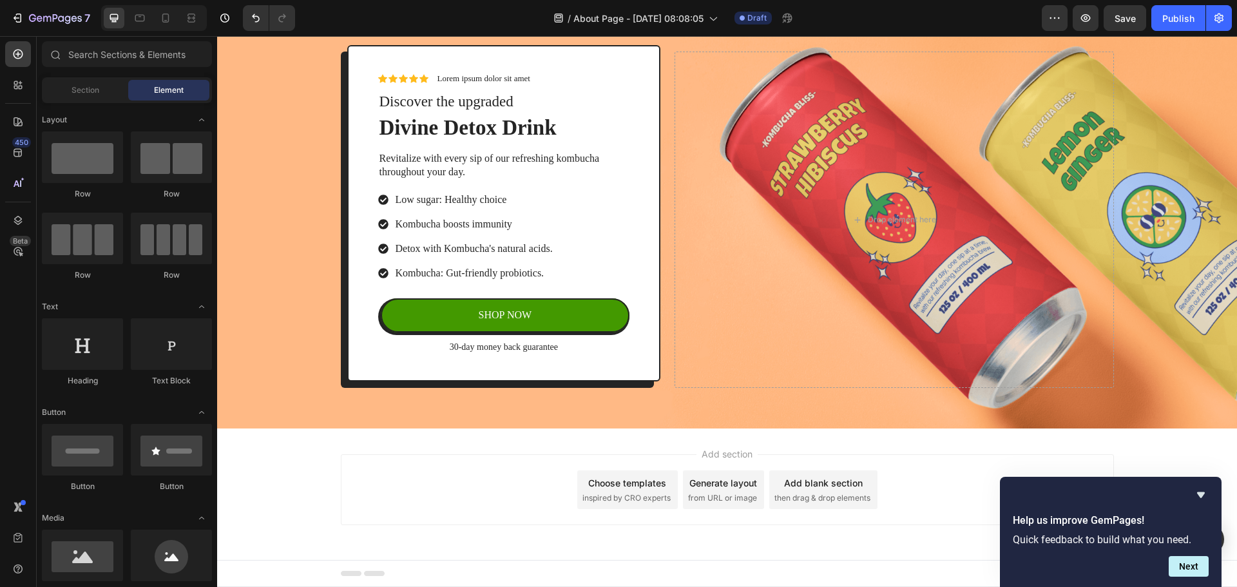
click at [477, 475] on div "Add section Choose templates inspired by CRO experts Generate layout from URL o…" at bounding box center [727, 489] width 773 height 71
click at [100, 125] on div "Layout" at bounding box center [127, 119] width 170 height 13
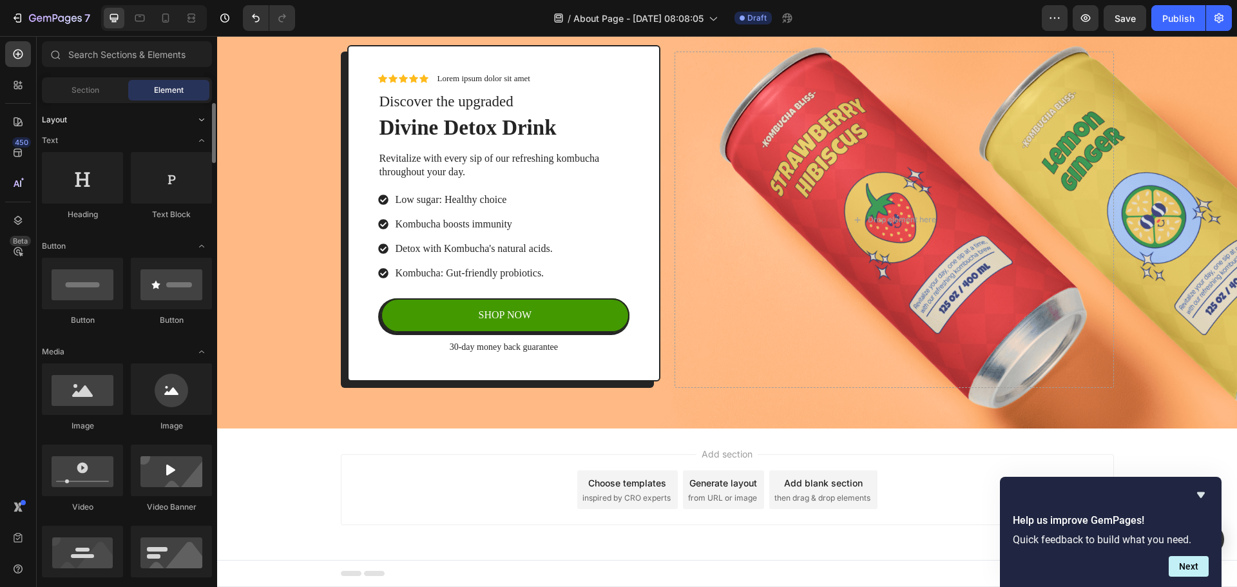
click at [126, 119] on div "Layout" at bounding box center [127, 119] width 170 height 13
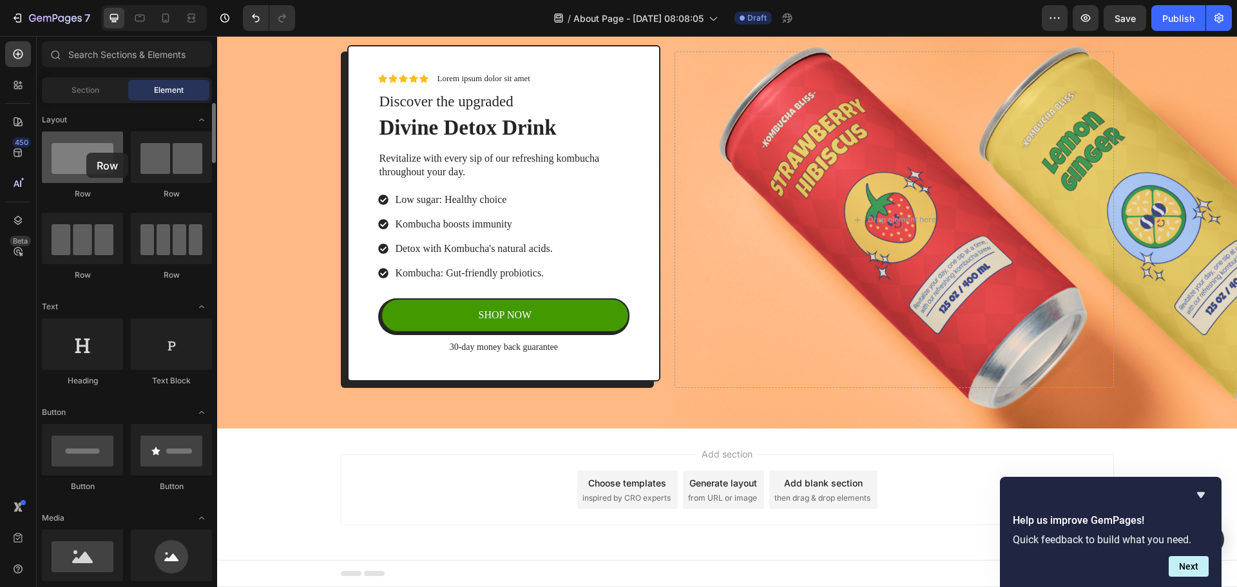
click at [86, 153] on div at bounding box center [82, 157] width 81 height 52
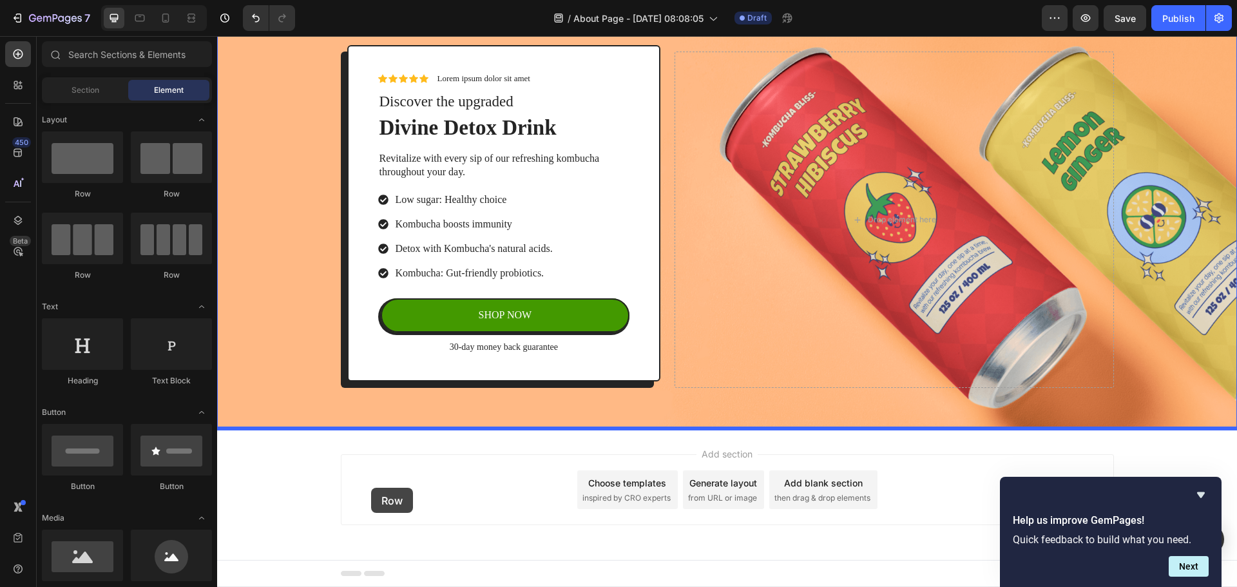
drag, startPoint x: 304, startPoint y: 189, endPoint x: 371, endPoint y: 489, distance: 307.8
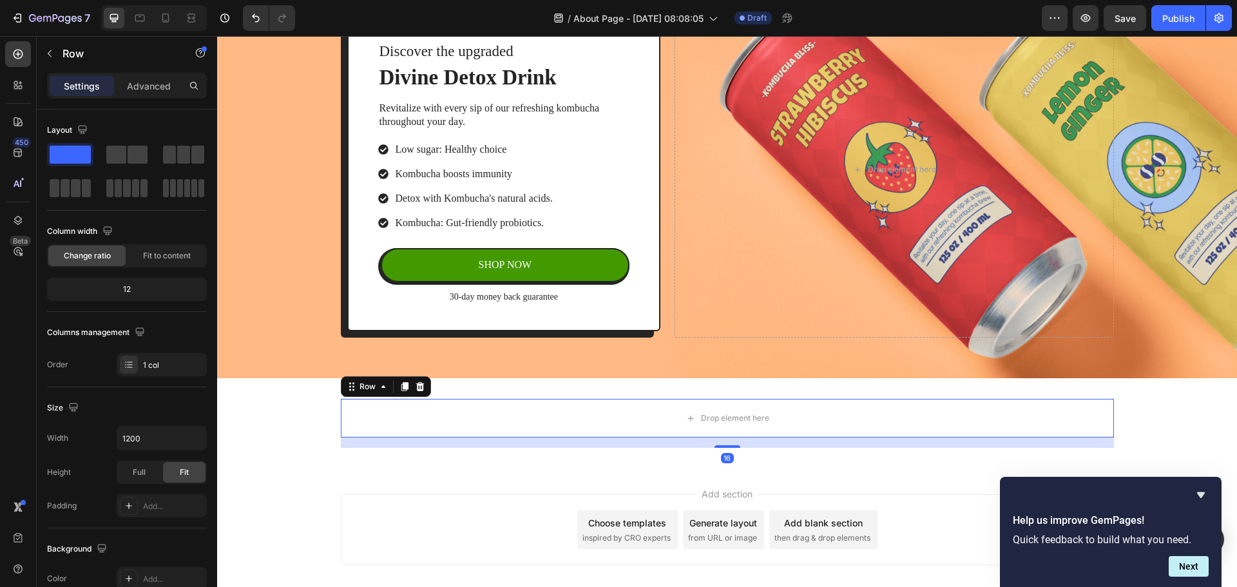
scroll to position [169, 0]
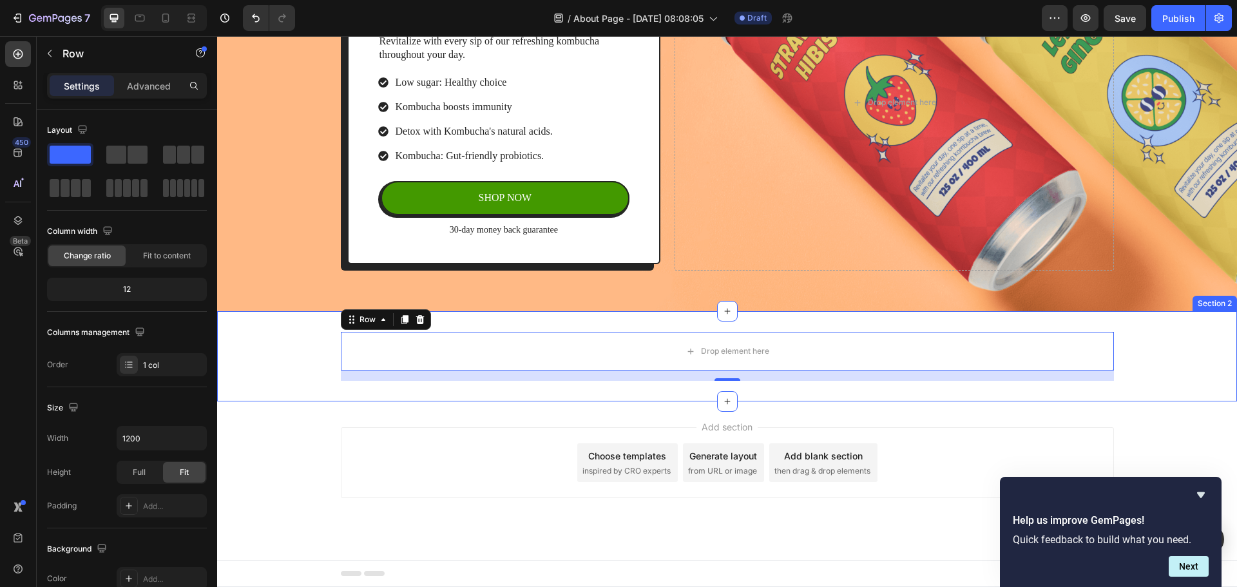
click at [306, 370] on div "Drop element here Row 16" at bounding box center [727, 356] width 1020 height 49
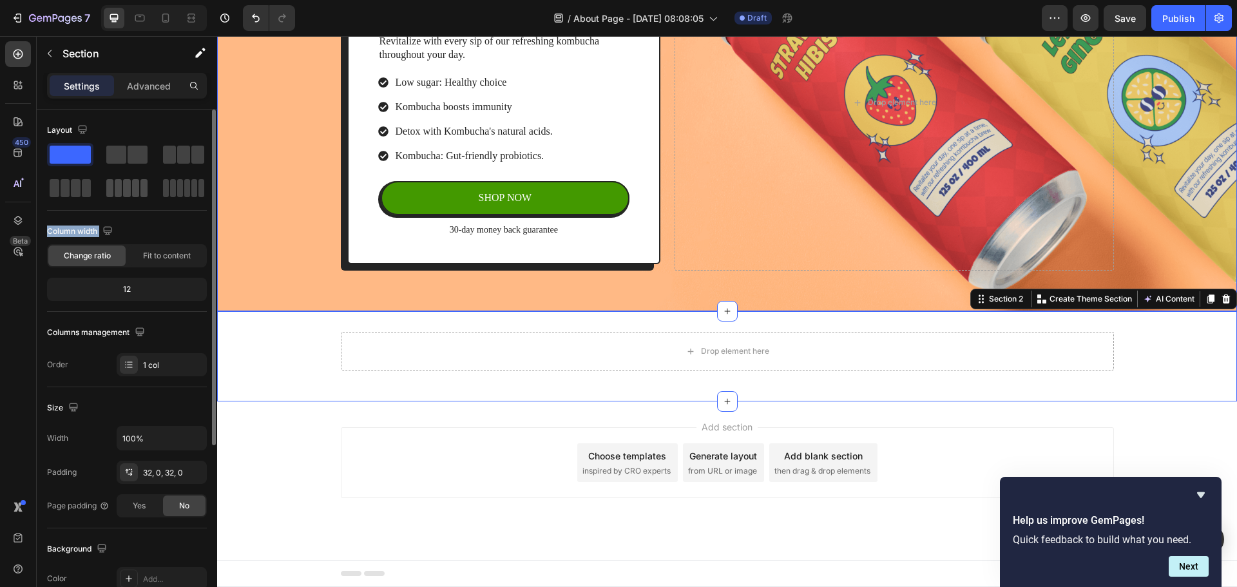
drag, startPoint x: 88, startPoint y: 159, endPoint x: 143, endPoint y: 196, distance: 66.3
click at [168, 237] on div "Layout Column width Change ratio Fit to content 12 Columns management Order 1 c…" at bounding box center [127, 248] width 160 height 256
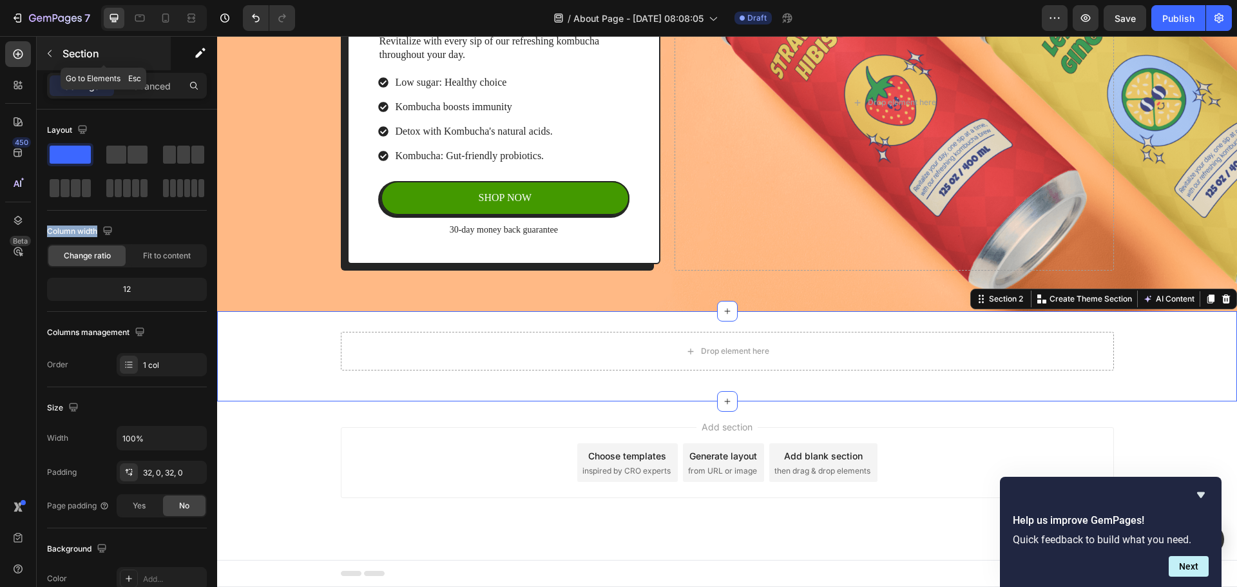
click at [55, 60] on button "button" at bounding box center [49, 53] width 21 height 21
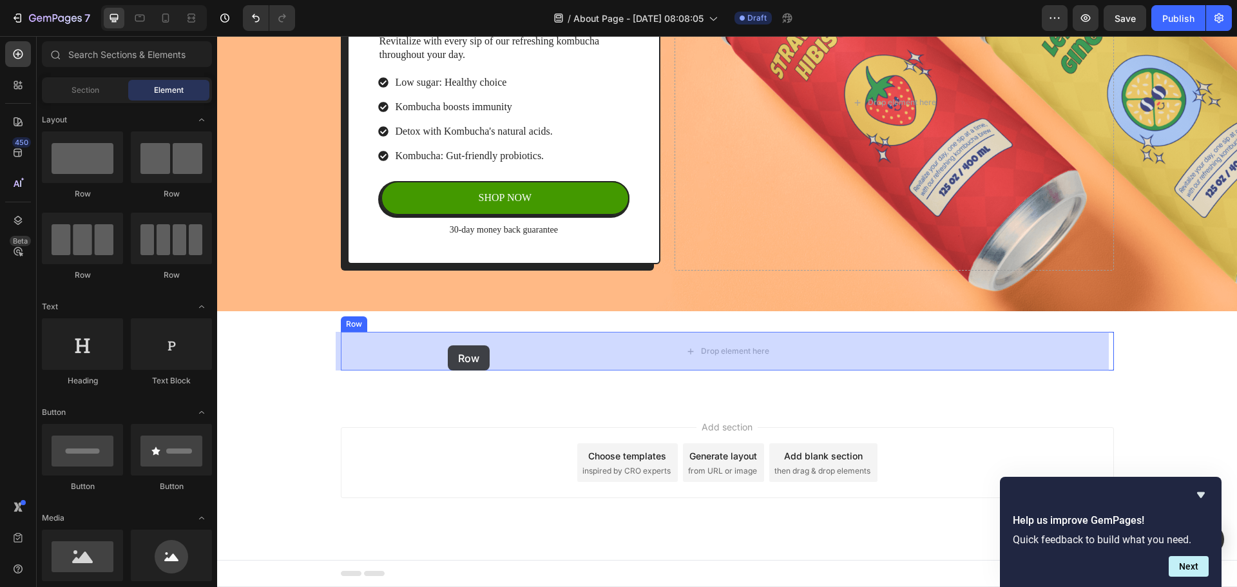
drag, startPoint x: 305, startPoint y: 195, endPoint x: 448, endPoint y: 345, distance: 207.9
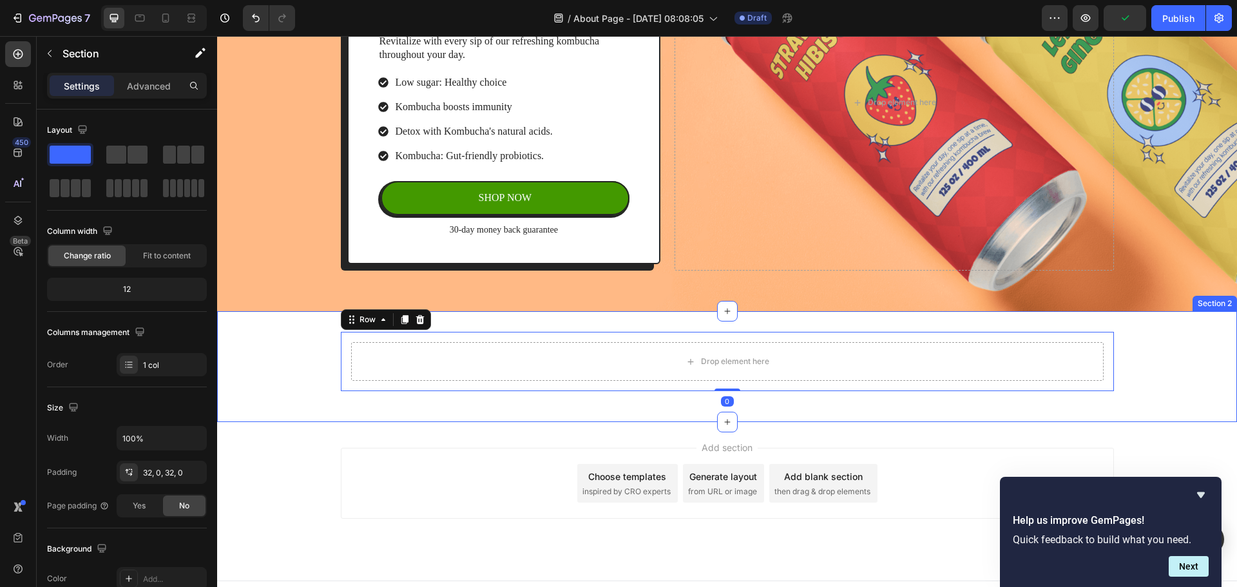
click at [305, 336] on div "Drop element here Row 0 Row" at bounding box center [727, 367] width 1020 height 70
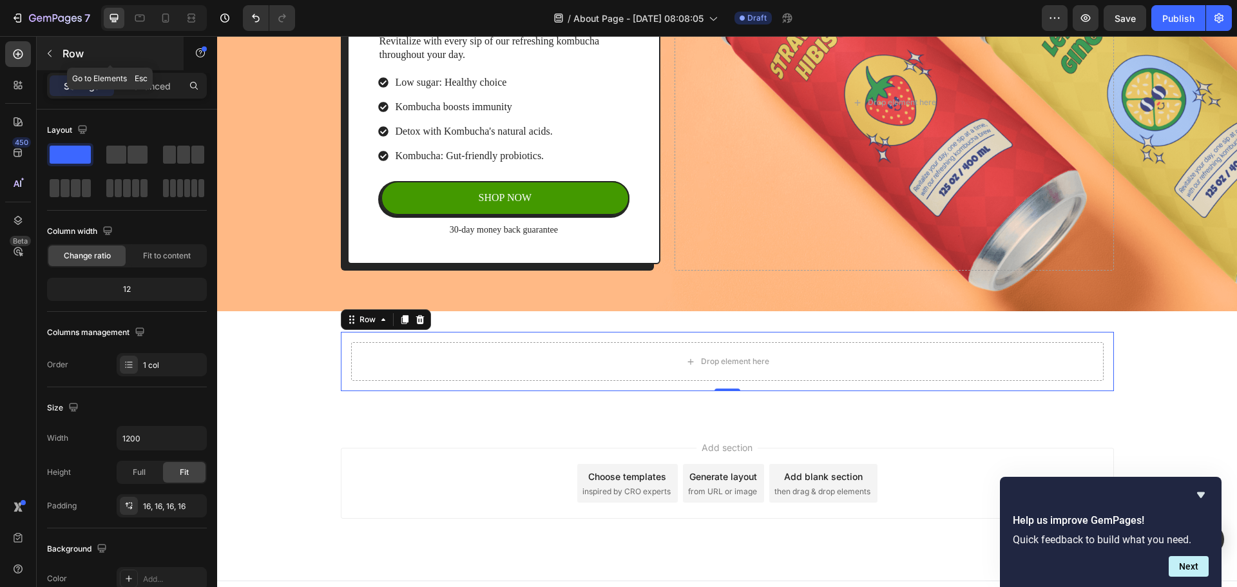
click at [67, 50] on p "Row" at bounding box center [118, 53] width 110 height 15
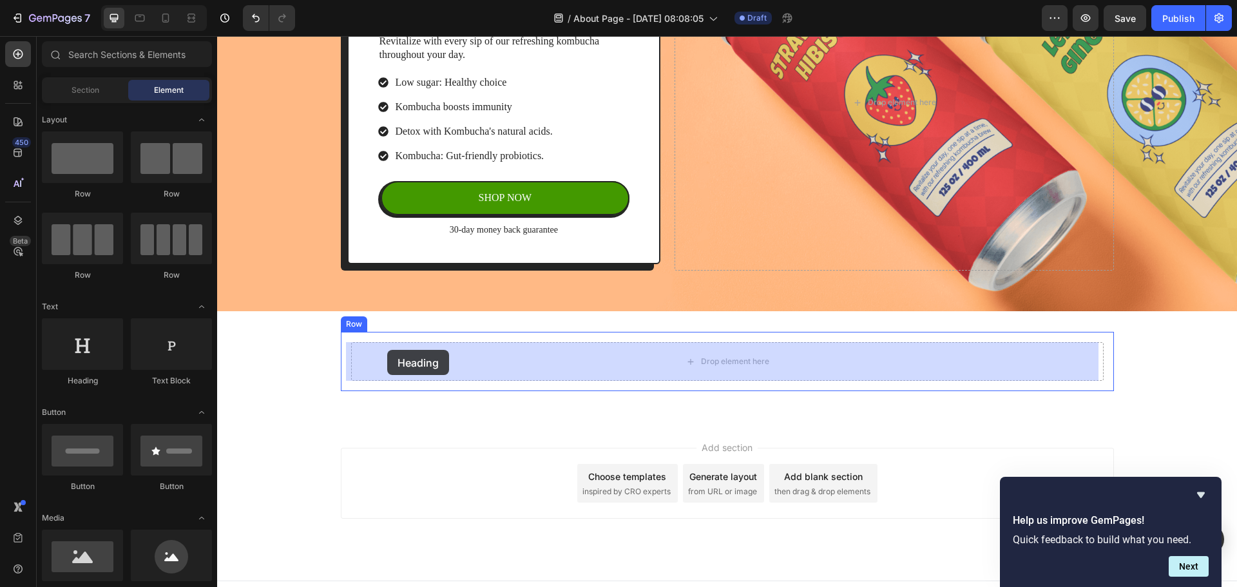
drag, startPoint x: 324, startPoint y: 381, endPoint x: 387, endPoint y: 350, distance: 70.3
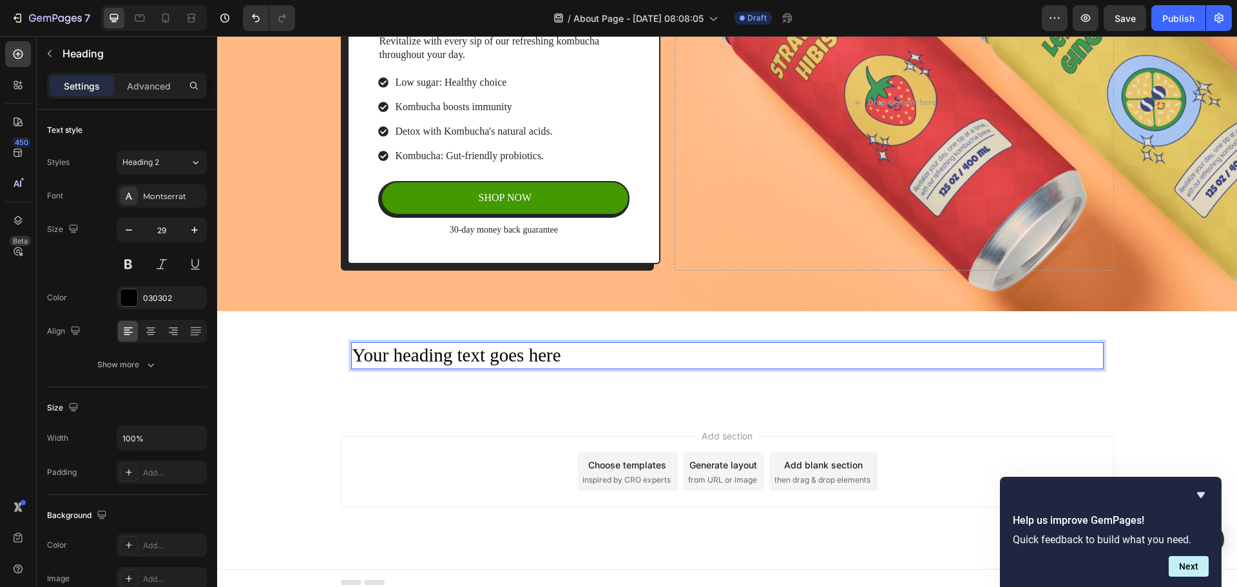
click at [408, 364] on h2 "Your heading text goes here" at bounding box center [727, 355] width 753 height 27
click at [60, 59] on div "Heading" at bounding box center [121, 54] width 168 height 34
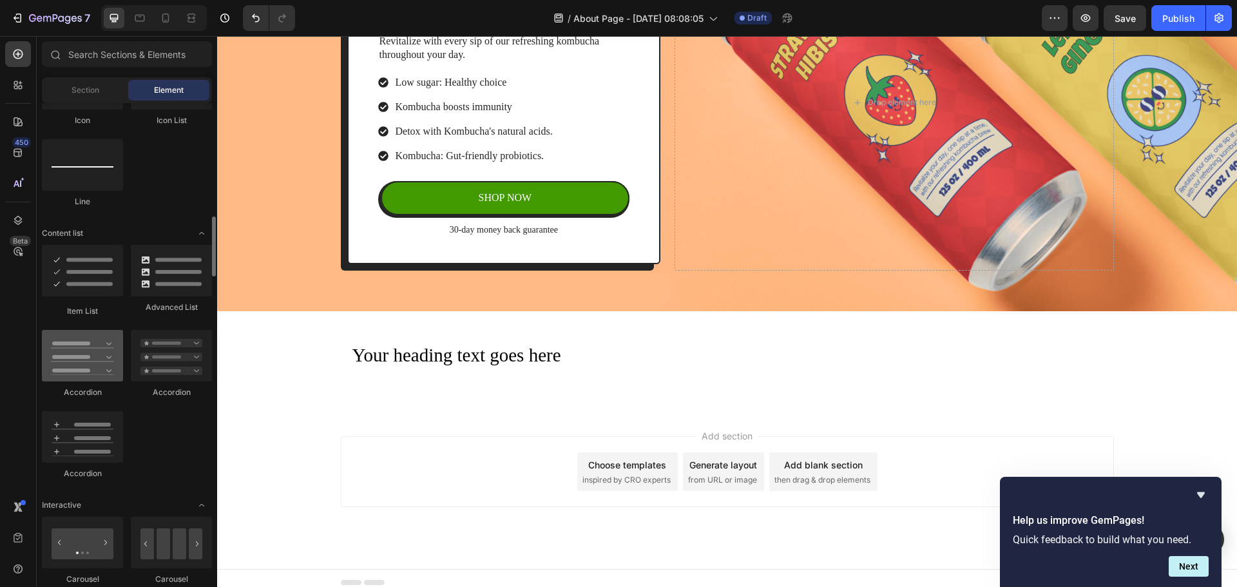
scroll to position [967, 0]
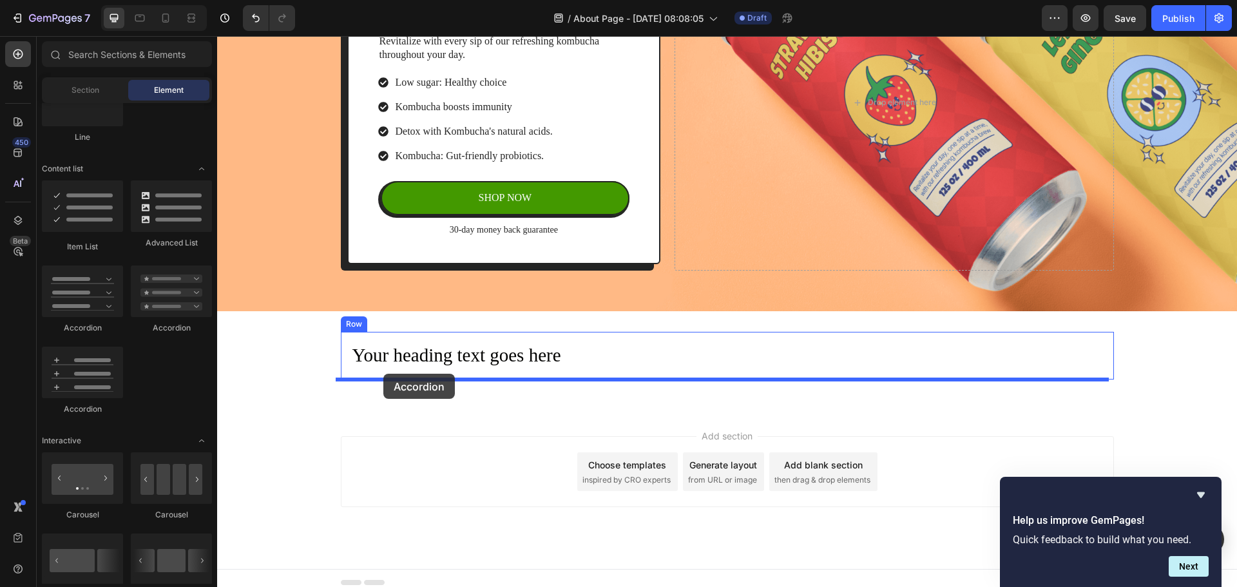
drag, startPoint x: 392, startPoint y: 339, endPoint x: 383, endPoint y: 374, distance: 35.8
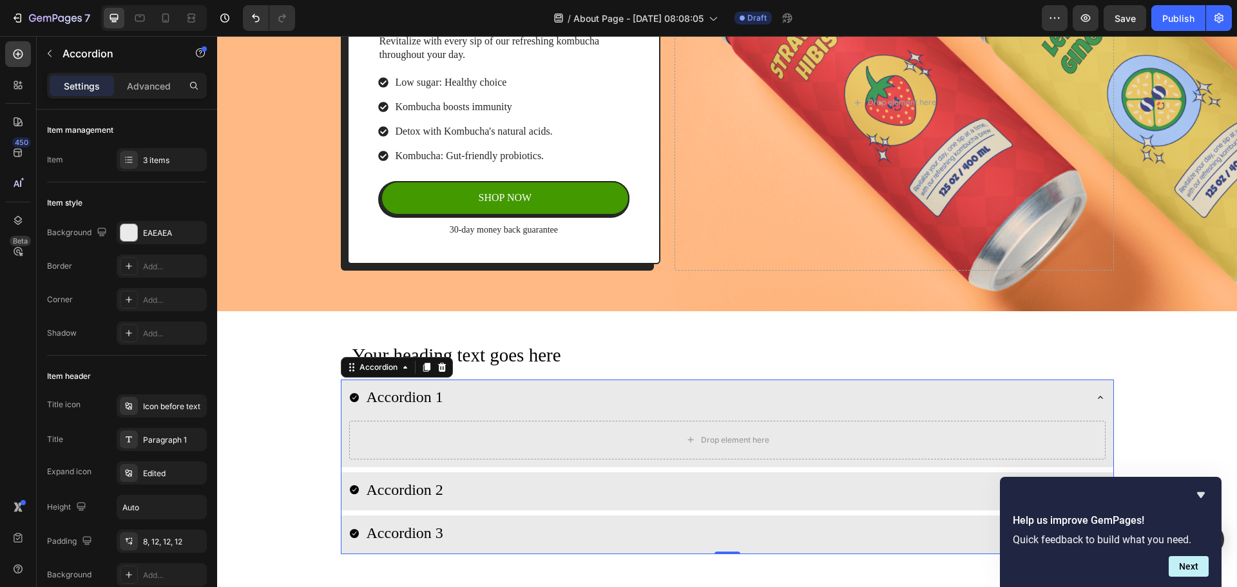
click at [351, 398] on icon at bounding box center [354, 397] width 9 height 9
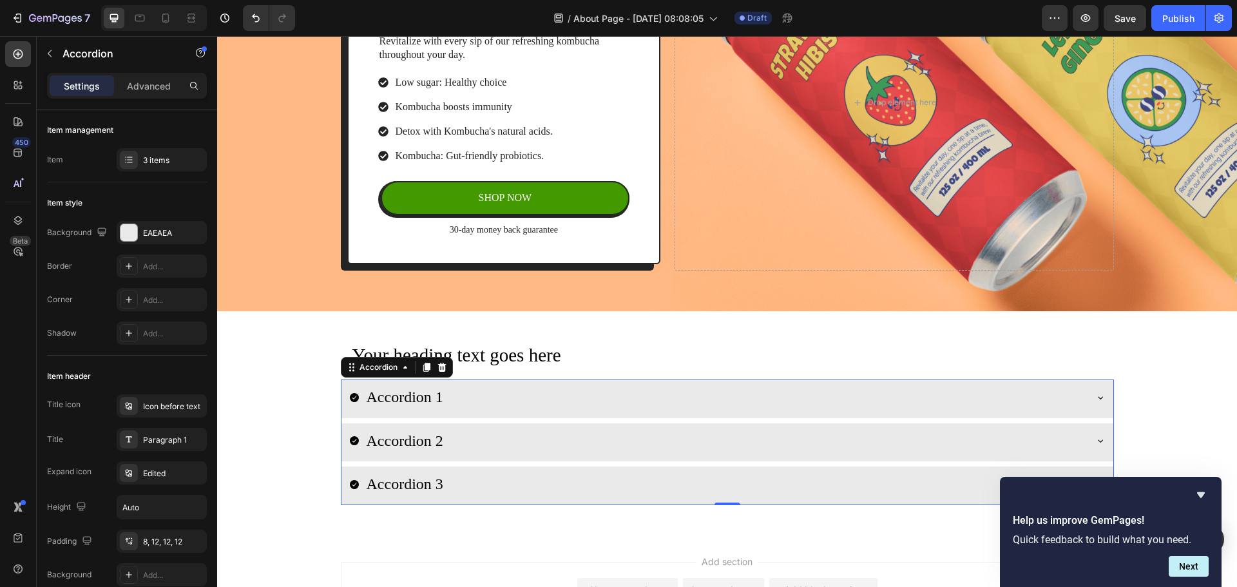
click at [351, 398] on icon at bounding box center [354, 397] width 9 height 9
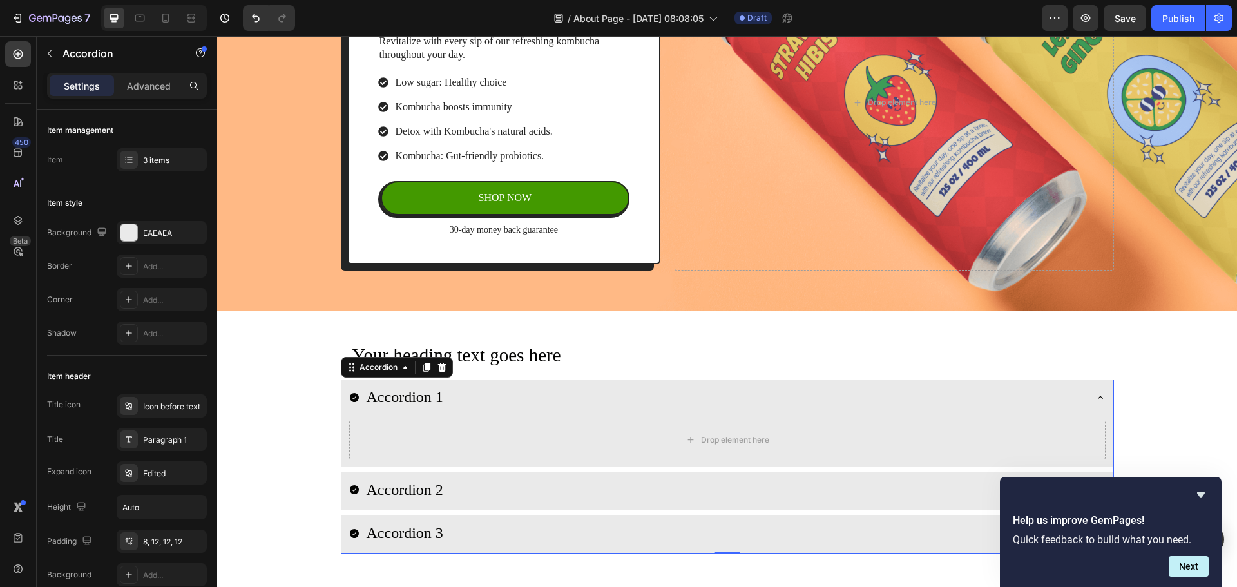
click at [351, 398] on icon at bounding box center [354, 397] width 9 height 9
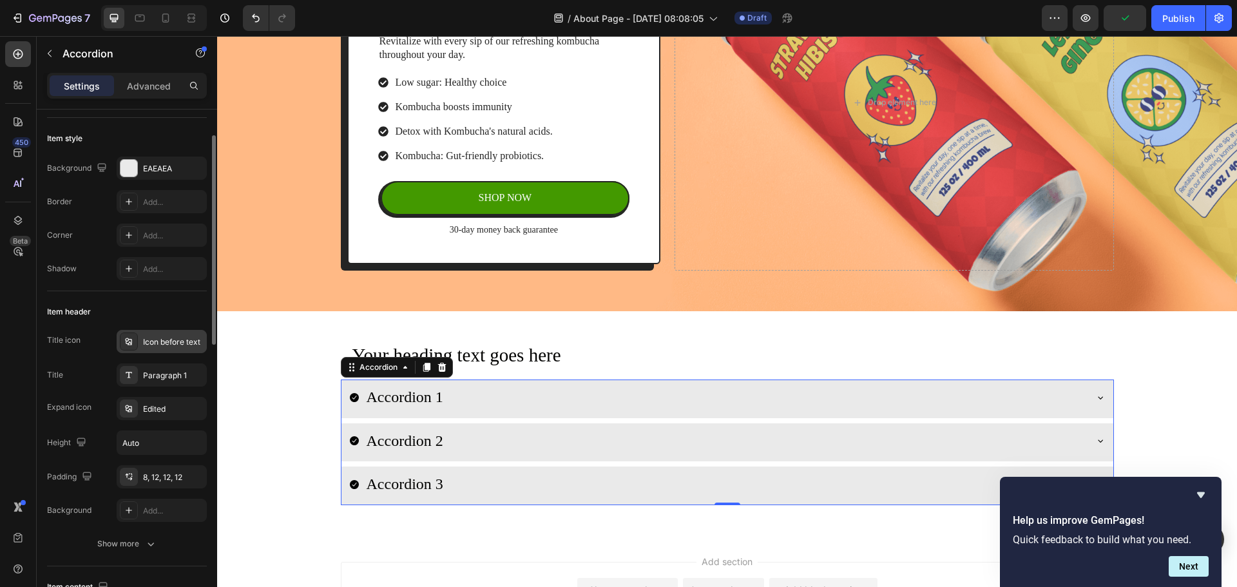
scroll to position [129, 0]
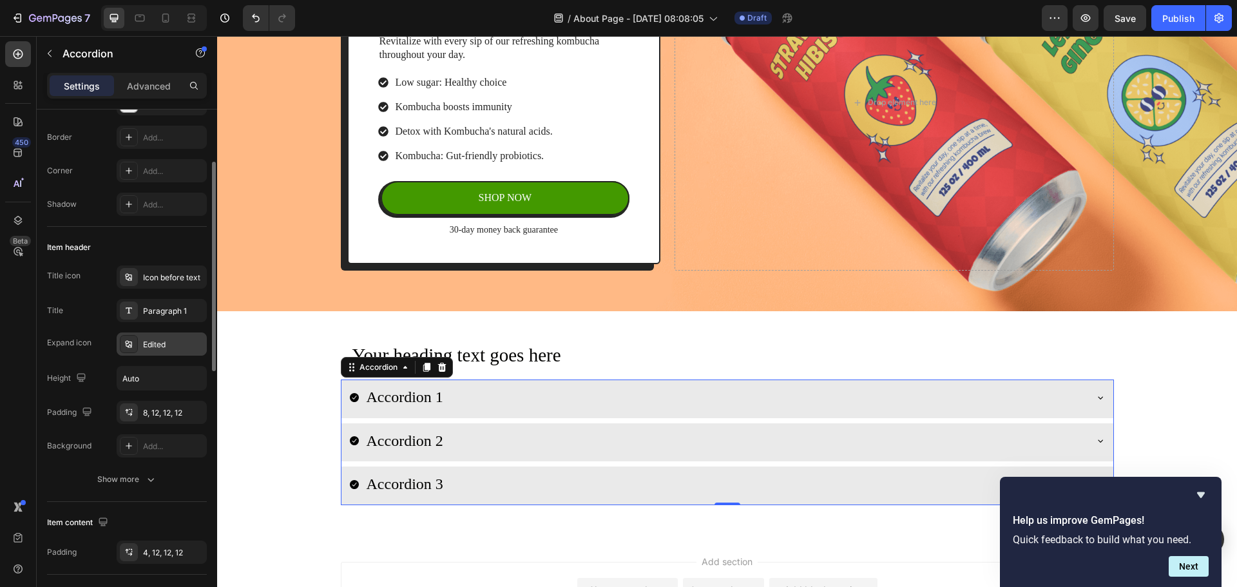
click at [155, 343] on div "Edited" at bounding box center [173, 345] width 61 height 12
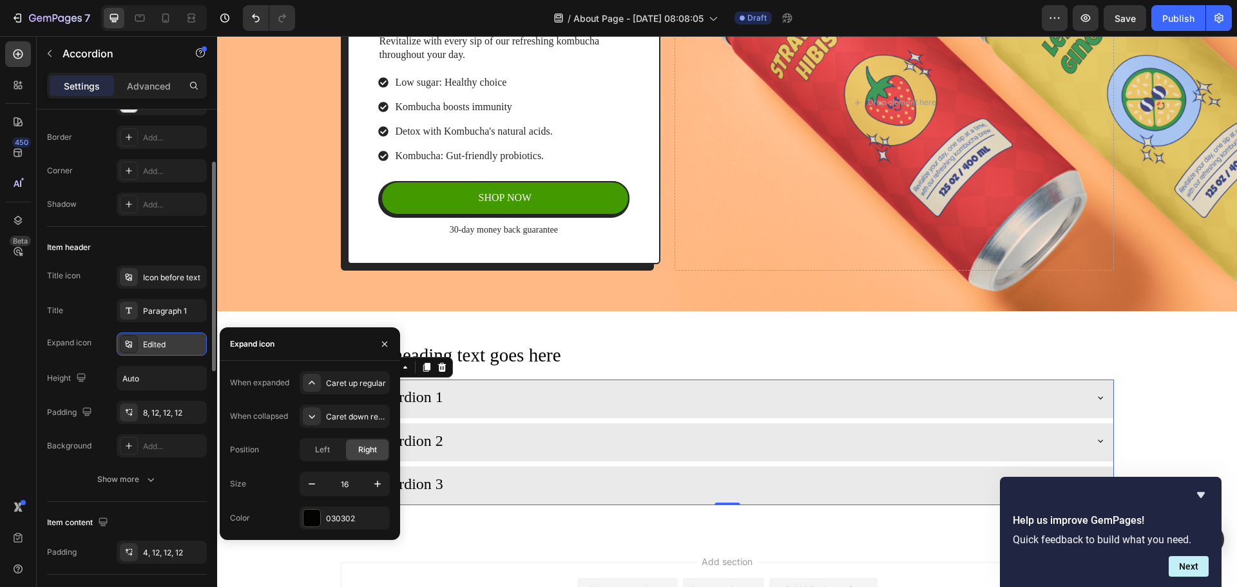
click at [155, 343] on div "Edited" at bounding box center [173, 345] width 61 height 12
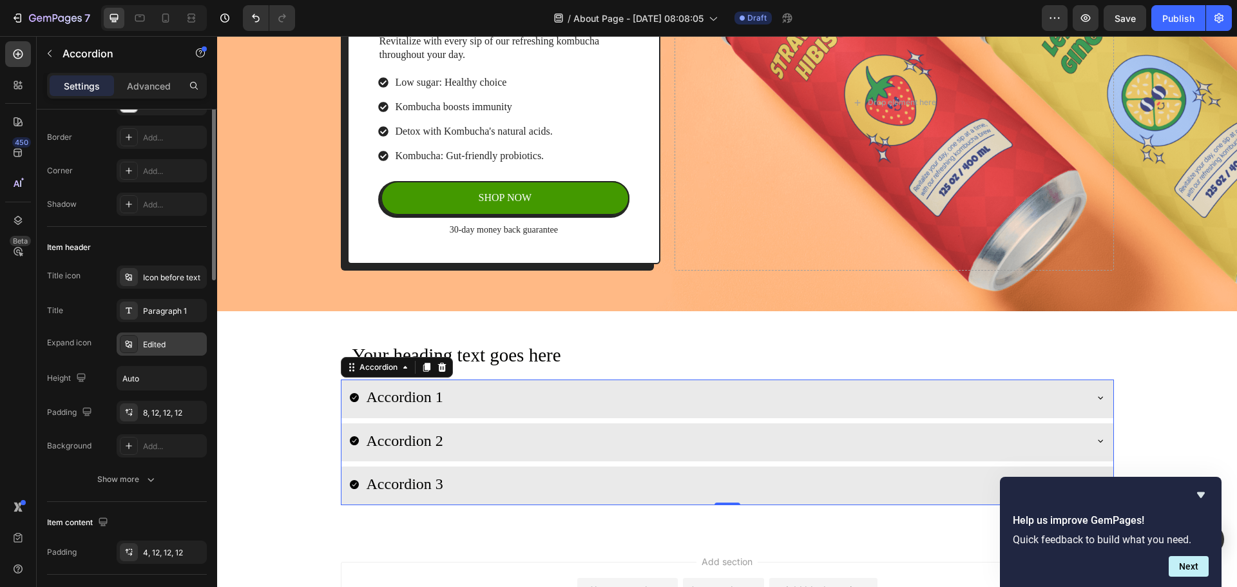
scroll to position [64, 0]
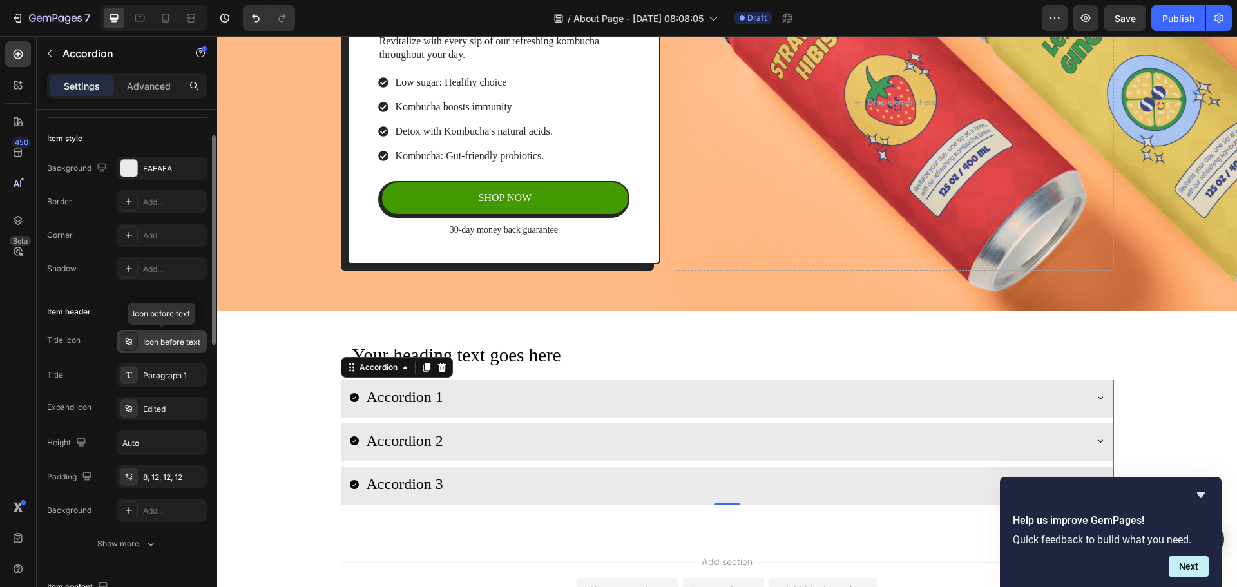
click at [163, 347] on div "Icon before text" at bounding box center [173, 342] width 61 height 12
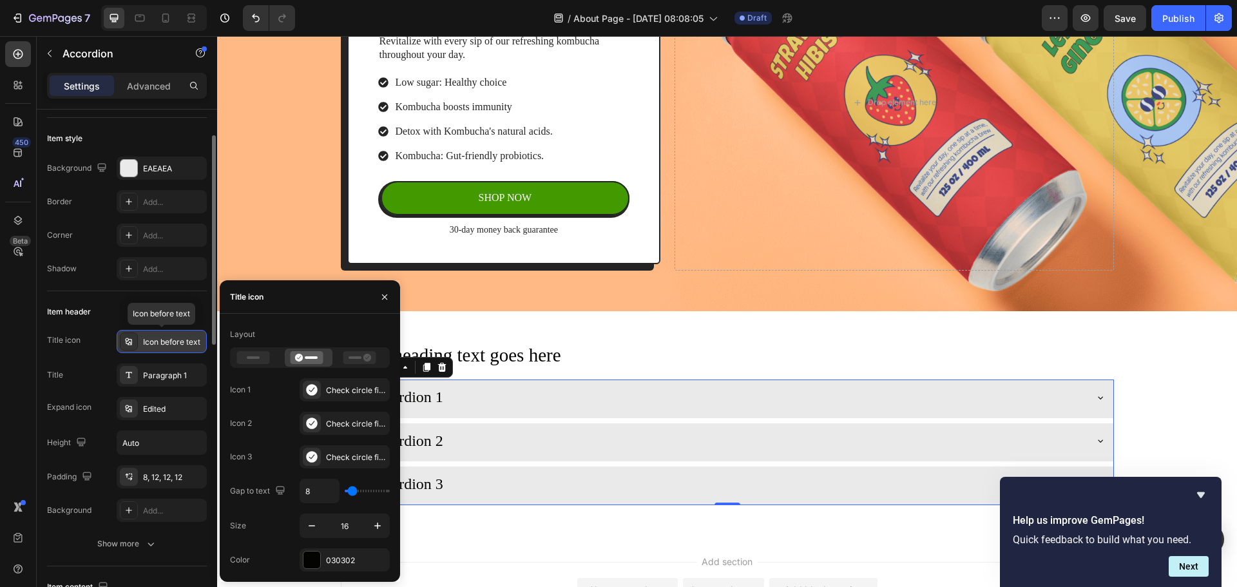
click at [163, 347] on div "Icon before text" at bounding box center [173, 342] width 61 height 12
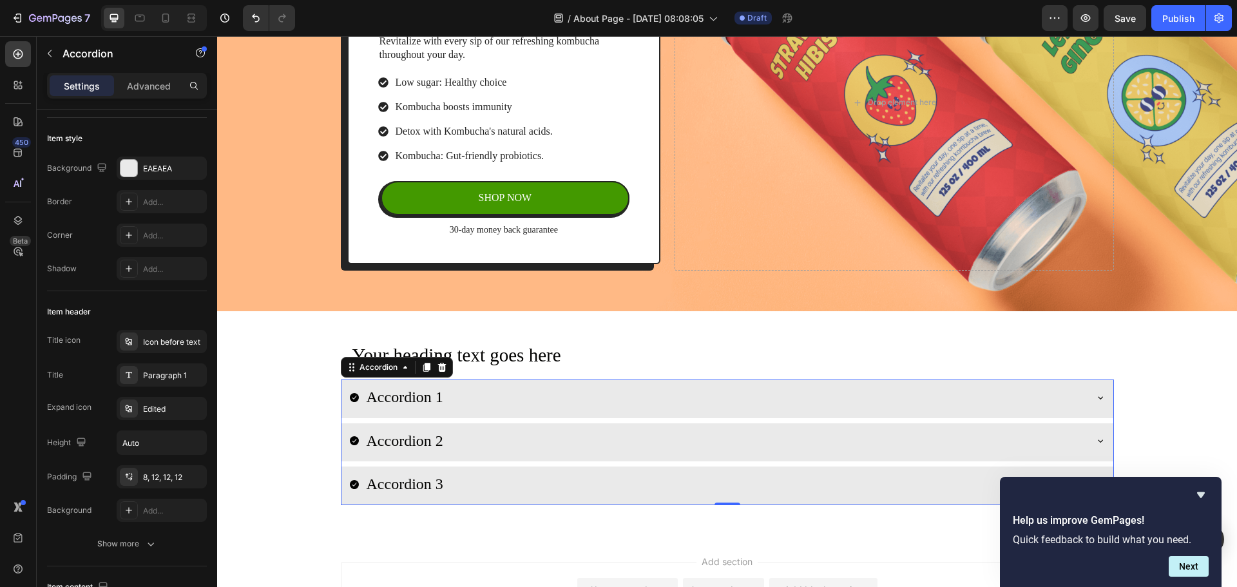
click at [473, 400] on div "Accordion 1" at bounding box center [717, 398] width 736 height 26
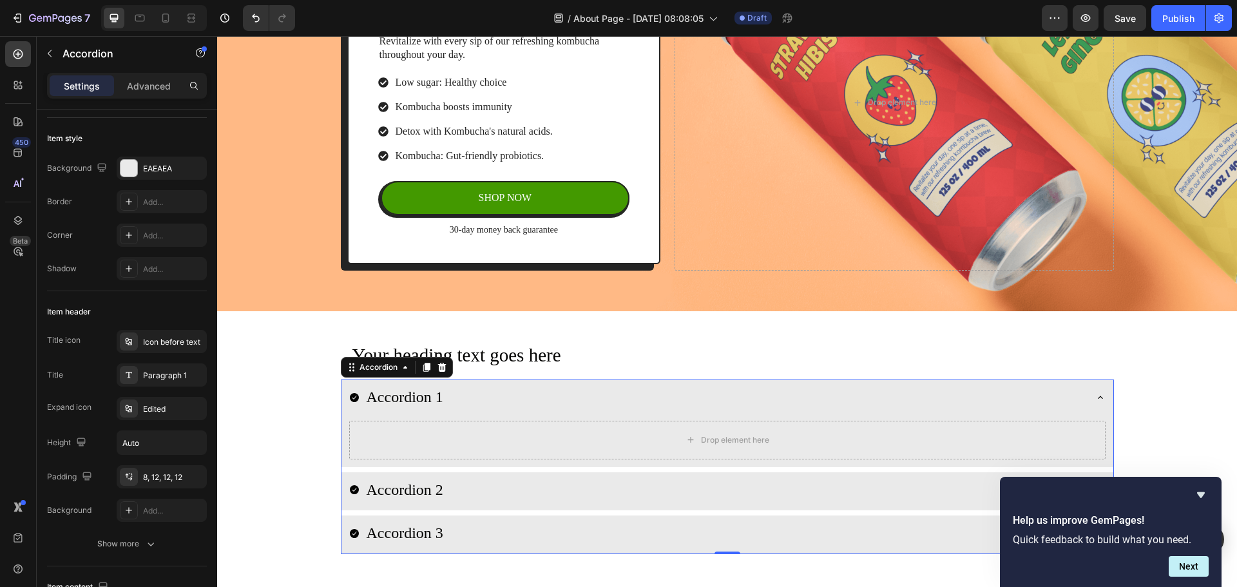
click at [473, 400] on div "Accordion 1" at bounding box center [717, 398] width 736 height 26
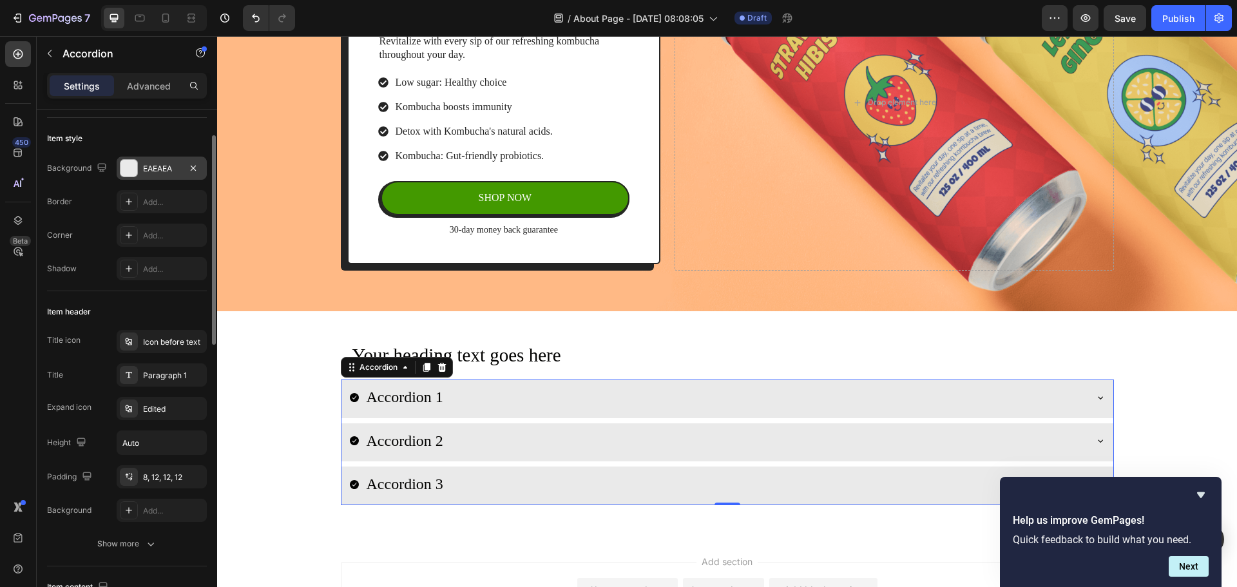
click at [159, 171] on div "EAEAEA" at bounding box center [161, 169] width 37 height 12
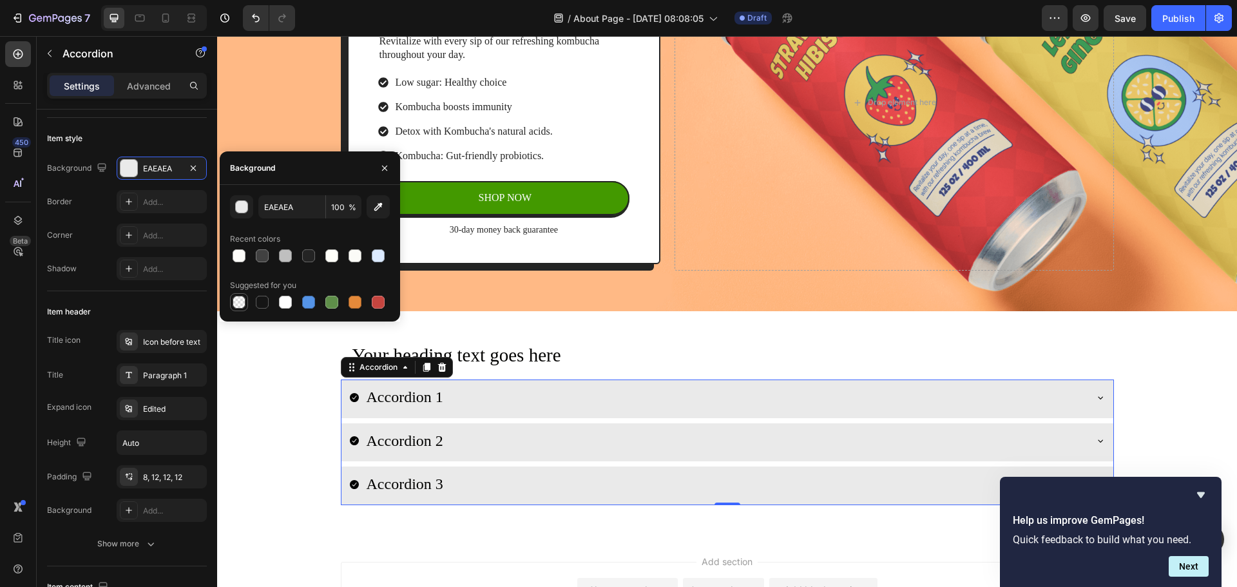
click at [237, 298] on div at bounding box center [239, 302] width 13 height 13
type input "000000"
type input "0"
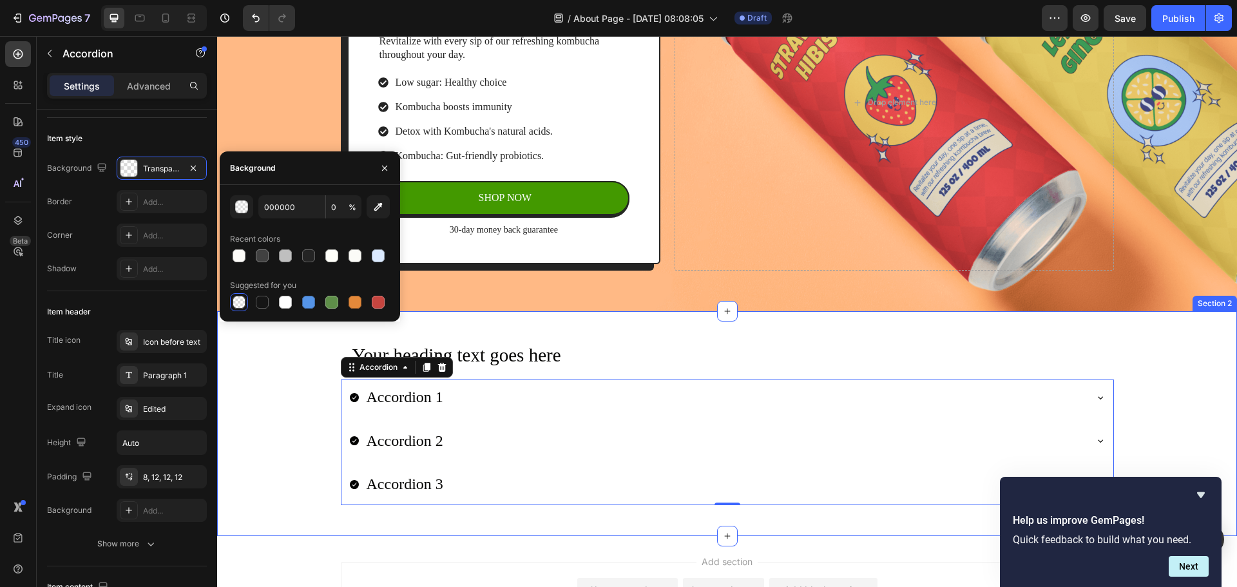
click at [1132, 370] on div "Your heading text goes here Heading Row Accordion 1 Accordion 2 Accordion 3 Acc…" at bounding box center [727, 423] width 1020 height 183
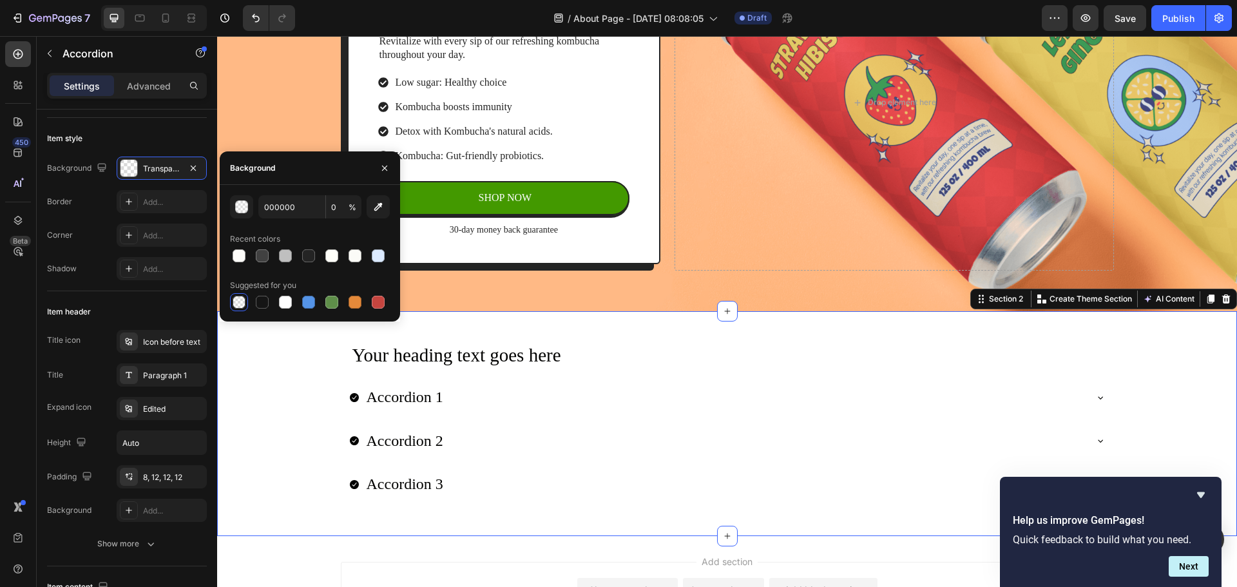
scroll to position [0, 0]
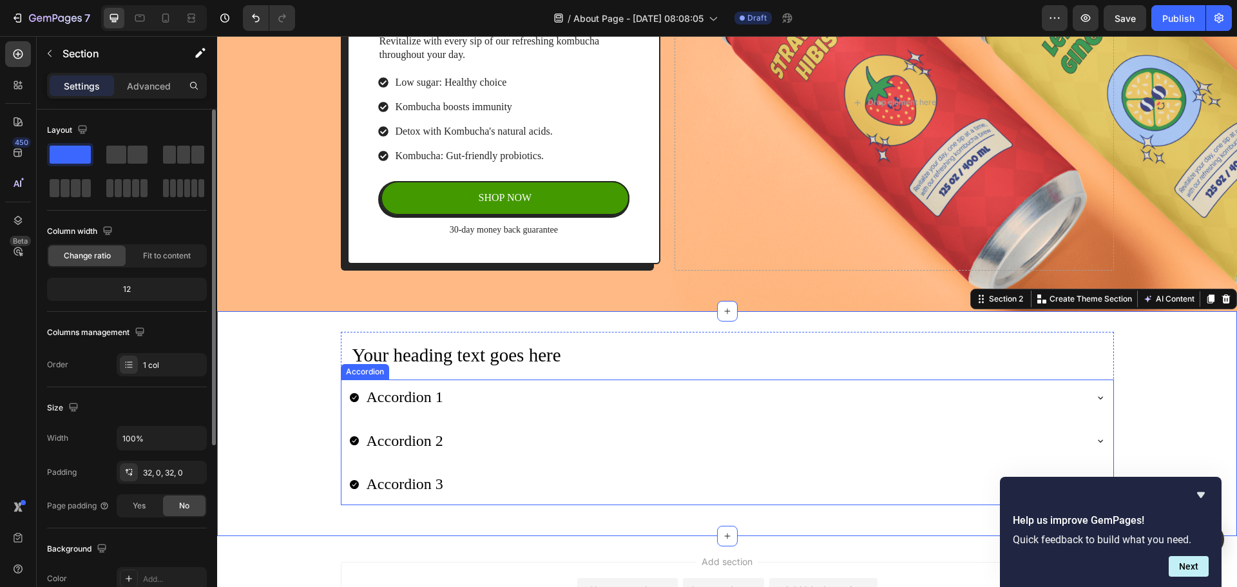
click at [435, 396] on div "Accordion 1" at bounding box center [405, 398] width 81 height 26
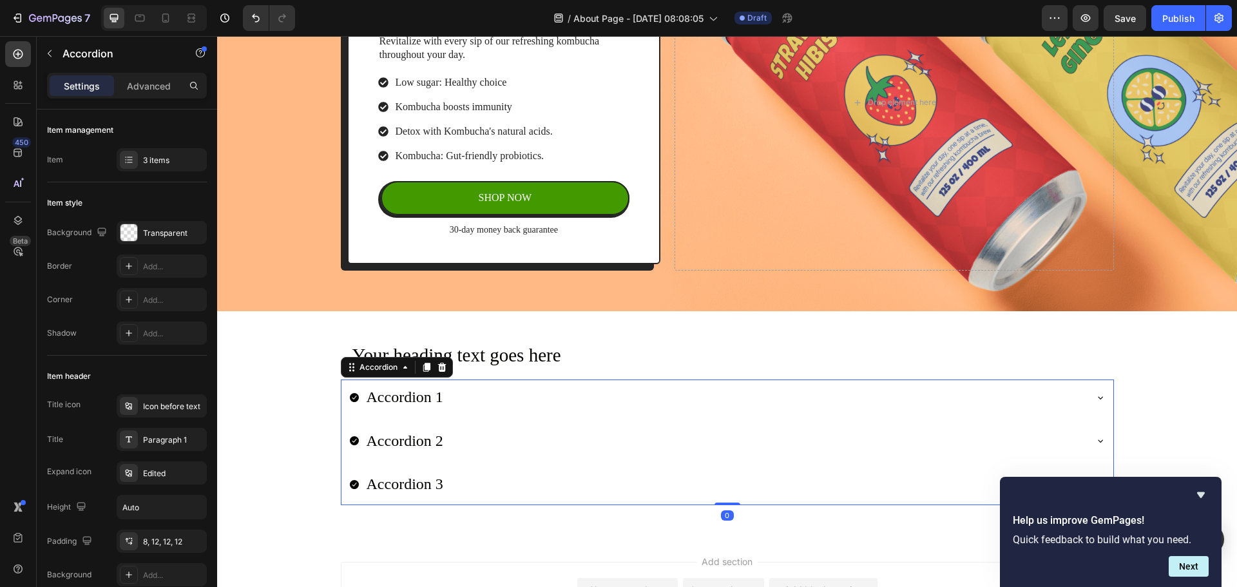
click at [423, 397] on div "Accordion 1" at bounding box center [405, 398] width 81 height 26
click at [423, 397] on p "Accordion 1" at bounding box center [405, 398] width 77 height 22
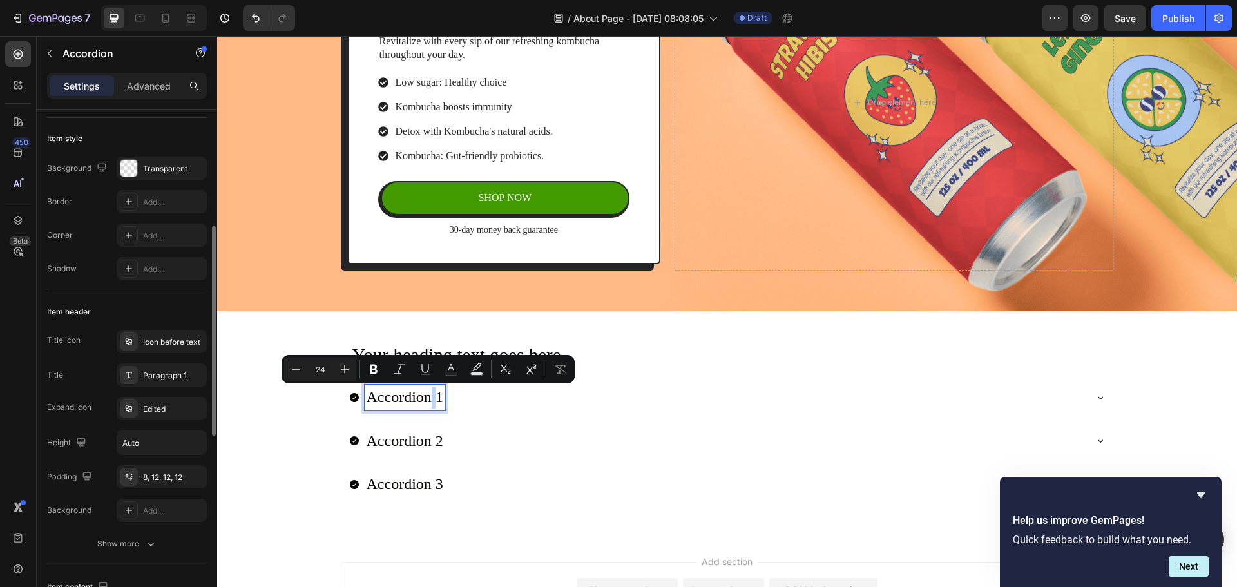
scroll to position [129, 0]
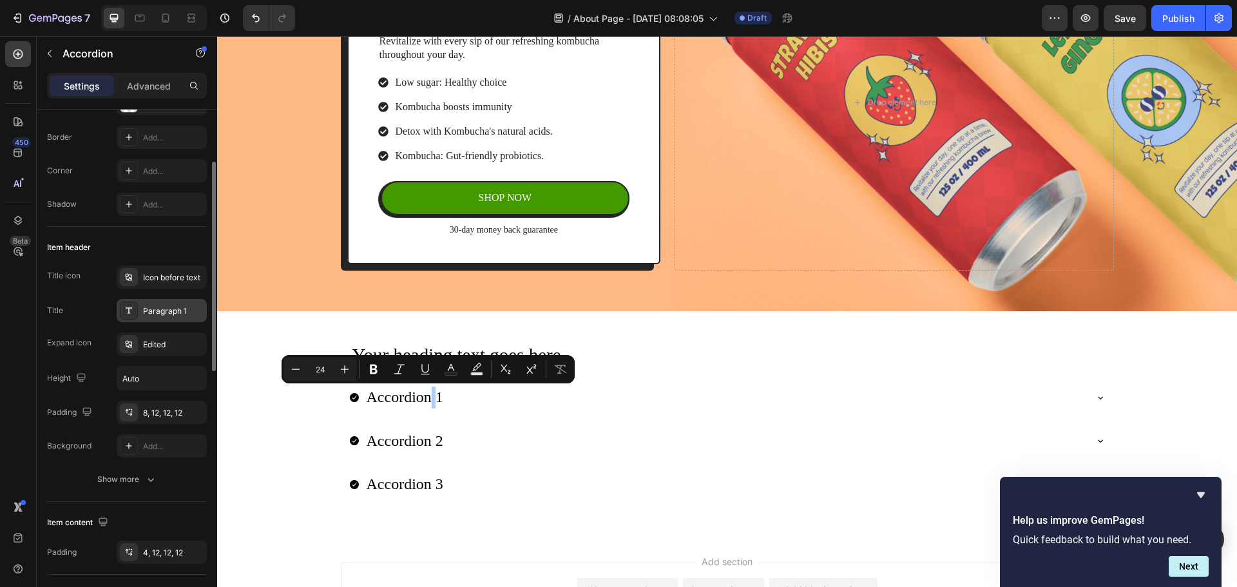
click at [168, 313] on div "Paragraph 1" at bounding box center [173, 311] width 61 height 12
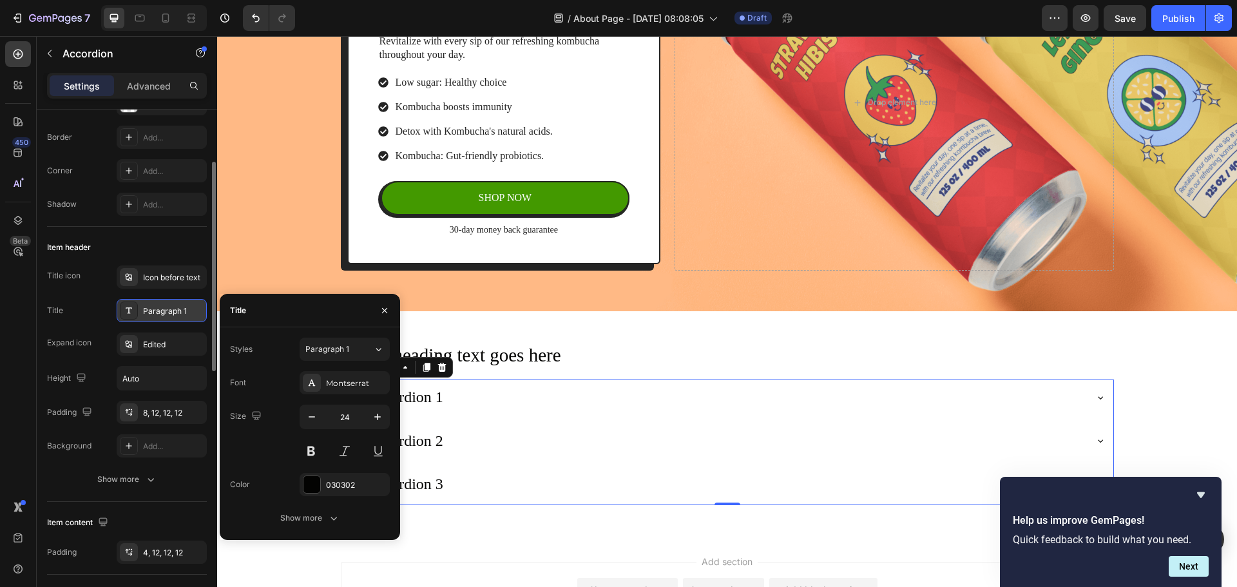
click at [168, 313] on div "Paragraph 1" at bounding box center [173, 311] width 61 height 12
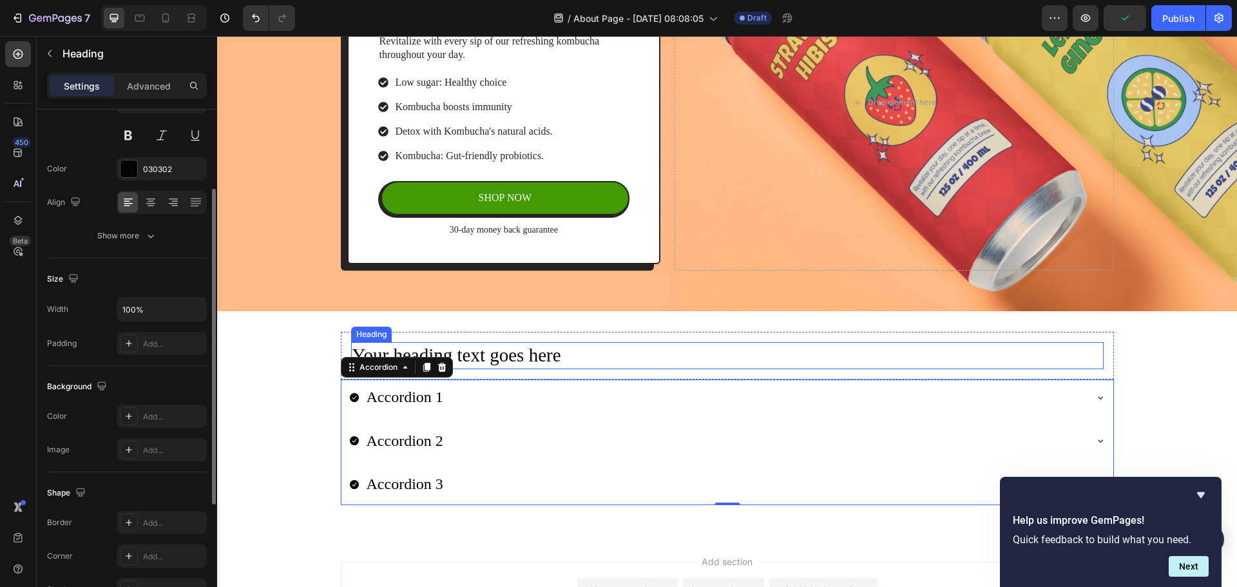
click at [753, 343] on h2 "Your heading text goes here" at bounding box center [727, 355] width 753 height 27
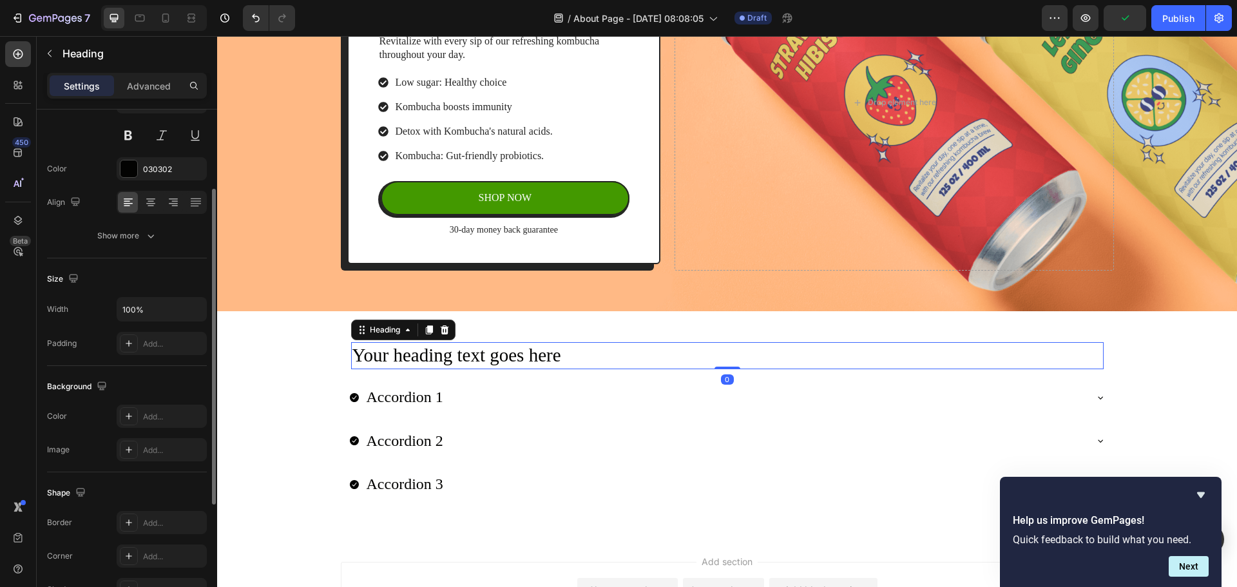
scroll to position [0, 0]
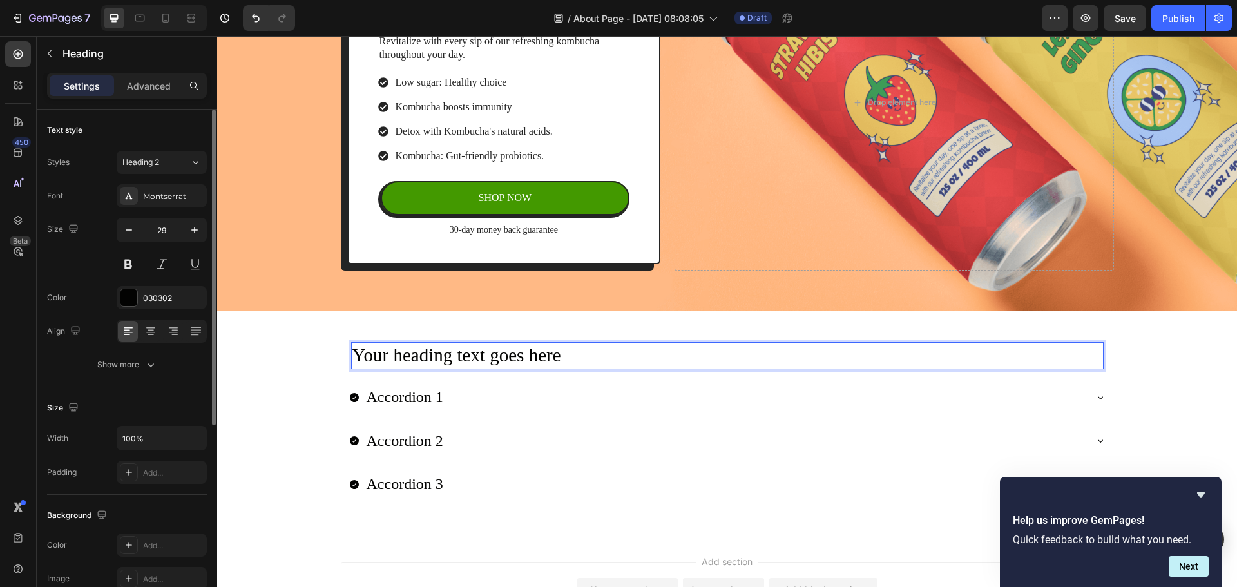
click at [559, 355] on p "Your heading text goes here" at bounding box center [728, 355] width 750 height 24
click at [492, 354] on p "Your heading text goes here" at bounding box center [728, 355] width 750 height 24
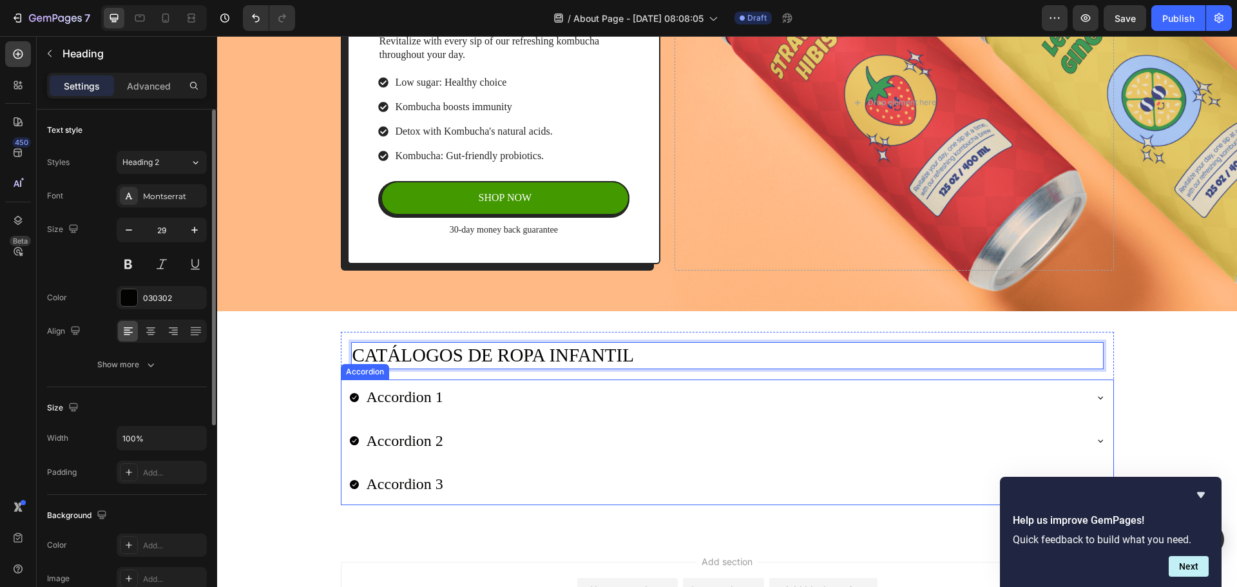
click at [403, 382] on div "Accordion 1" at bounding box center [728, 399] width 772 height 39
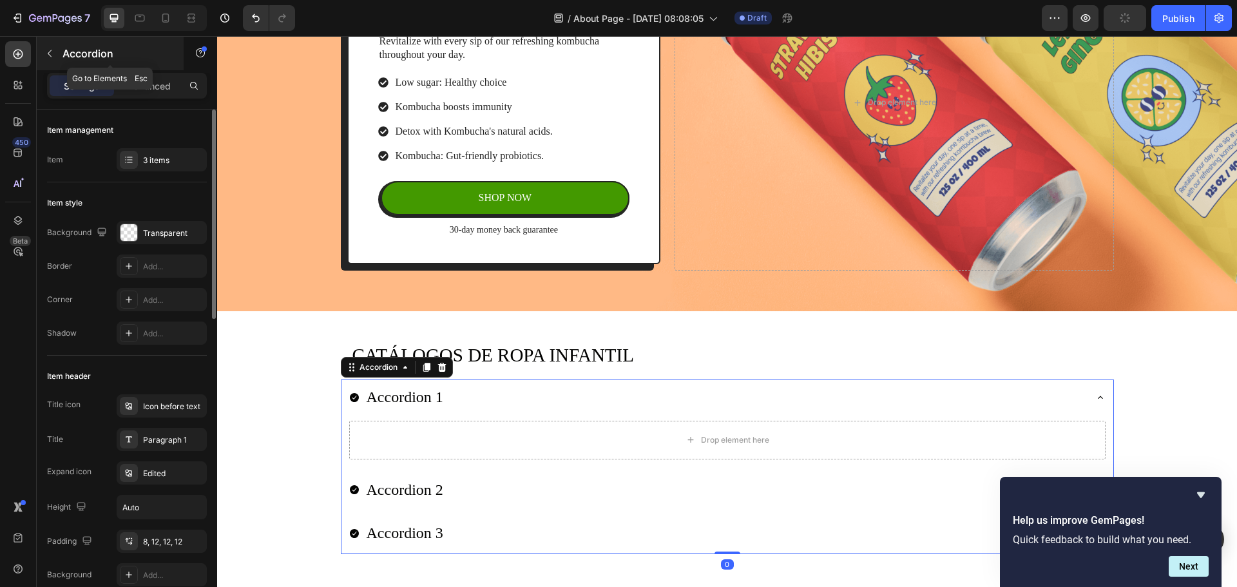
click at [84, 60] on p "Accordion" at bounding box center [118, 53] width 110 height 15
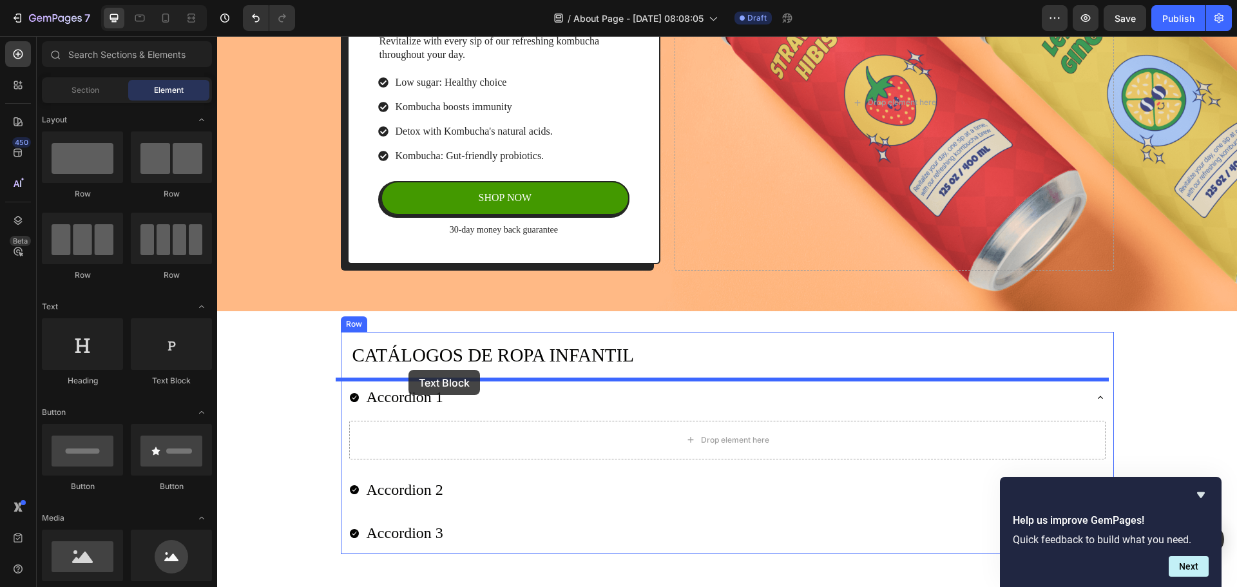
drag, startPoint x: 389, startPoint y: 400, endPoint x: 409, endPoint y: 370, distance: 35.4
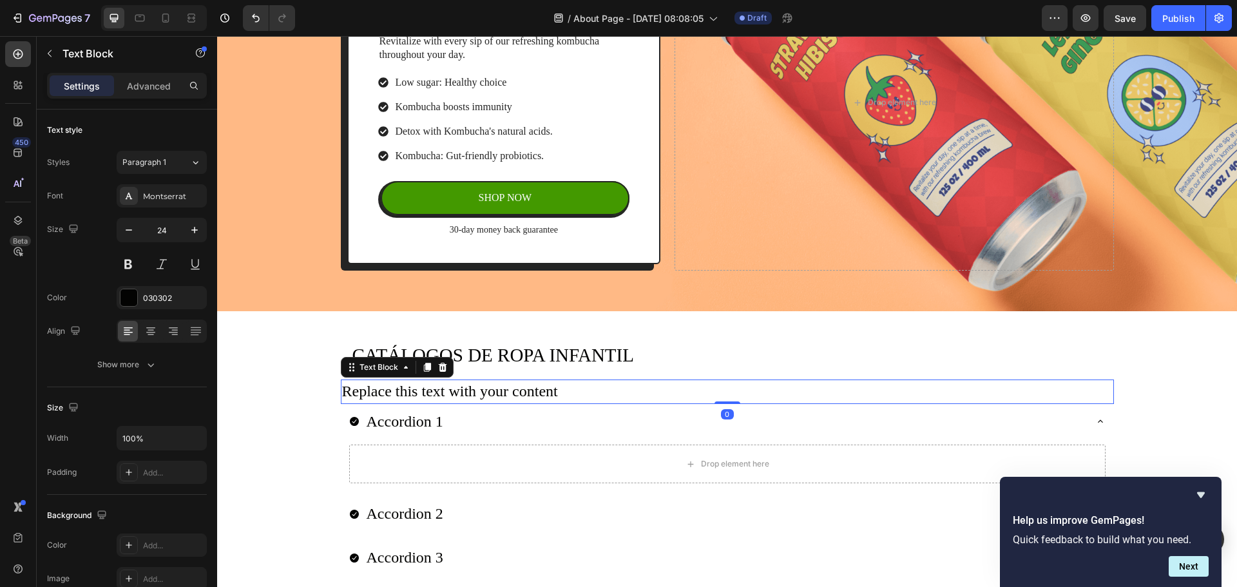
click at [470, 396] on div "Replace this text with your content" at bounding box center [727, 392] width 773 height 24
click at [470, 396] on p "Replace this text with your content" at bounding box center [727, 392] width 771 height 22
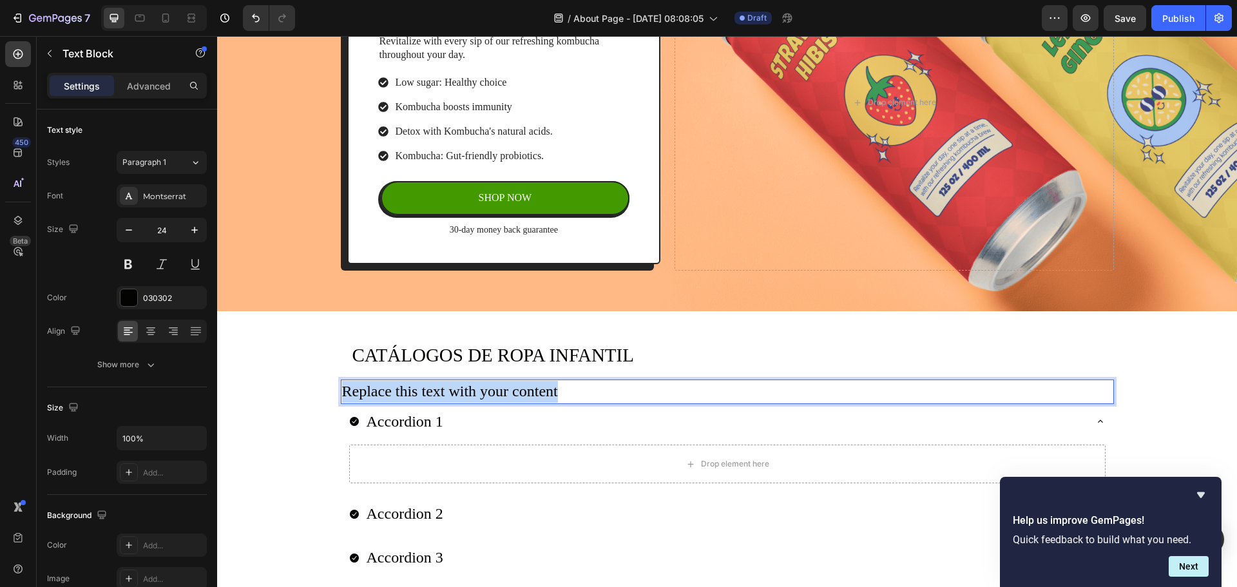
click at [470, 396] on p "Replace this text with your content" at bounding box center [727, 392] width 771 height 22
click at [471, 392] on p "PEGUNTAS DE INFORMACIÓN" at bounding box center [727, 392] width 771 height 22
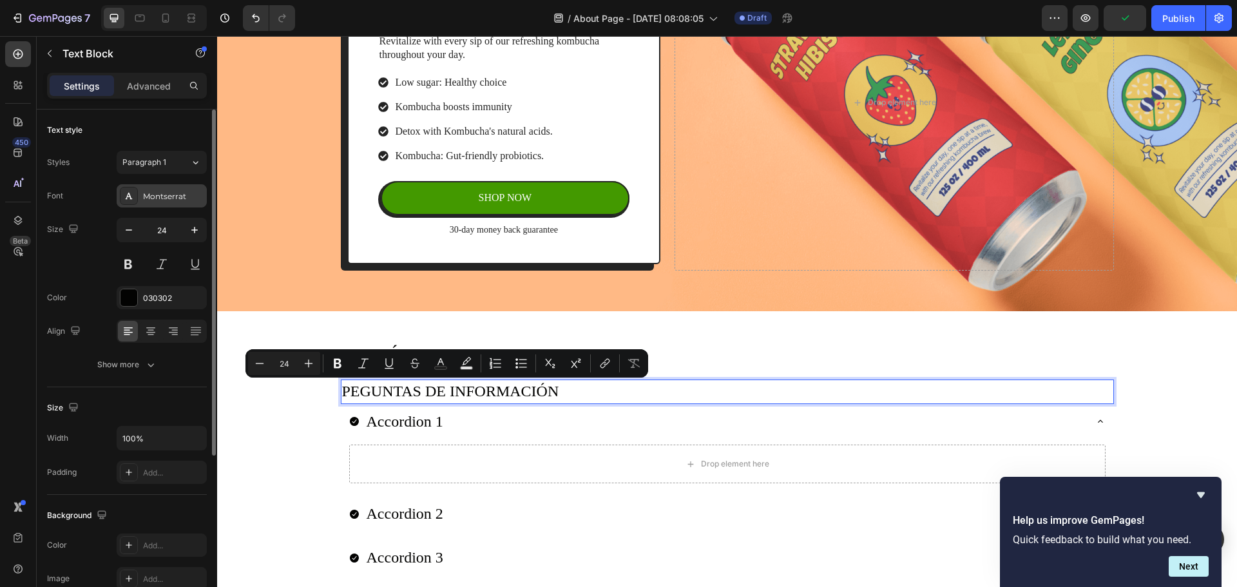
click at [153, 197] on div "Montserrat" at bounding box center [173, 197] width 61 height 12
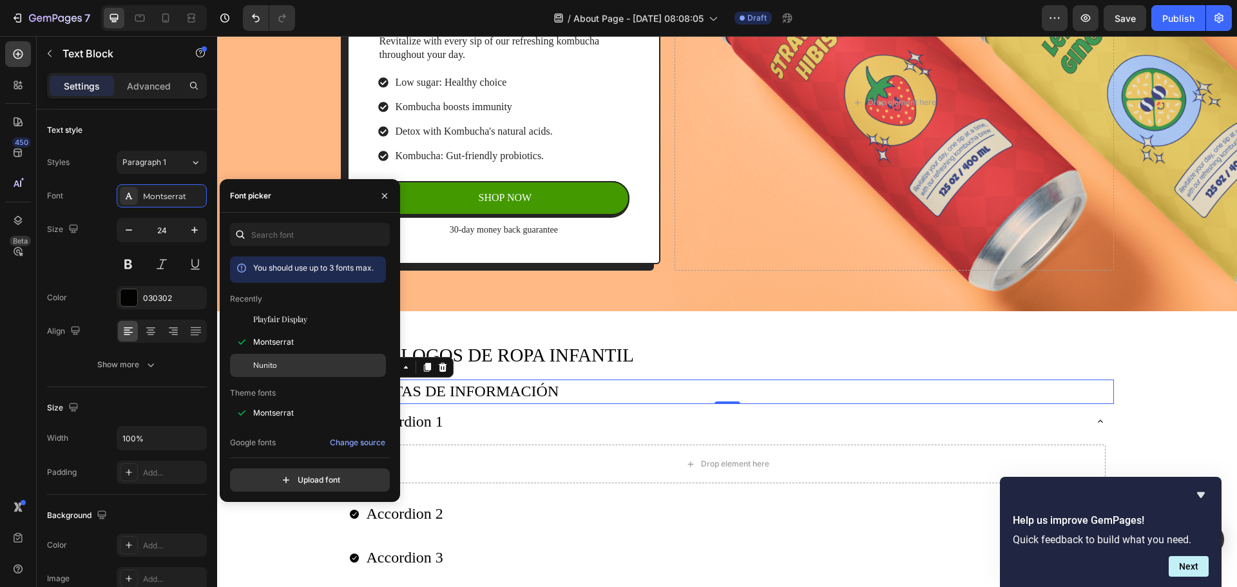
click at [284, 362] on div "Nunito" at bounding box center [318, 366] width 130 height 12
click at [135, 234] on icon "button" at bounding box center [128, 230] width 13 height 13
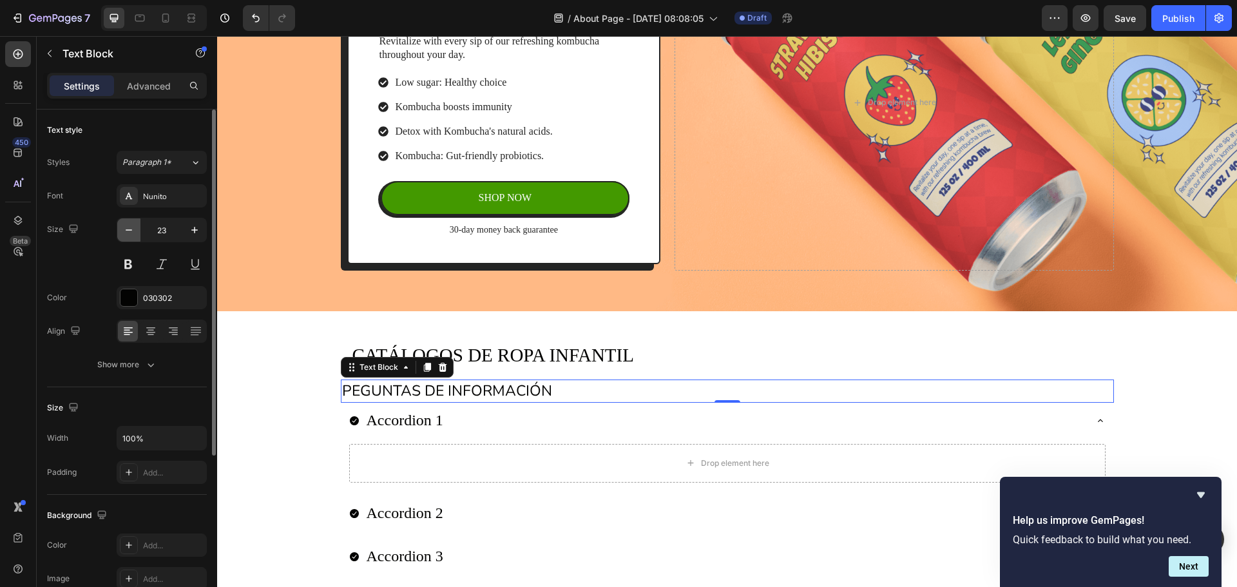
click at [134, 234] on icon "button" at bounding box center [128, 230] width 13 height 13
click at [133, 234] on icon "button" at bounding box center [128, 230] width 13 height 13
click at [133, 235] on icon "button" at bounding box center [128, 230] width 13 height 13
click at [133, 236] on icon "button" at bounding box center [128, 230] width 13 height 13
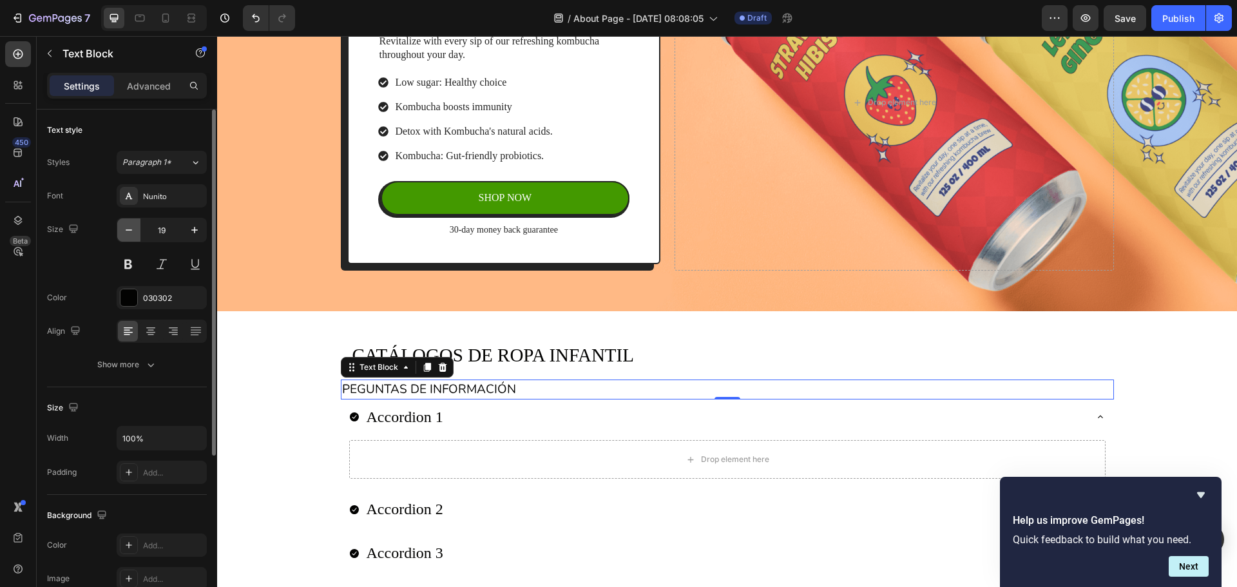
type input "18"
click at [163, 302] on div "030302" at bounding box center [161, 299] width 37 height 12
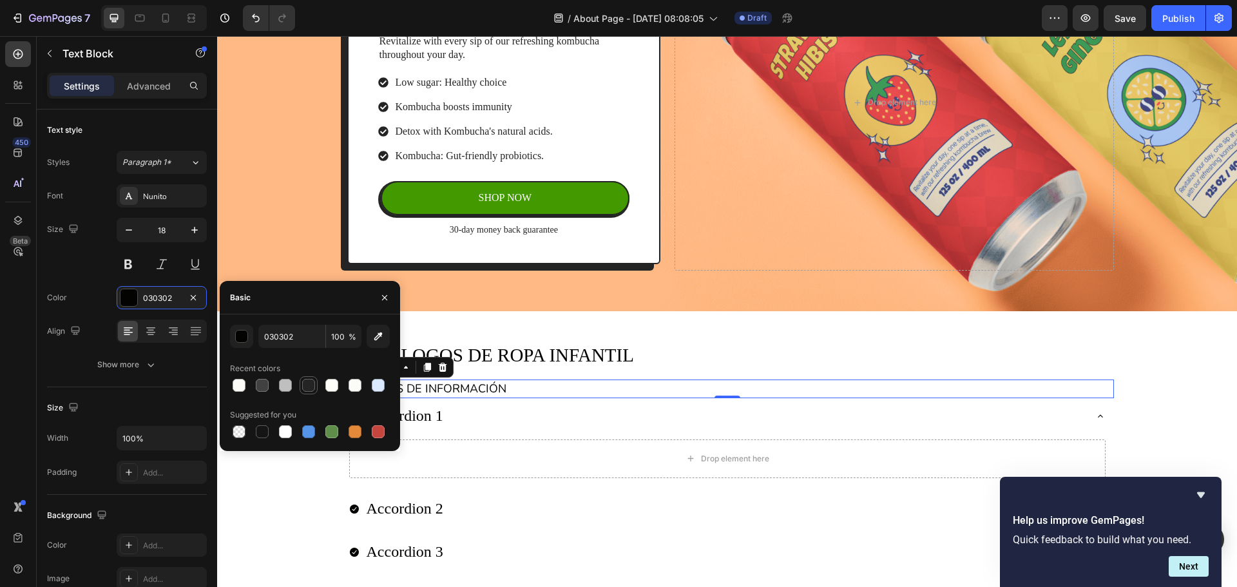
click at [304, 382] on div at bounding box center [308, 385] width 13 height 13
type input "242424"
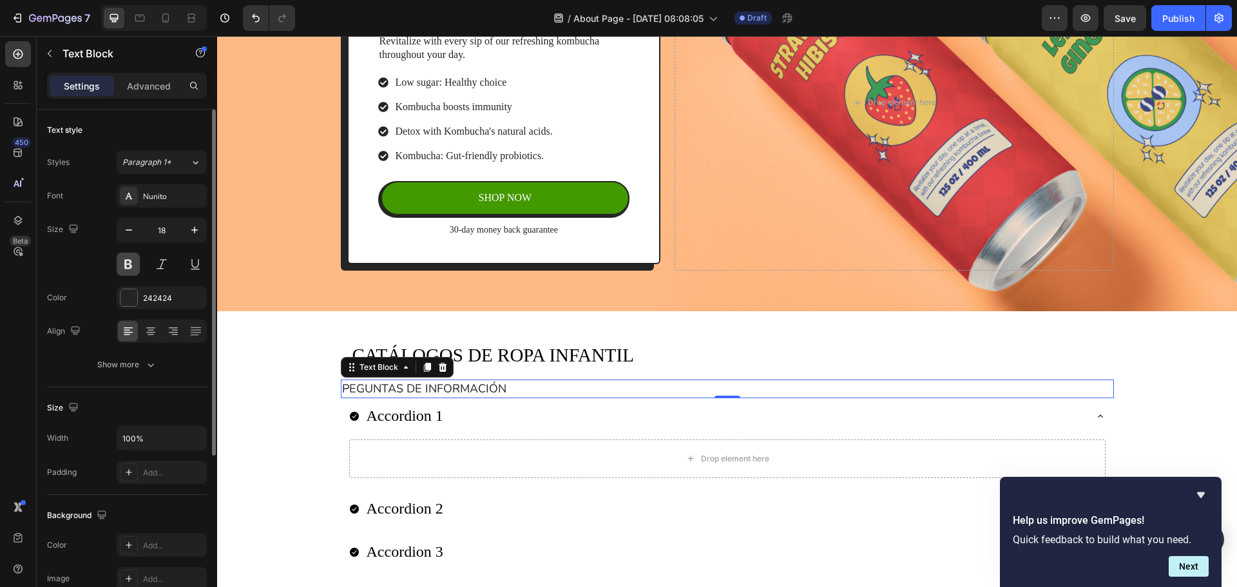
click at [137, 261] on button at bounding box center [128, 264] width 23 height 23
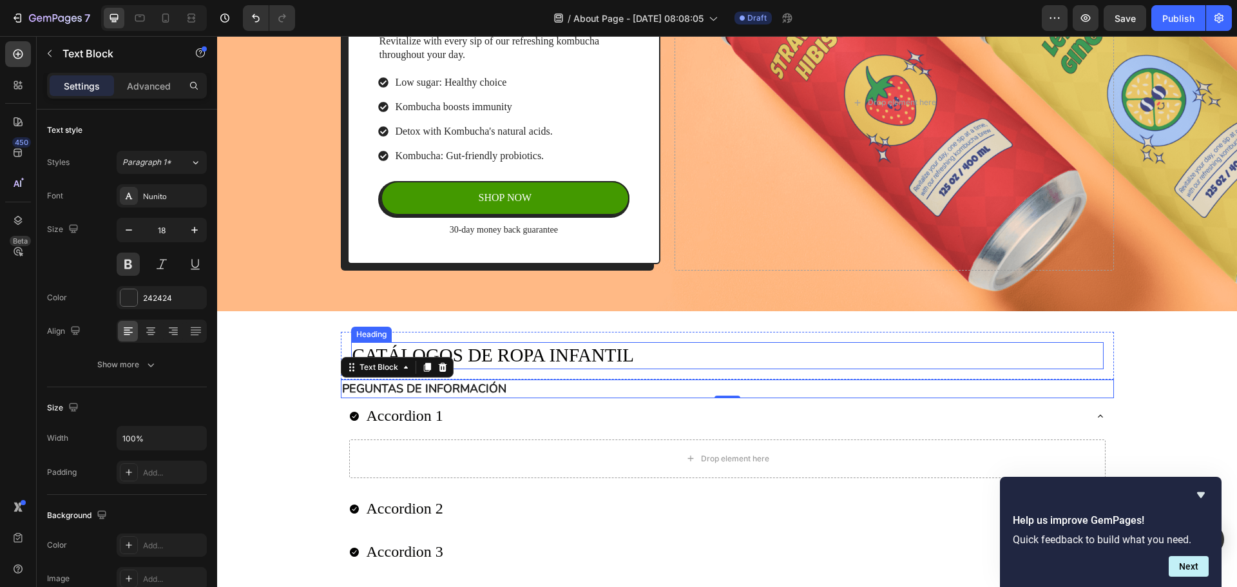
click at [483, 354] on p "CATÁLOGOS DE ROPA INFANTIL" at bounding box center [728, 355] width 750 height 24
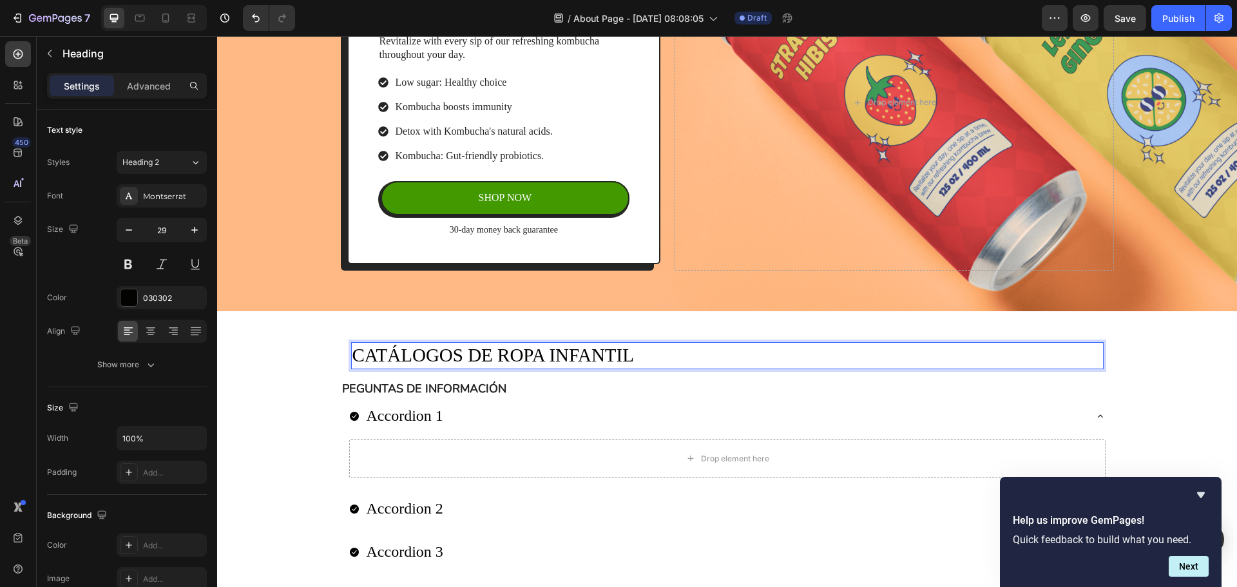
click at [483, 354] on p "CATÁLOGOS DE ROPA INFANTIL" at bounding box center [728, 355] width 750 height 24
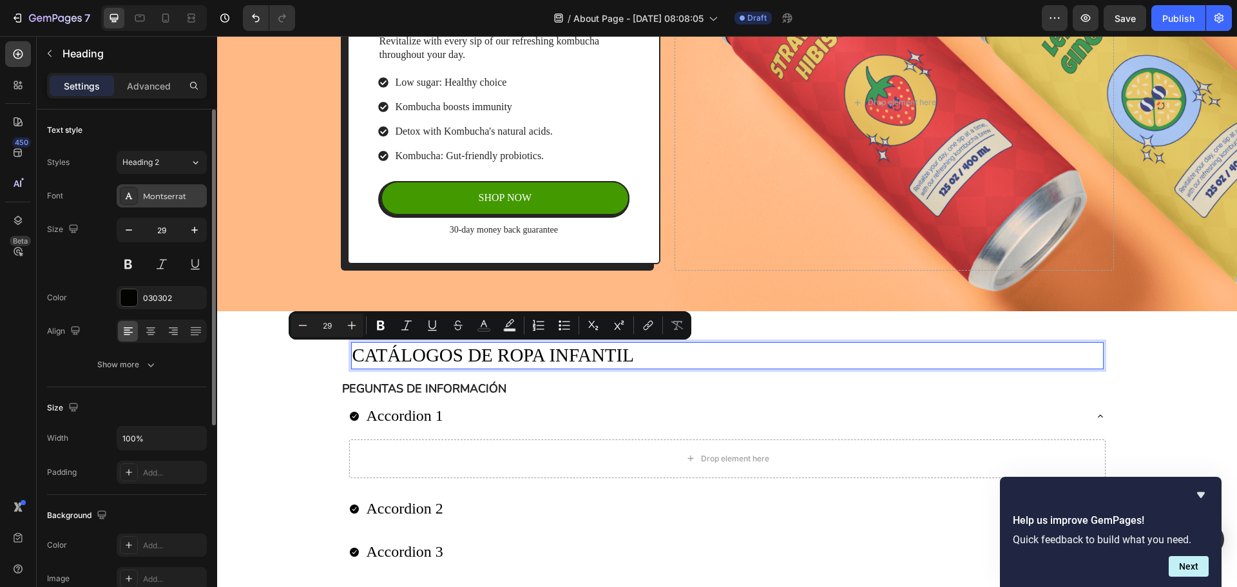
click at [166, 204] on div "Montserrat" at bounding box center [162, 195] width 90 height 23
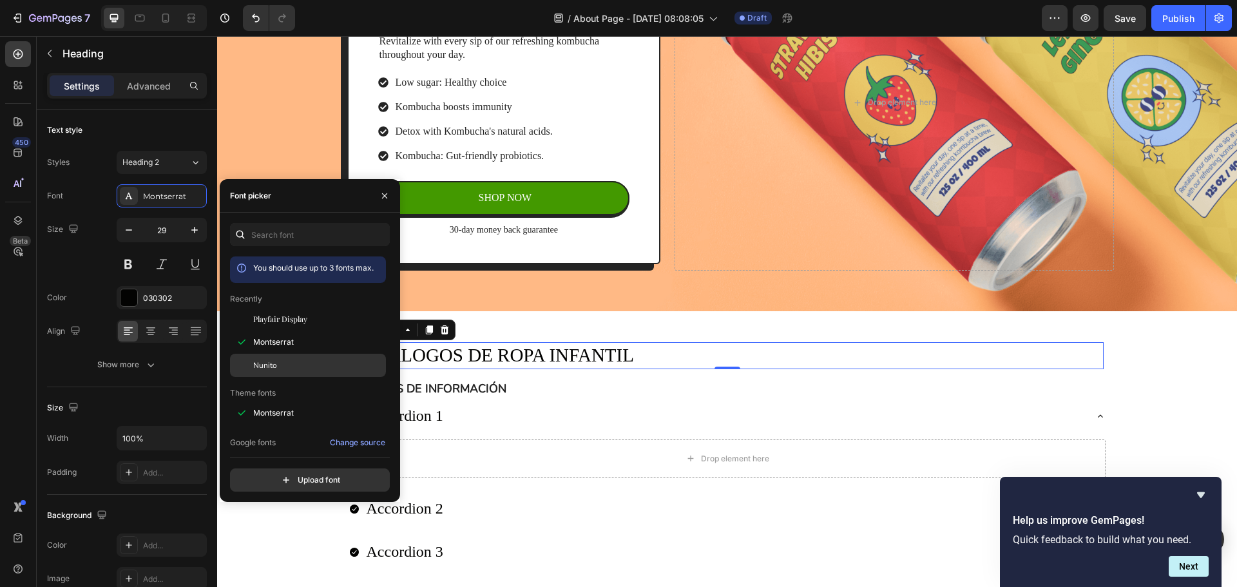
click at [282, 356] on div "Nunito" at bounding box center [308, 365] width 156 height 23
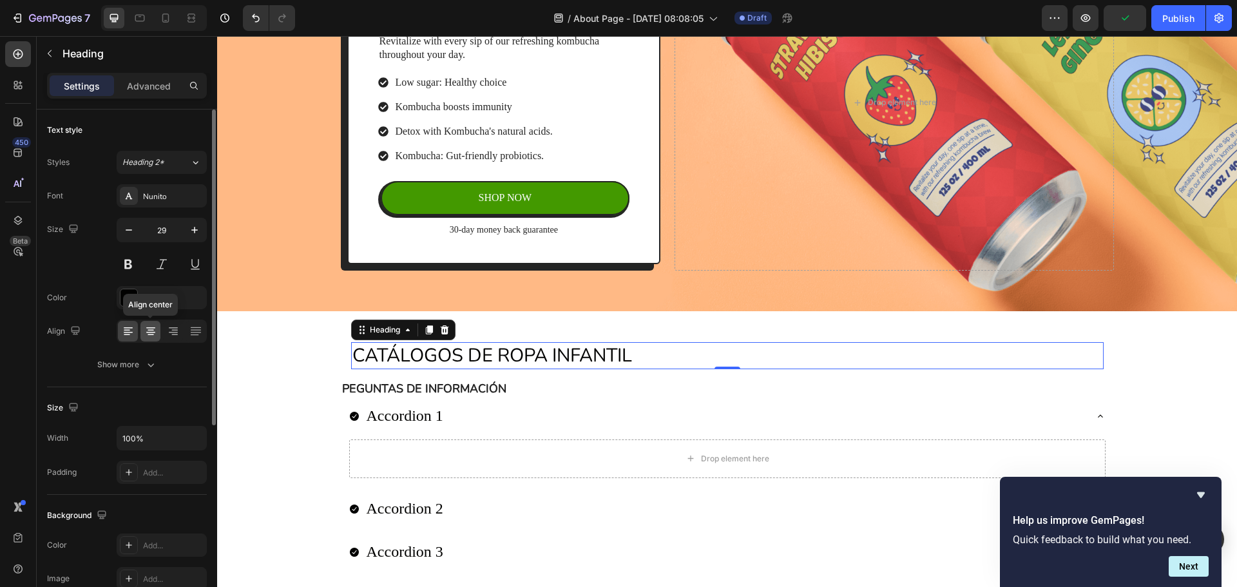
click at [157, 329] on icon at bounding box center [150, 331] width 13 height 13
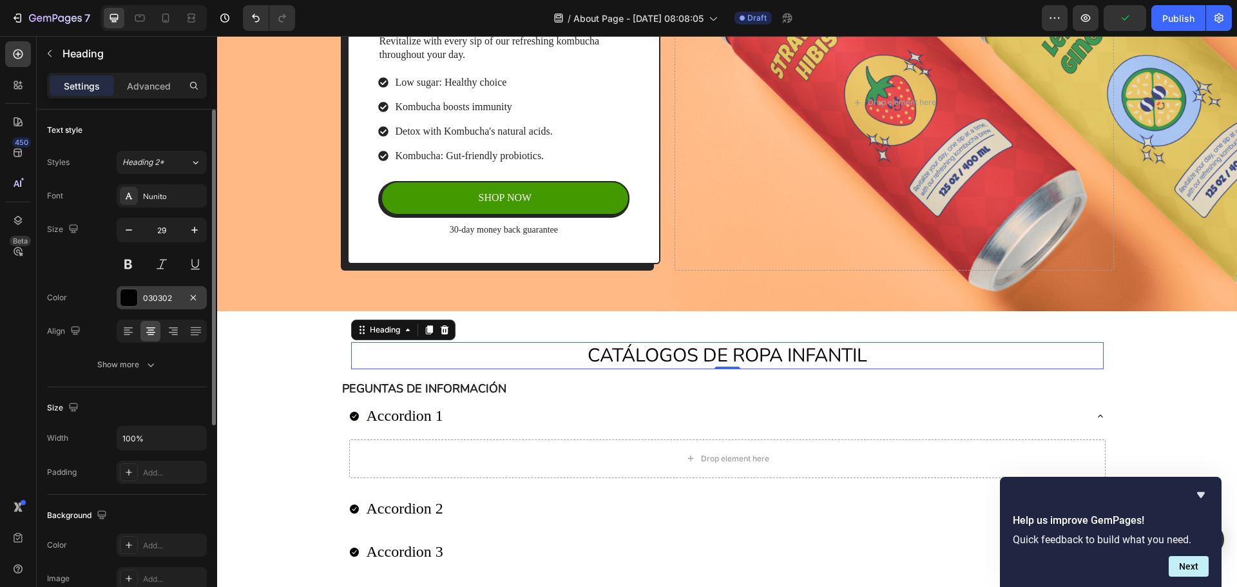
click at [169, 299] on div "030302" at bounding box center [161, 299] width 37 height 12
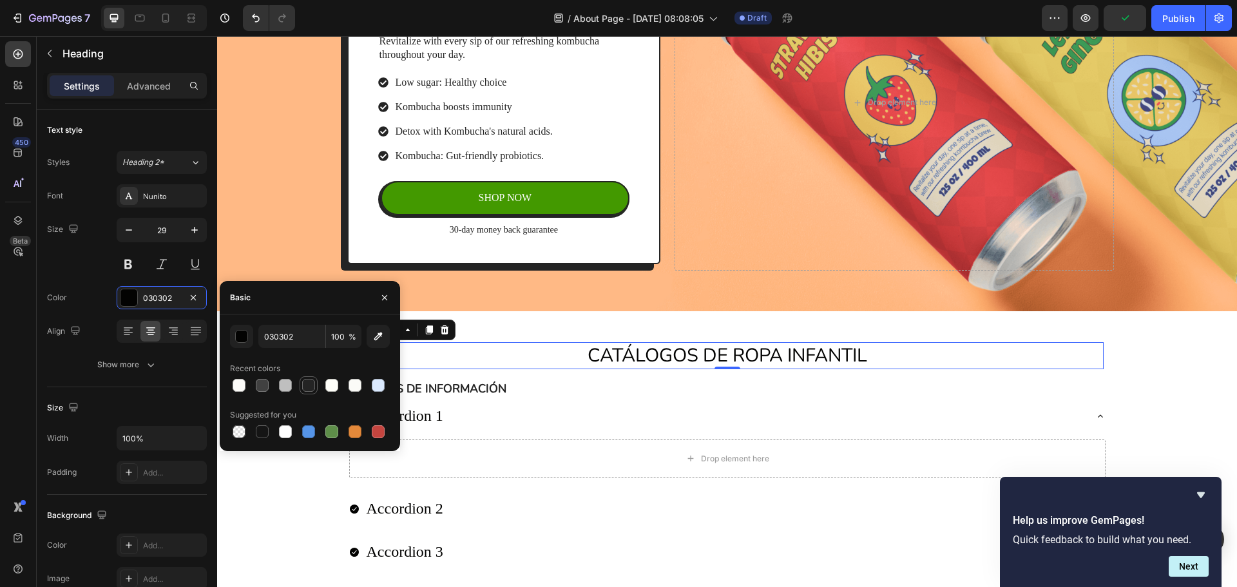
click at [309, 383] on div at bounding box center [308, 385] width 13 height 13
type input "242424"
click at [136, 266] on button at bounding box center [128, 264] width 23 height 23
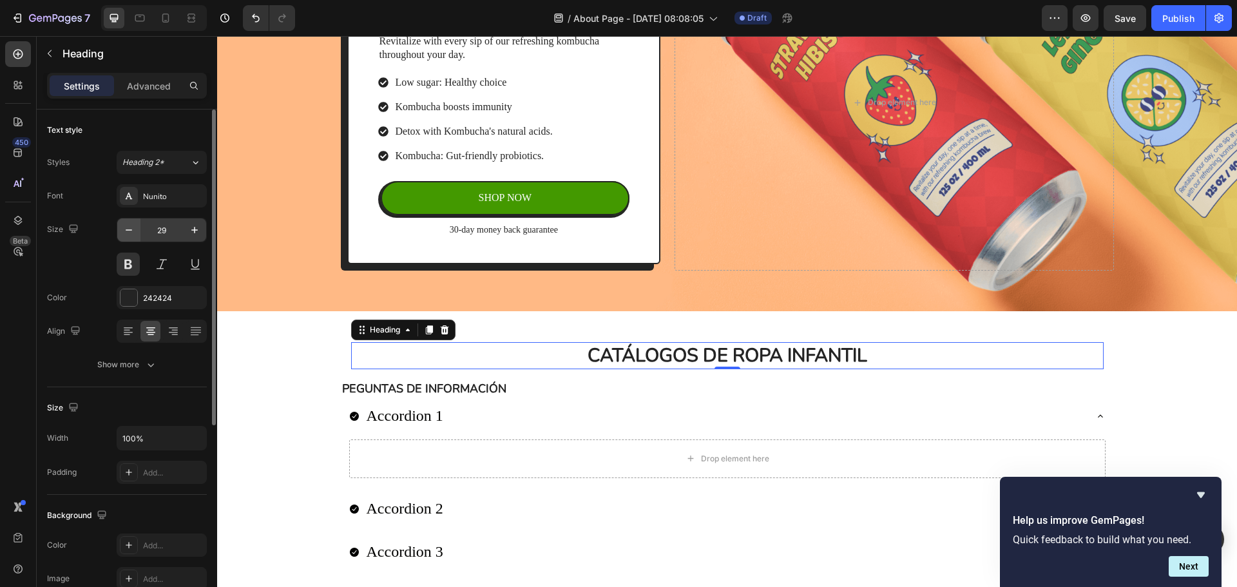
click at [133, 235] on icon "button" at bounding box center [128, 230] width 13 height 13
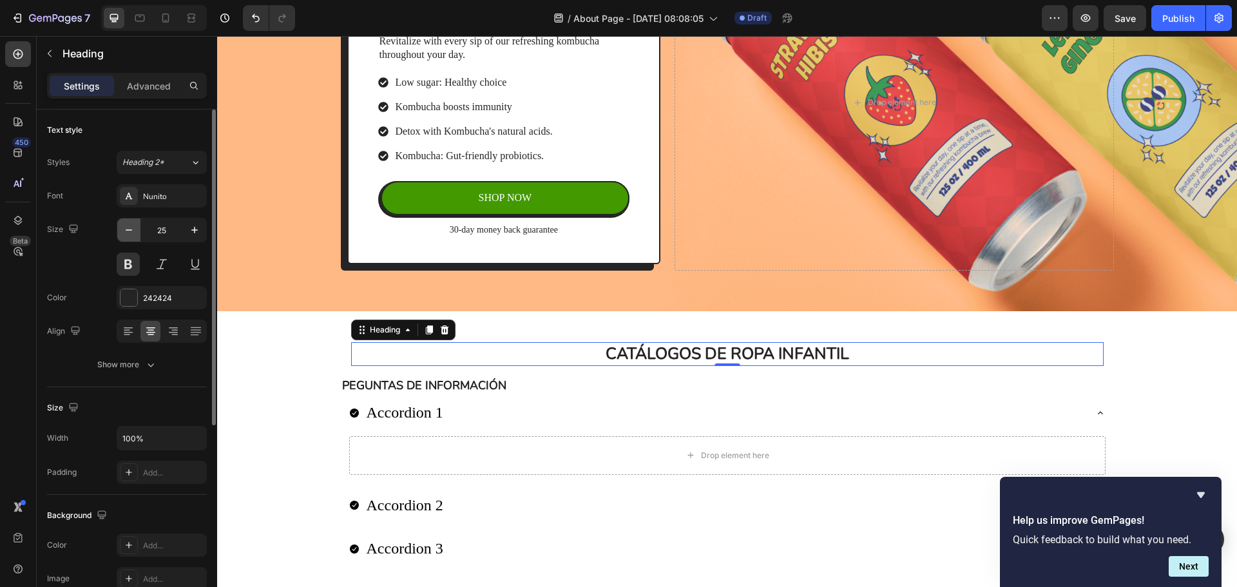
click at [133, 235] on icon "button" at bounding box center [128, 230] width 13 height 13
type input "23"
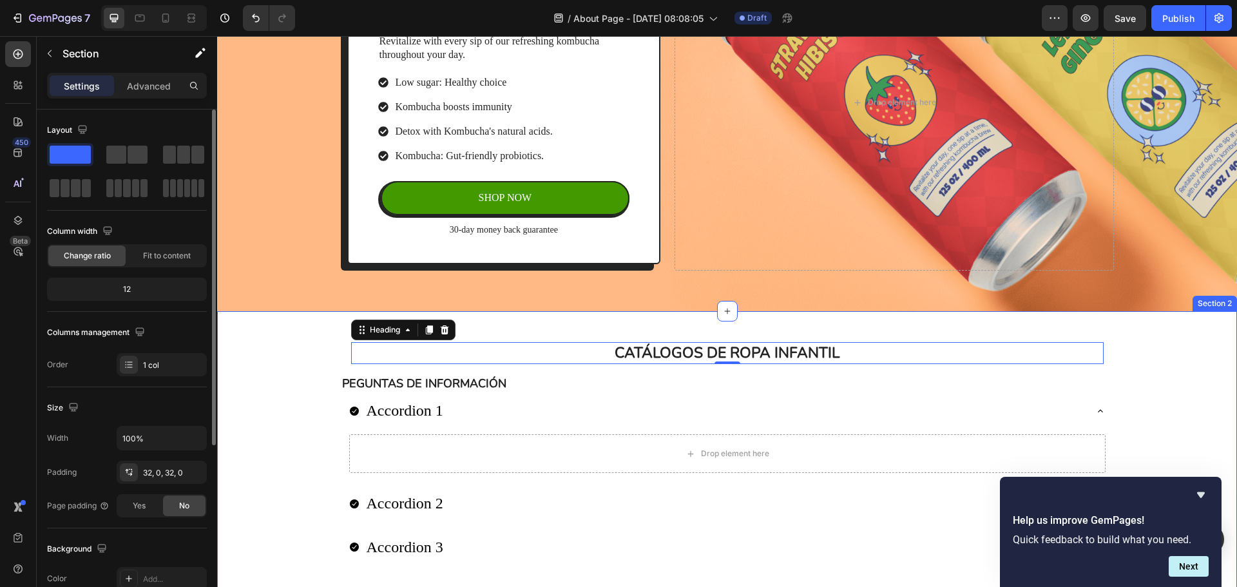
click at [1152, 376] on div "CATÁLOGOS DE ROPA INFANTIL Heading 0 Row PEGUNTAS DE INFORMACIÓN Text Block Acc…" at bounding box center [727, 455] width 1020 height 246
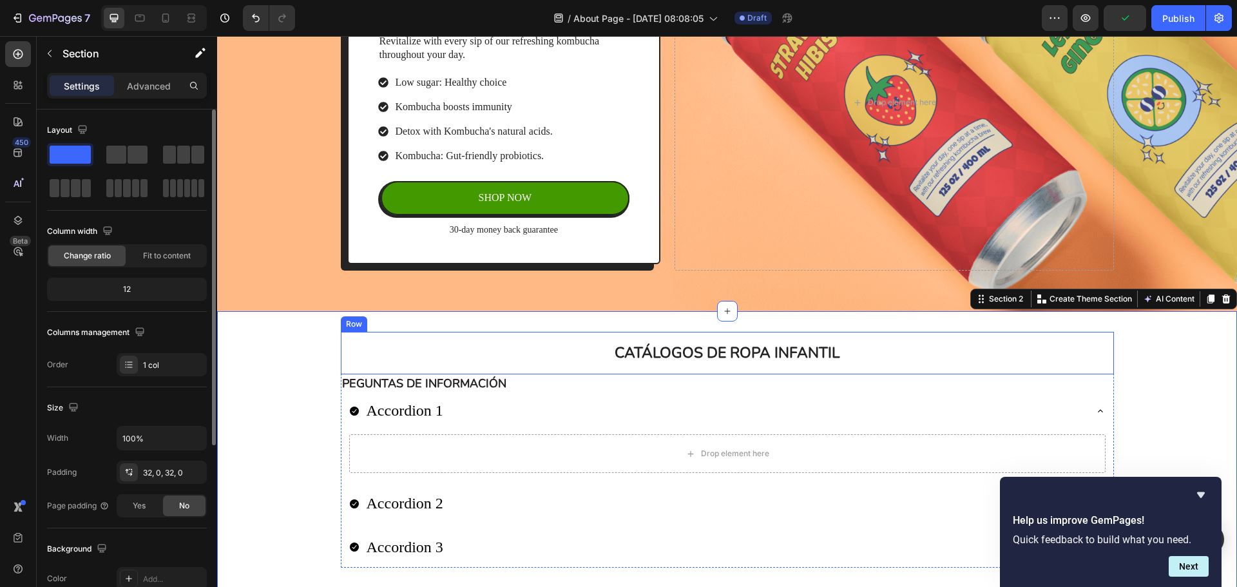
click at [759, 368] on div "CATÁLOGOS DE ROPA INFANTIL Heading Row" at bounding box center [727, 353] width 773 height 43
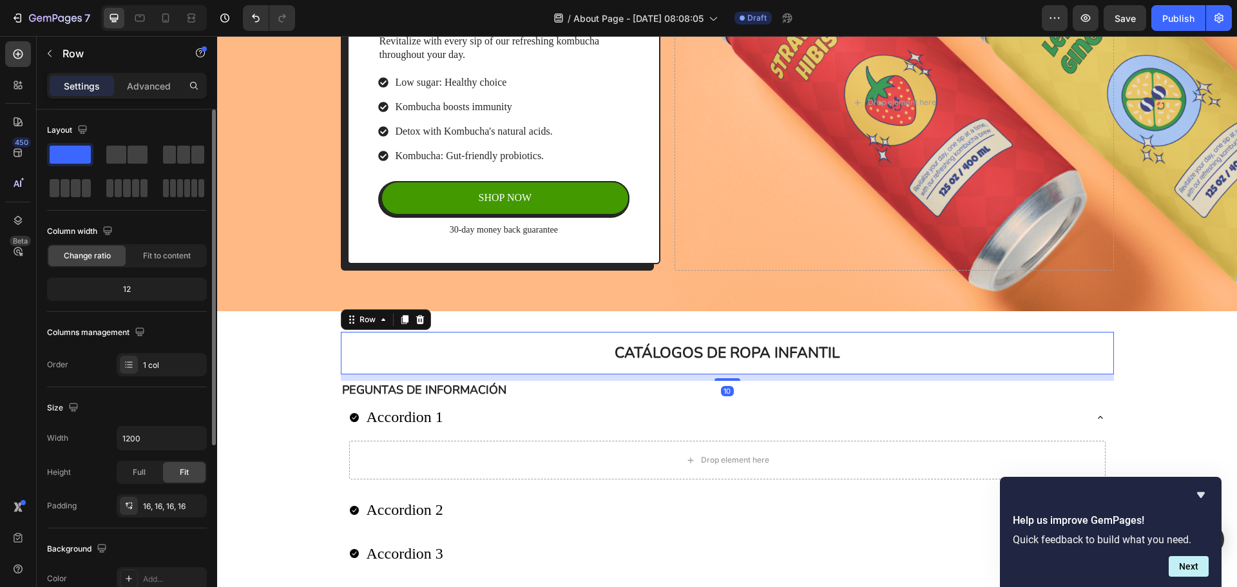
click at [730, 381] on div at bounding box center [728, 379] width 26 height 3
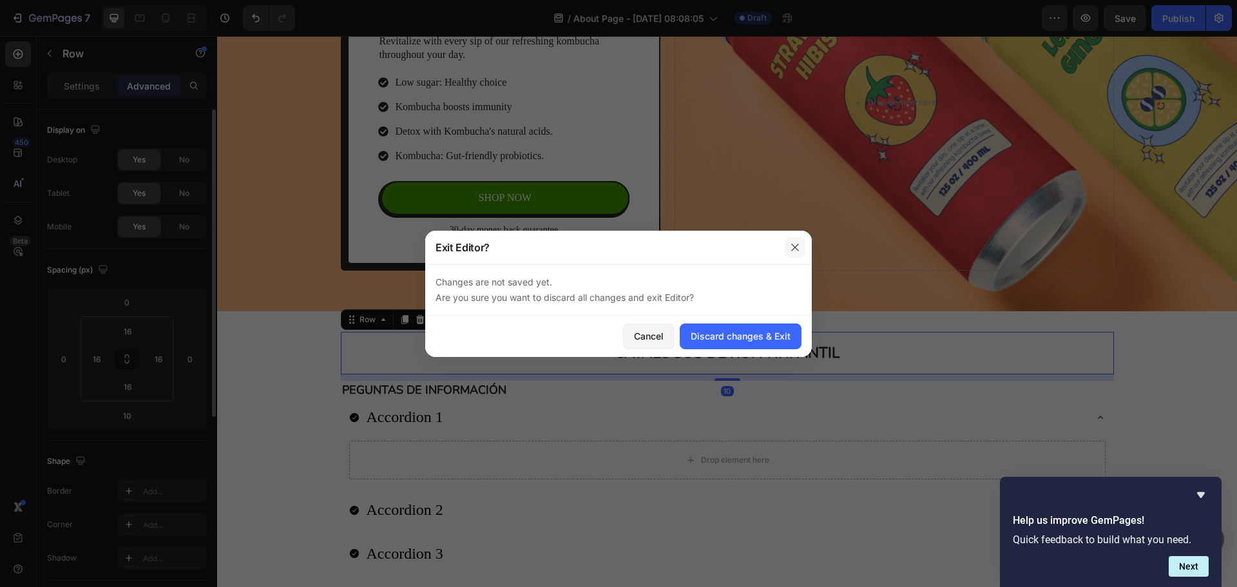
click at [790, 244] on icon "button" at bounding box center [795, 247] width 10 height 10
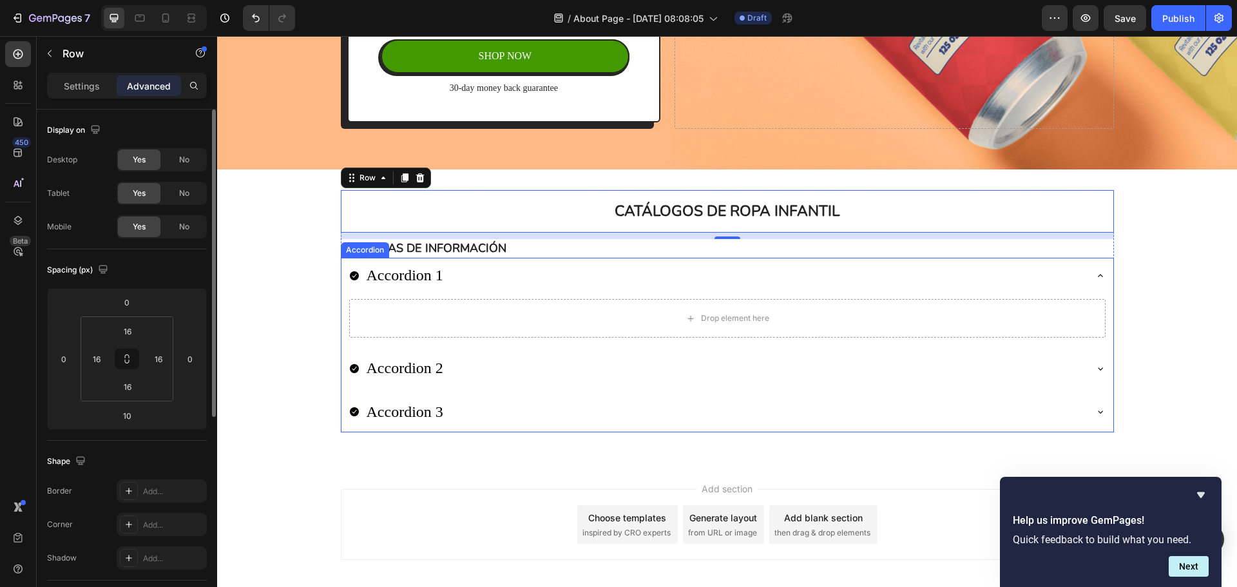
scroll to position [362, 0]
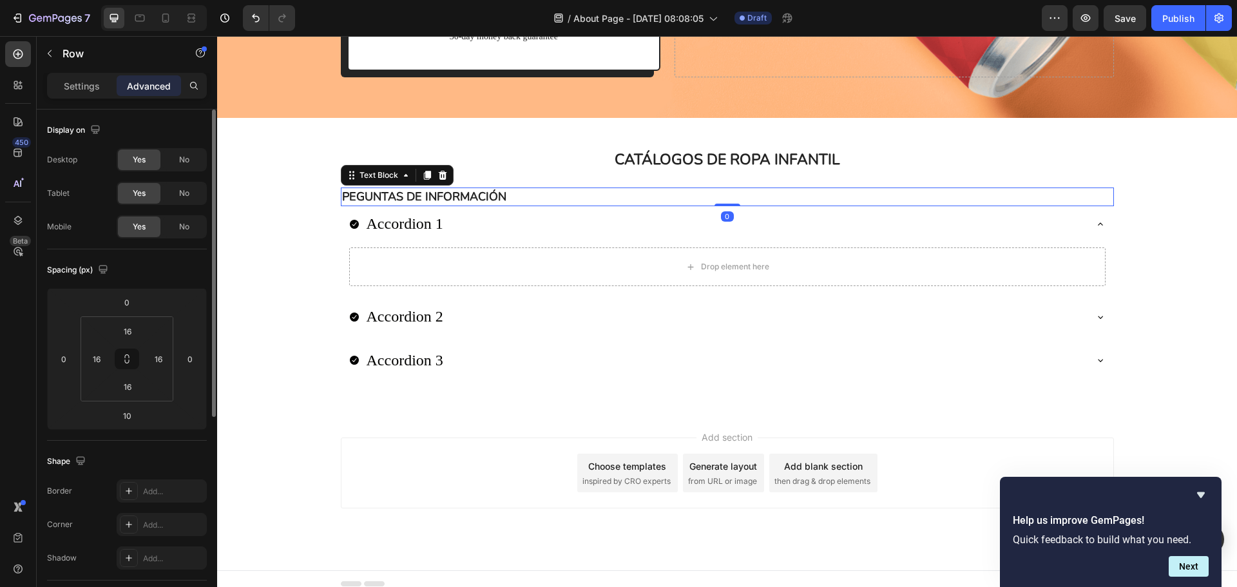
click at [717, 193] on p "PEGUNTAS DE INFORMACIÓN" at bounding box center [727, 197] width 771 height 16
click at [723, 181] on div "CATÁLOGOS DE ROPA INFANTIL Heading Row" at bounding box center [727, 160] width 773 height 43
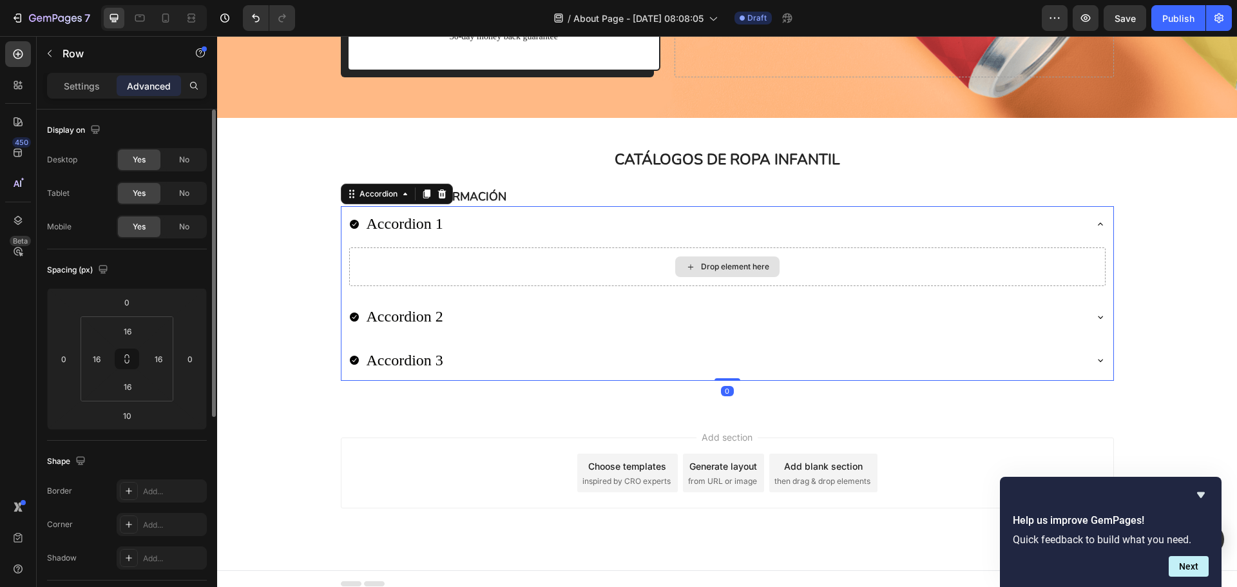
click at [575, 267] on div "Drop element here" at bounding box center [727, 266] width 757 height 39
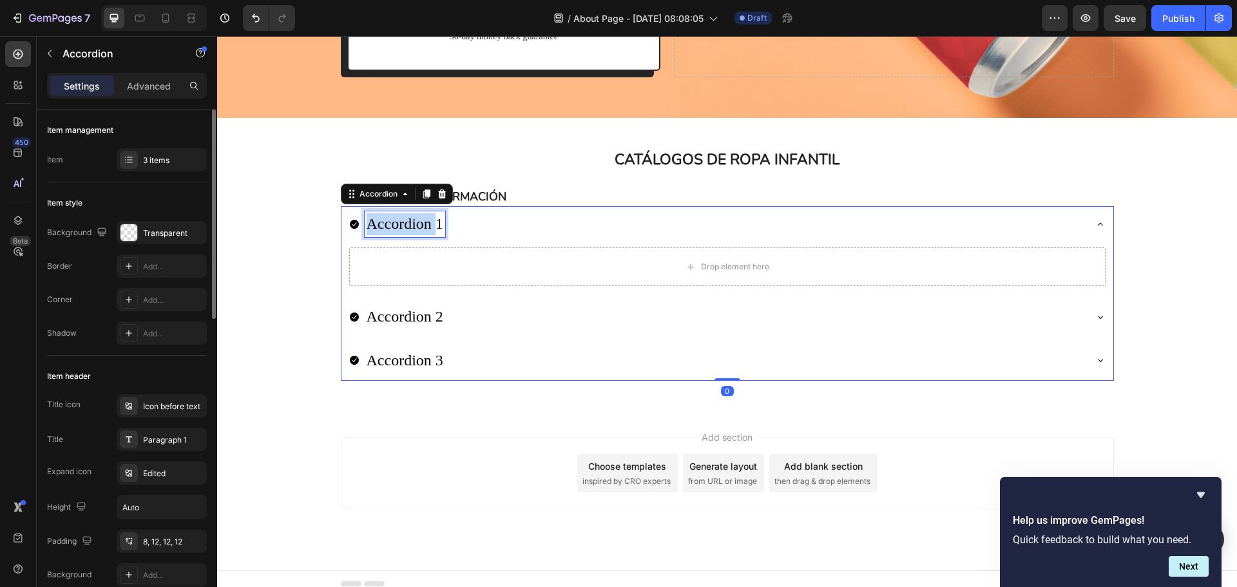
click at [420, 226] on p "Accordion 1" at bounding box center [405, 224] width 77 height 22
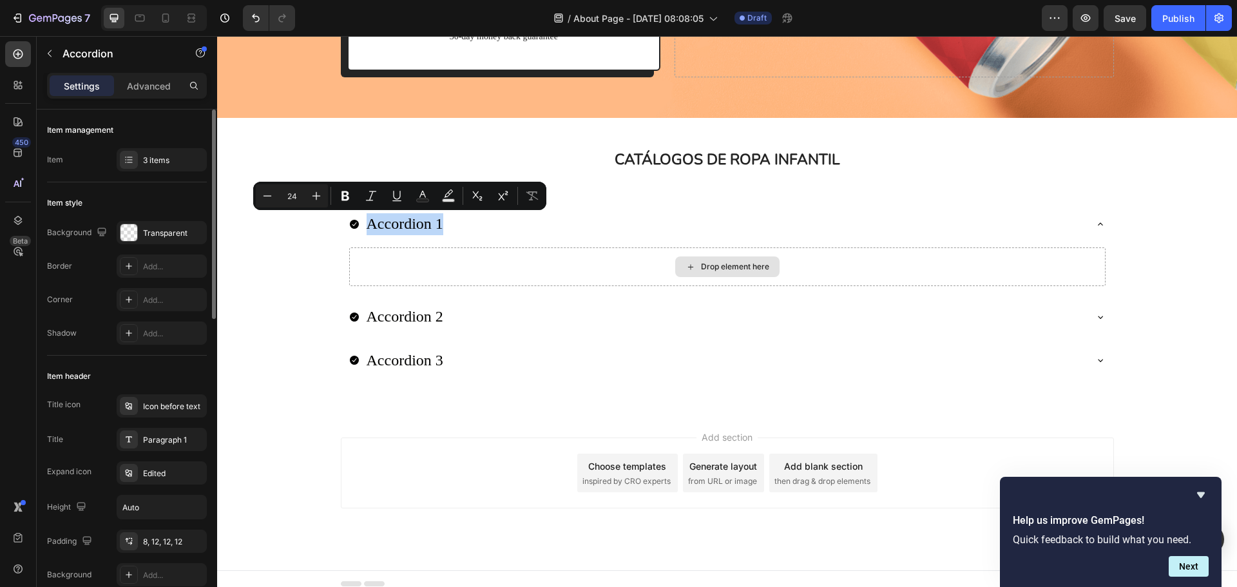
click at [501, 255] on div "Drop element here" at bounding box center [727, 266] width 757 height 39
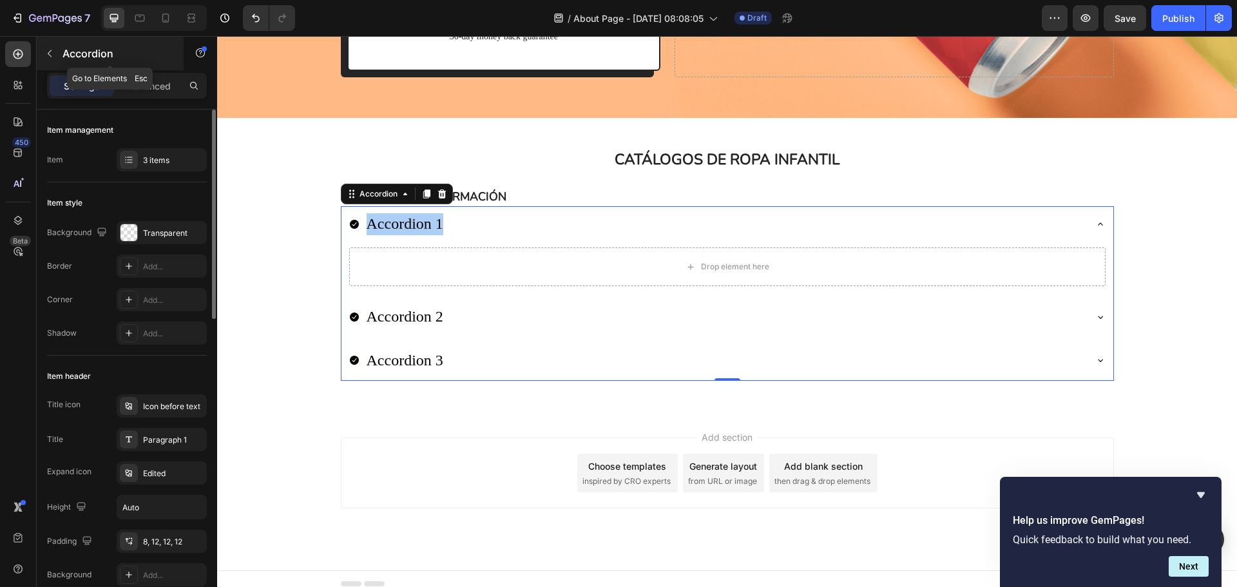
click at [52, 54] on icon "button" at bounding box center [49, 53] width 10 height 10
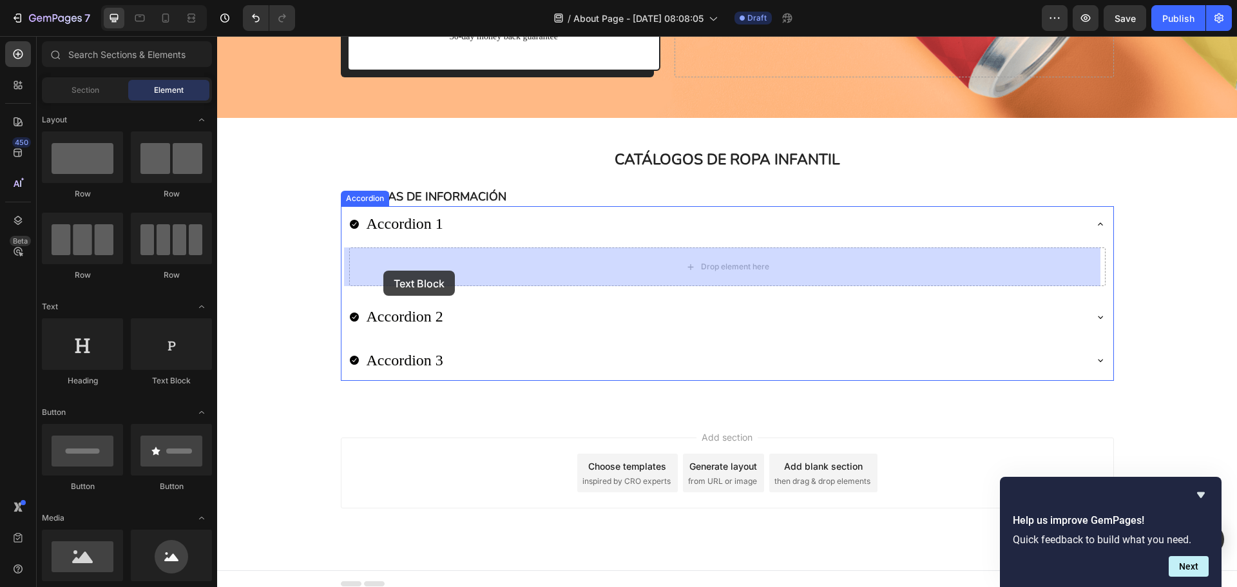
drag, startPoint x: 387, startPoint y: 382, endPoint x: 383, endPoint y: 271, distance: 110.9
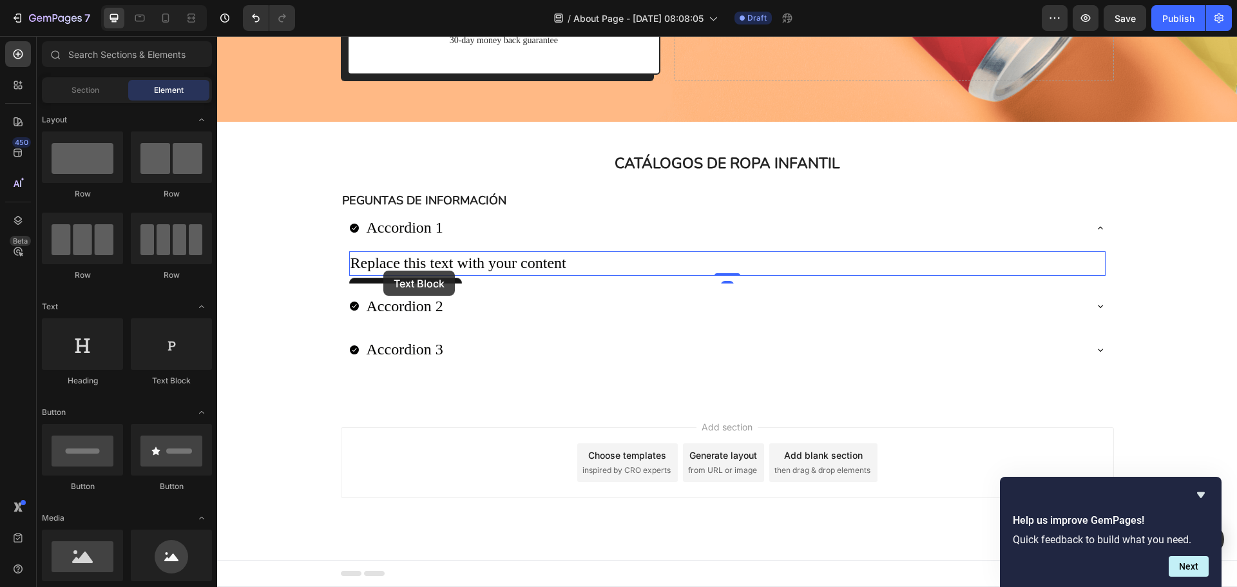
scroll to position [358, 0]
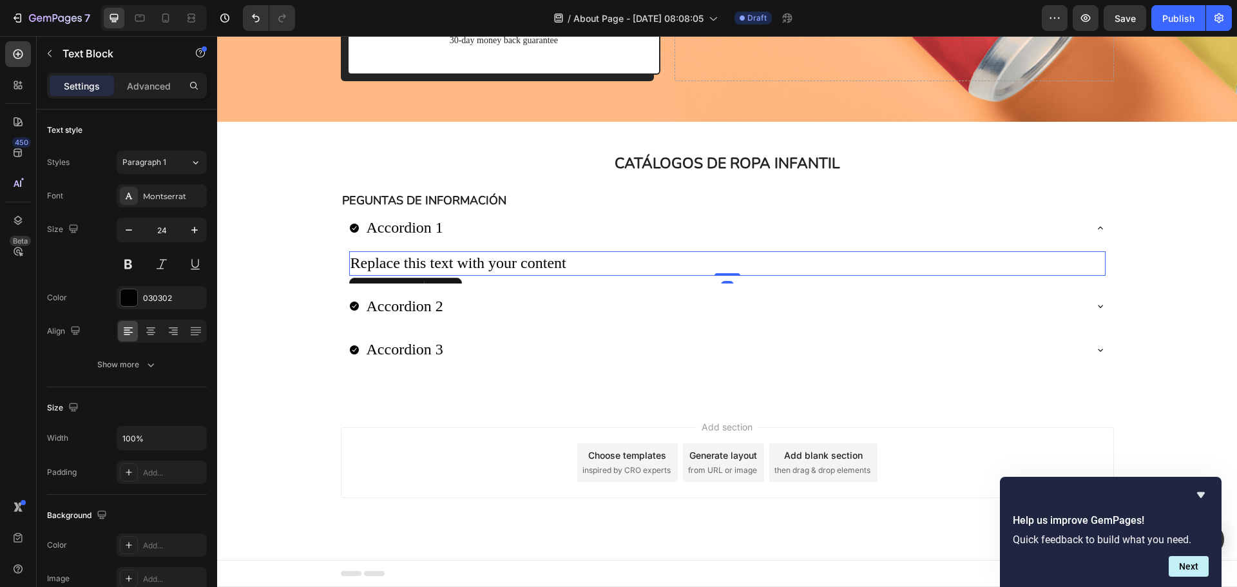
click at [445, 267] on div "Replace this text with your content" at bounding box center [727, 263] width 757 height 24
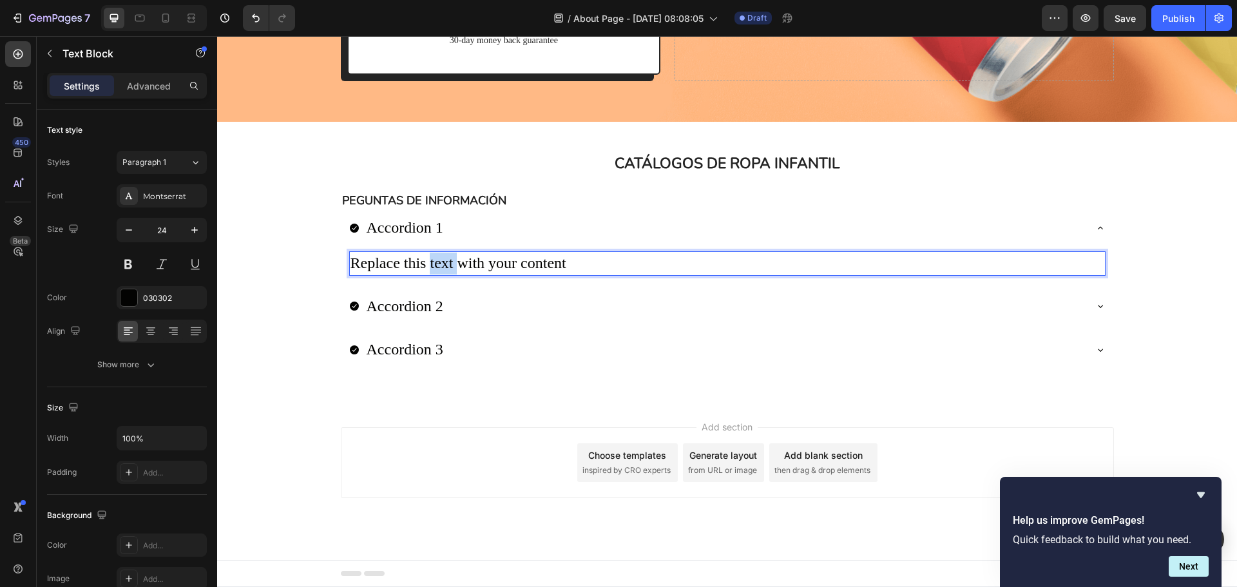
click at [445, 267] on p "Replace this text with your content" at bounding box center [728, 264] width 754 height 22
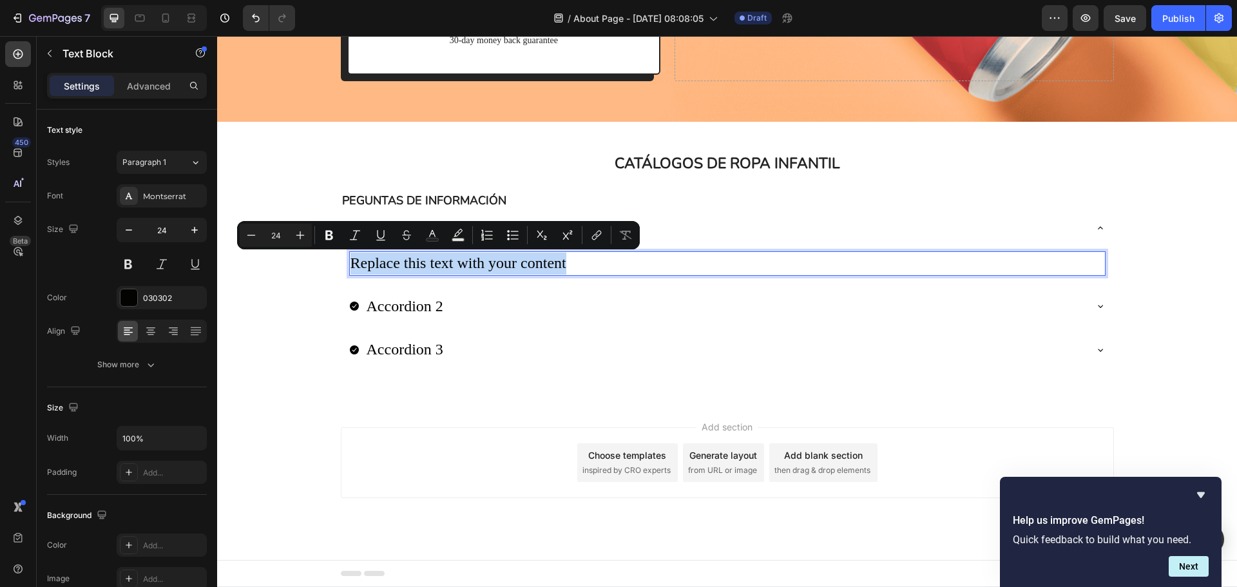
click at [445, 266] on p "Replace this text with your content" at bounding box center [728, 264] width 754 height 22
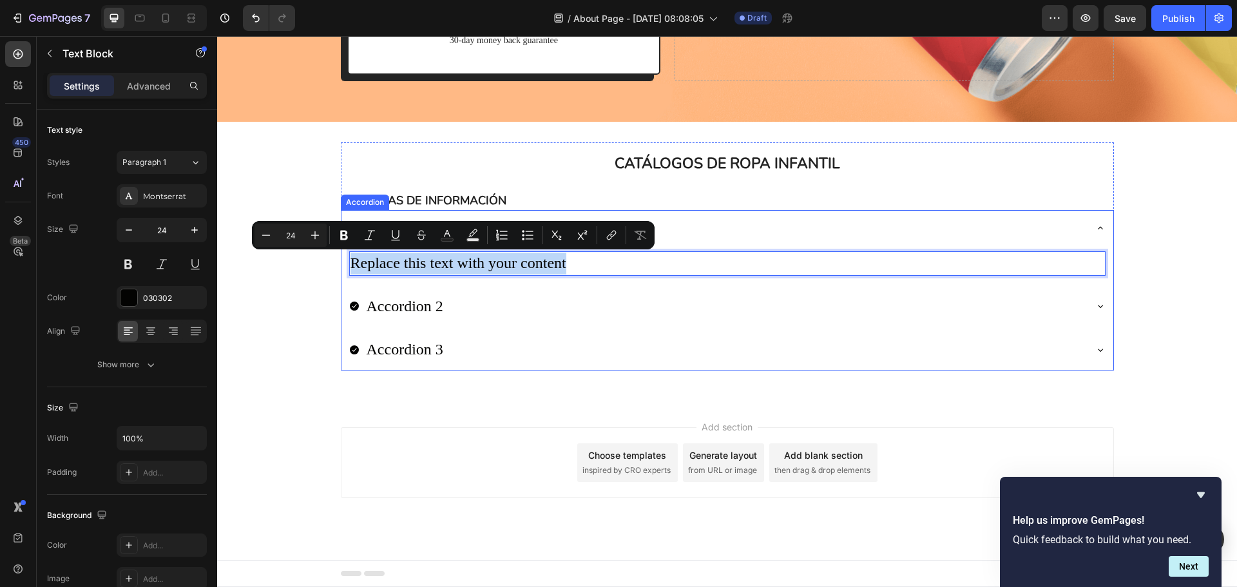
click at [963, 236] on div "Accordion 1" at bounding box center [717, 228] width 736 height 26
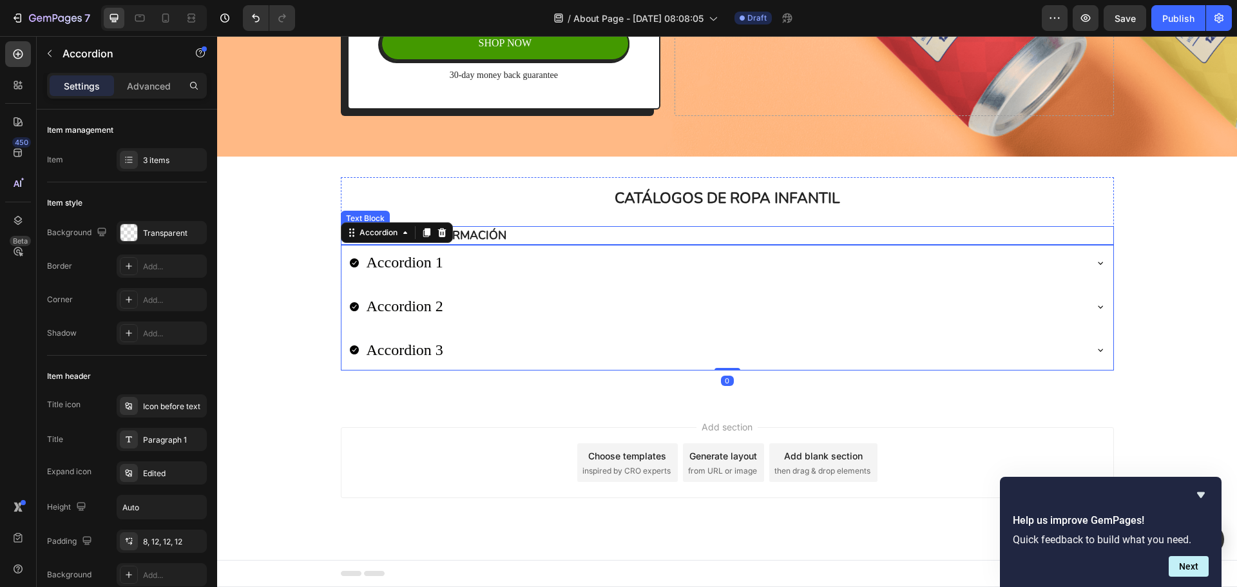
scroll to position [324, 0]
click at [418, 263] on p "Accordion 1" at bounding box center [405, 263] width 77 height 22
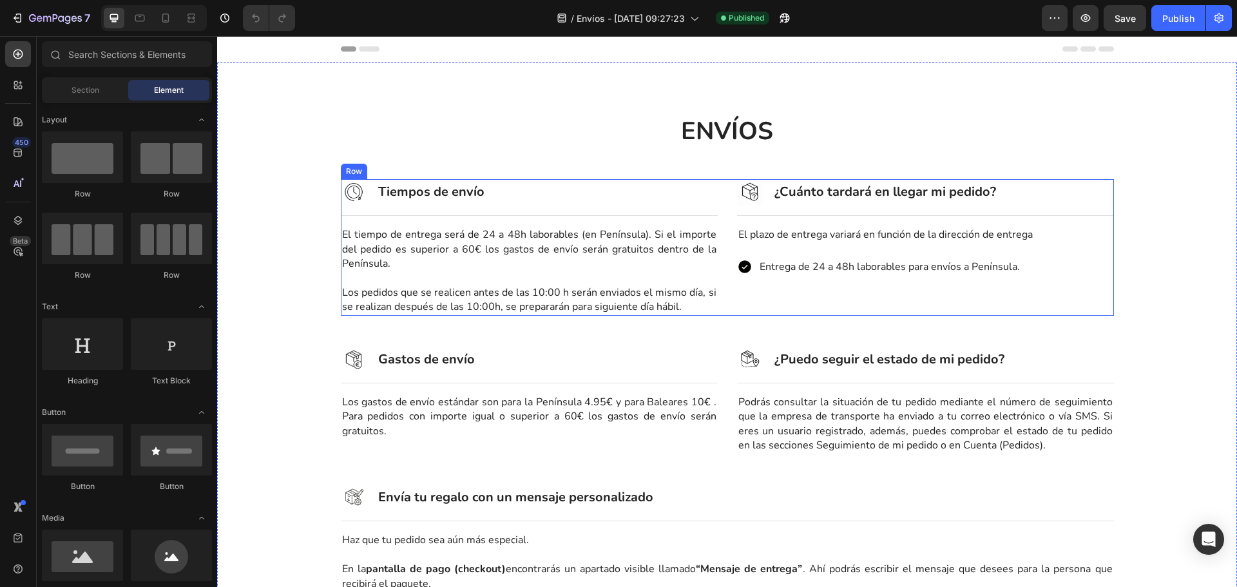
click at [729, 198] on div "Image Tiempos de envío Heading Row Title Line El tiempo de entrega será de 24 a…" at bounding box center [727, 247] width 773 height 136
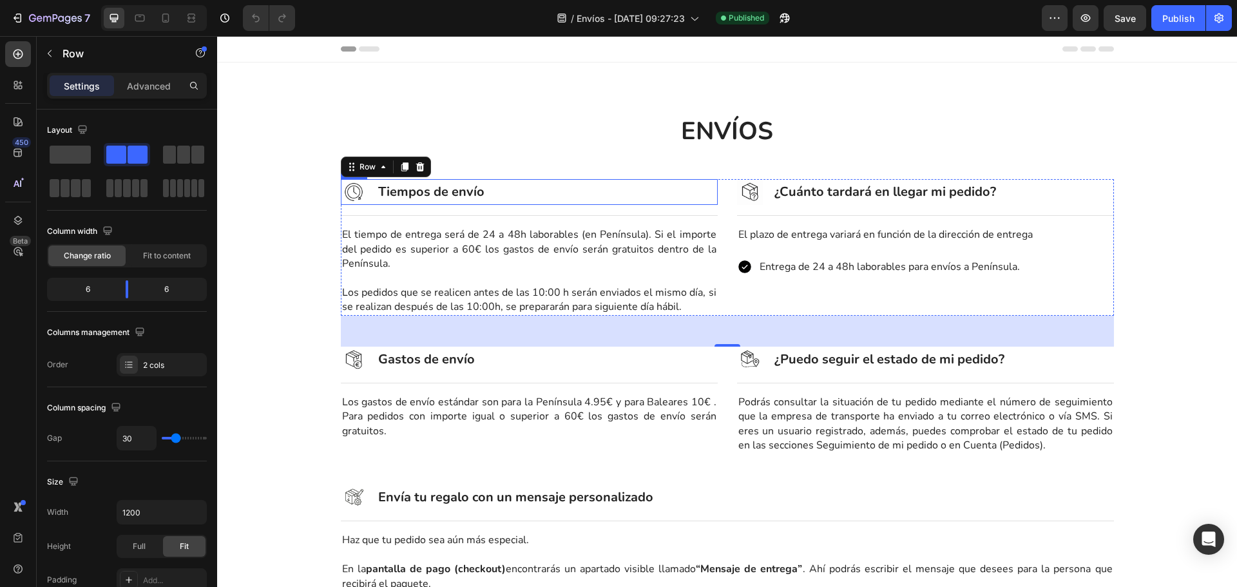
click at [501, 202] on div "Image Tiempos de envío Heading Row" at bounding box center [529, 192] width 377 height 26
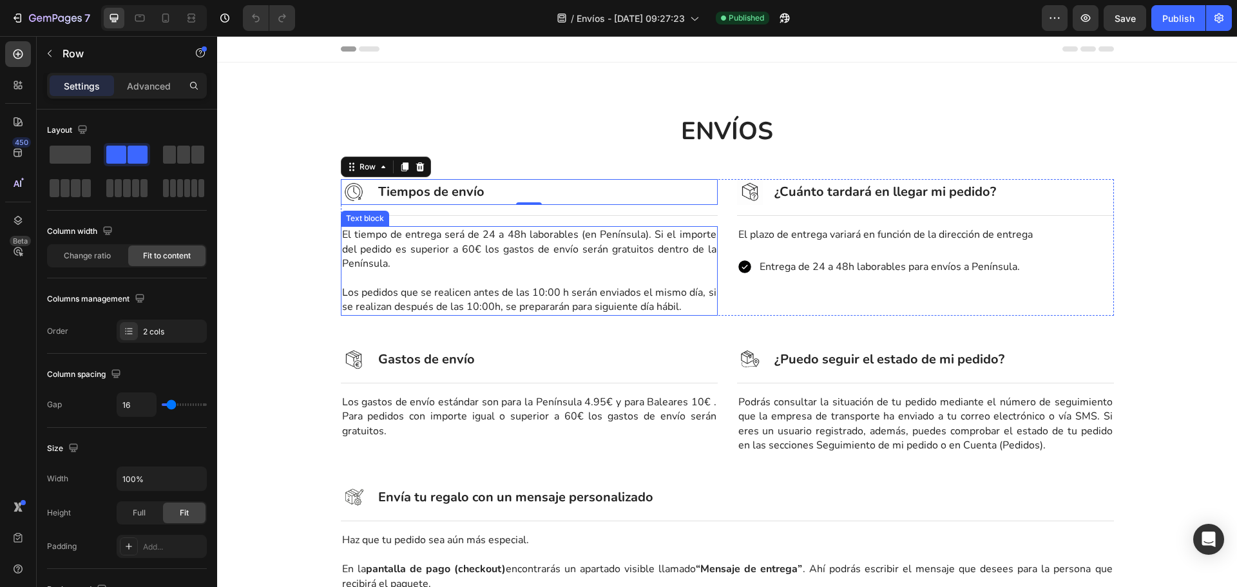
click at [506, 229] on p "El tiempo de entrega será de 24 a 48h laborables (en Península). Si el importe …" at bounding box center [529, 248] width 374 height 43
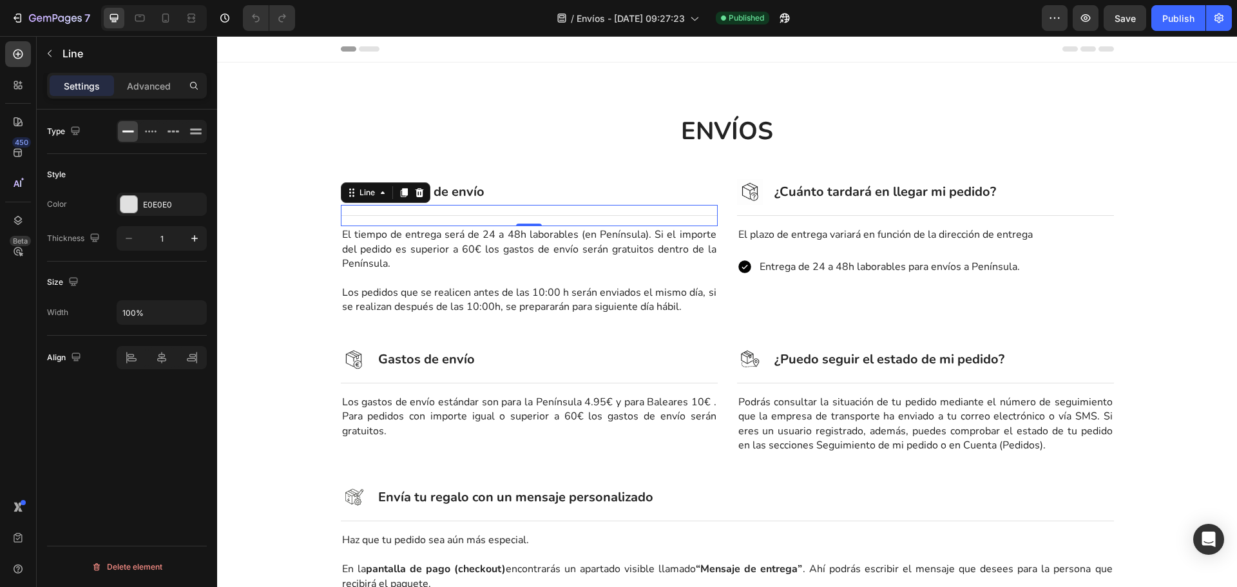
click at [519, 205] on div "Title Line 0" at bounding box center [529, 215] width 377 height 21
click at [522, 193] on div "Image Tiempos de envío Heading Row" at bounding box center [529, 192] width 377 height 26
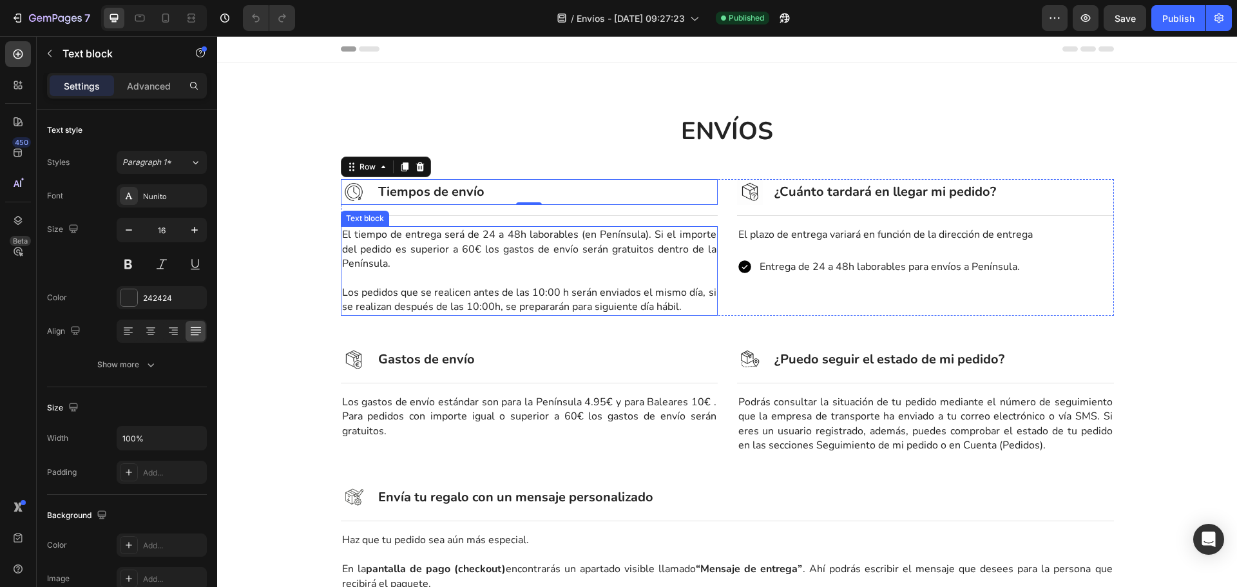
click at [503, 244] on p "El tiempo de entrega será de 24 a 48h laborables (en Península). Si el importe …" at bounding box center [529, 248] width 374 height 43
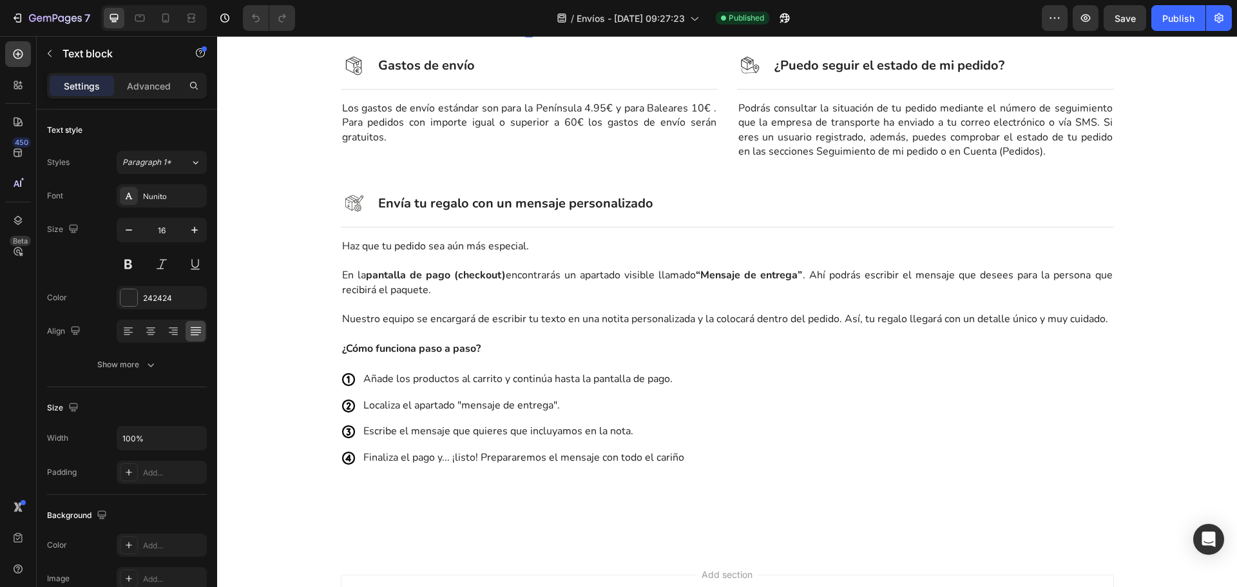
scroll to position [322, 0]
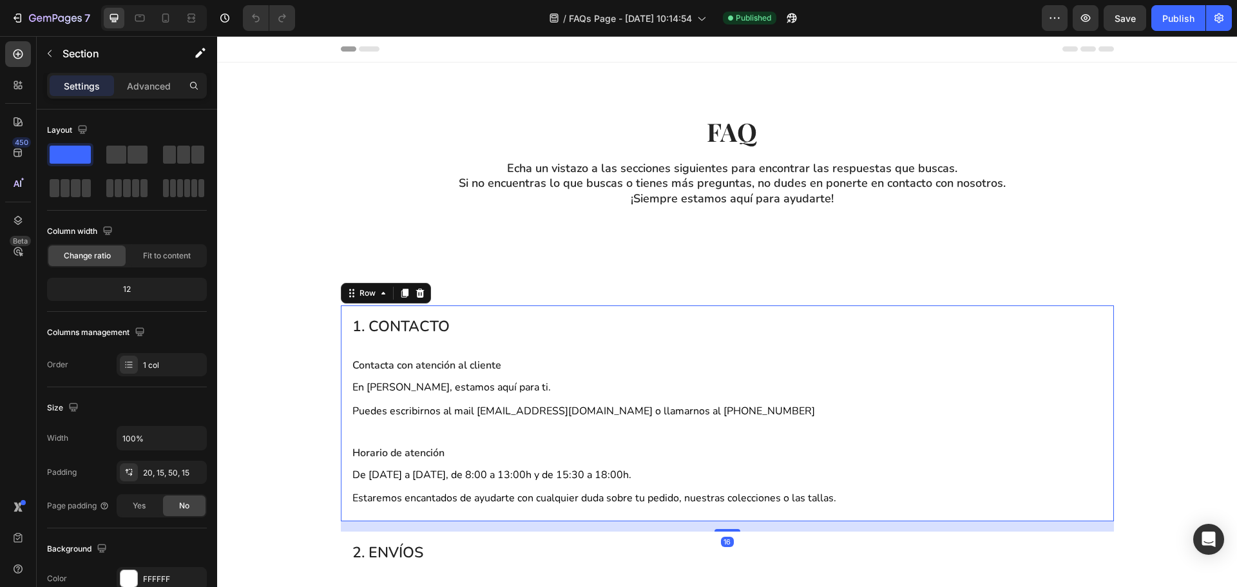
click at [590, 309] on div "1. CONTACTO Heading Row Contacta con atención al cliente Text Block En [PERSON_…" at bounding box center [727, 413] width 773 height 216
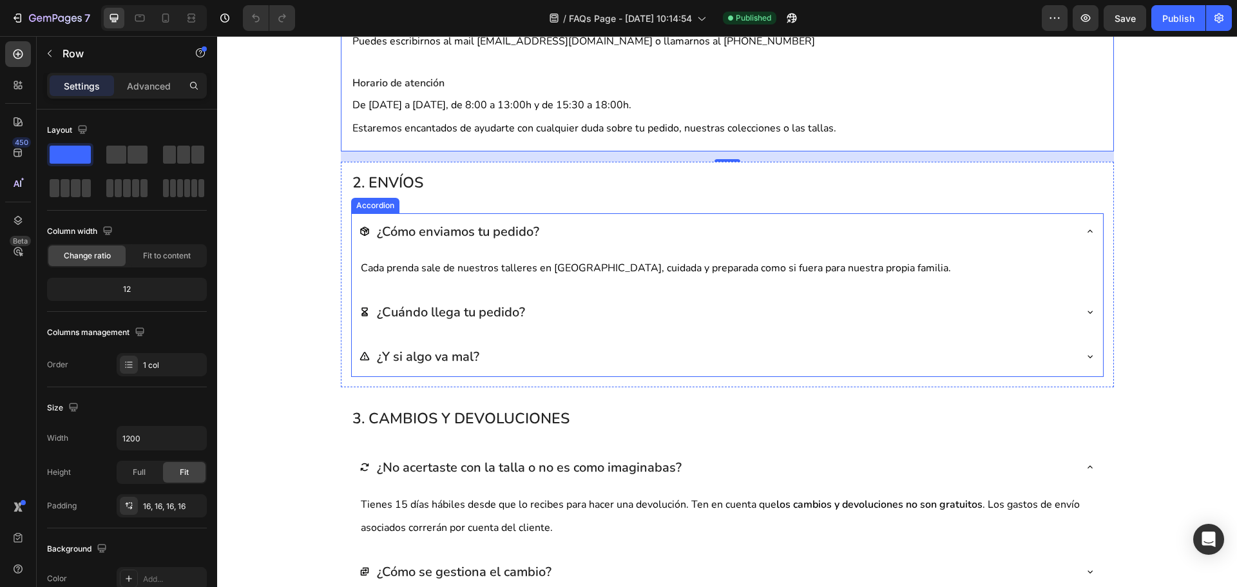
scroll to position [387, 0]
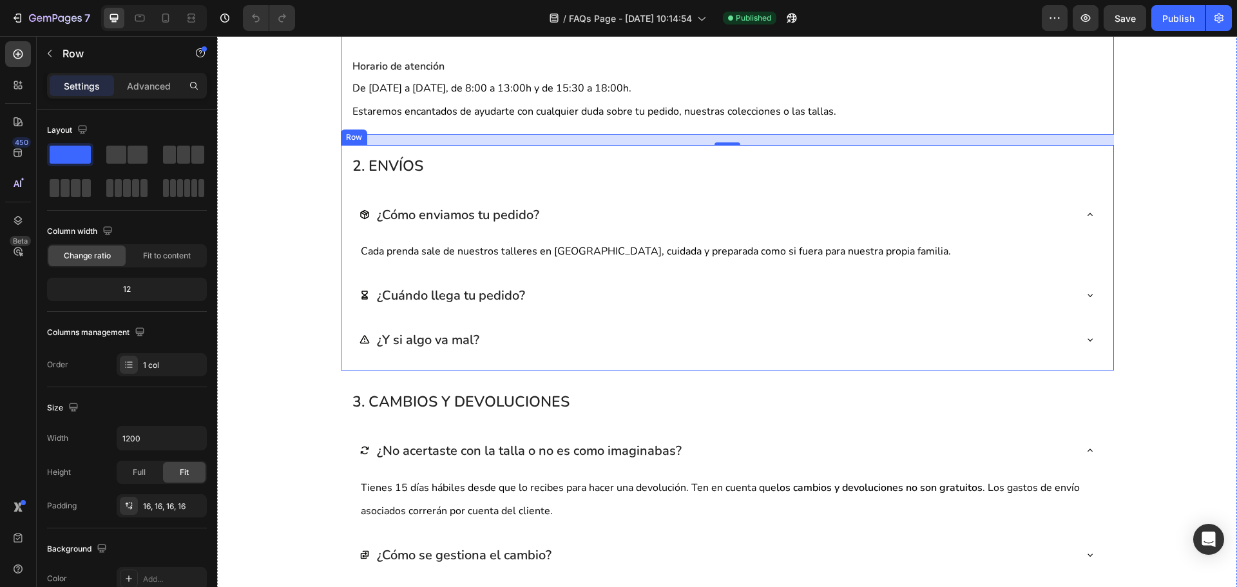
click at [462, 153] on div "2. ENVÍOS Heading ¿Cómo enviamos tu pedido? Cada prenda sale de nuestros taller…" at bounding box center [727, 258] width 773 height 226
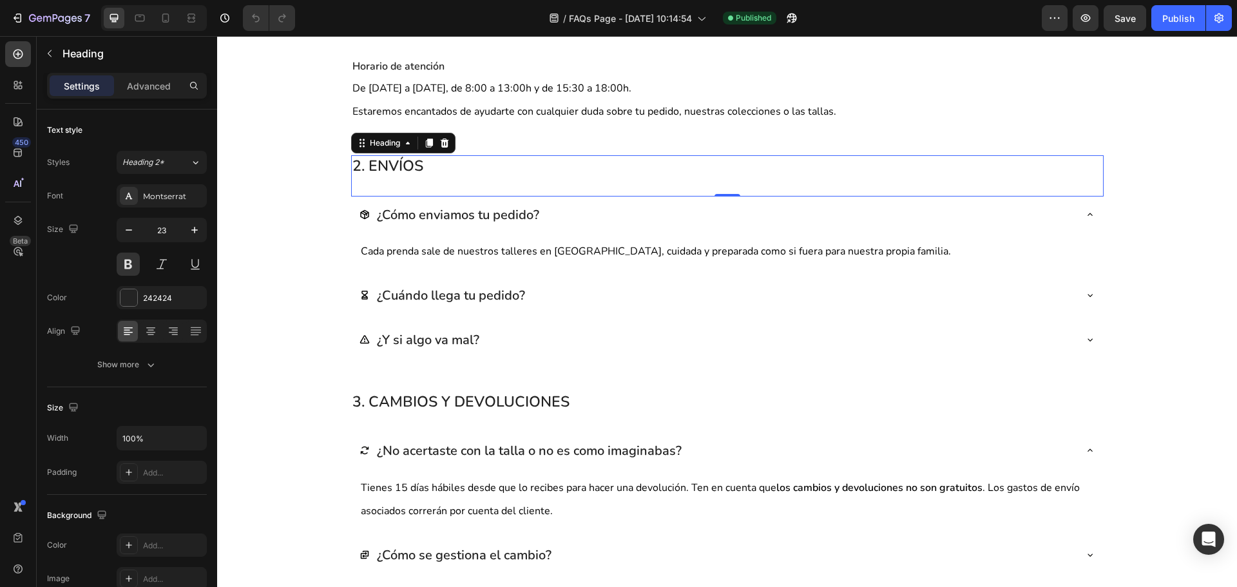
click at [462, 174] on h2 "2. ENVÍOS" at bounding box center [727, 175] width 753 height 41
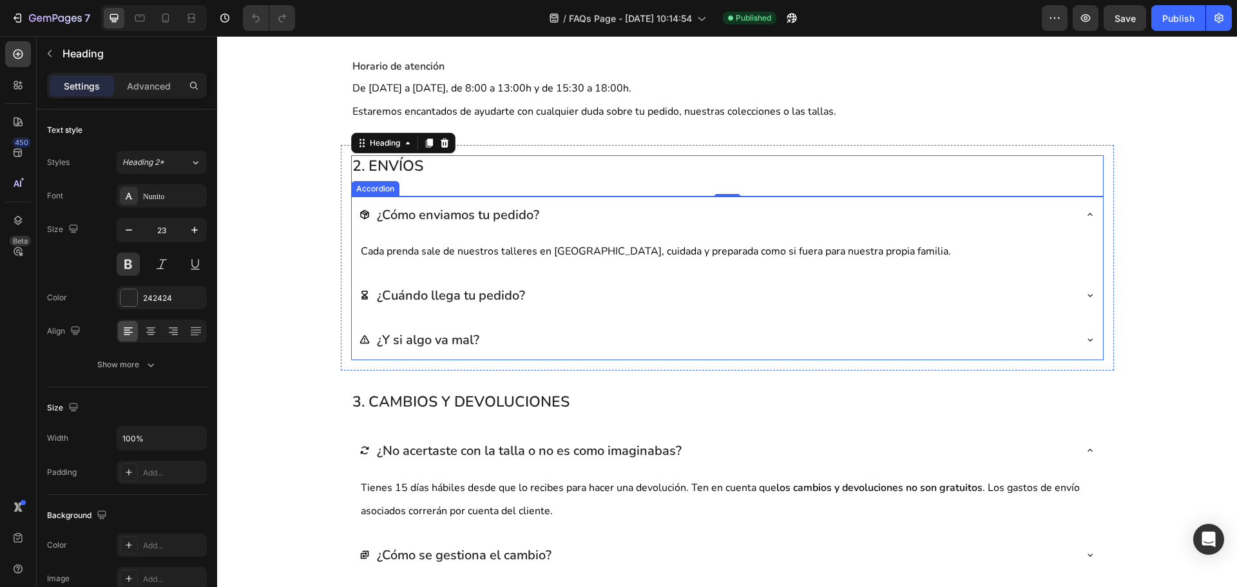
click at [621, 209] on div "¿Cómo enviamos tu pedido?" at bounding box center [717, 215] width 715 height 26
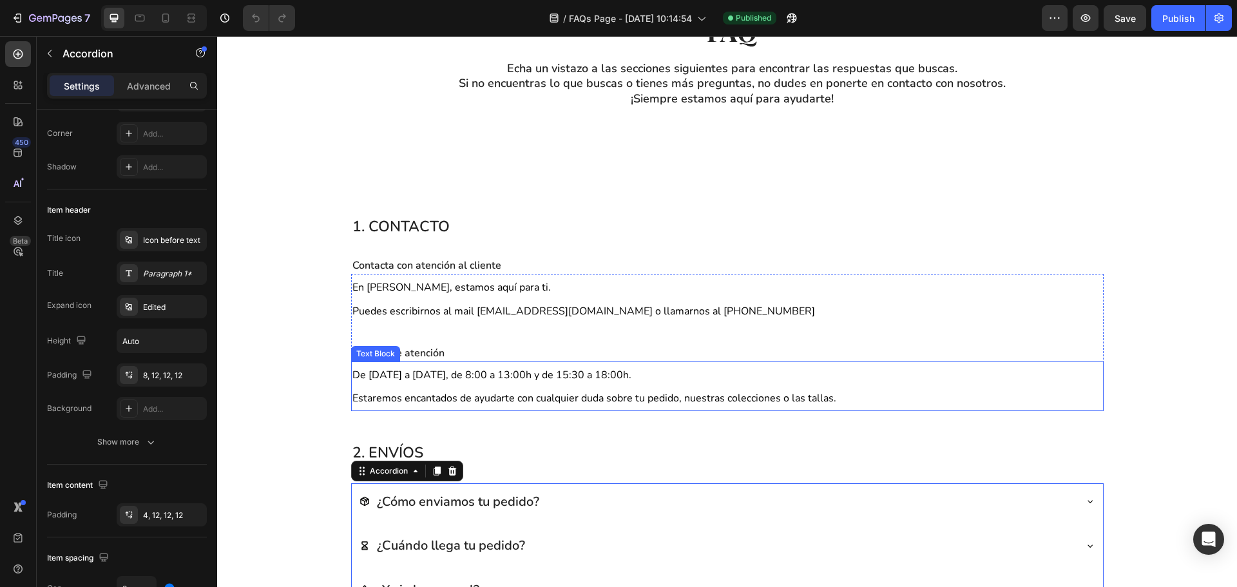
scroll to position [0, 0]
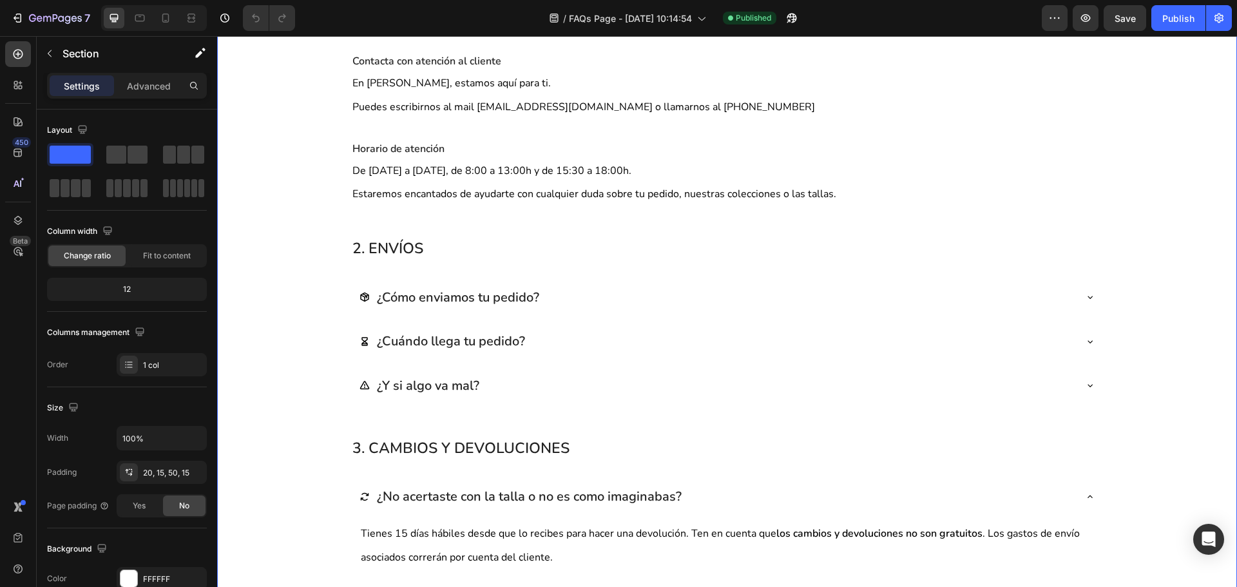
scroll to position [322, 0]
